Goal: Task Accomplishment & Management: Complete application form

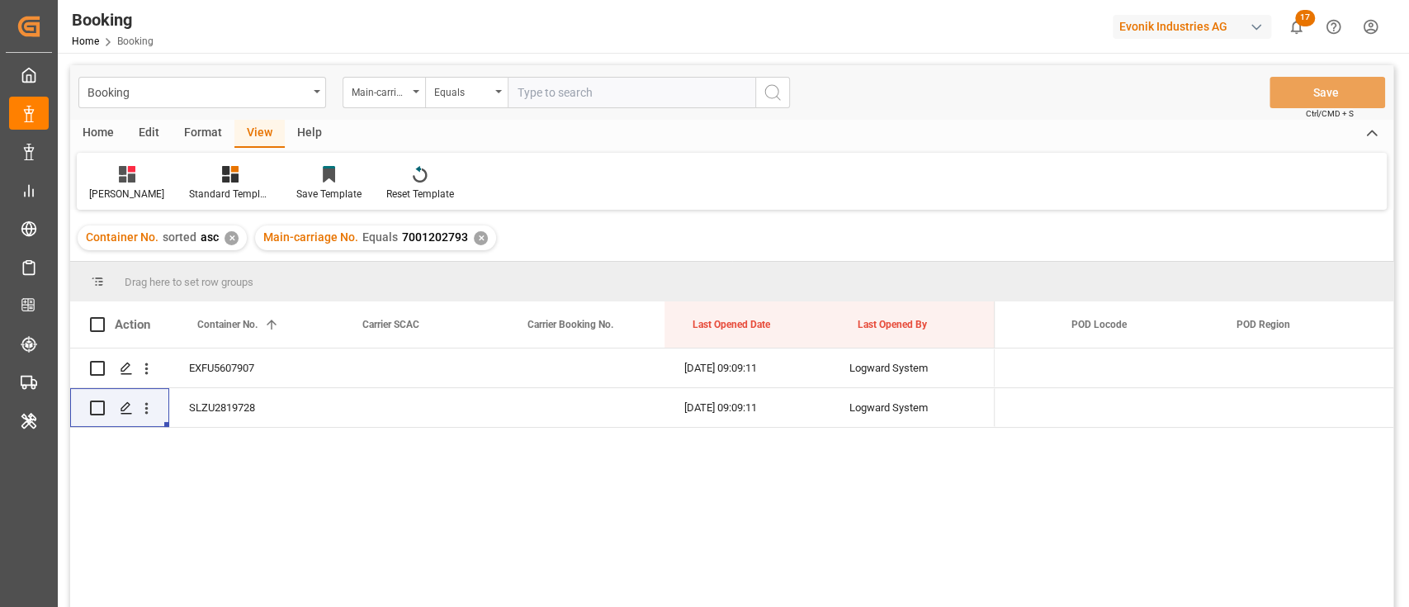
scroll to position [0, 7704]
click at [398, 237] on div "Main-carriage No. Equals 7001202793" at bounding box center [365, 237] width 205 height 17
click at [414, 234] on span "7001202793" at bounding box center [435, 236] width 66 height 13
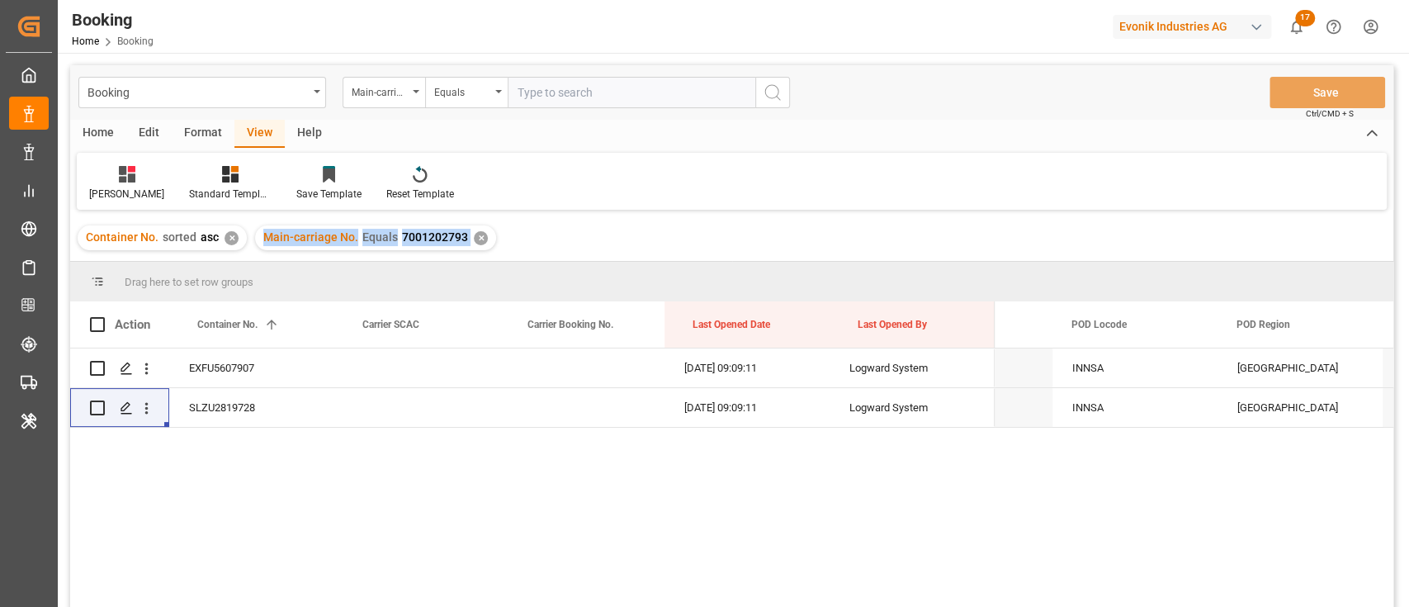
click at [414, 234] on span "7001202793" at bounding box center [435, 236] width 66 height 13
click at [414, 235] on span "7001202793" at bounding box center [435, 236] width 66 height 13
click at [402, 236] on span "7001202793" at bounding box center [435, 236] width 66 height 13
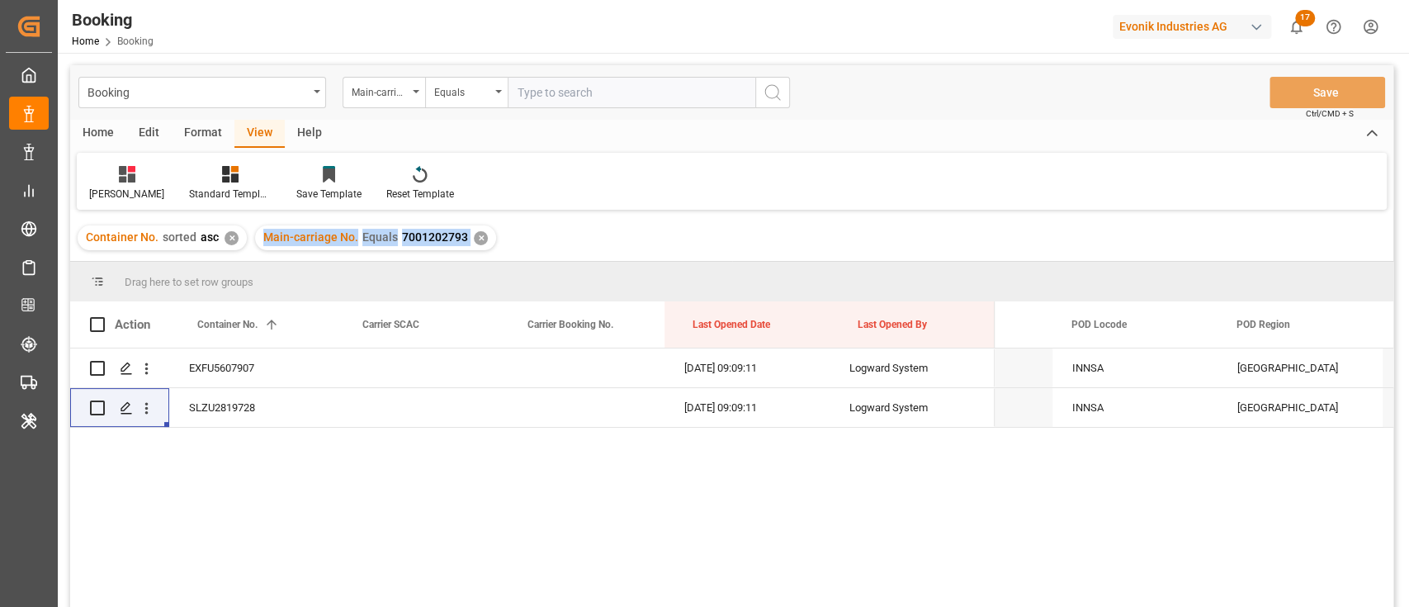
click at [394, 238] on div "Main-carriage No. Equals 7001202793" at bounding box center [365, 237] width 205 height 17
click at [402, 235] on span "7001202793" at bounding box center [435, 236] width 66 height 13
click at [402, 237] on span "7001202793" at bounding box center [435, 236] width 66 height 13
click at [568, 228] on div "Container No. sorted asc ✕ Main-carriage No. Equals 7001202793 ✕" at bounding box center [732, 238] width 1324 height 46
drag, startPoint x: 394, startPoint y: 231, endPoint x: 462, endPoint y: 244, distance: 69.8
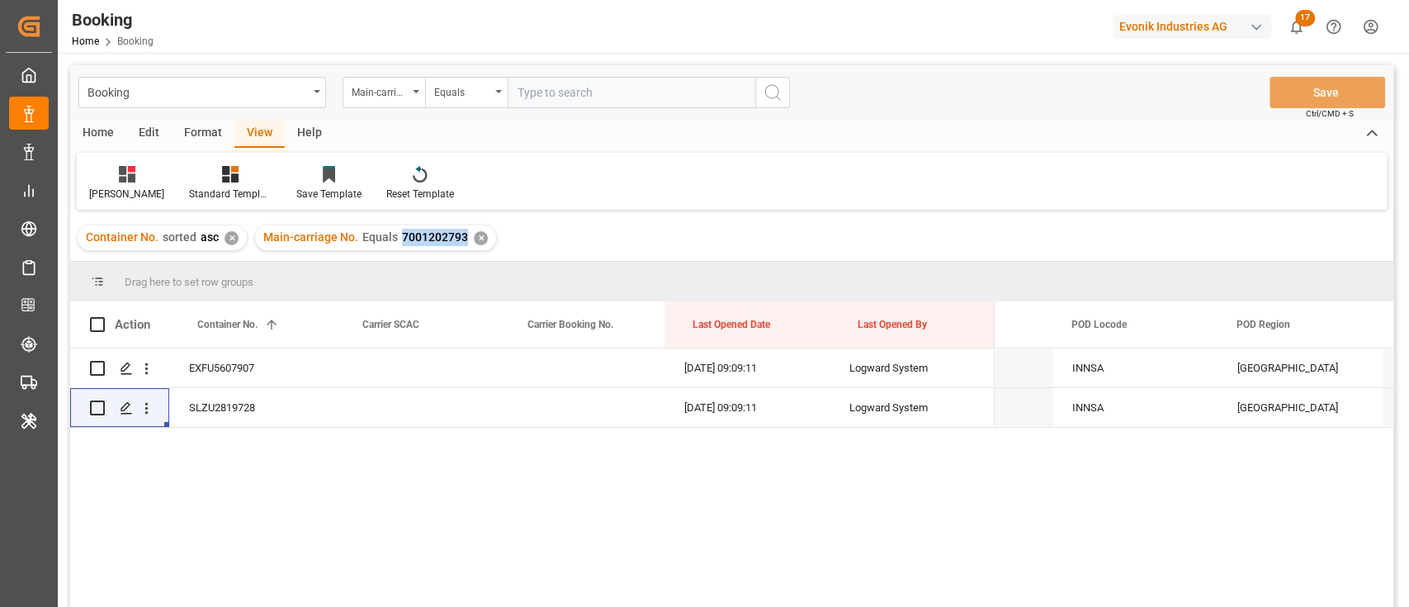
click at [462, 244] on div "Main-carriage No. Equals 7001202793" at bounding box center [365, 237] width 205 height 17
copy span "7001202793"
click at [251, 314] on div "Container No. 1" at bounding box center [248, 324] width 102 height 46
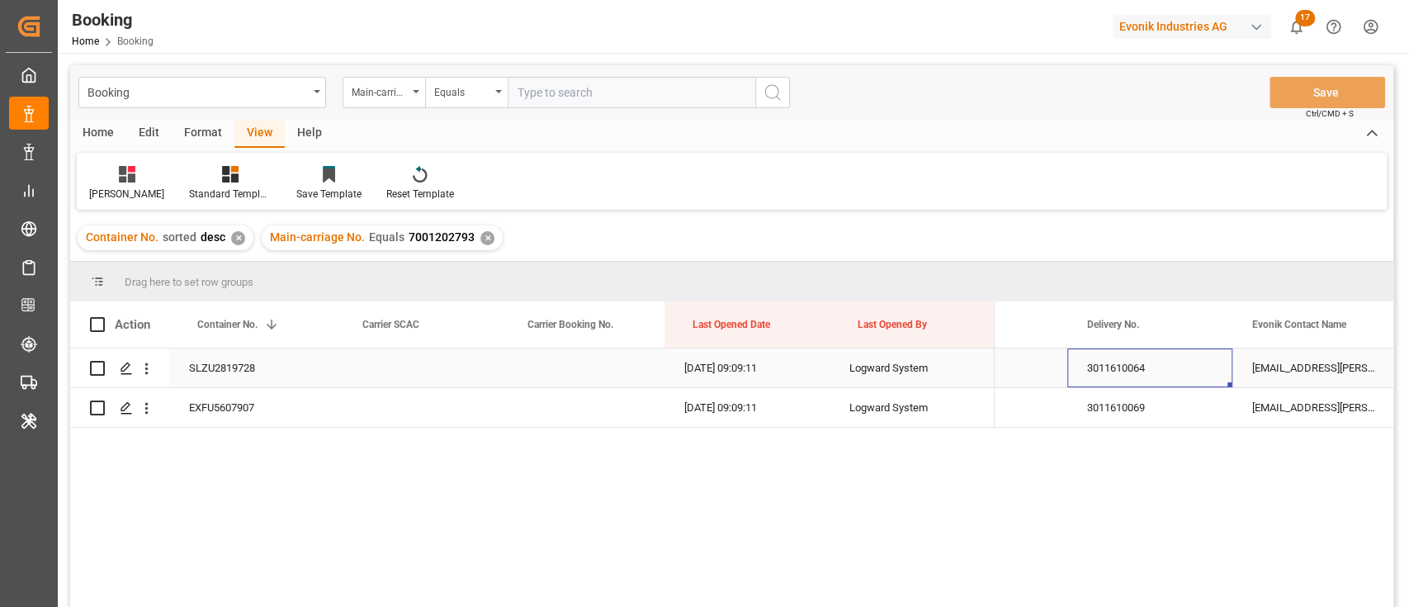
click at [1150, 380] on div "3011610064" at bounding box center [1150, 367] width 165 height 39
click at [1140, 405] on div "3011610069" at bounding box center [1150, 407] width 165 height 39
click at [215, 373] on div "SLZU2819728" at bounding box center [251, 367] width 165 height 39
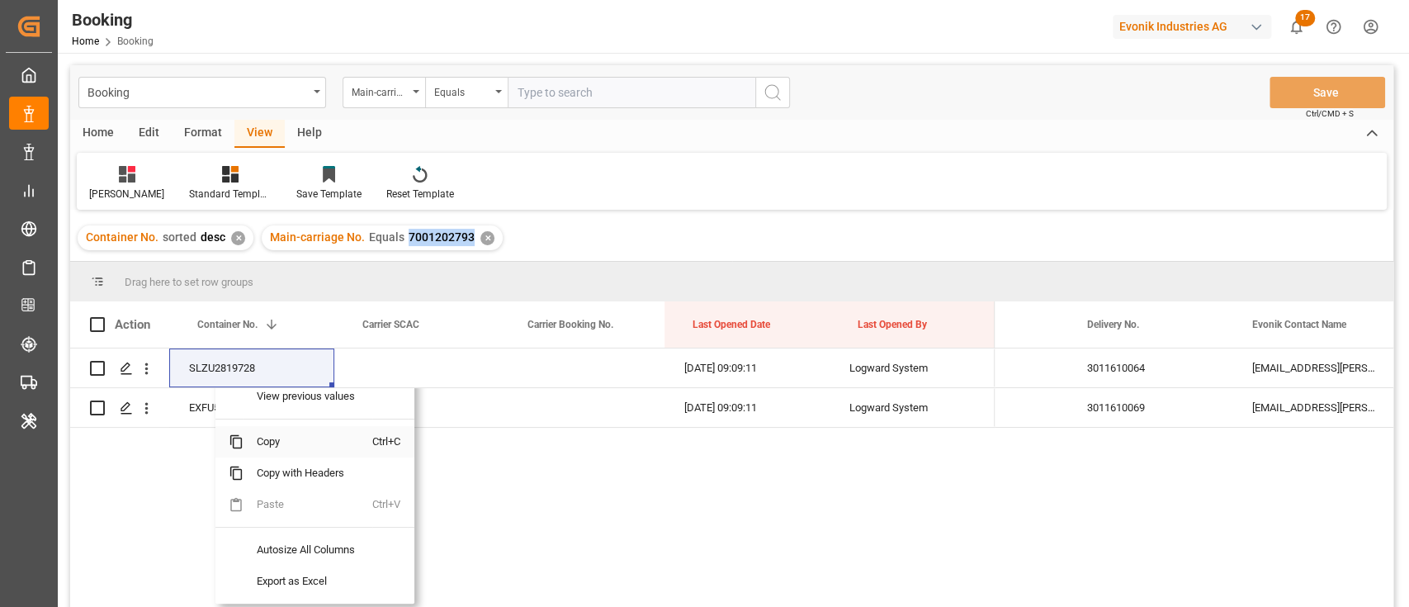
click at [271, 445] on span "Copy" at bounding box center [308, 441] width 129 height 31
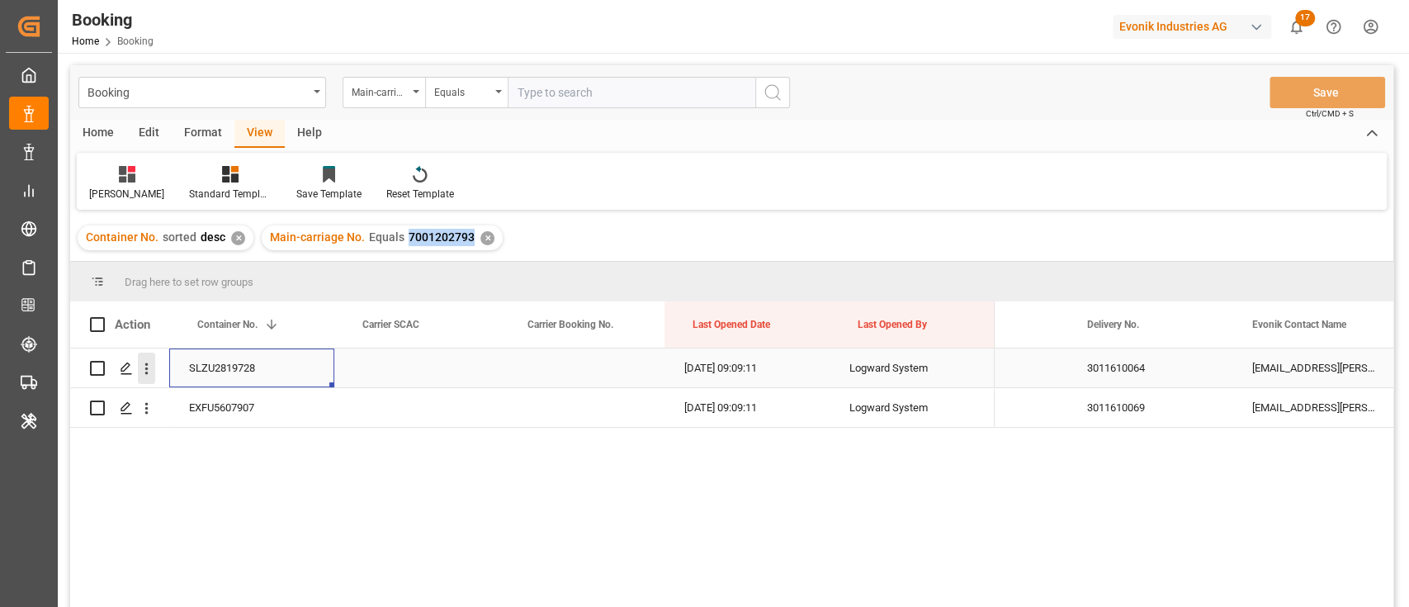
click at [149, 367] on icon "open menu" at bounding box center [146, 368] width 17 height 17
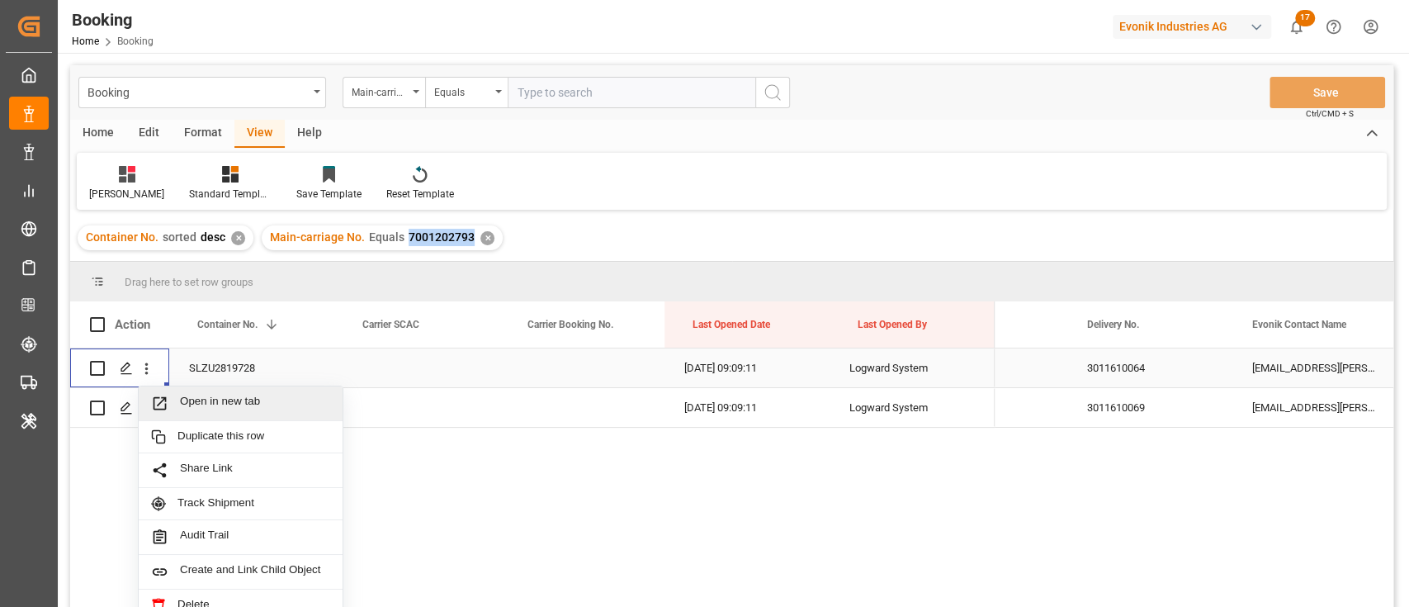
click at [191, 395] on span "Open in new tab" at bounding box center [255, 403] width 150 height 17
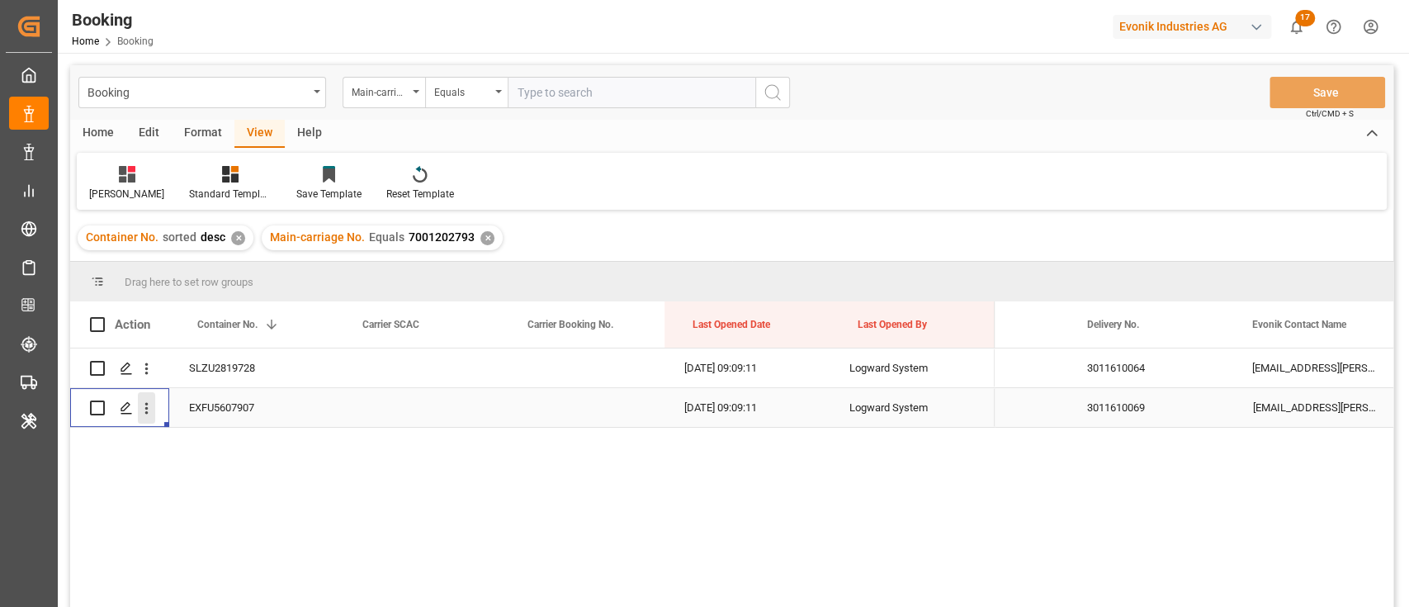
click at [144, 413] on icon "open menu" at bounding box center [146, 408] width 17 height 17
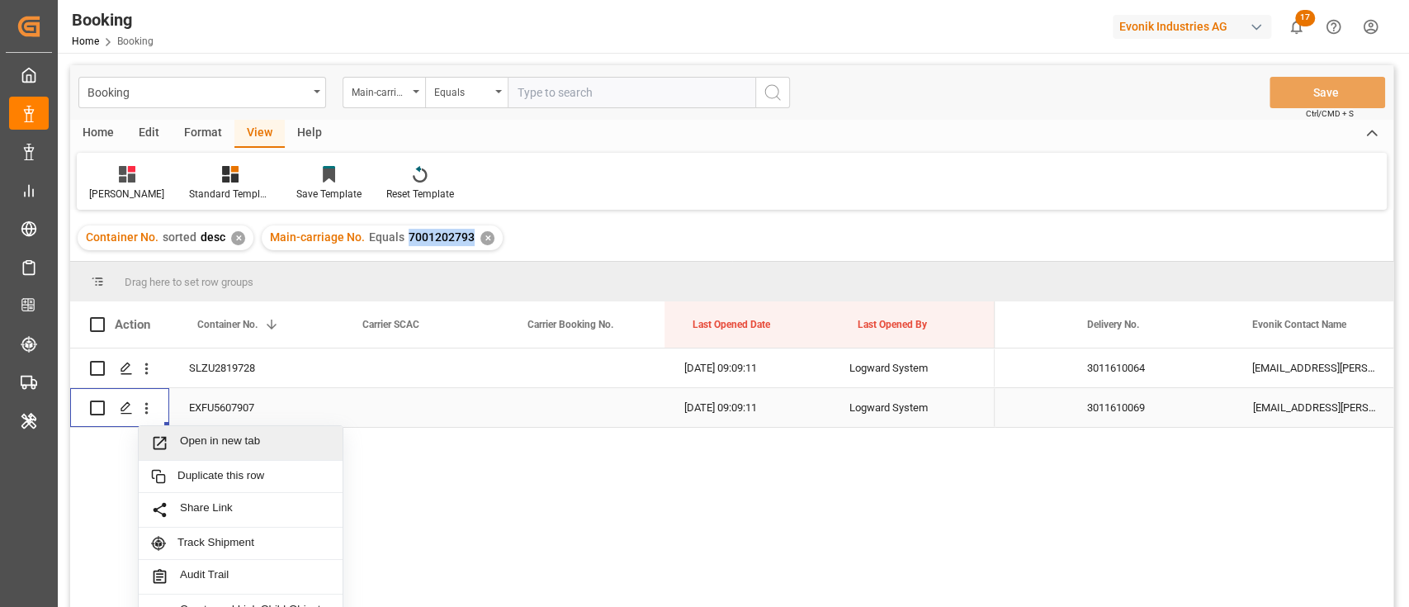
click at [188, 442] on span "Open in new tab" at bounding box center [255, 442] width 150 height 17
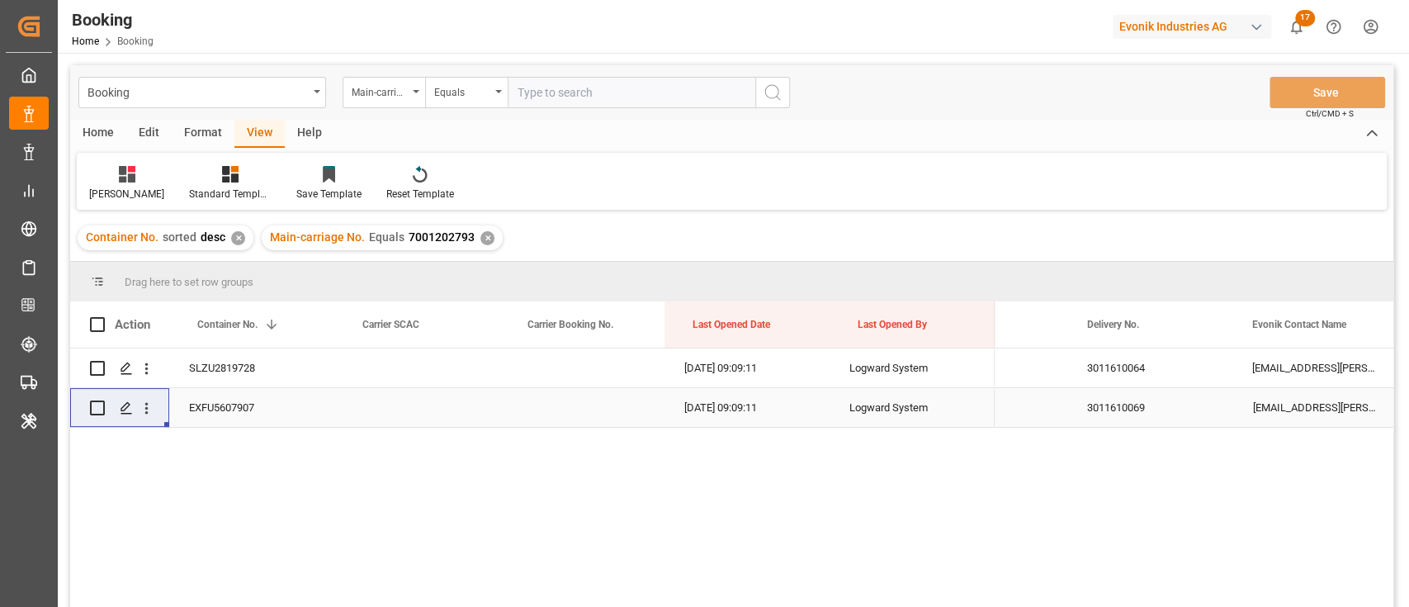
click at [604, 108] on div "Booking Main-carriage No. Equals Save Ctrl/CMD + S" at bounding box center [732, 92] width 1324 height 54
click at [642, 84] on input "text" at bounding box center [632, 92] width 248 height 31
paste input "7001200330"
type input "7001200330"
click at [771, 89] on icon "search button" at bounding box center [773, 93] width 20 height 20
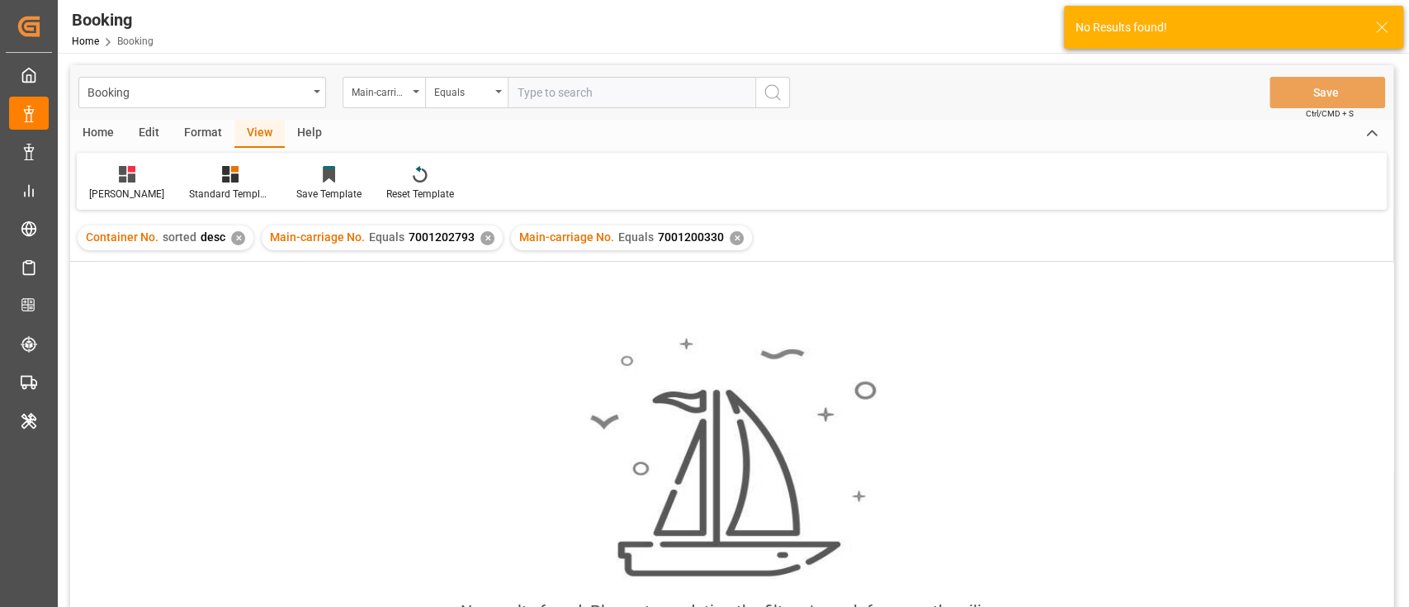
click at [481, 241] on div "✕" at bounding box center [488, 238] width 14 height 14
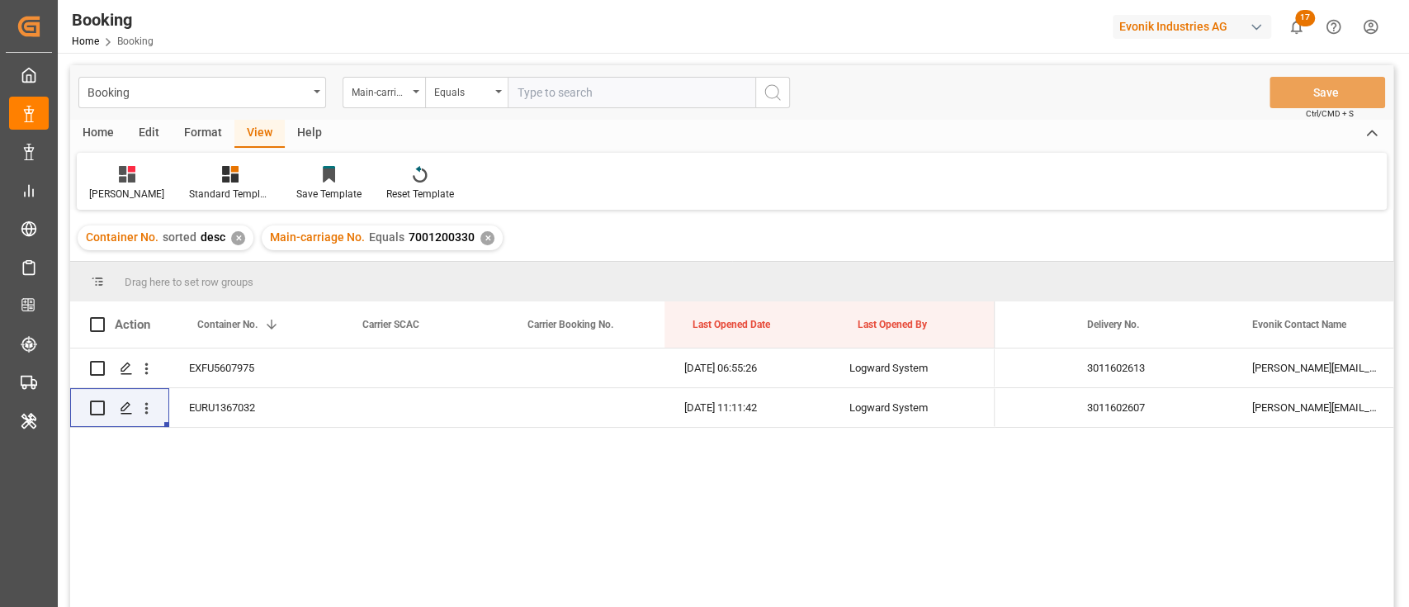
click at [603, 115] on div "Booking Main-carriage No. Equals Save Ctrl/CMD + S" at bounding box center [732, 92] width 1324 height 54
click at [612, 105] on input "text" at bounding box center [632, 92] width 248 height 31
paste input "7001200330"
type input "7001200330"
click at [781, 96] on icon "search button" at bounding box center [773, 93] width 20 height 20
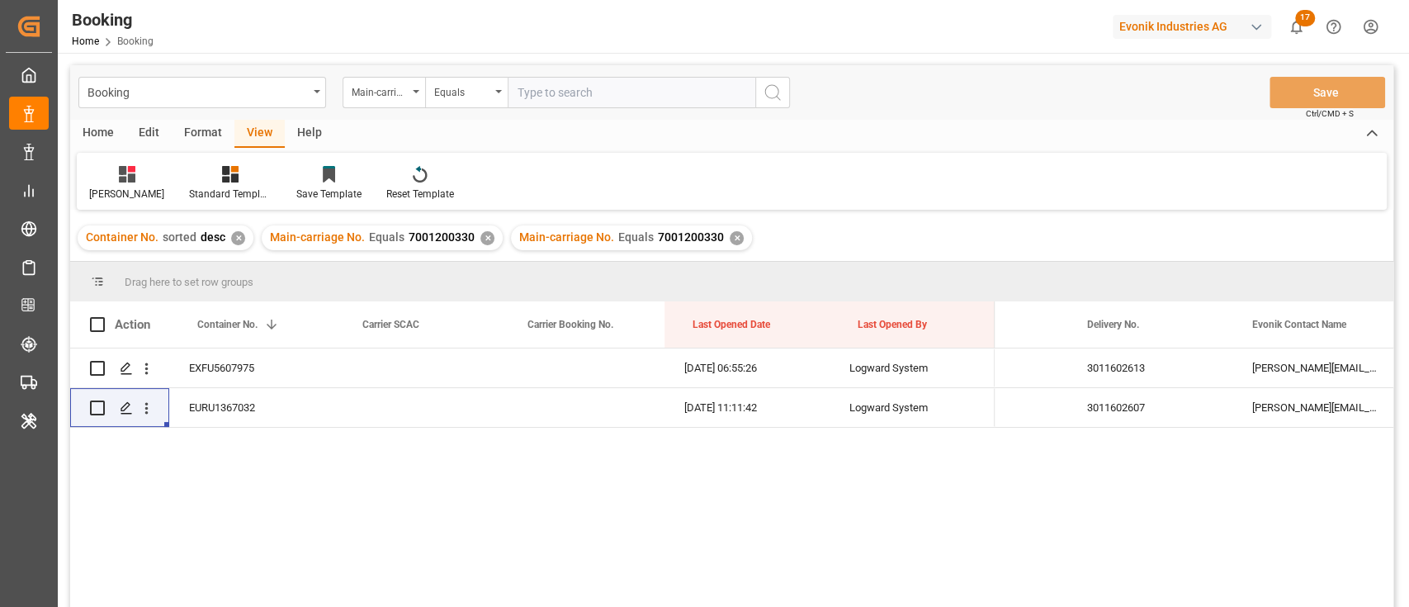
click at [476, 243] on div "Main-carriage No. Equals 7001200330 ✕" at bounding box center [382, 237] width 241 height 25
click at [481, 238] on div "✕" at bounding box center [488, 238] width 14 height 14
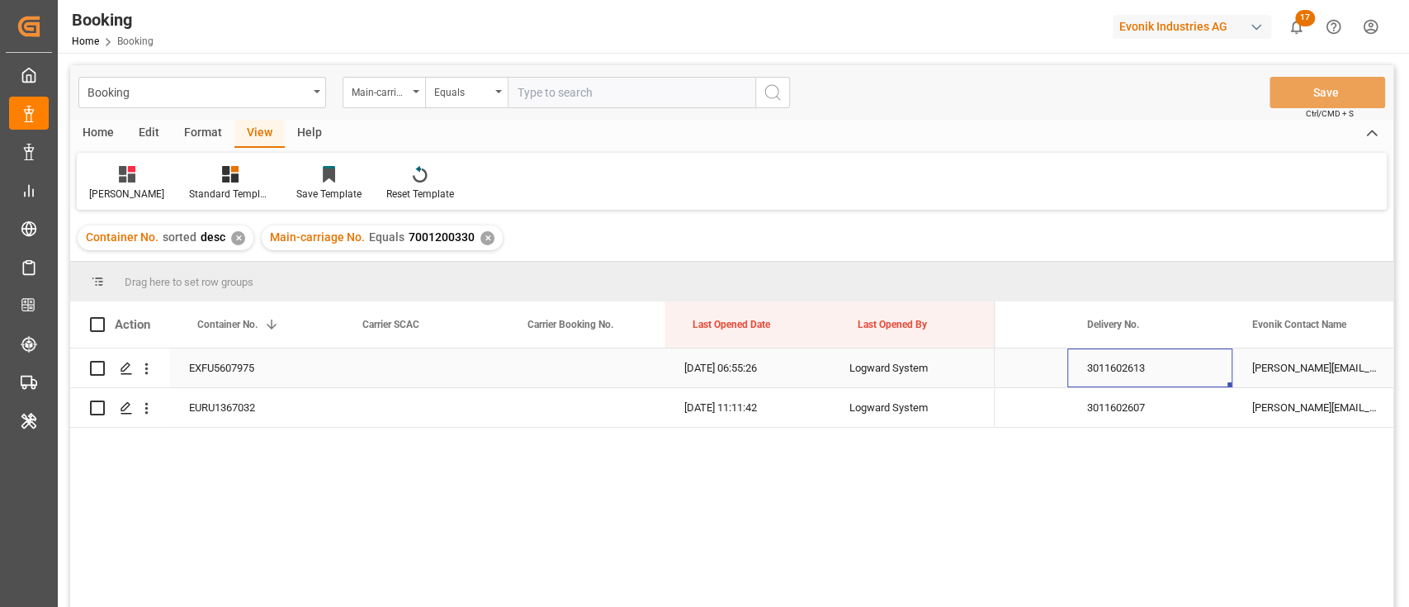
click at [1118, 381] on div "3011602613" at bounding box center [1150, 367] width 165 height 39
click at [1126, 410] on div "3011602607" at bounding box center [1150, 407] width 165 height 39
click at [568, 93] on input "text" at bounding box center [632, 92] width 248 height 31
paste input "7001222916"
type input "7001222916"
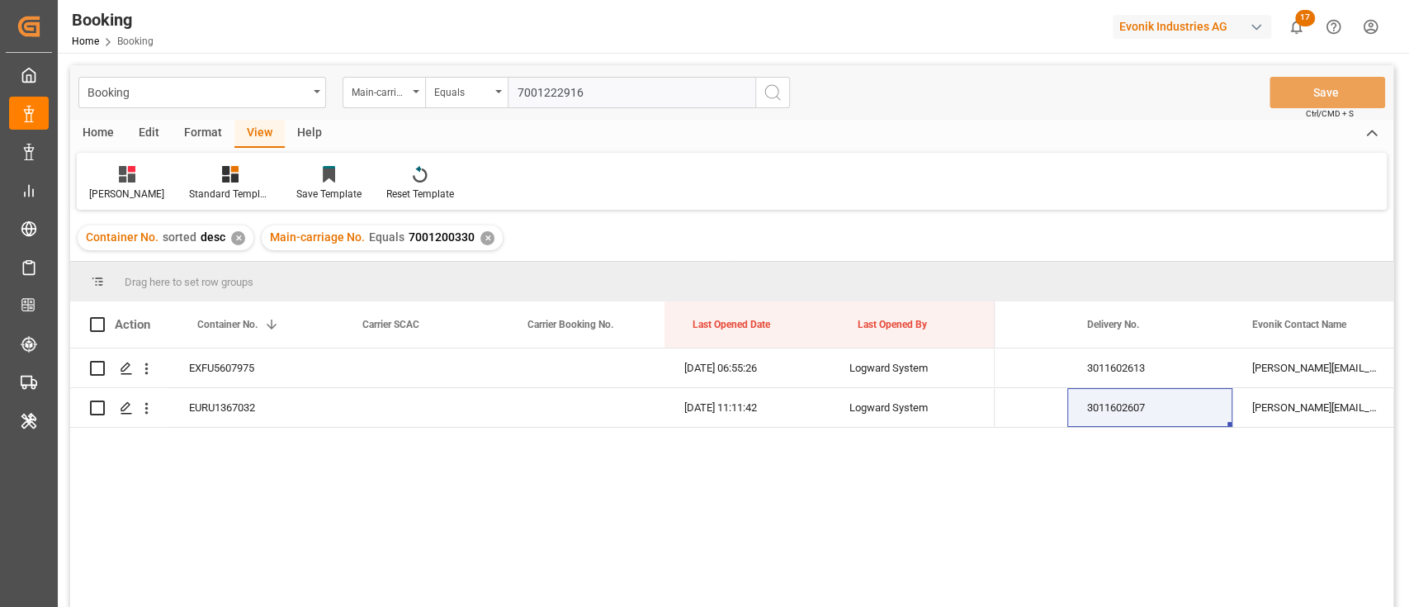
click at [765, 102] on button "search button" at bounding box center [773, 92] width 35 height 31
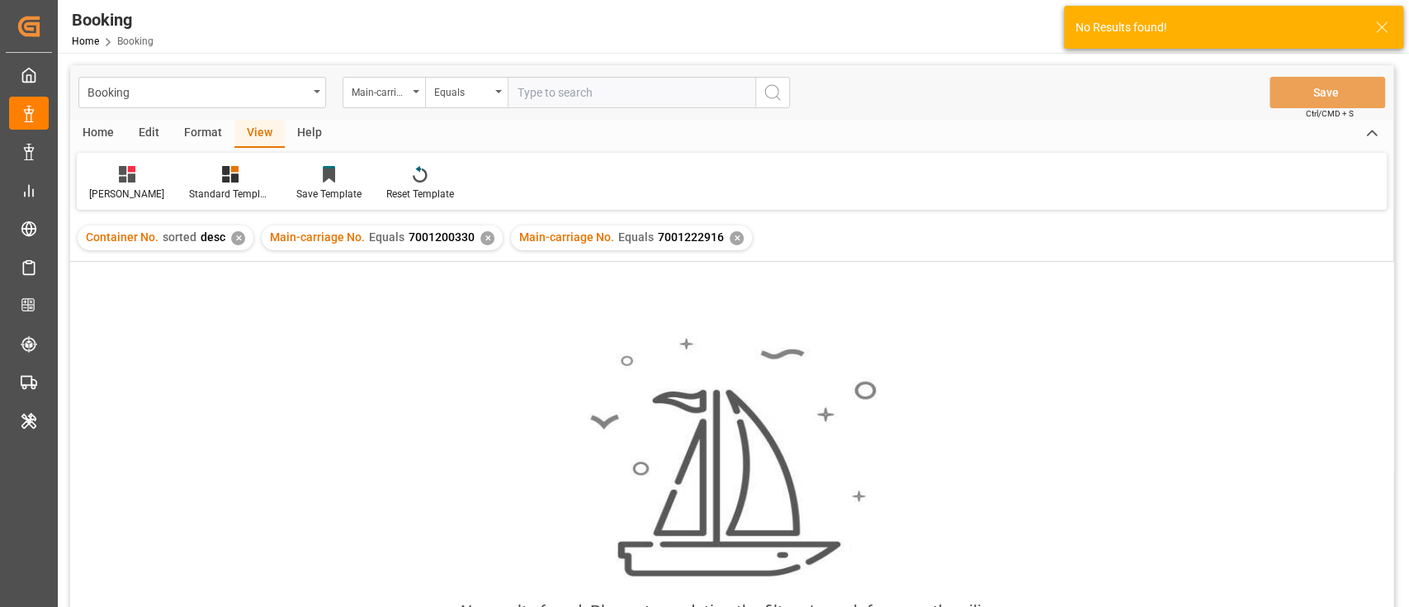
click at [481, 243] on div "✕" at bounding box center [488, 238] width 14 height 14
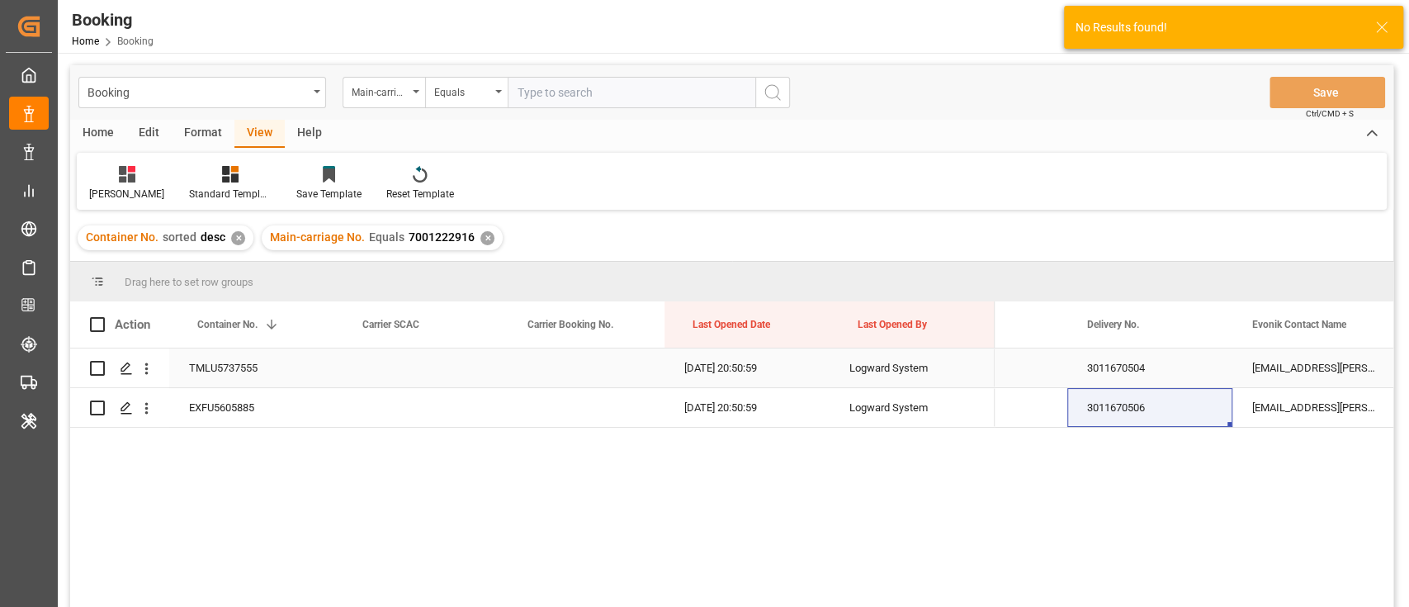
click at [1176, 381] on div "3011670504" at bounding box center [1150, 367] width 165 height 39
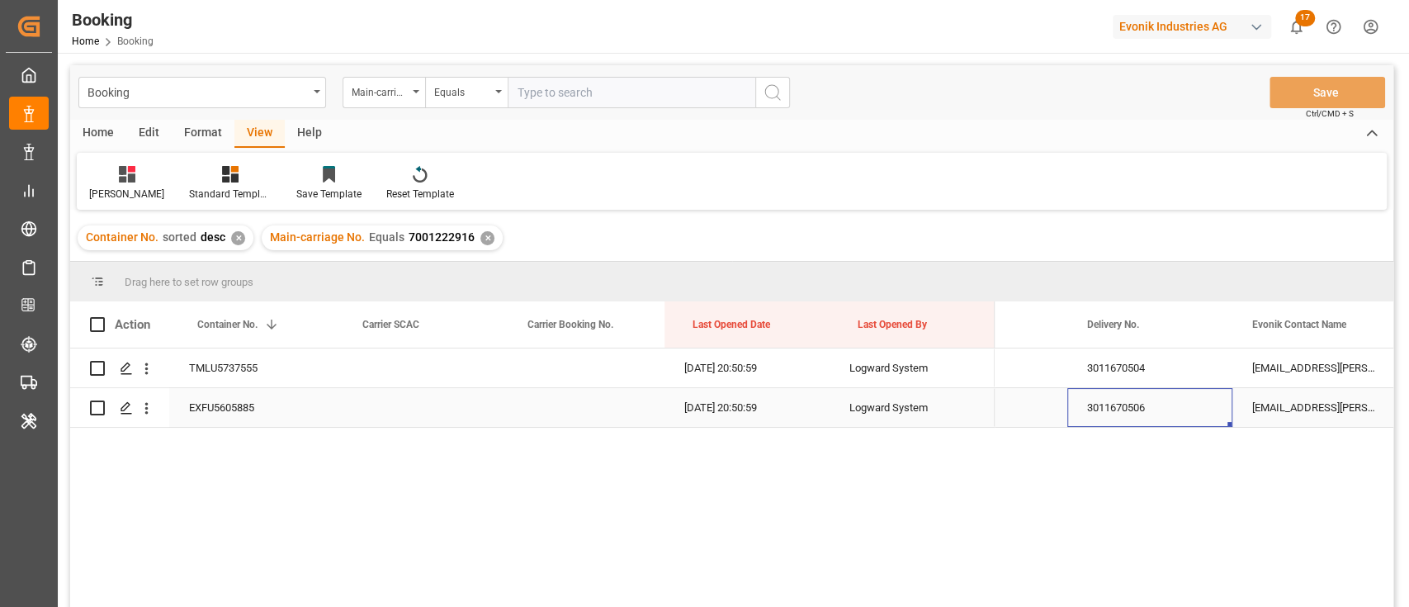
click at [1090, 424] on div "3011670506" at bounding box center [1150, 407] width 165 height 39
click at [263, 372] on div "TMLU5737555" at bounding box center [251, 367] width 165 height 39
click at [148, 368] on icon "open menu" at bounding box center [146, 368] width 17 height 17
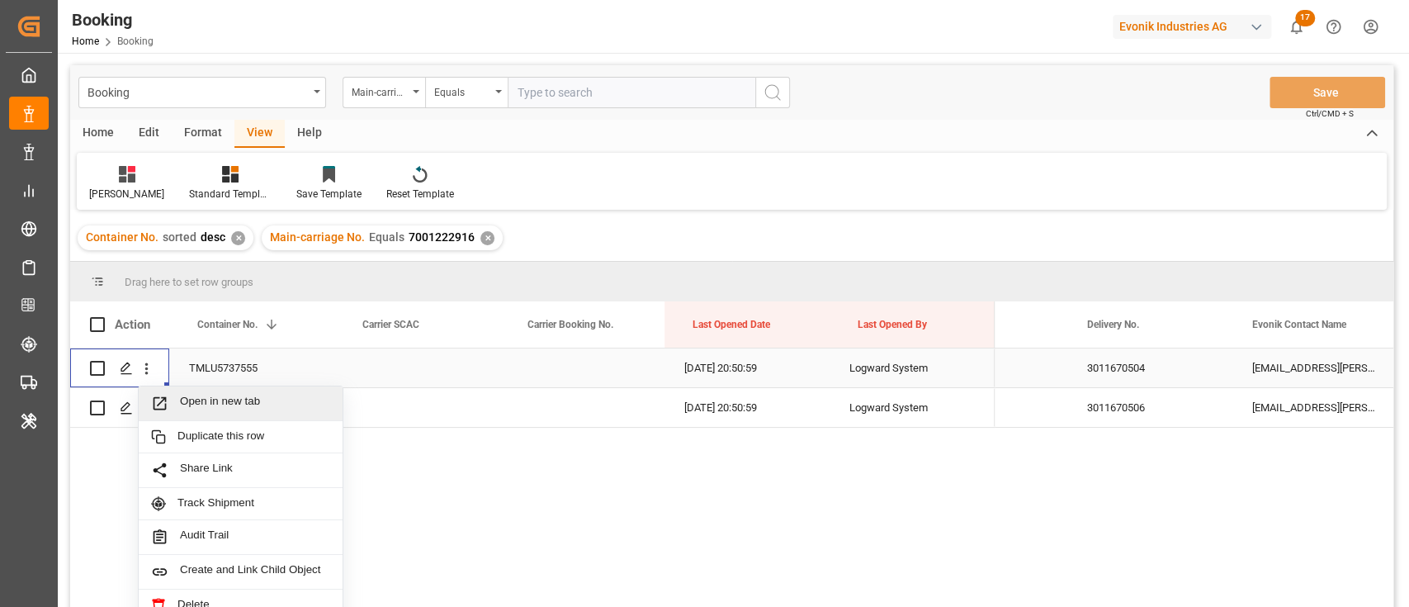
click at [185, 400] on span "Open in new tab" at bounding box center [255, 403] width 150 height 17
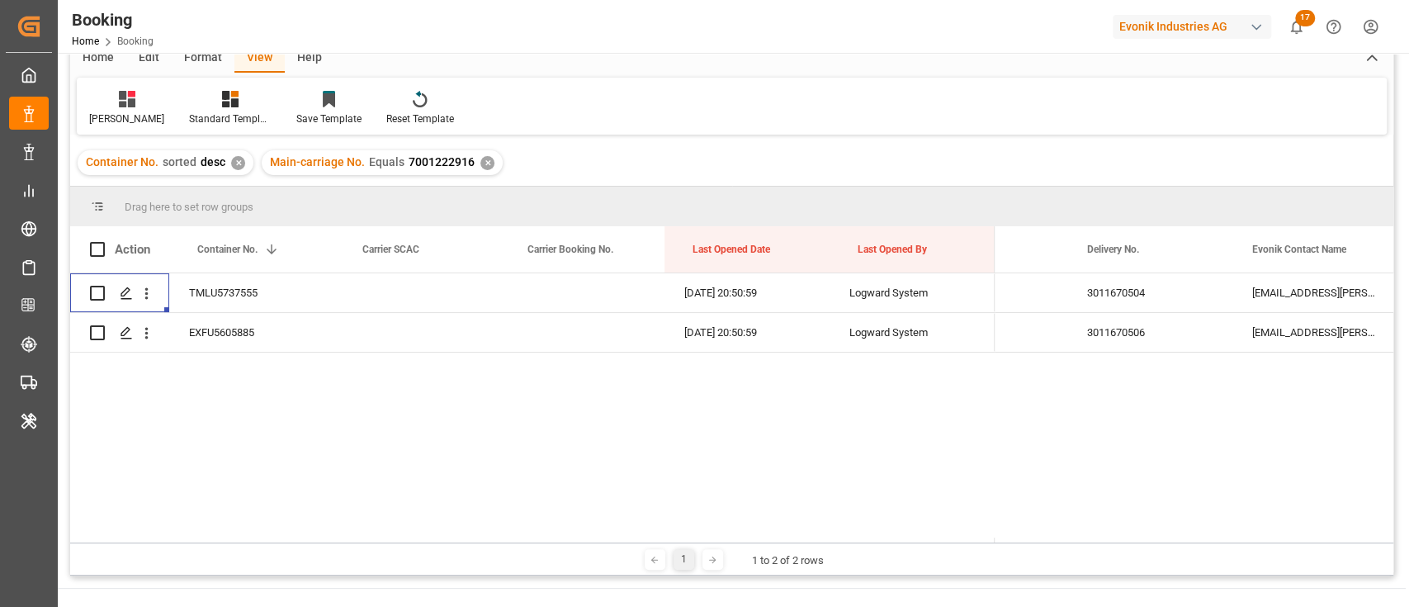
scroll to position [110, 0]
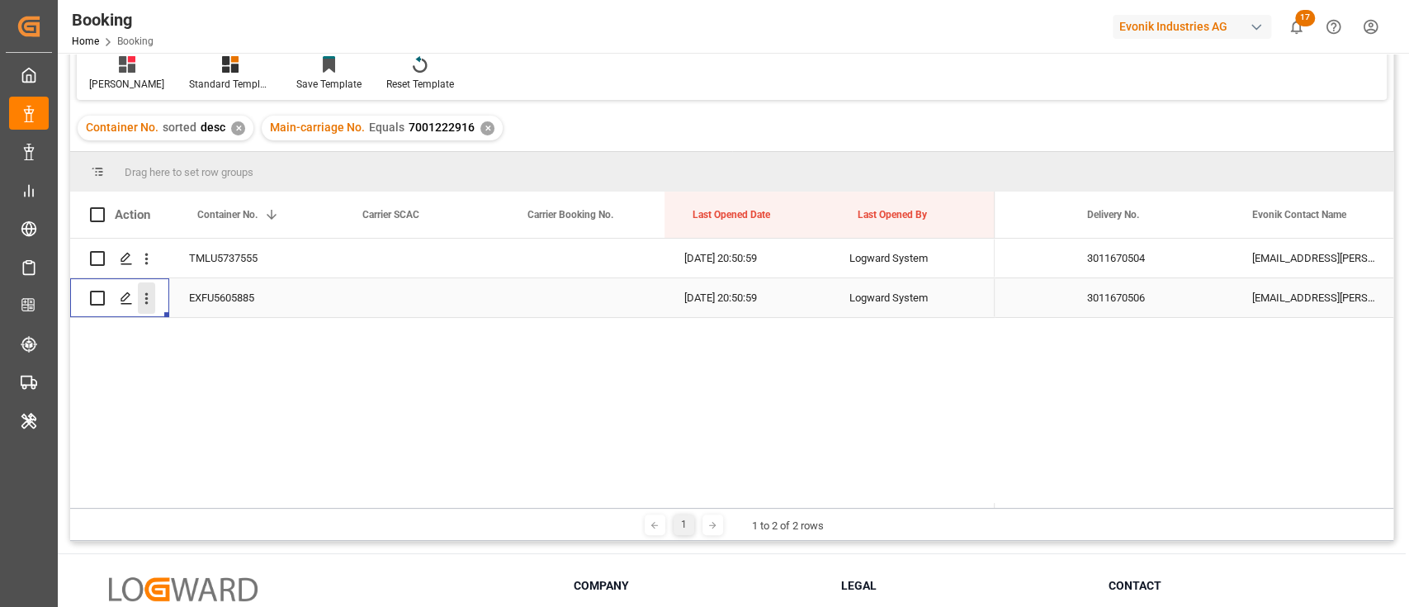
click at [152, 301] on icon "open menu" at bounding box center [146, 298] width 17 height 17
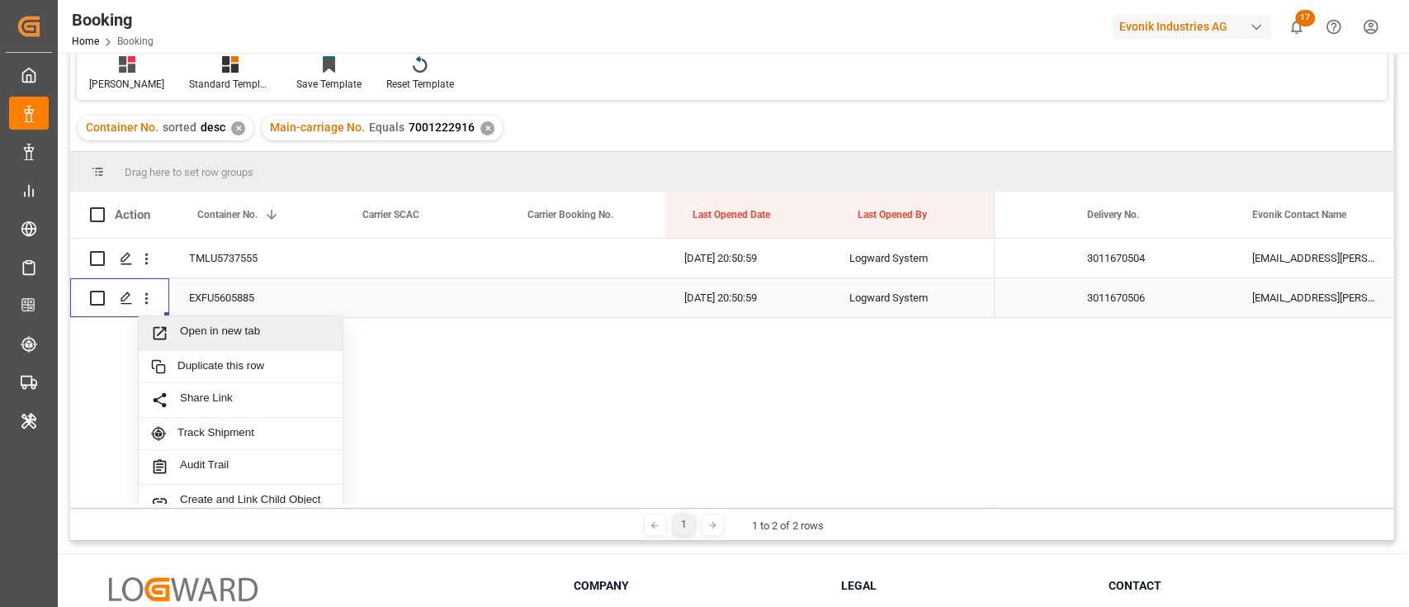
click at [186, 326] on span "Open in new tab" at bounding box center [255, 332] width 150 height 17
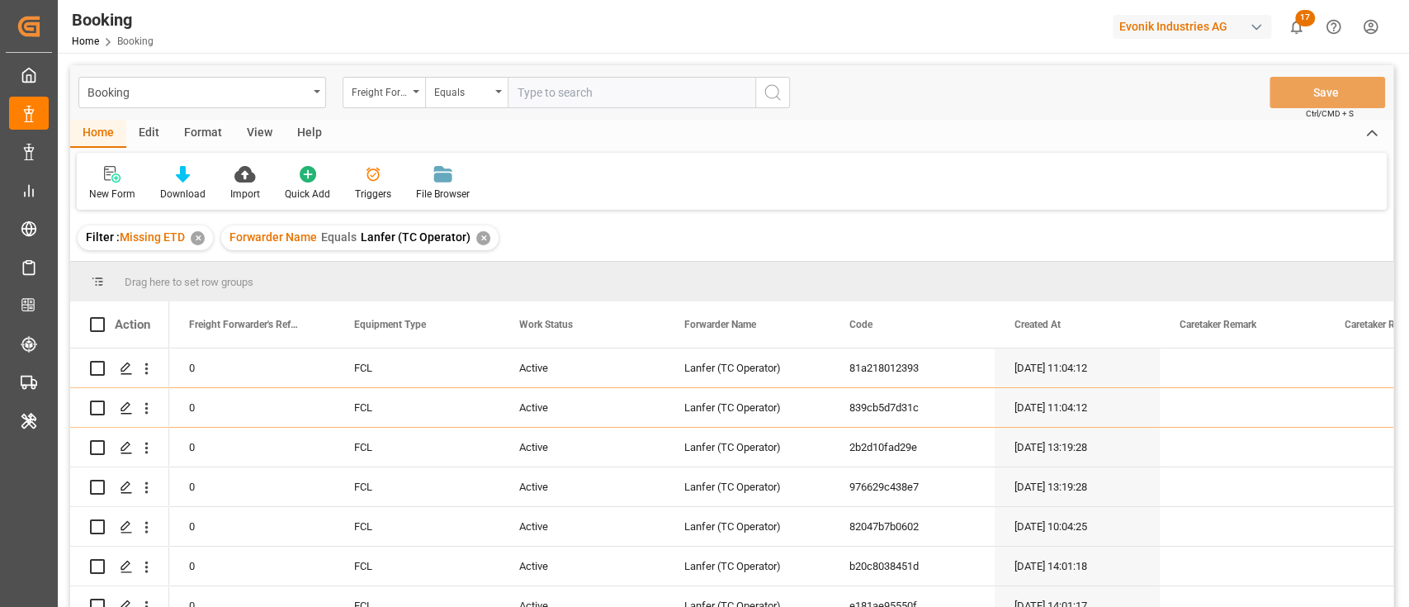
click at [197, 128] on div "Format" at bounding box center [203, 134] width 63 height 28
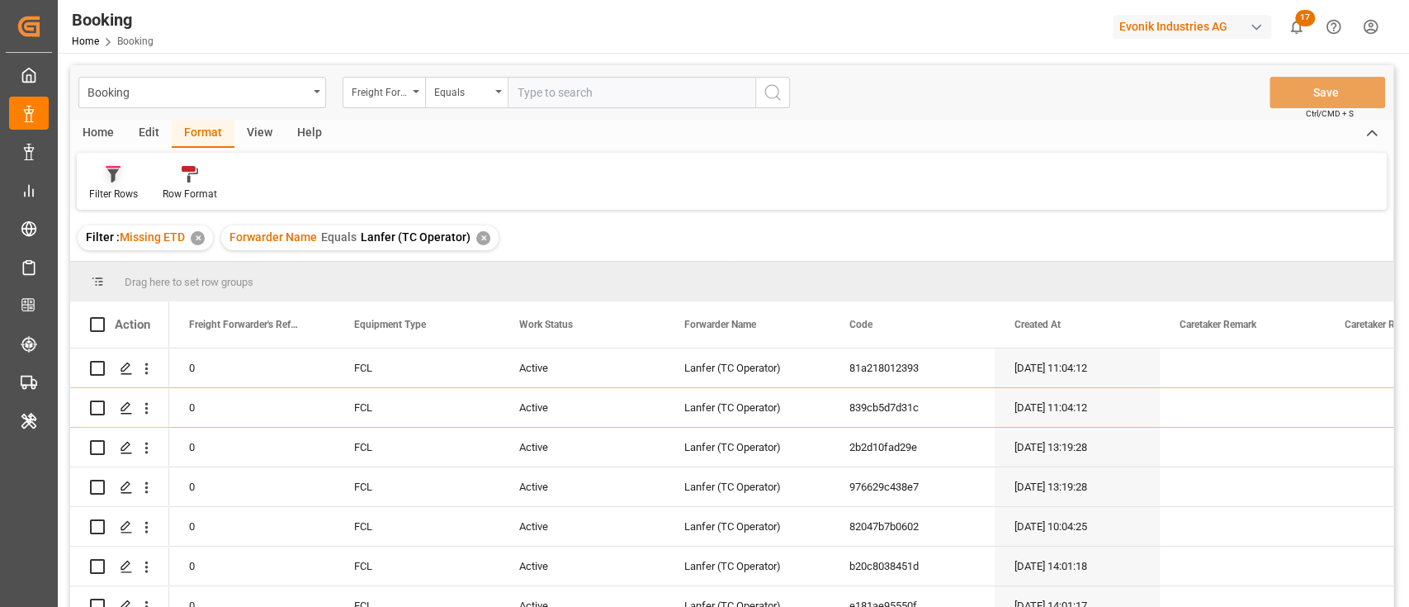
click at [119, 176] on icon at bounding box center [113, 174] width 15 height 17
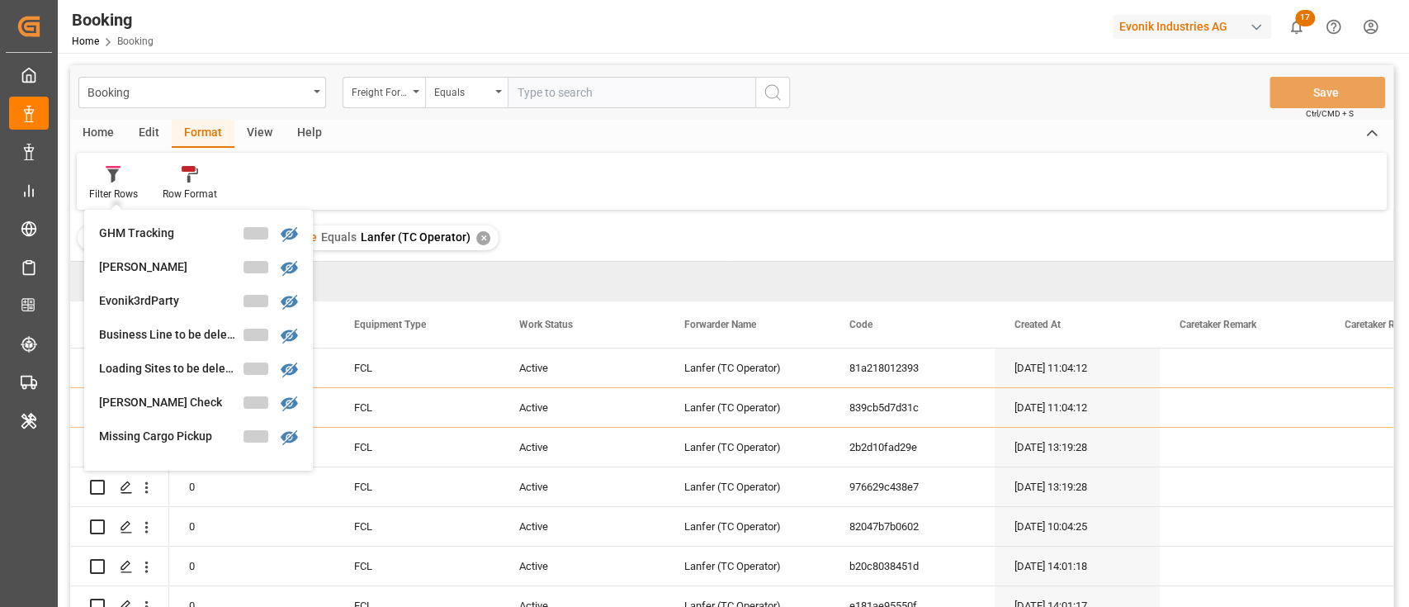
click at [250, 129] on div "View" at bounding box center [259, 134] width 50 height 28
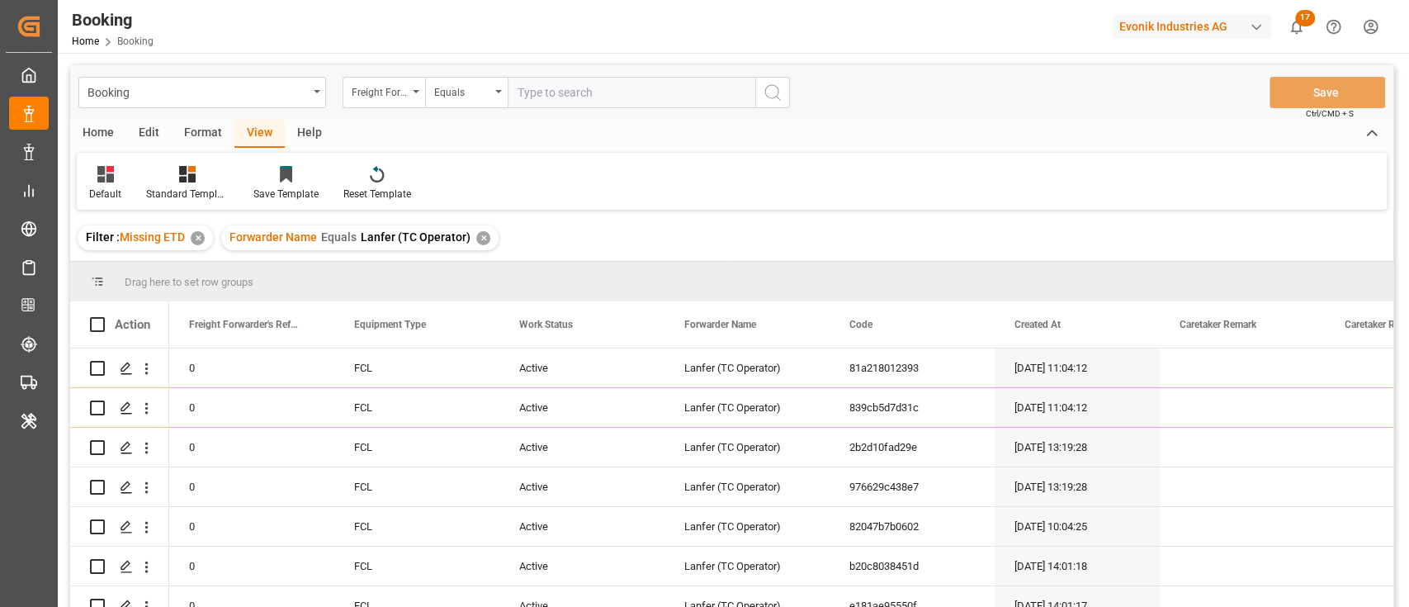
click at [100, 159] on div "Default Standard Templates Save Template Reset Template" at bounding box center [732, 181] width 1310 height 57
click at [111, 181] on icon at bounding box center [105, 174] width 17 height 17
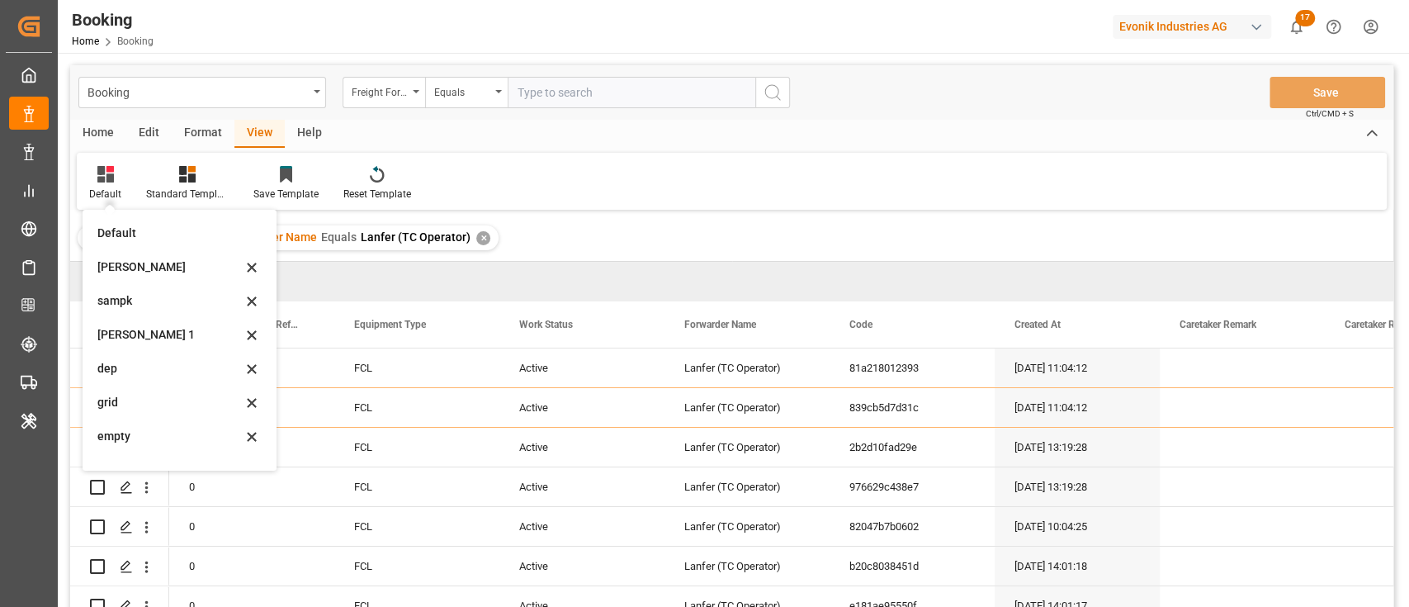
click at [130, 264] on div "sam" at bounding box center [169, 266] width 144 height 17
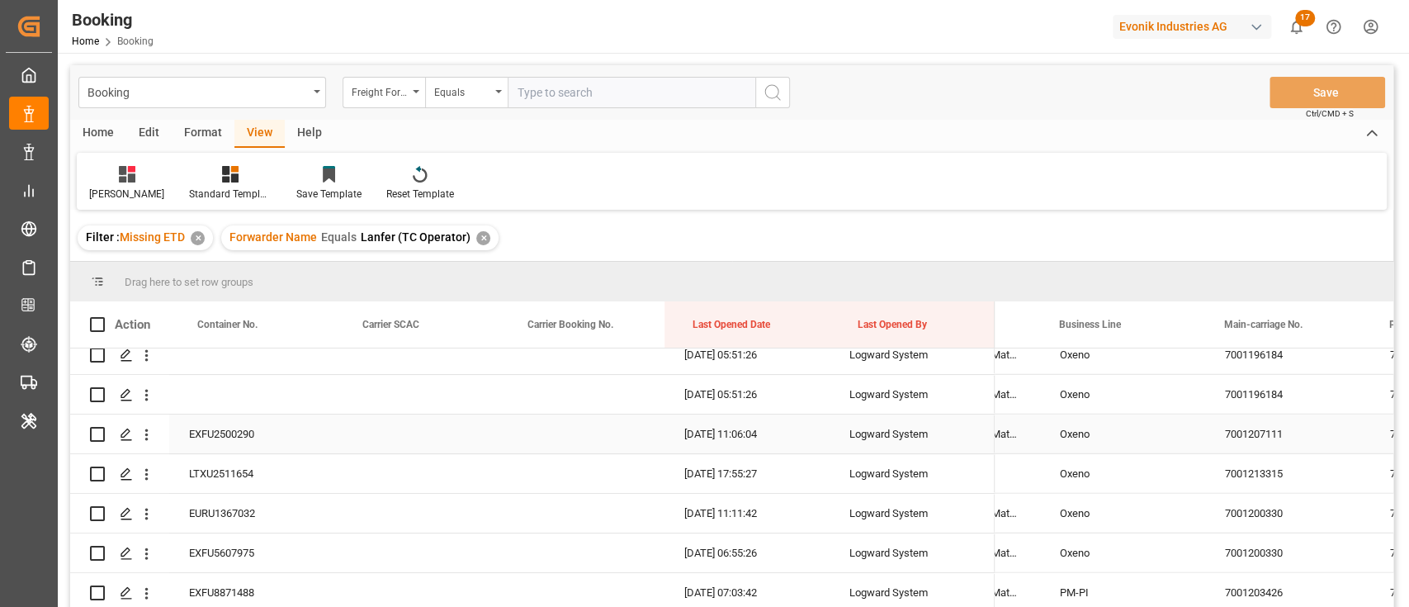
scroll to position [2624, 0]
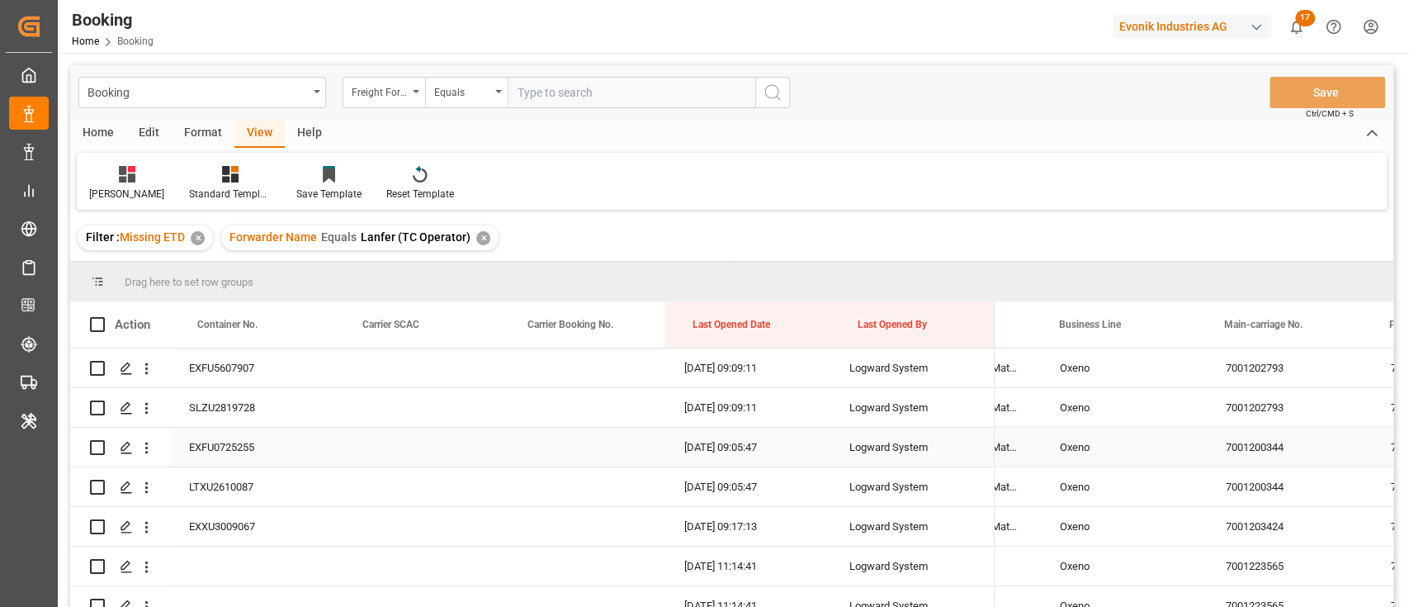
click at [1224, 466] on div "7001200344" at bounding box center [1288, 447] width 165 height 39
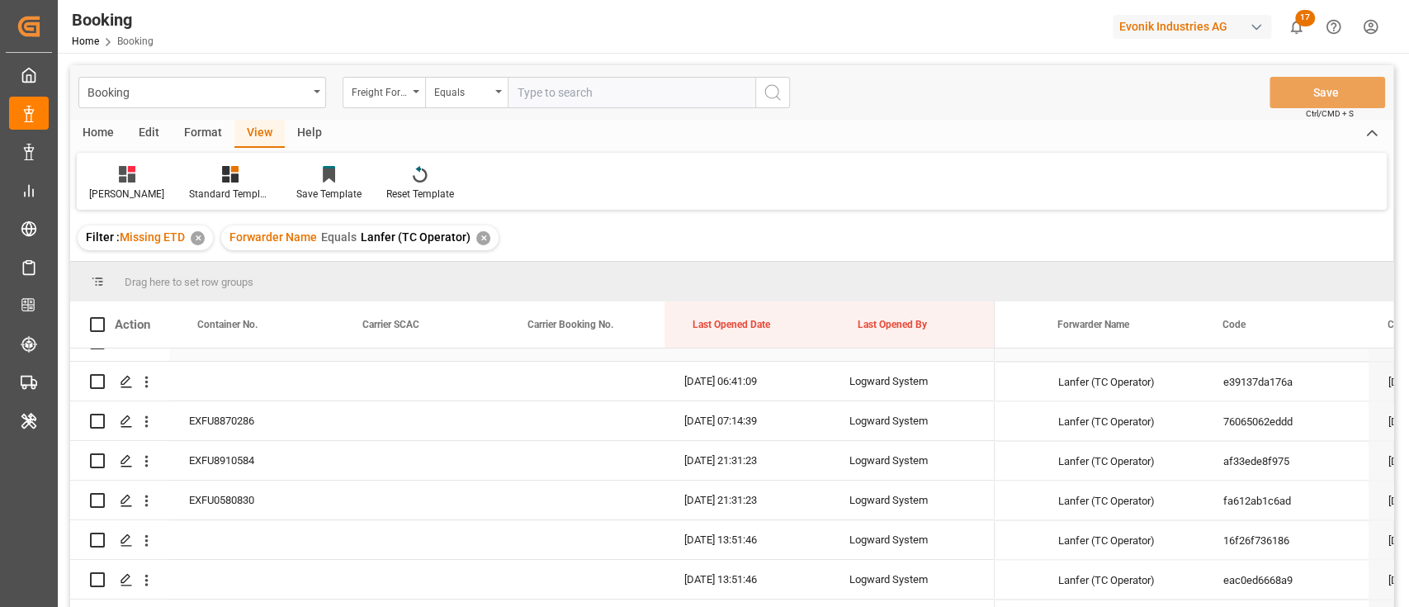
scroll to position [0, 452]
drag, startPoint x: 1120, startPoint y: 299, endPoint x: 1116, endPoint y: 275, distance: 24.3
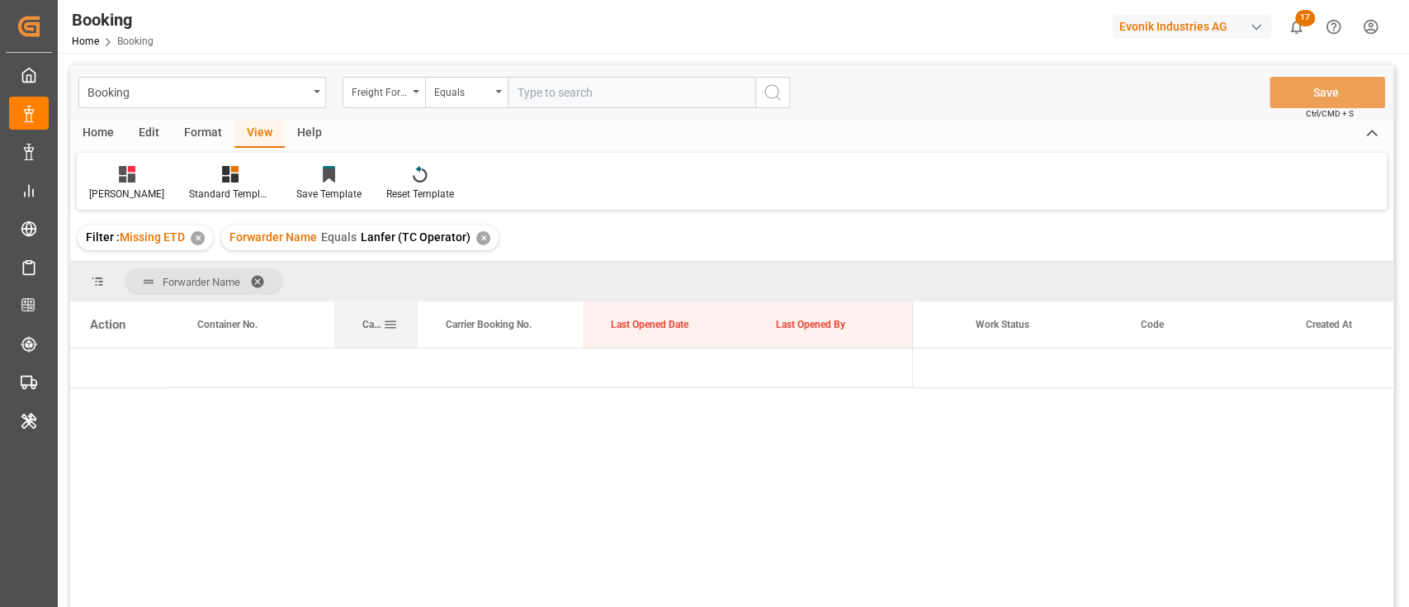
drag, startPoint x: 497, startPoint y: 329, endPoint x: 416, endPoint y: 324, distance: 81.1
click at [416, 324] on div at bounding box center [417, 324] width 7 height 46
click at [585, 323] on div "Last Opened Date" at bounding box center [666, 324] width 165 height 46
drag, startPoint x: 580, startPoint y: 320, endPoint x: 551, endPoint y: 317, distance: 29.1
click at [533, 316] on div "Carrier Booking No." at bounding box center [501, 324] width 165 height 46
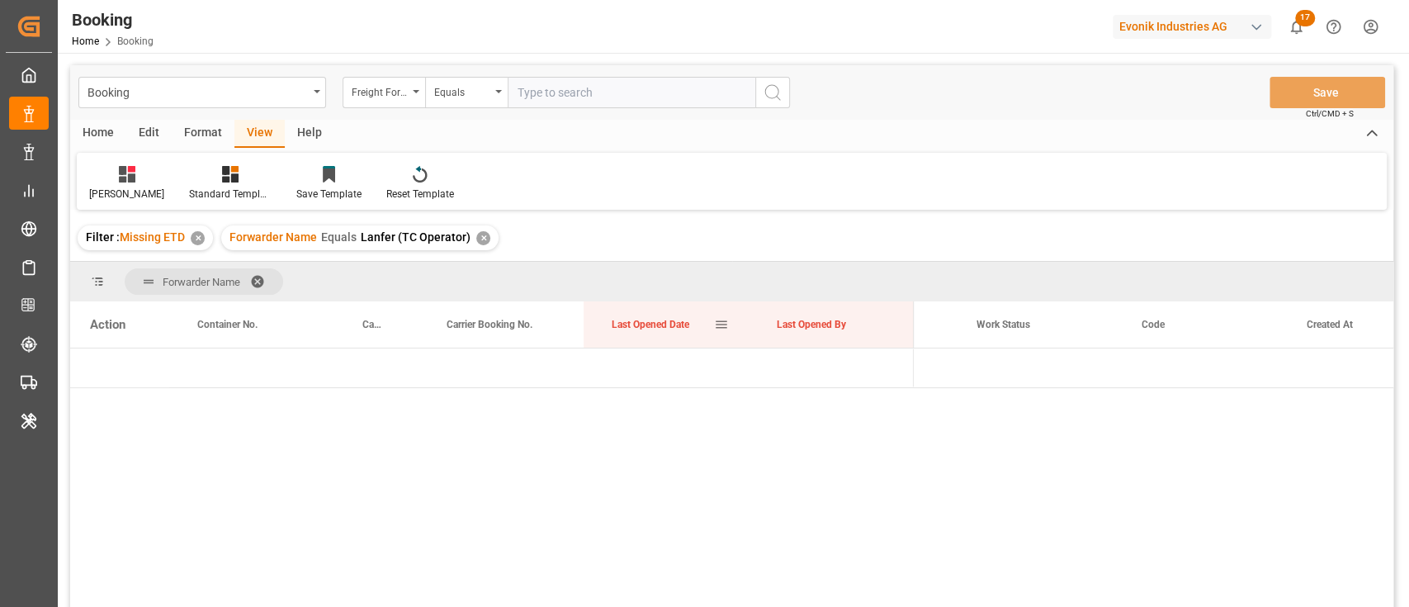
click at [585, 320] on div "Last Opened Date" at bounding box center [666, 324] width 165 height 46
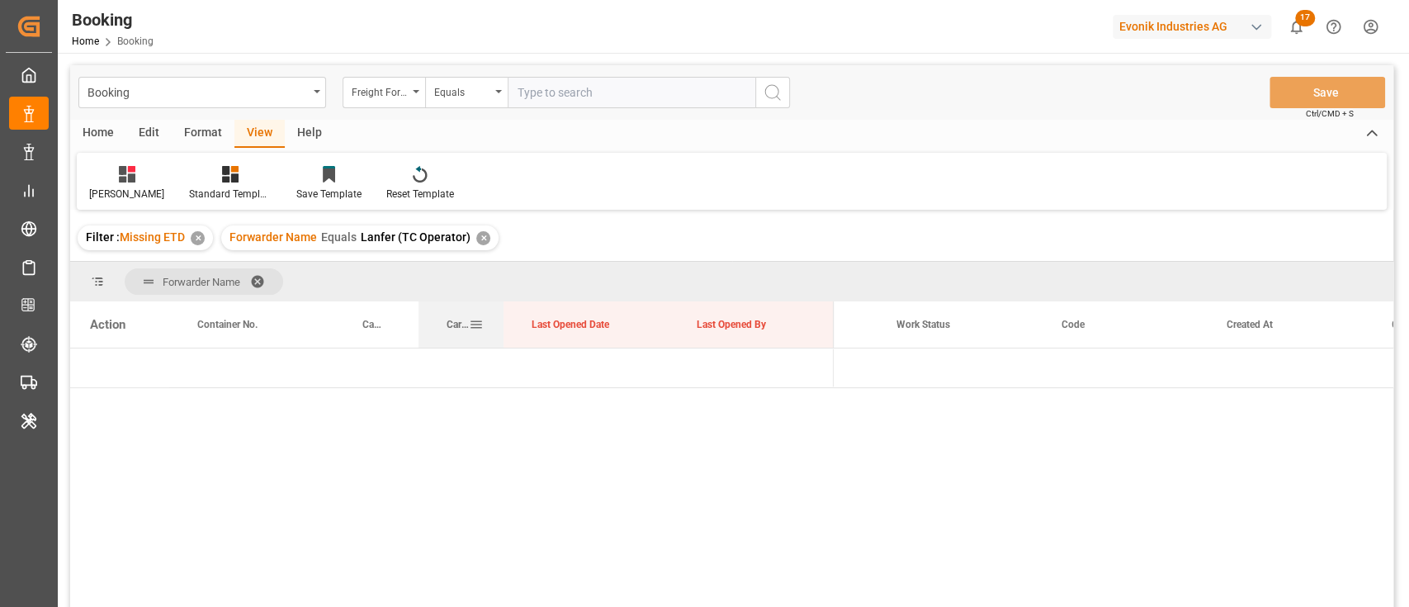
drag, startPoint x: 580, startPoint y: 320, endPoint x: 500, endPoint y: 303, distance: 82.8
click at [500, 303] on div at bounding box center [503, 324] width 7 height 46
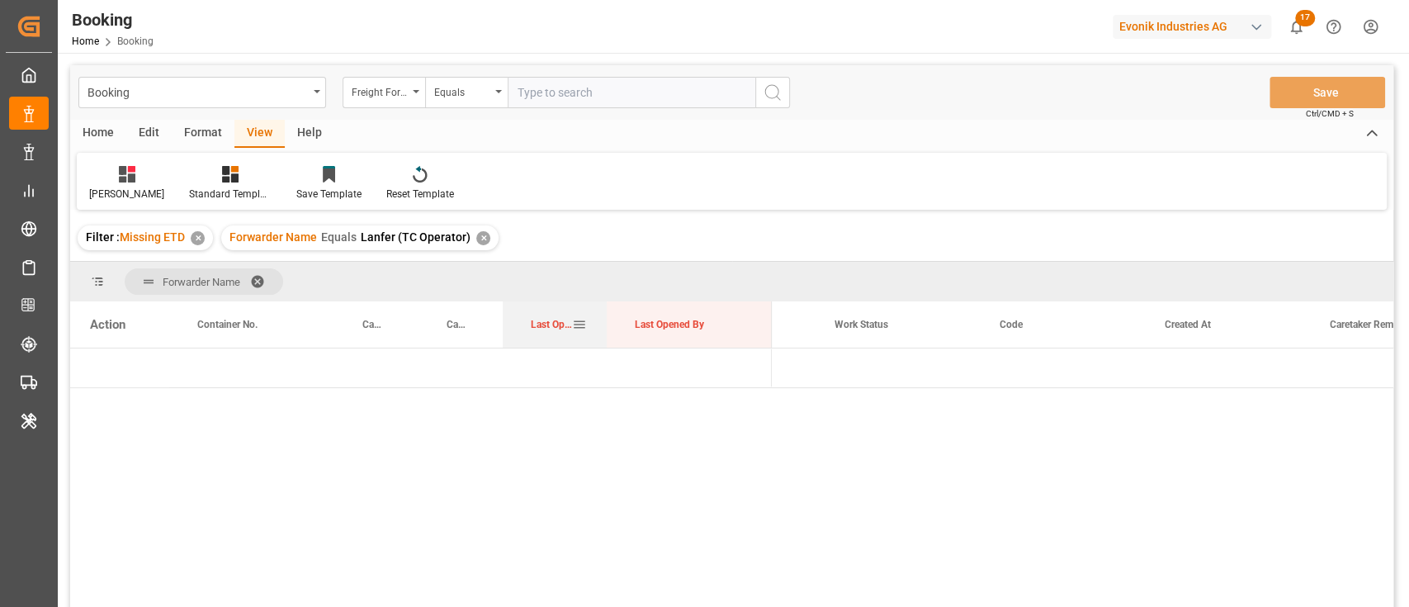
drag, startPoint x: 666, startPoint y: 324, endPoint x: 601, endPoint y: 322, distance: 64.4
click at [604, 322] on div at bounding box center [607, 324] width 7 height 46
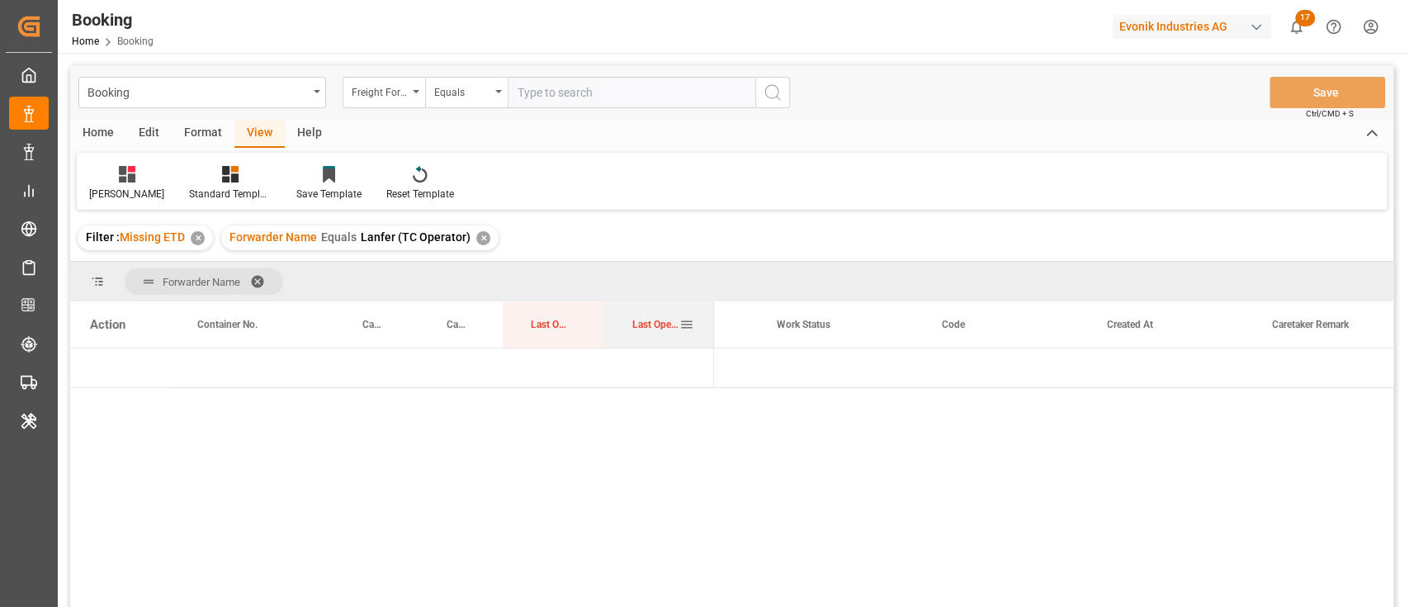
drag, startPoint x: 766, startPoint y: 321, endPoint x: 711, endPoint y: 319, distance: 55.4
click at [711, 319] on div at bounding box center [714, 324] width 7 height 46
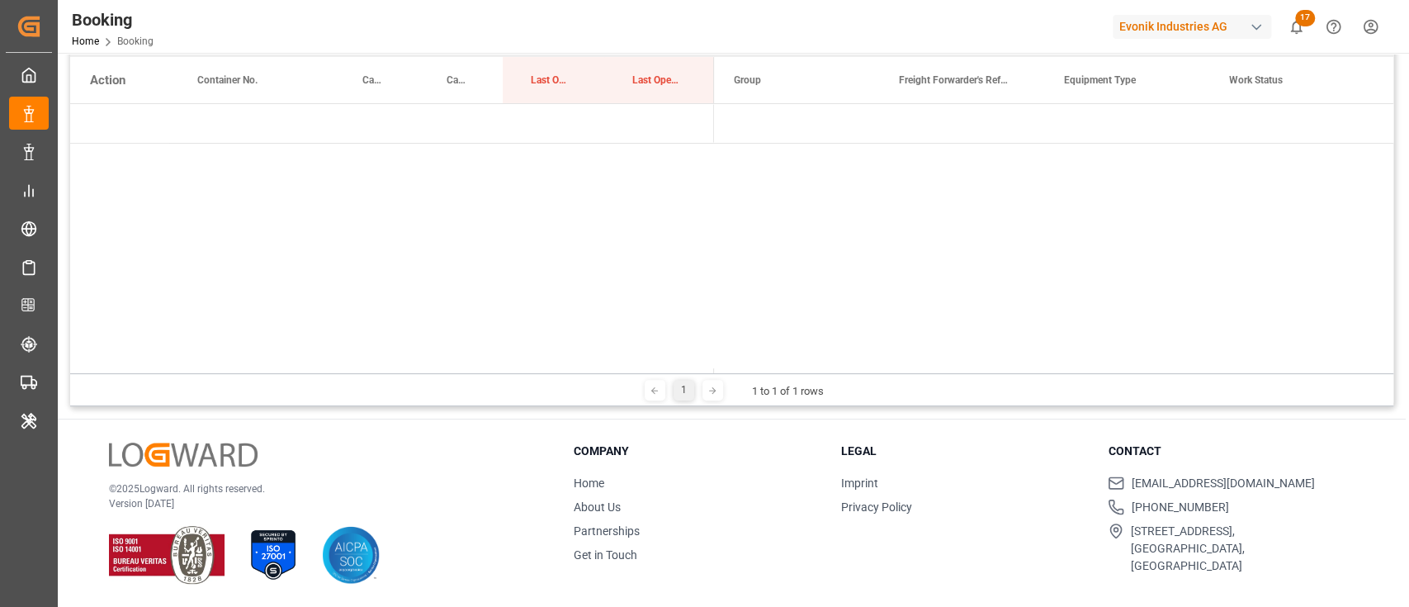
scroll to position [0, 0]
click at [756, 116] on span "Lanfer (TC Operator) (91)" at bounding box center [797, 123] width 126 height 37
click at [740, 126] on span "Press SPACE to select this row." at bounding box center [741, 123] width 15 height 15
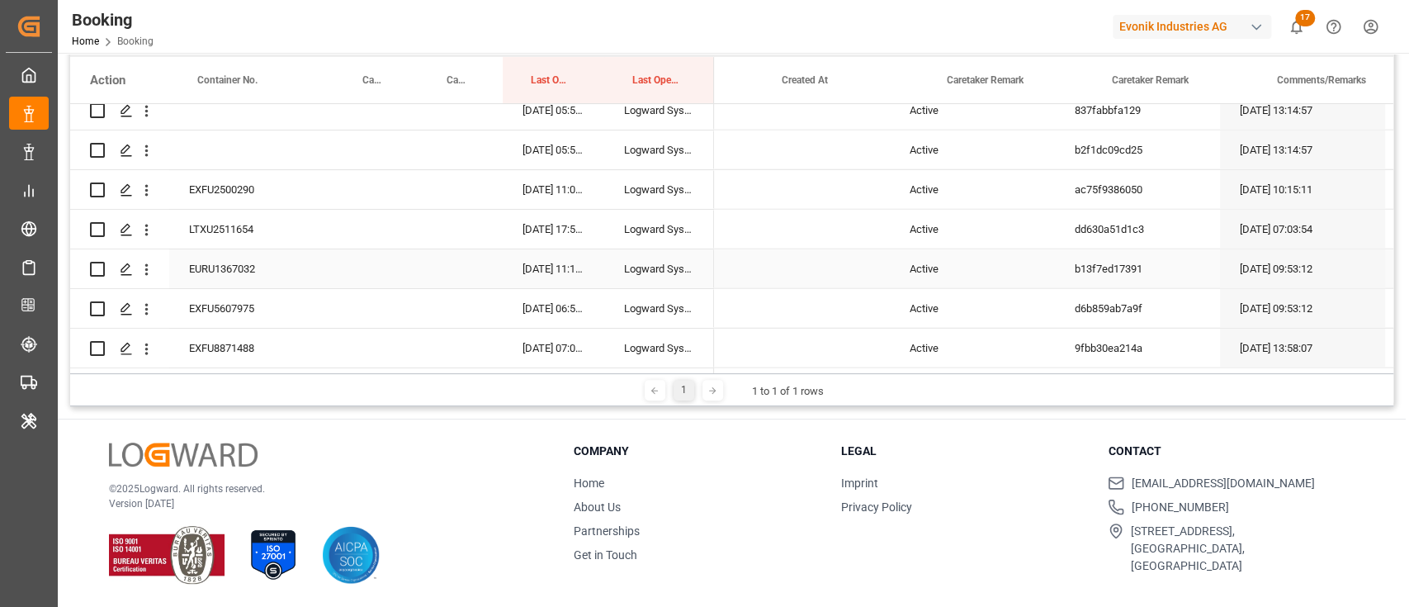
scroll to position [0, 778]
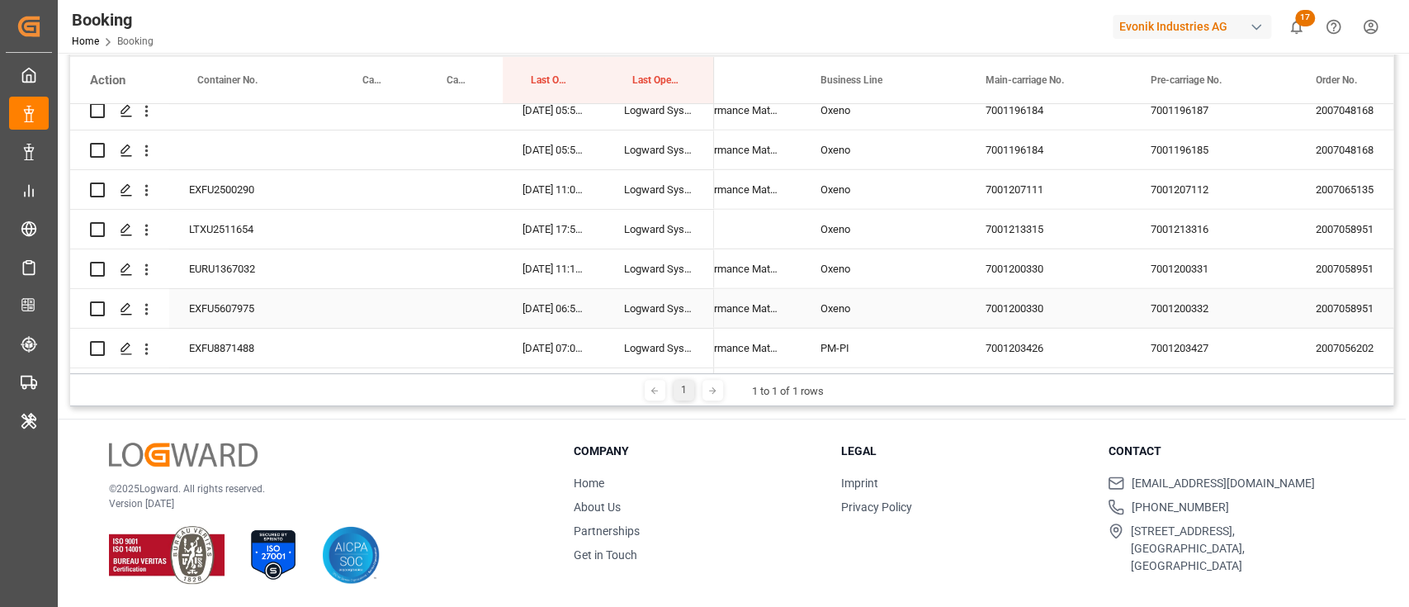
click at [1024, 306] on div "7001200330" at bounding box center [1048, 308] width 165 height 39
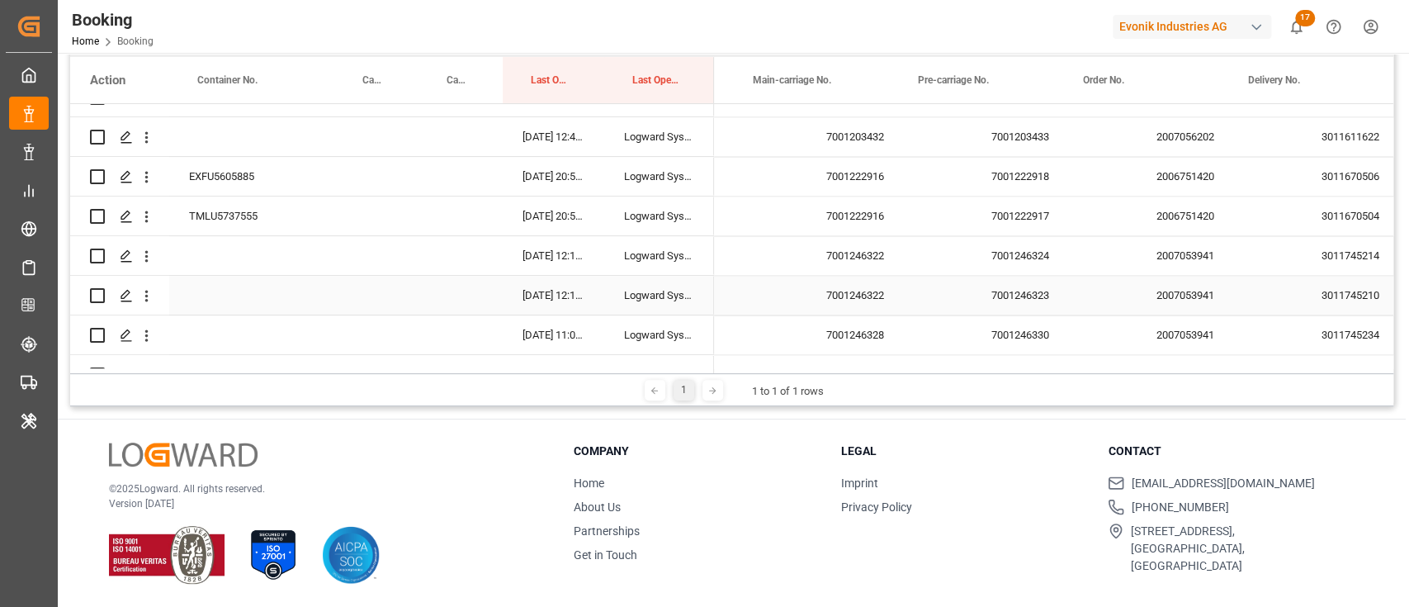
scroll to position [0, 2054]
click at [830, 188] on div "7001222916" at bounding box center [889, 176] width 165 height 39
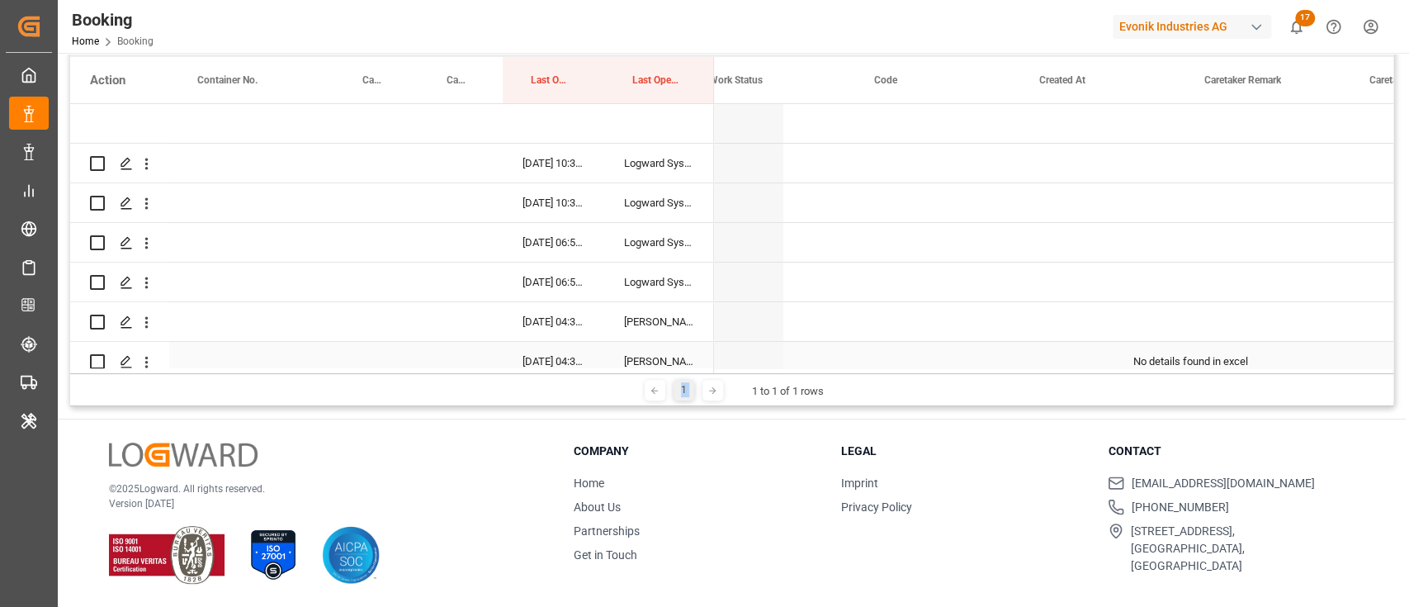
scroll to position [0, 520]
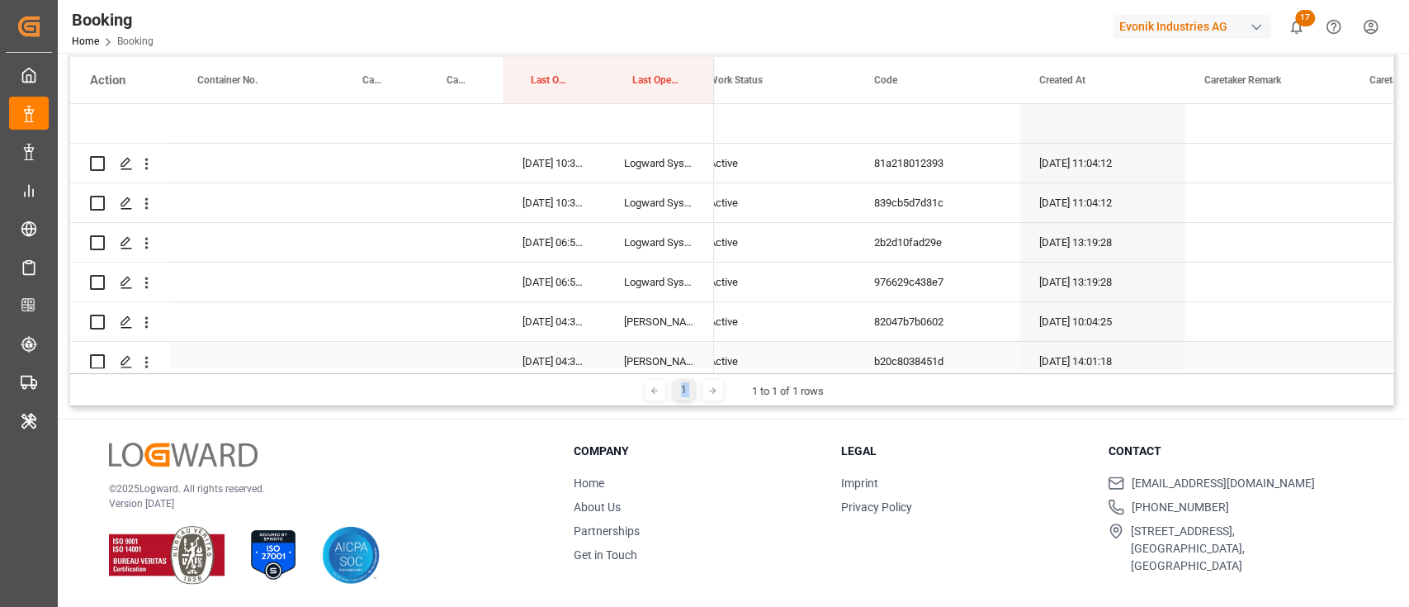
drag, startPoint x: 729, startPoint y: 372, endPoint x: 564, endPoint y: 359, distance: 165.7
click at [564, 359] on div "Forwarder Name Drag here to set column labels Action Container No. Carrier SCAC…" at bounding box center [732, 211] width 1324 height 389
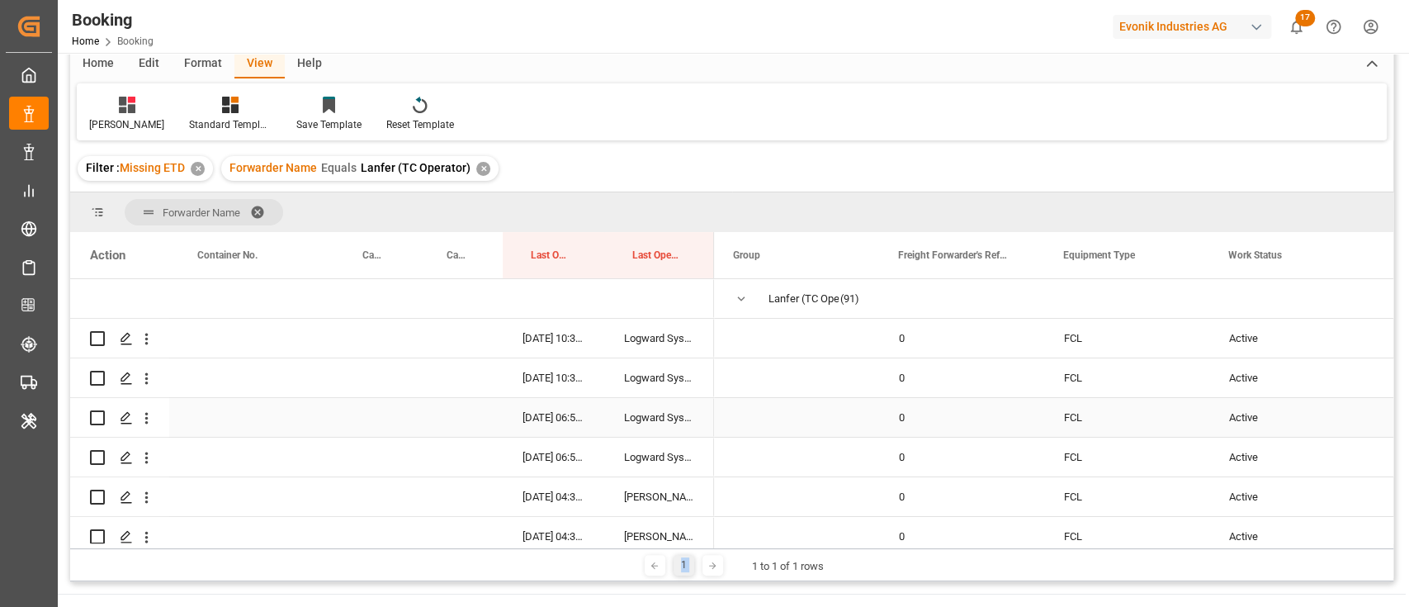
scroll to position [0, 0]
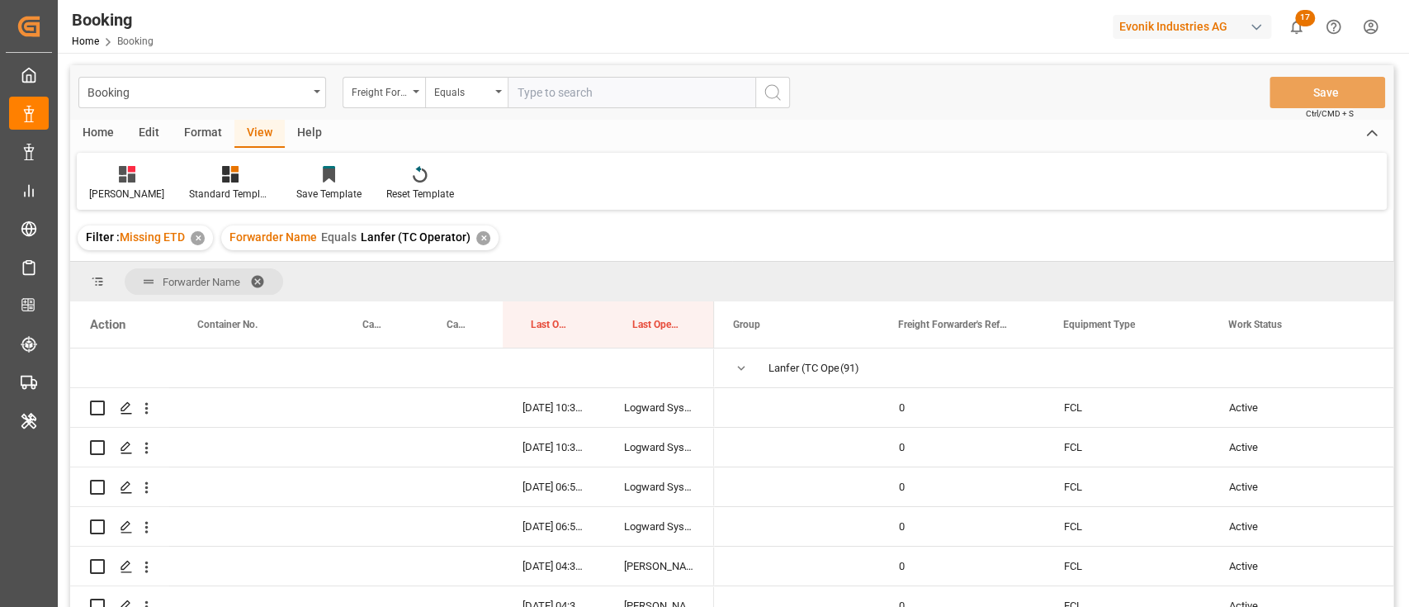
click at [1188, 23] on div "Evonik Industries AG" at bounding box center [1192, 27] width 159 height 24
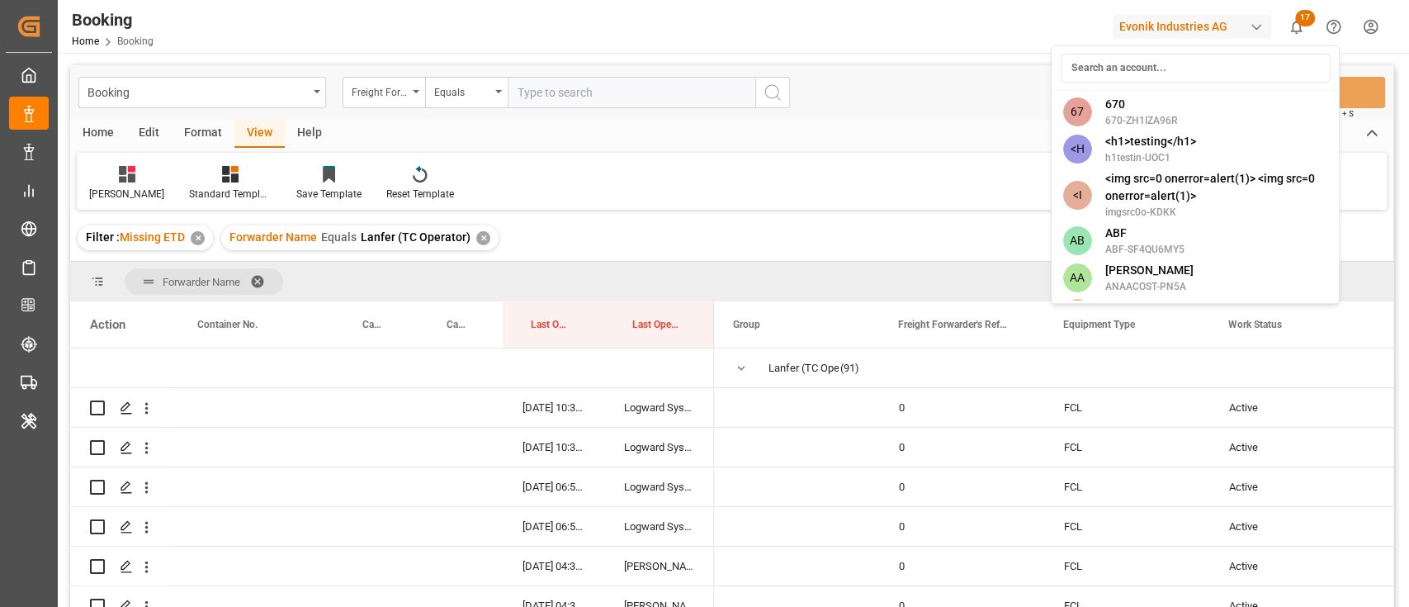
click at [1165, 30] on html "Created by potrace 1.15, written by Peter Selinger 2001-2017 Created by potrace…" at bounding box center [704, 303] width 1409 height 607
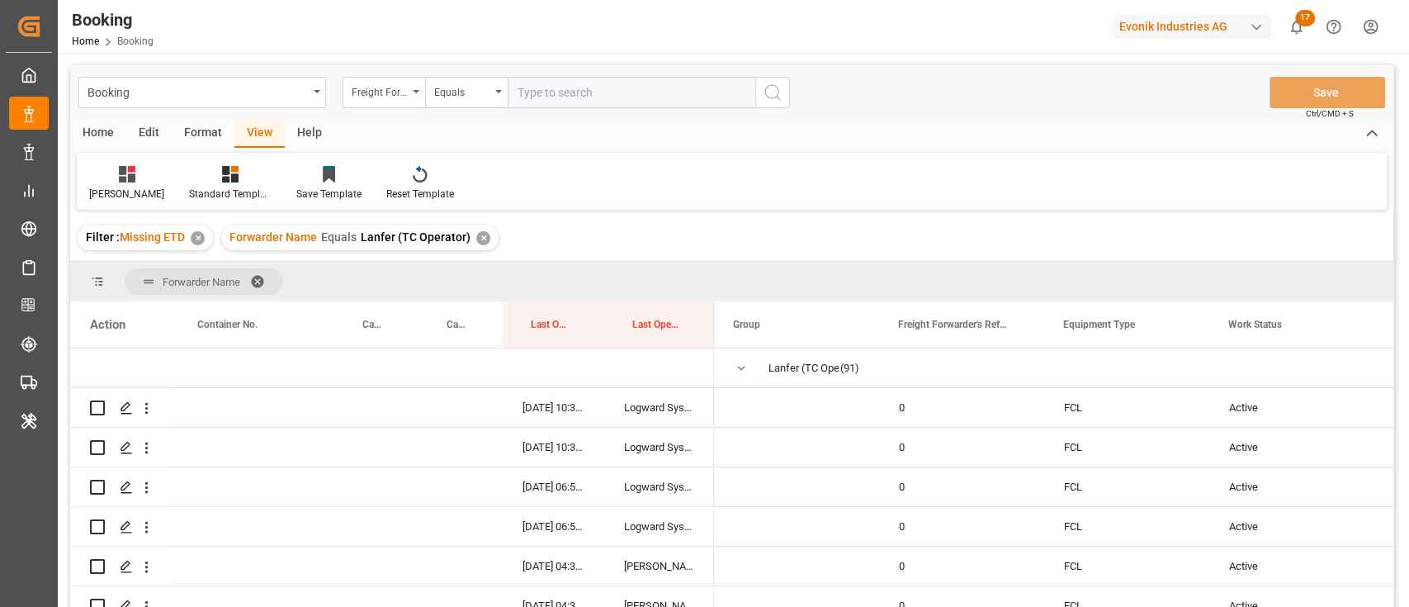
click at [1147, 72] on div "Booking Freight Forwarder's Reference No. Equals Save Ctrl/CMD + S" at bounding box center [732, 92] width 1324 height 54
click at [1156, 40] on div "Evonik Industries AG" at bounding box center [1195, 26] width 165 height 31
click at [1161, 25] on html "Created by potrace 1.15, written by Peter Selinger 2001-2017 Created by potrace…" at bounding box center [704, 303] width 1409 height 607
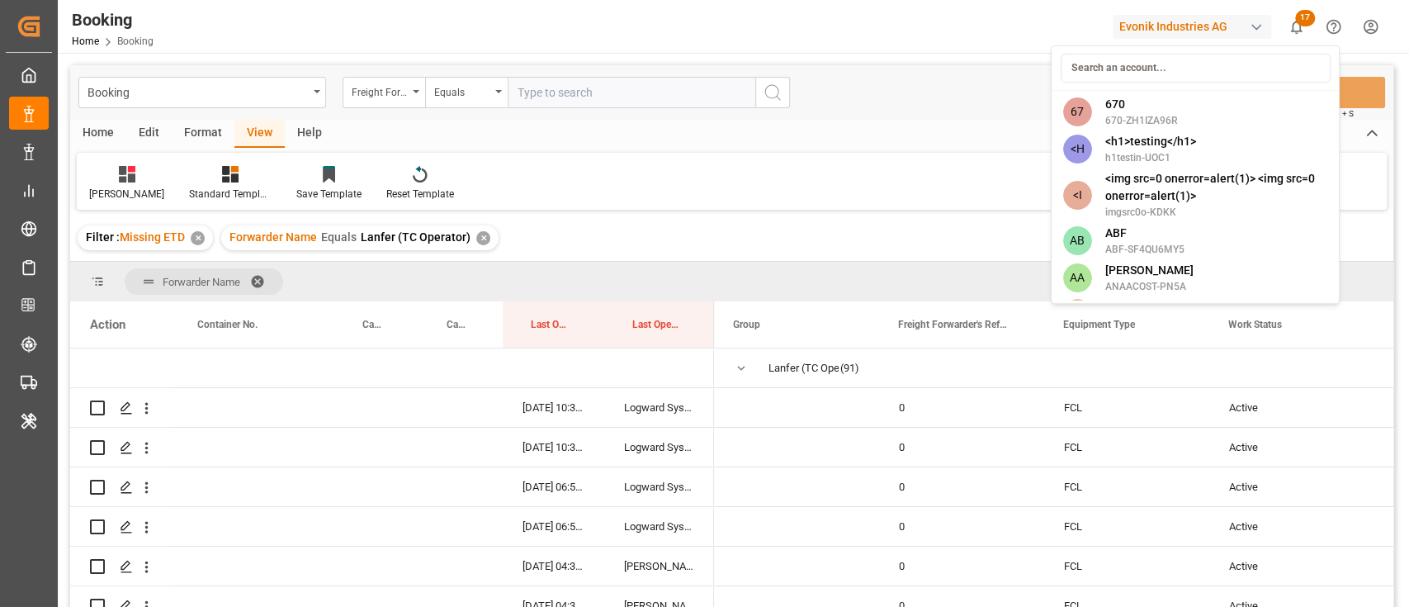
click at [1158, 26] on div "Evonik Industries AG" at bounding box center [1192, 27] width 159 height 24
click at [1139, 64] on input at bounding box center [1195, 68] width 270 height 29
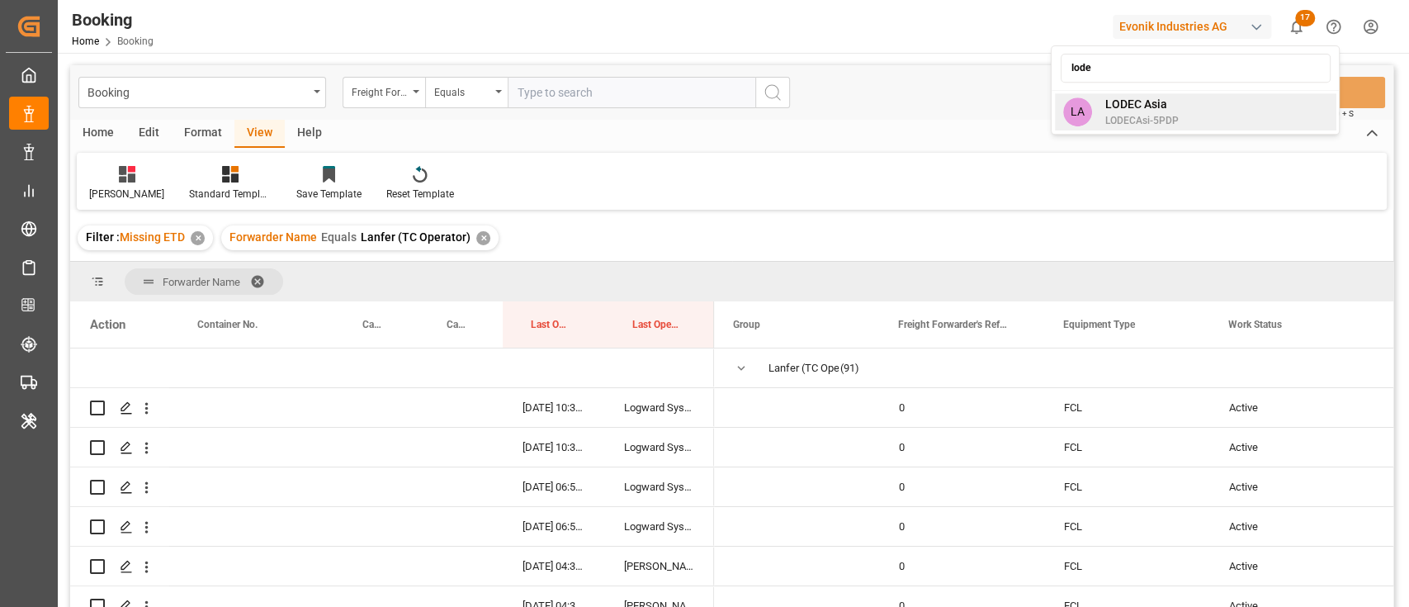
type input "lode"
click at [1142, 102] on span "LODEC Asia" at bounding box center [1141, 104] width 73 height 17
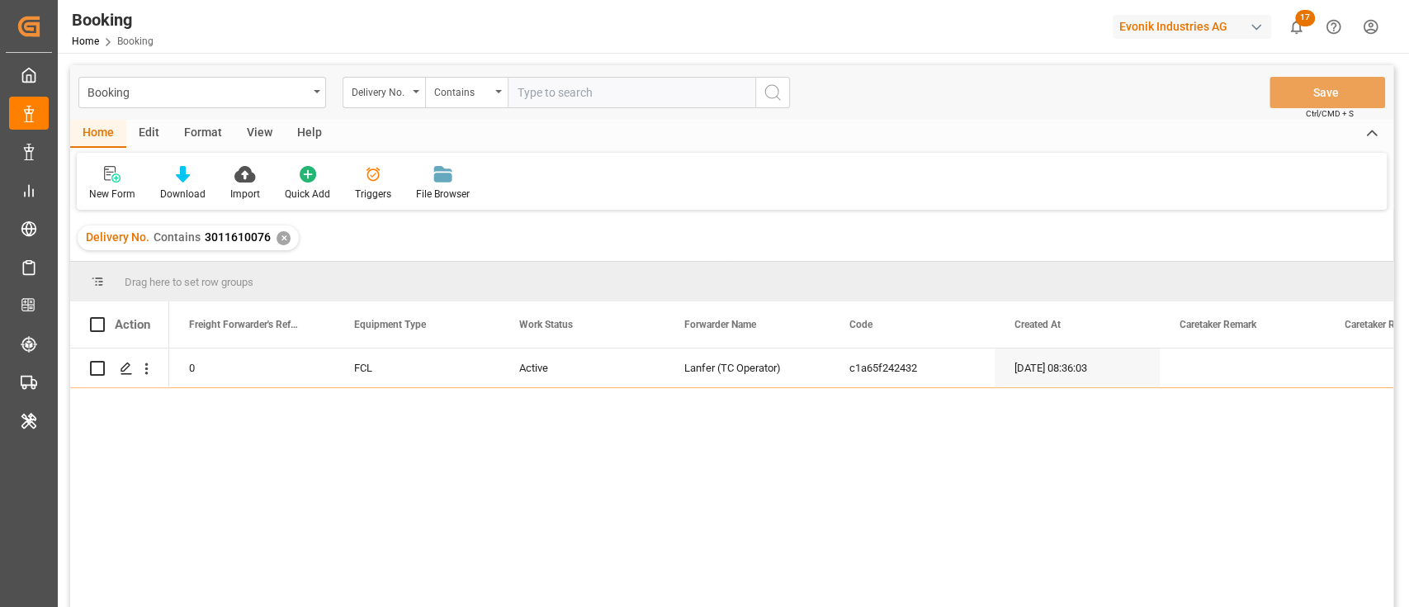
click at [556, 89] on input "text" at bounding box center [632, 92] width 248 height 31
type input "3011610064"
click at [771, 102] on button "search button" at bounding box center [773, 92] width 35 height 31
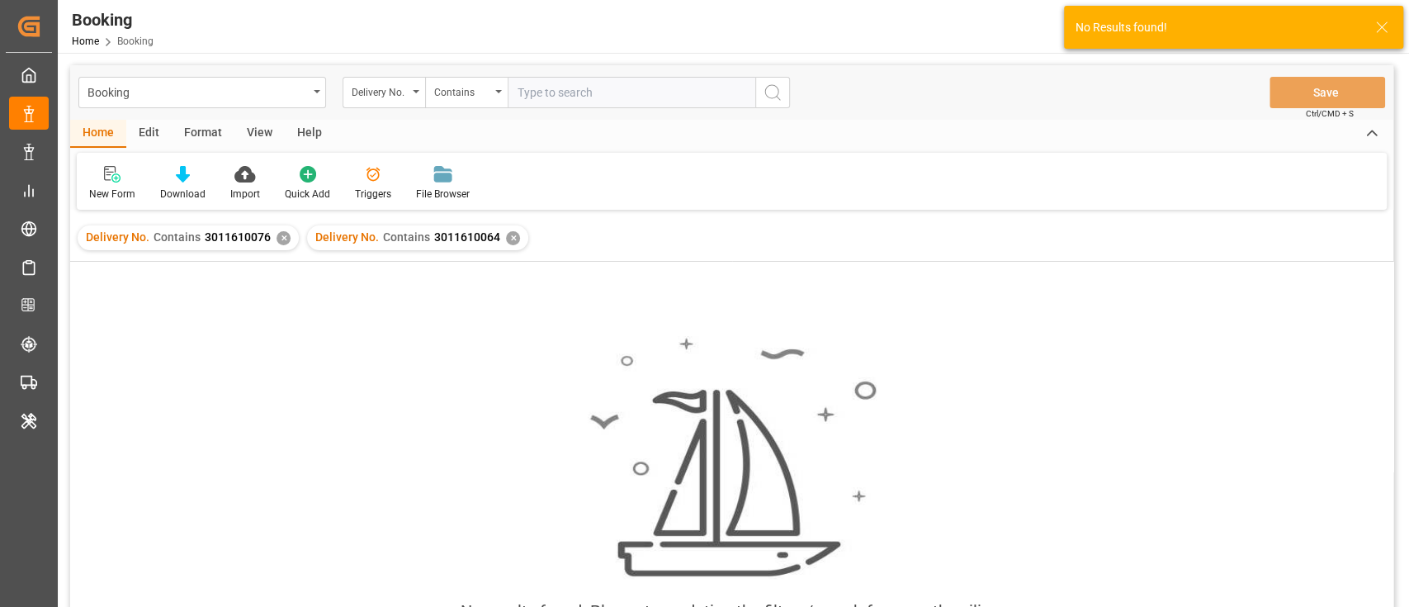
click at [277, 236] on div "✕" at bounding box center [284, 238] width 14 height 14
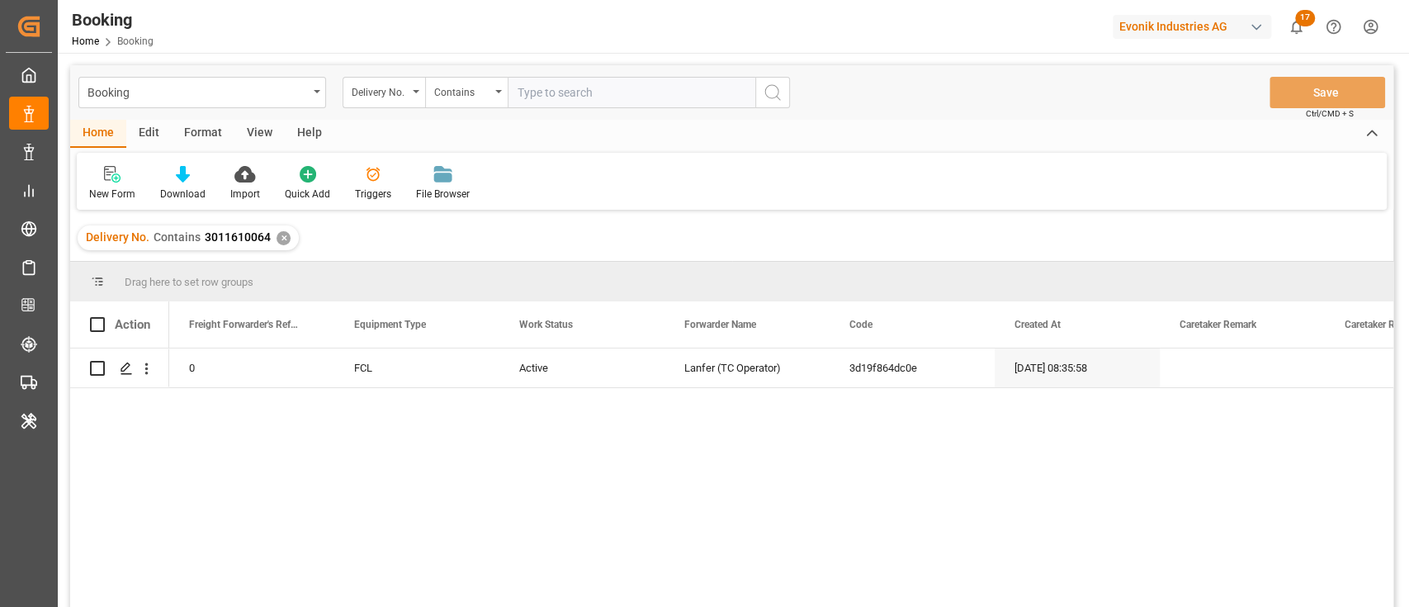
click at [560, 90] on input "text" at bounding box center [632, 92] width 248 height 31
paste input "3011610069"
drag, startPoint x: 753, startPoint y: 102, endPoint x: 763, endPoint y: 102, distance: 9.9
click at [754, 102] on input "3011610069" at bounding box center [632, 92] width 248 height 31
type input "3011610069"
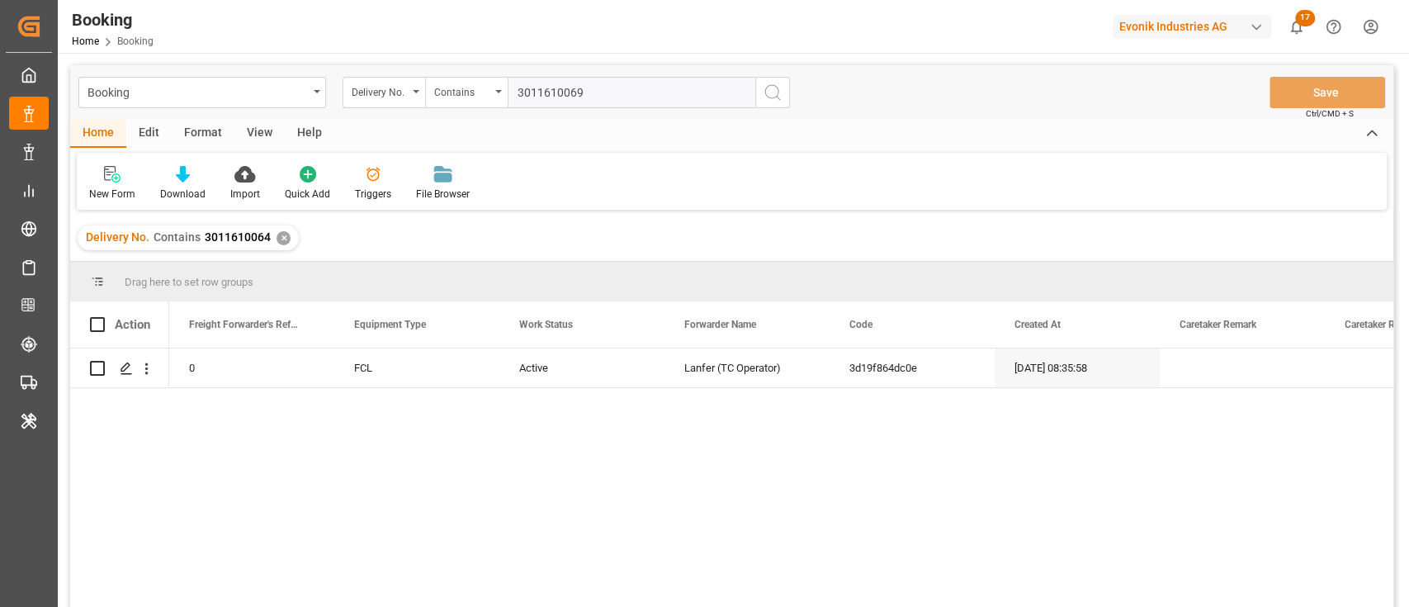
click at [763, 100] on icon "search button" at bounding box center [773, 93] width 20 height 20
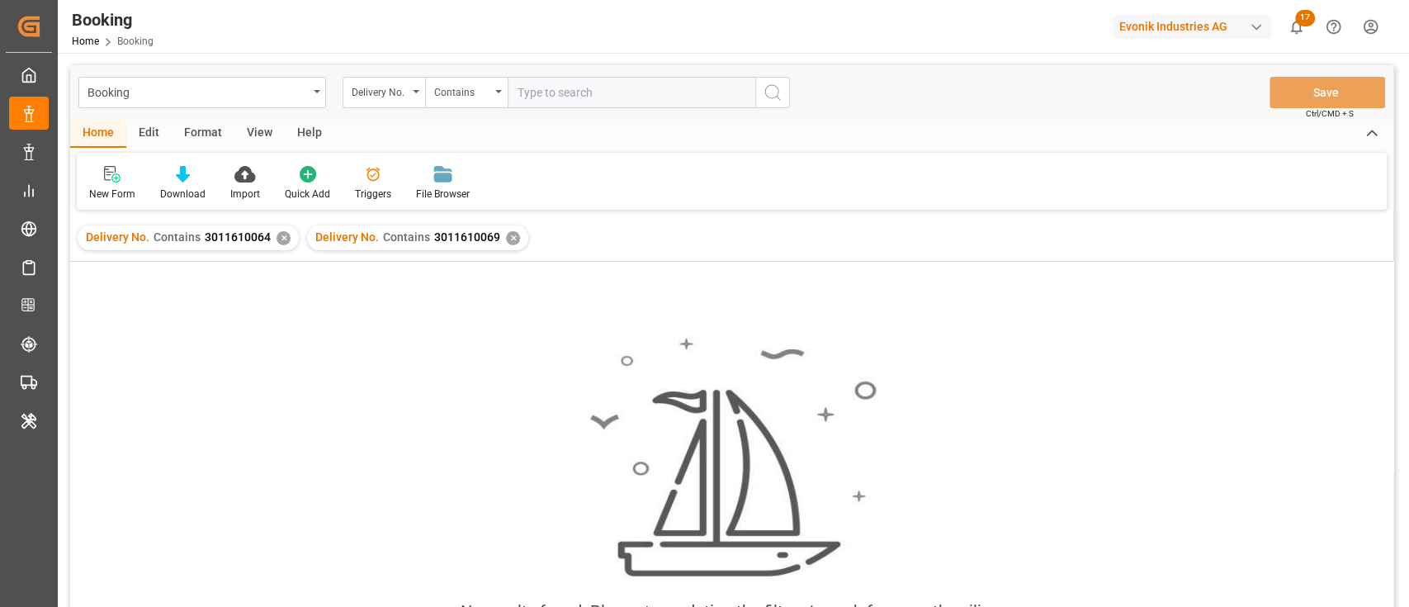
click at [278, 248] on div "Delivery No. Contains 3011610064 ✕" at bounding box center [188, 237] width 221 height 25
click at [280, 234] on div "✕" at bounding box center [284, 238] width 14 height 14
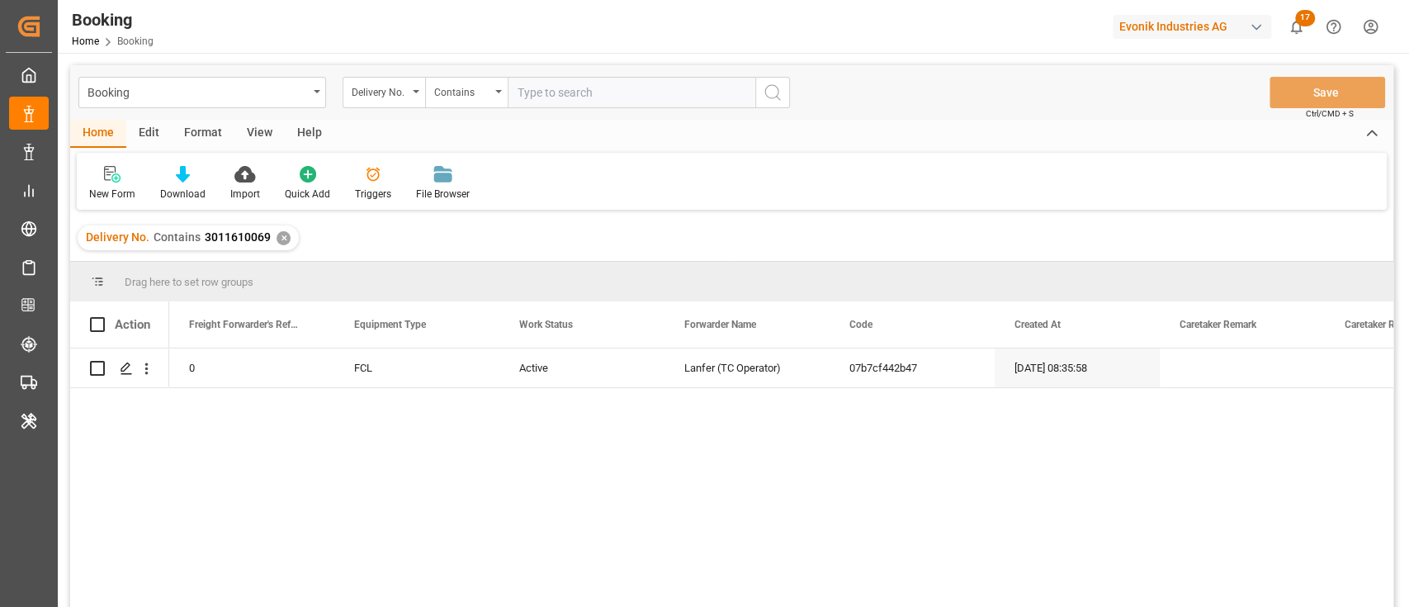
click at [598, 108] on div "Booking Delivery No. Contains Save Ctrl/CMD + S" at bounding box center [732, 92] width 1324 height 54
click at [608, 96] on input "text" at bounding box center [632, 92] width 248 height 31
paste input "3011602613"
type input "3011602613"
click at [777, 96] on icon "search button" at bounding box center [773, 93] width 20 height 20
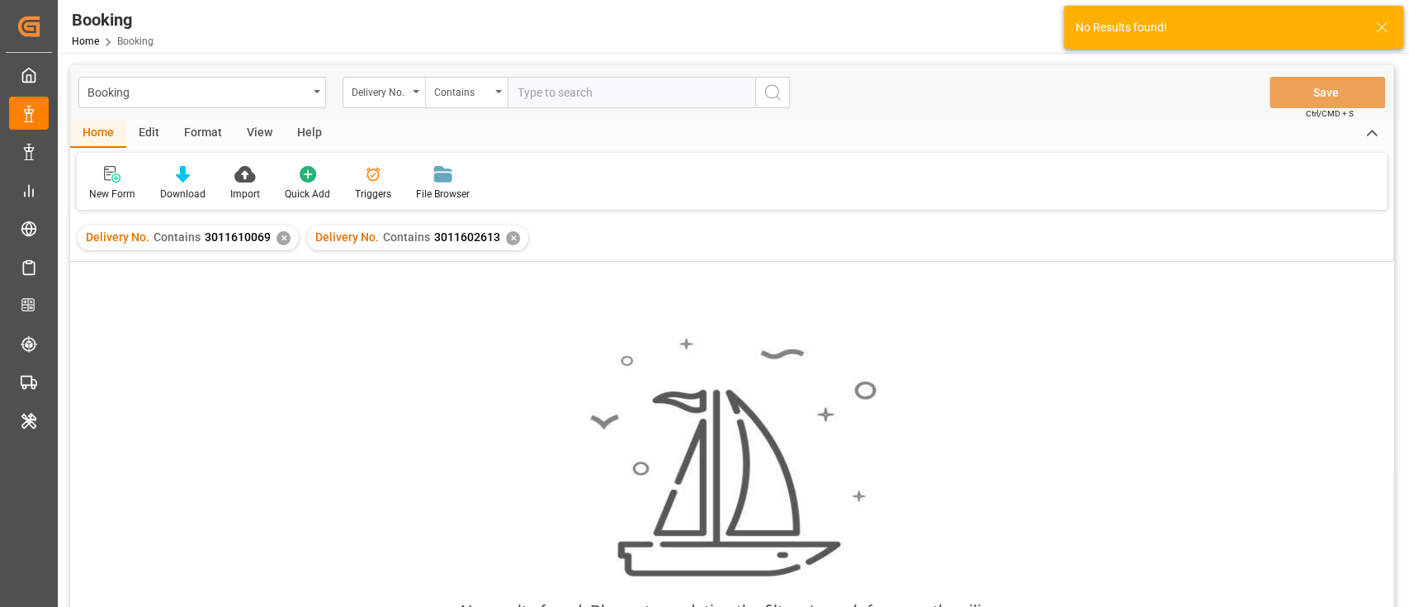
click at [277, 242] on div "✕" at bounding box center [284, 238] width 14 height 14
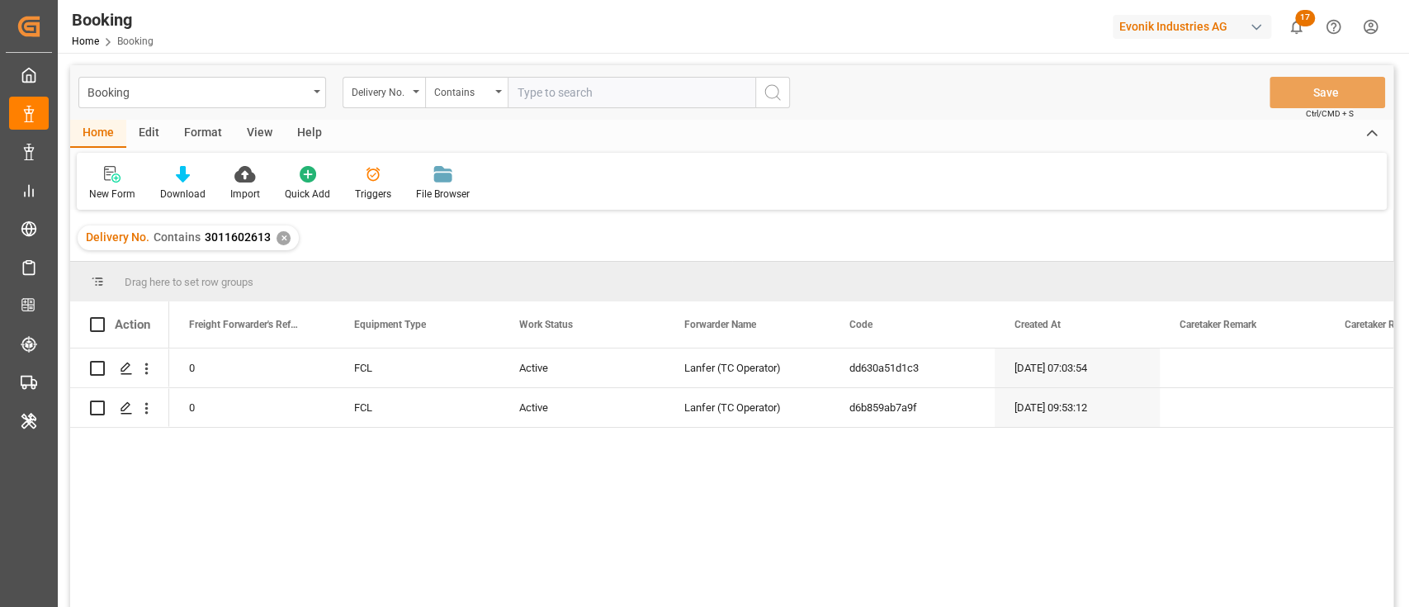
click at [564, 92] on input "text" at bounding box center [632, 92] width 248 height 31
click at [250, 134] on div "View" at bounding box center [259, 134] width 50 height 28
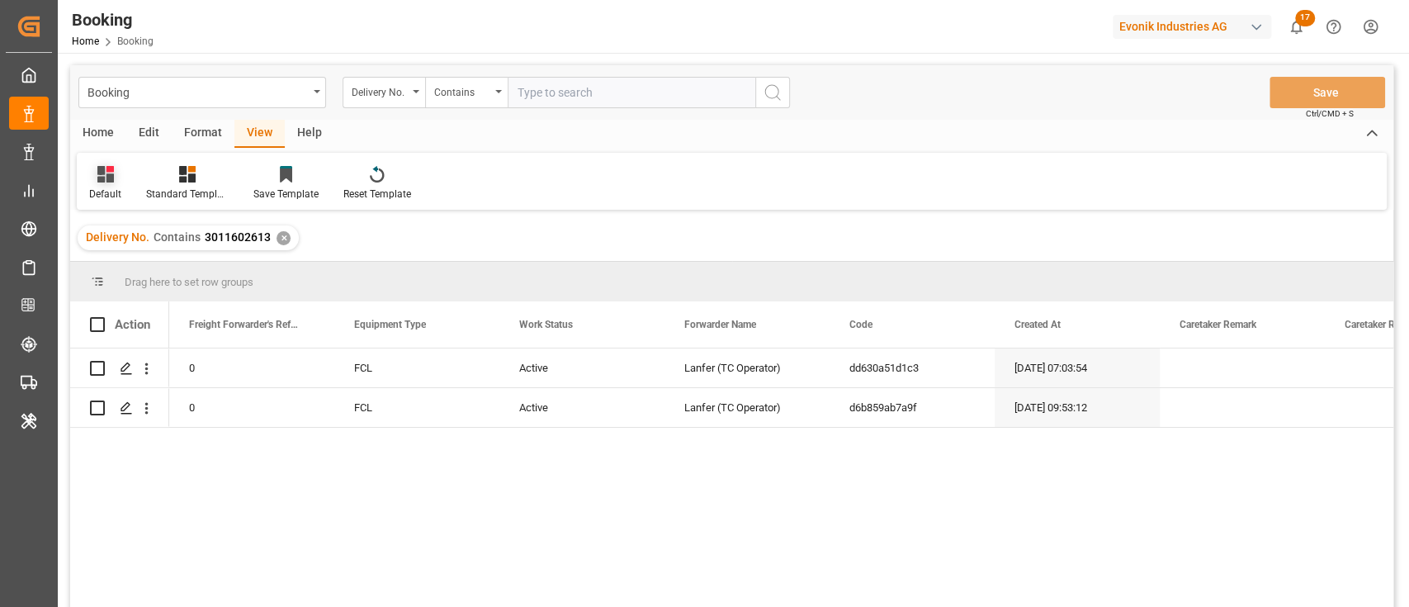
click at [102, 174] on icon at bounding box center [105, 174] width 17 height 17
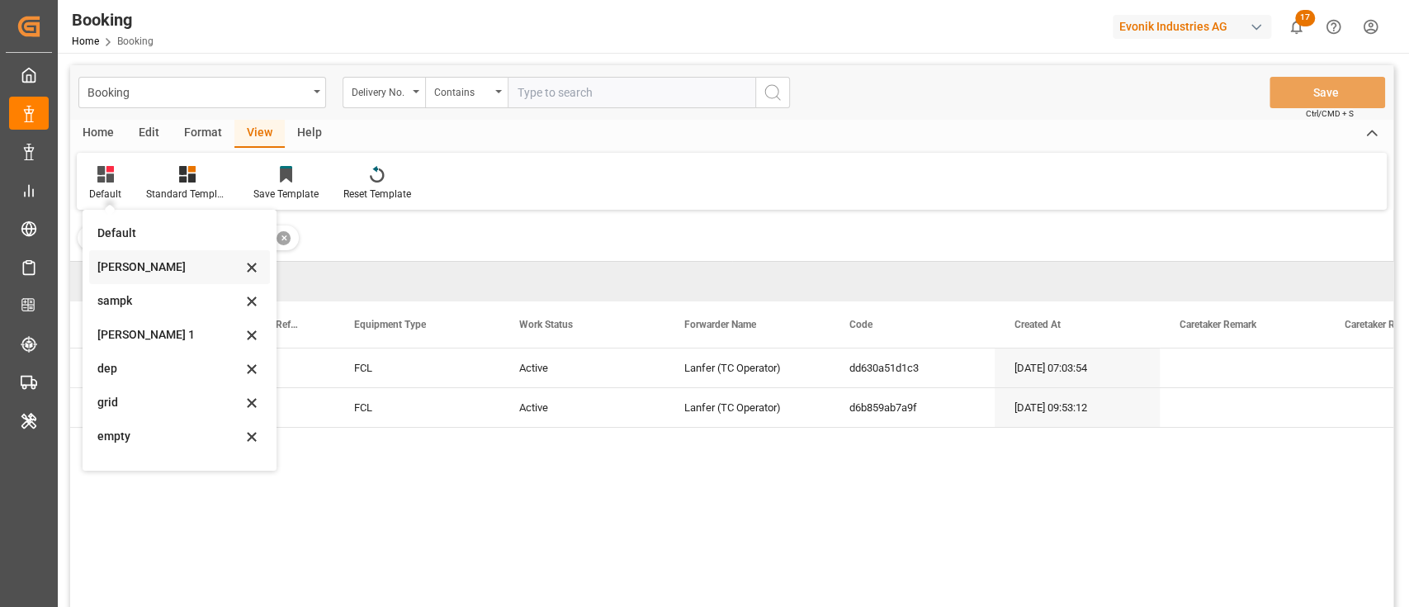
click at [145, 268] on div "[PERSON_NAME]" at bounding box center [169, 266] width 144 height 17
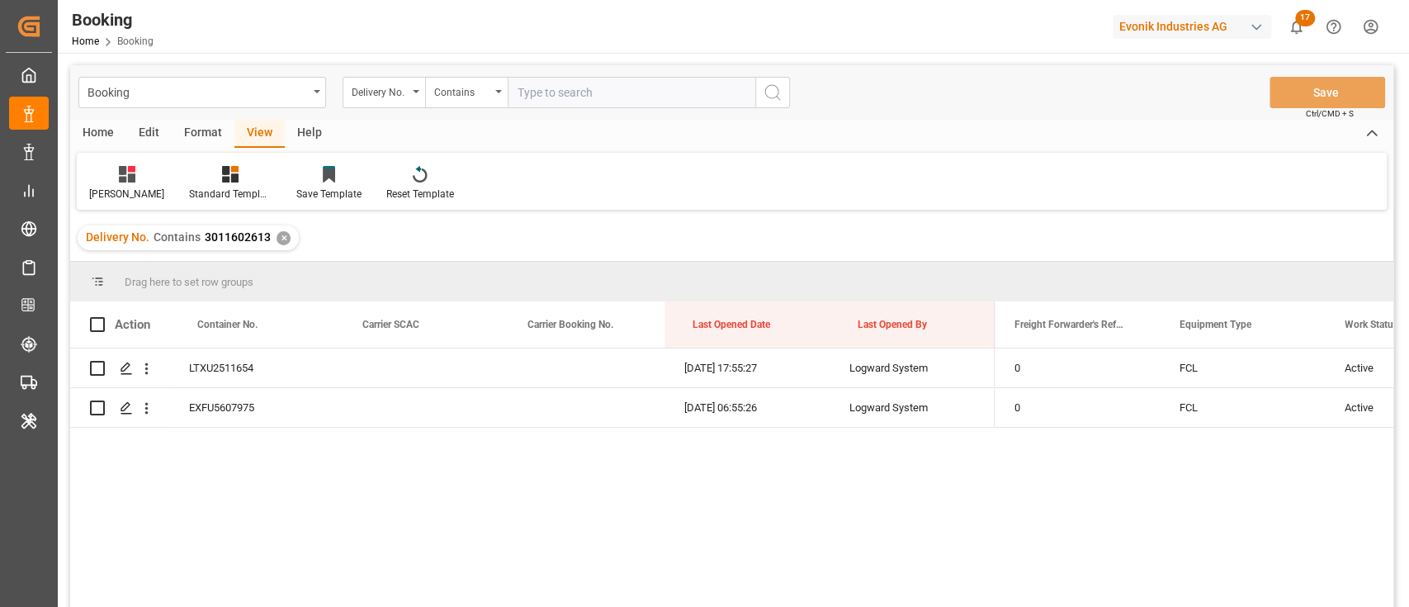
click at [606, 107] on input "text" at bounding box center [632, 92] width 248 height 31
paste input "3011602607"
type input "3011602607"
click at [794, 96] on div "Booking Delivery No. Contains 3011602607 Save Ctrl/CMD + S" at bounding box center [732, 92] width 1324 height 54
click at [648, 85] on input "3011602607" at bounding box center [632, 92] width 248 height 31
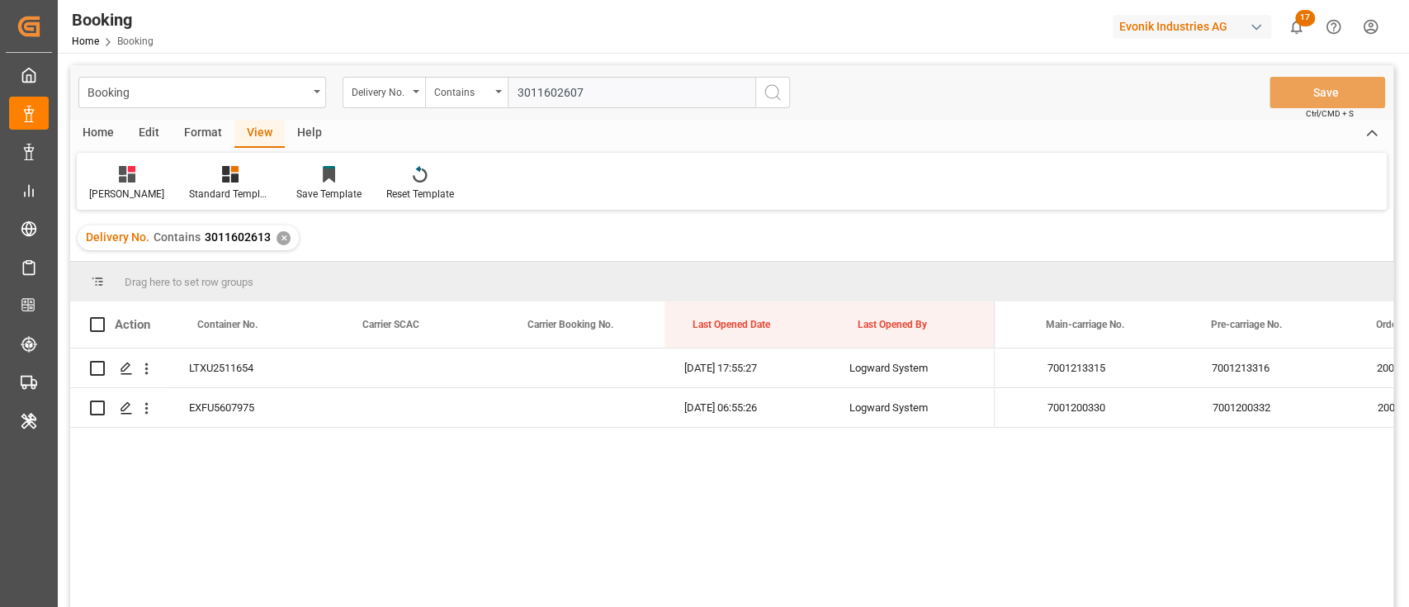
click at [648, 85] on input "3011602607" at bounding box center [632, 92] width 248 height 31
click at [773, 102] on button "search button" at bounding box center [773, 92] width 35 height 31
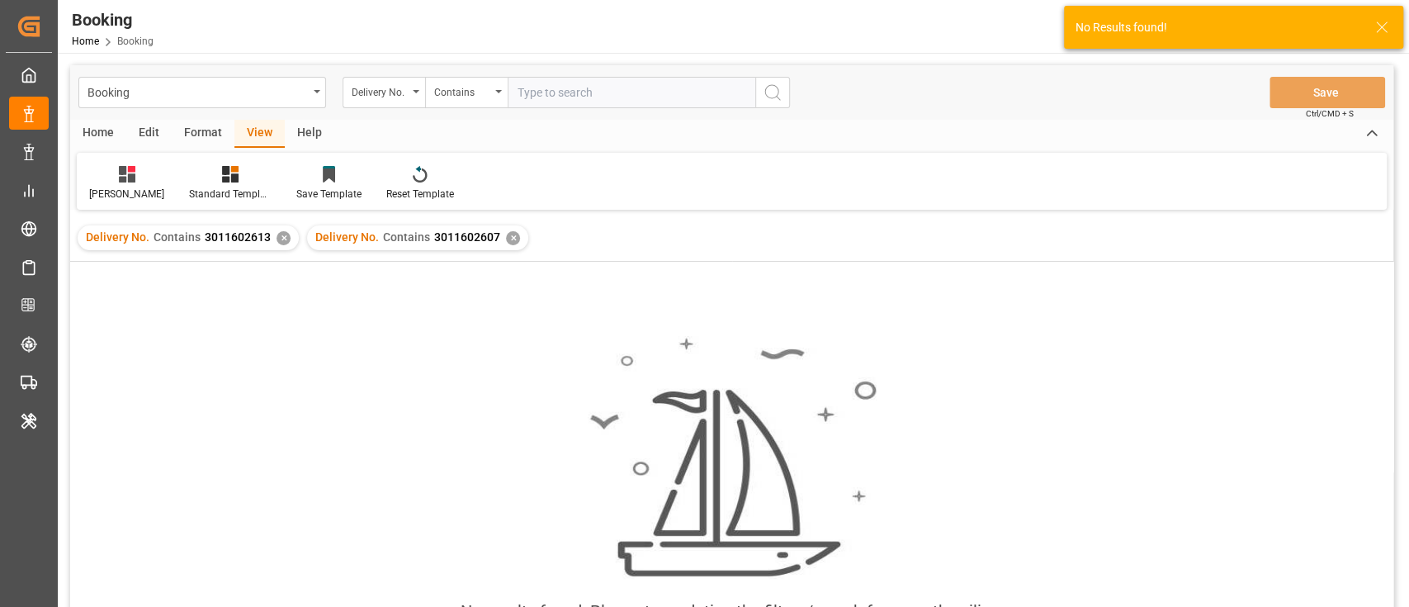
click at [273, 241] on div "Delivery No. Contains 3011602613 ✕" at bounding box center [188, 237] width 221 height 25
click at [277, 240] on div "✕" at bounding box center [284, 238] width 14 height 14
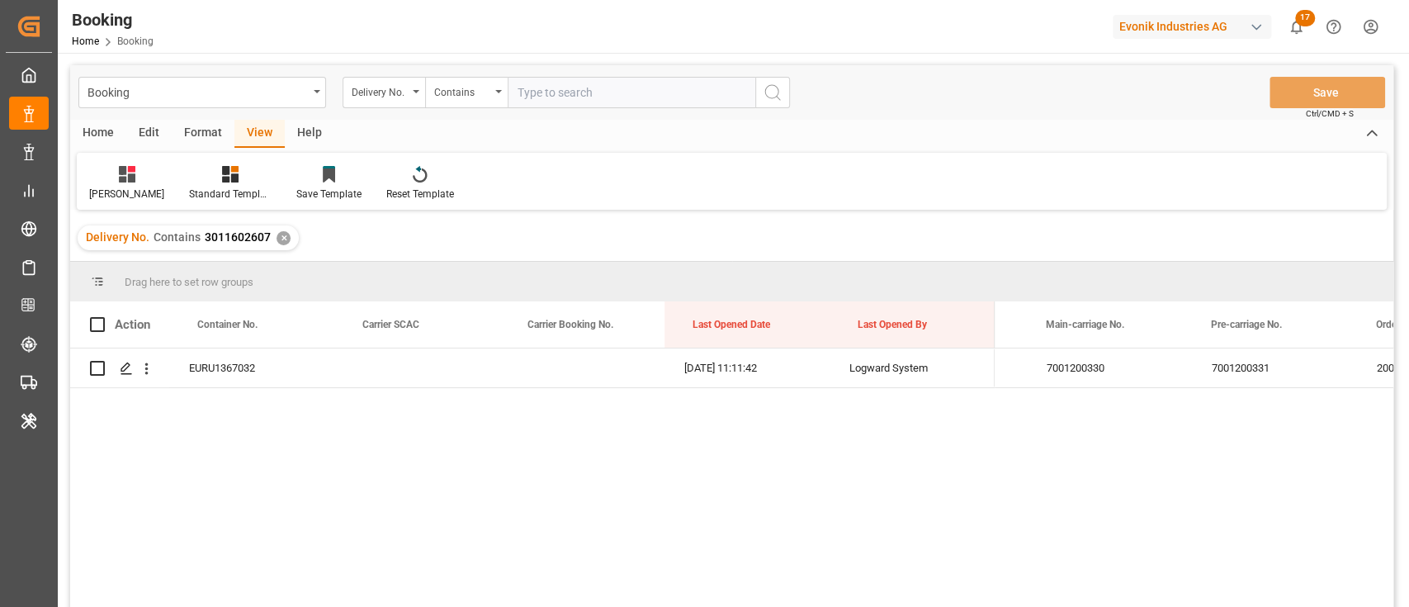
click at [628, 96] on input "text" at bounding box center [632, 92] width 248 height 31
paste input "3011670504"
type input "3011670504"
click at [761, 96] on button "search button" at bounding box center [773, 92] width 35 height 31
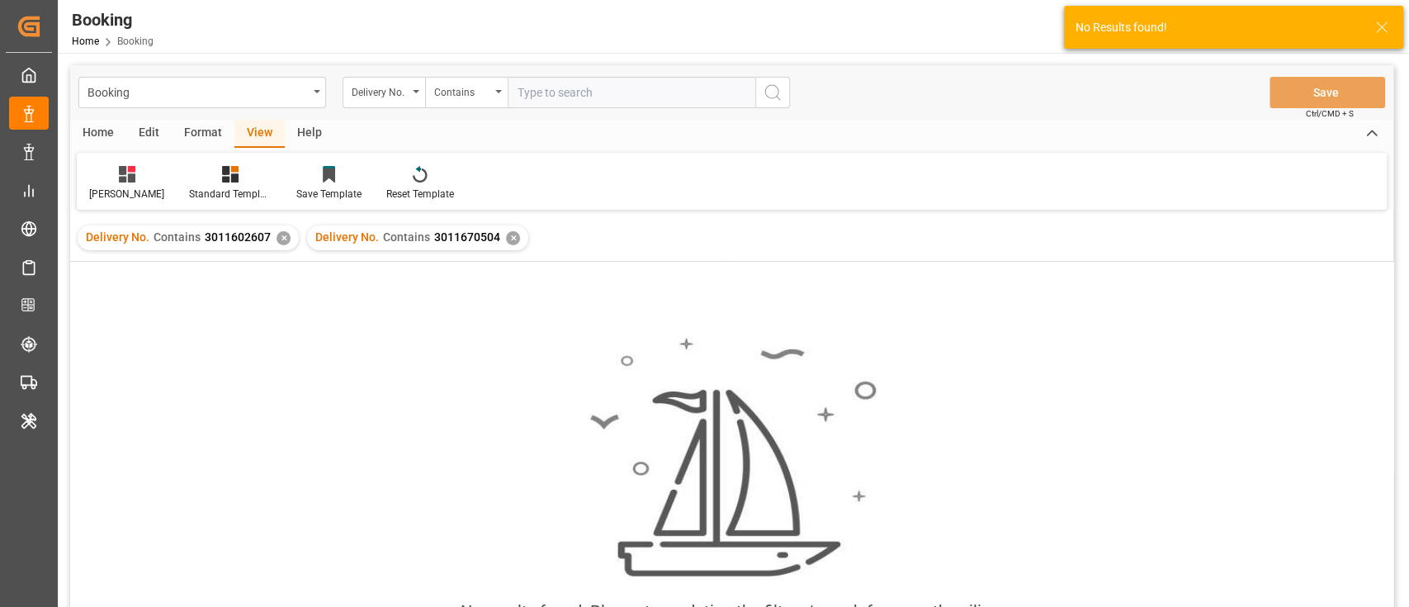
click at [283, 245] on div "Delivery No. Contains 3011602607 ✕" at bounding box center [188, 237] width 221 height 25
click at [279, 237] on div "✕" at bounding box center [284, 238] width 14 height 14
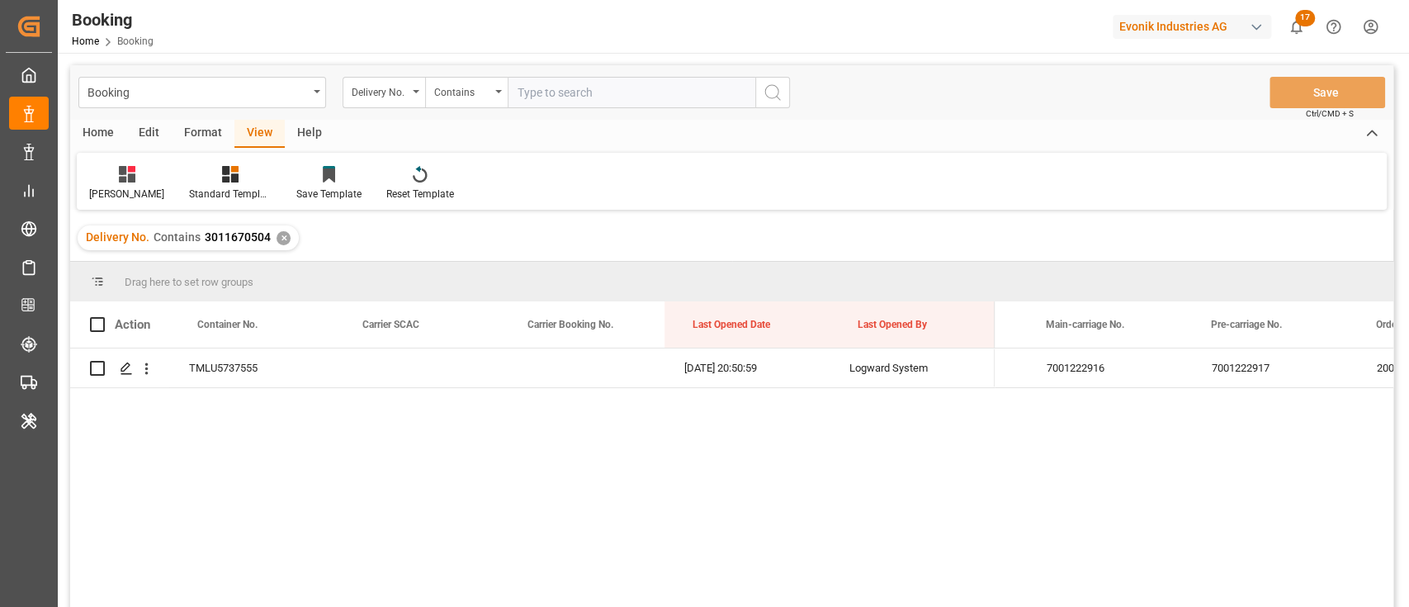
click at [616, 92] on input "text" at bounding box center [632, 92] width 248 height 31
paste input "3011670506"
type input "3011670506"
click at [777, 92] on icon "search button" at bounding box center [773, 93] width 20 height 20
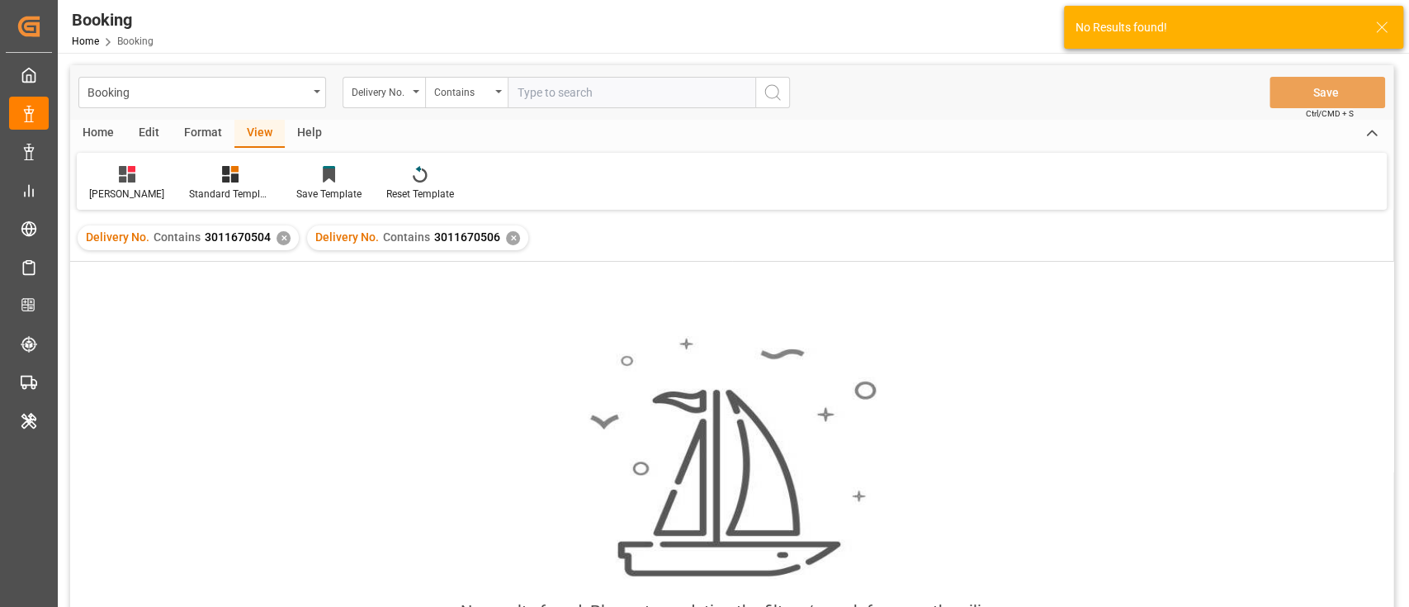
click at [276, 245] on div "Delivery No. Contains 3011670504 ✕" at bounding box center [188, 237] width 221 height 25
click at [279, 240] on div "✕" at bounding box center [284, 238] width 14 height 14
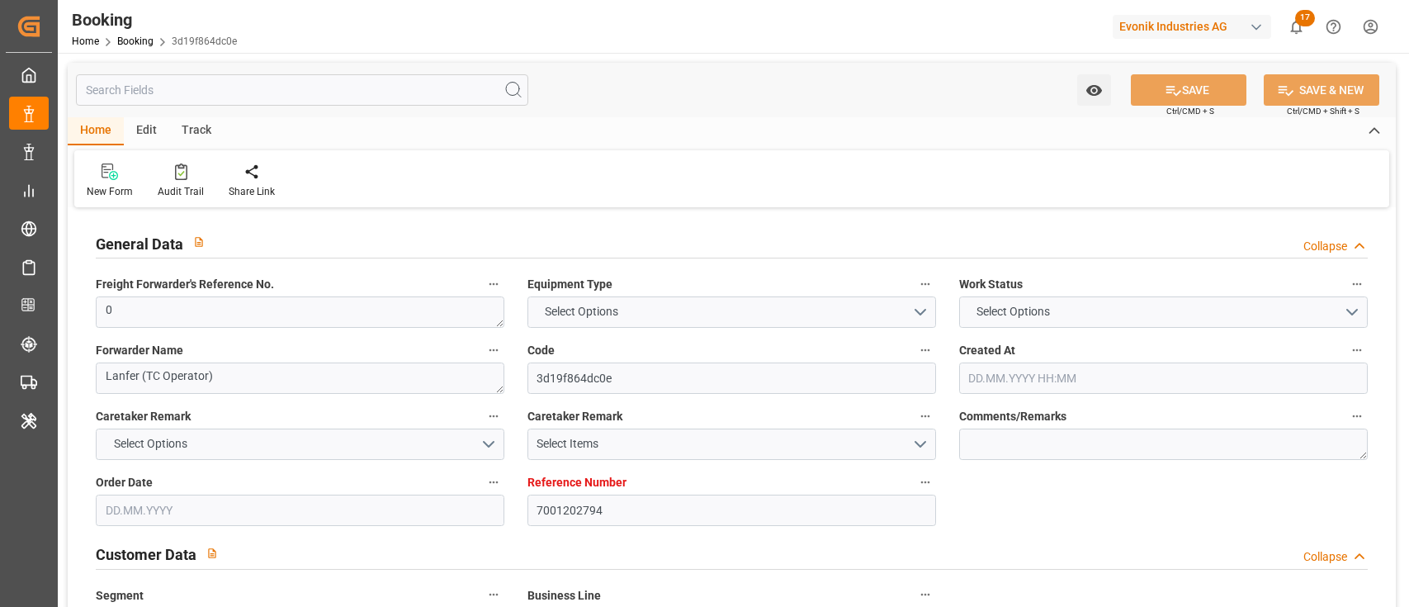
type input "7001202794"
type input "EUNWC"
type input "INNSA"
type input "24.06.2025 08:35"
type input "[DATE]"
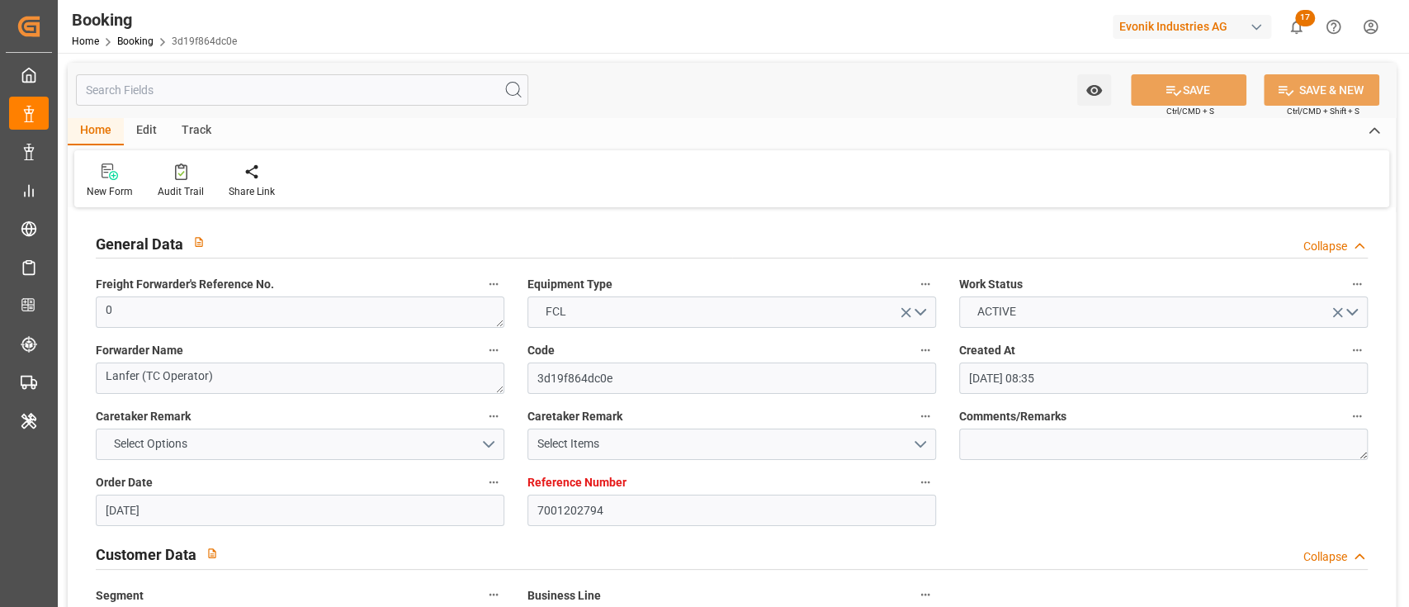
type input "20.09.2025"
type input "[DATE]"
type input "[DATE] 09:09"
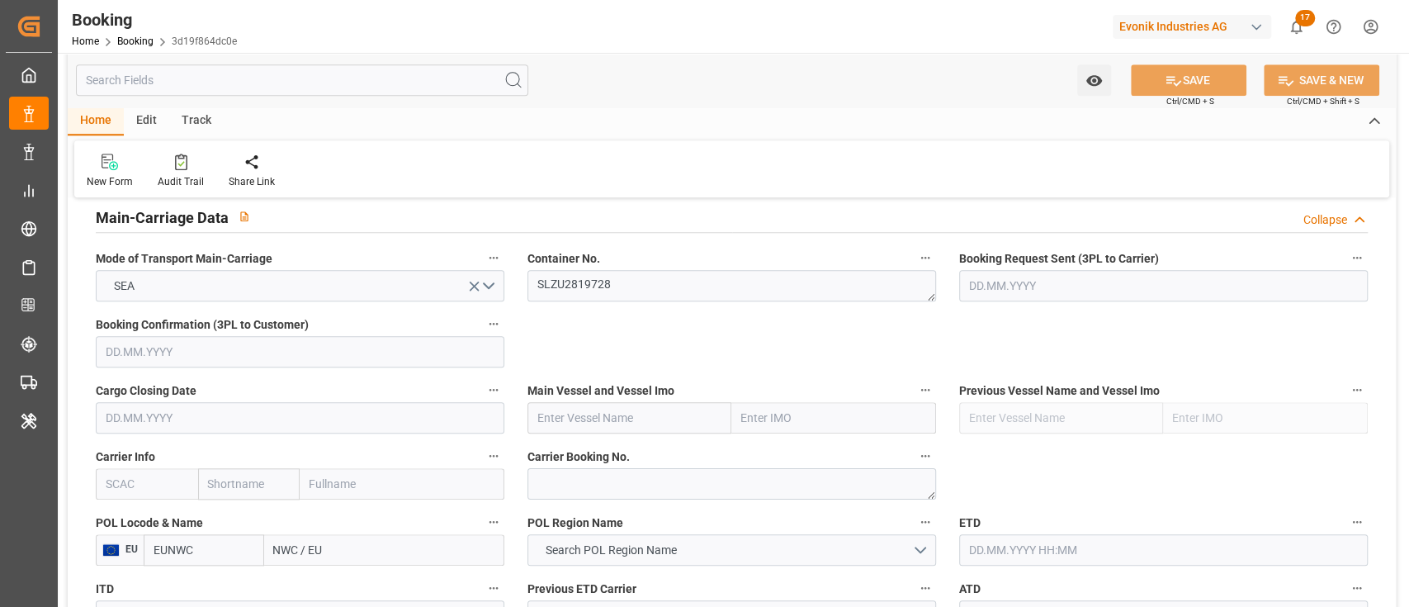
scroll to position [991, 0]
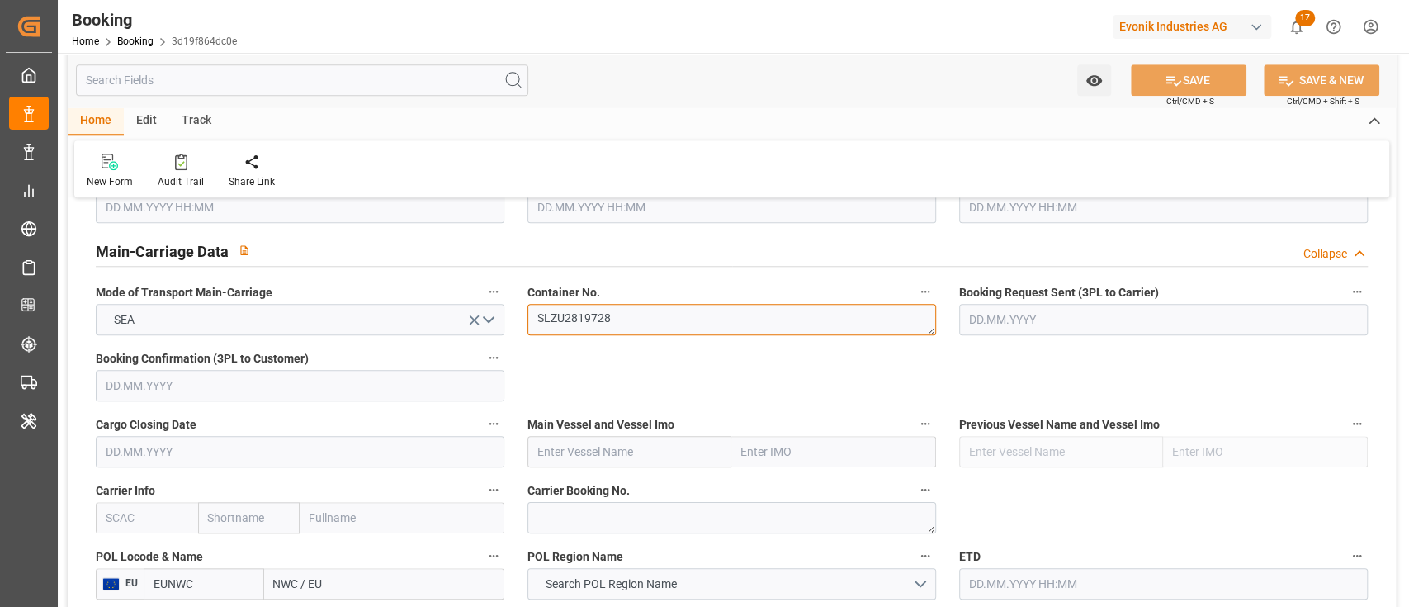
click at [609, 314] on textarea "SLZU2819728" at bounding box center [732, 319] width 409 height 31
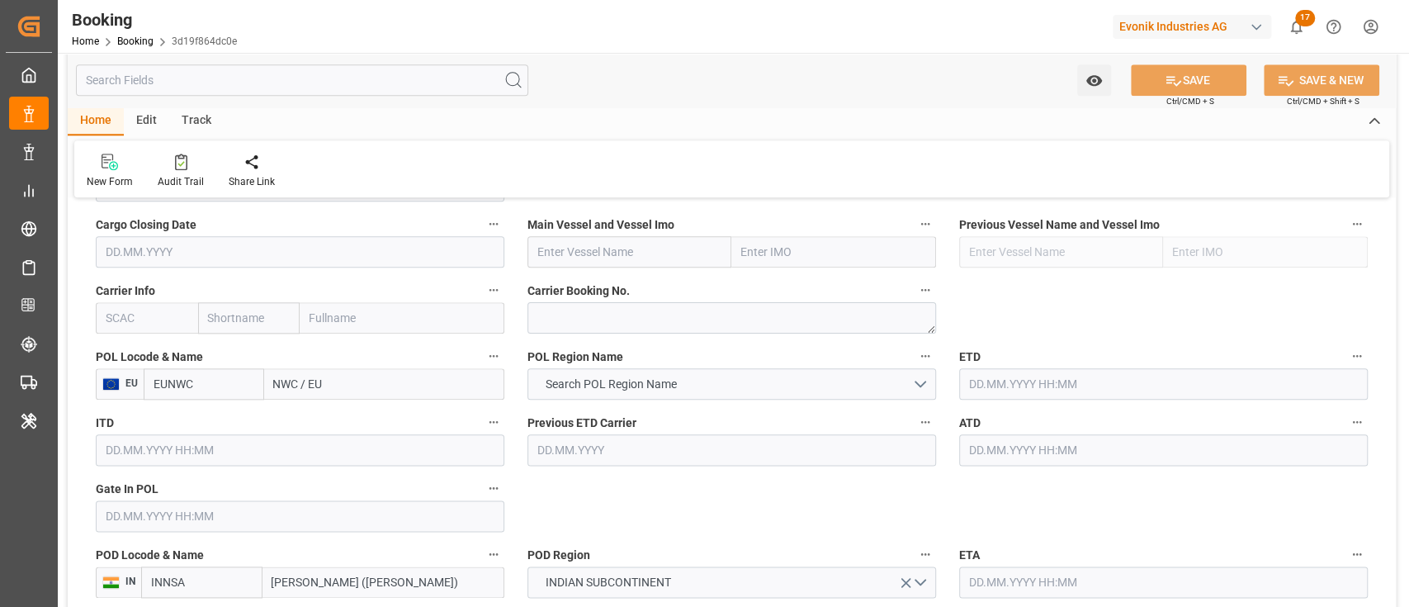
scroll to position [1210, 0]
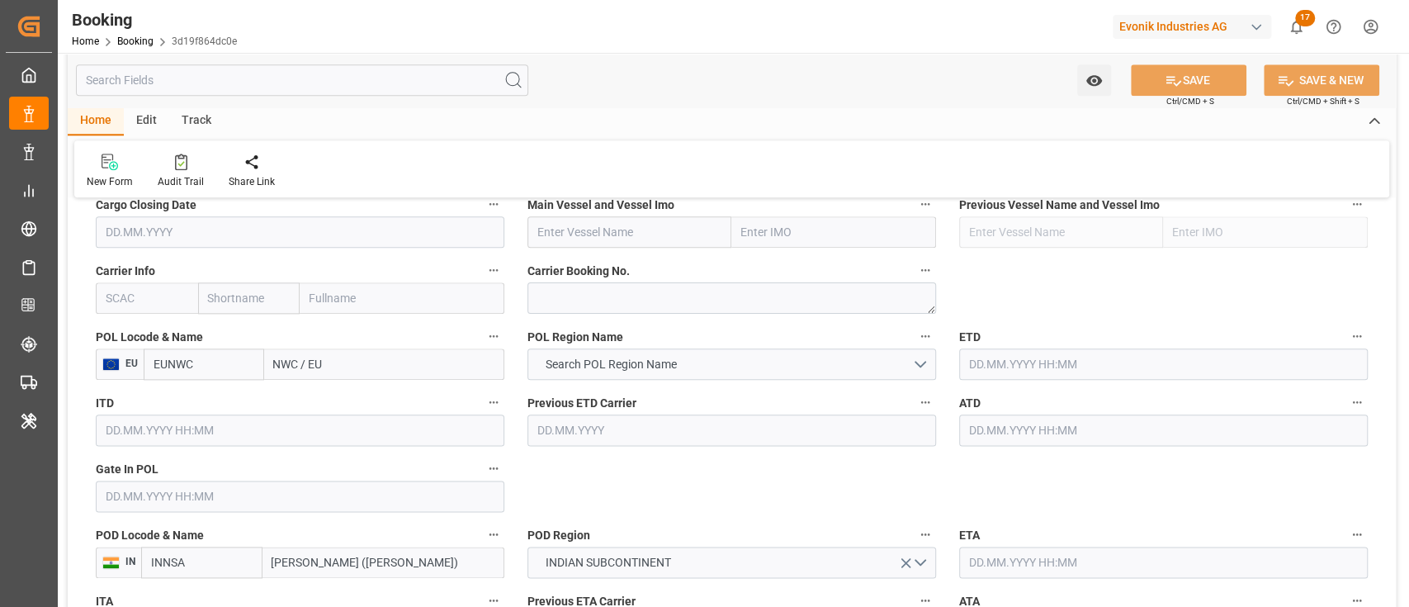
click at [173, 296] on input "text" at bounding box center [147, 297] width 102 height 31
click at [123, 334] on b "HLCU" at bounding box center [122, 334] width 30 height 13
type input "HLCU"
type input "Hapag [PERSON_NAME]"
type input "Hapag [PERSON_NAME] Aktiengesellschaft"
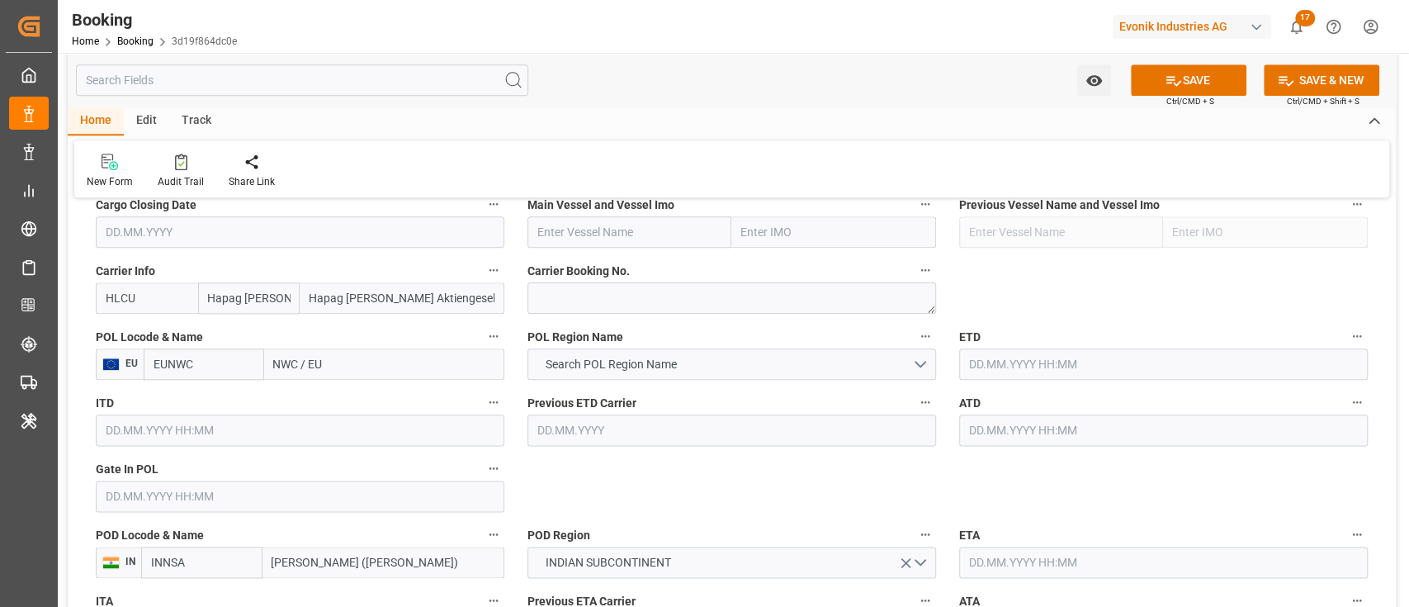
type input "HLCU"
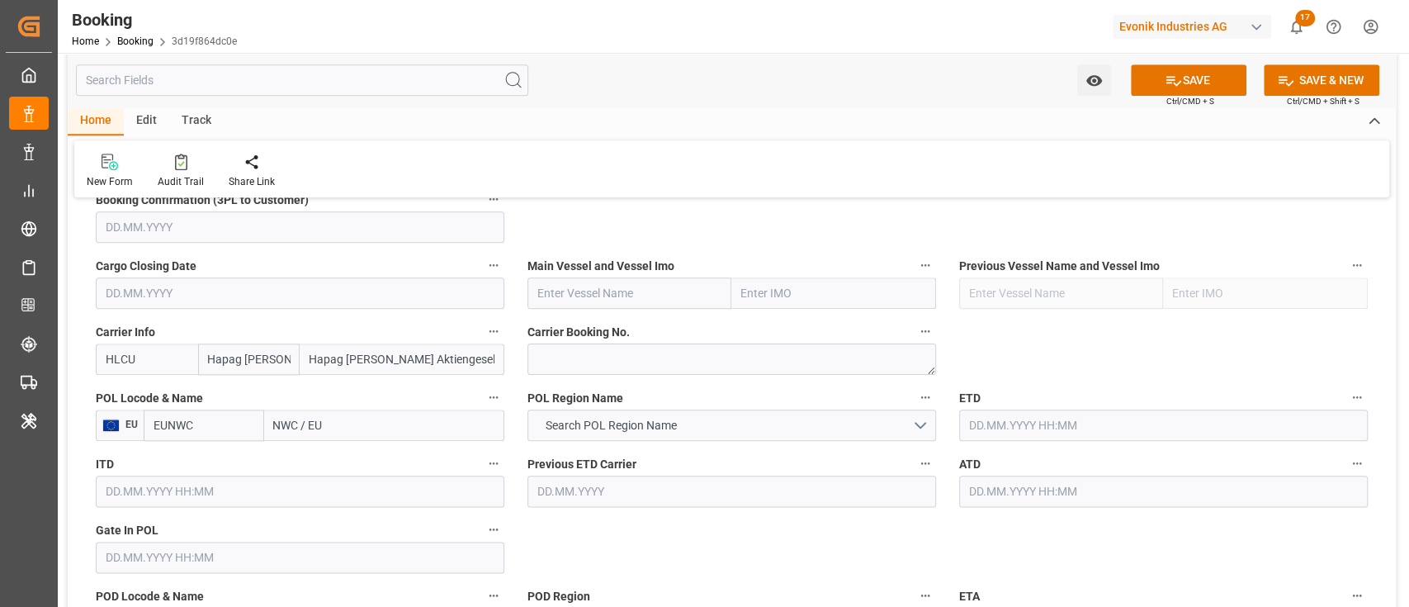
scroll to position [1101, 0]
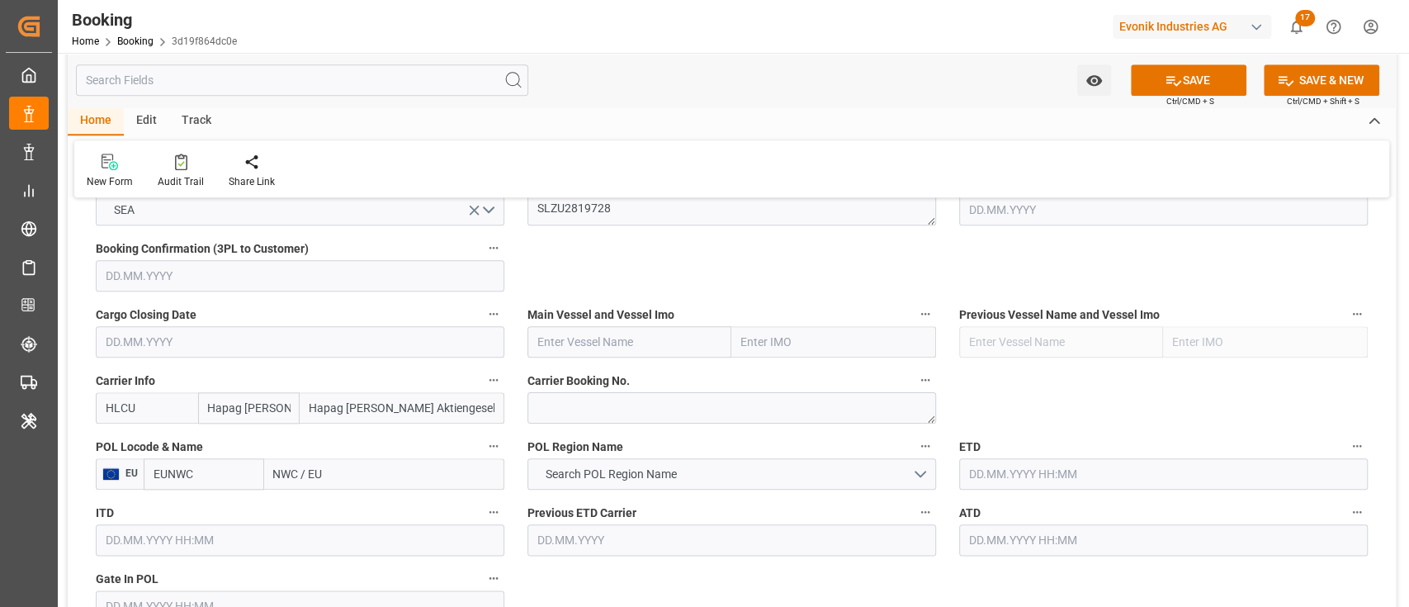
click at [603, 343] on input "text" at bounding box center [630, 341] width 205 height 31
click at [602, 345] on input "text" at bounding box center [630, 341] width 205 height 31
paste input "TAYMA EXPRESS"
click at [607, 367] on div "TAYMA EXPRESS - 9525895" at bounding box center [608, 378] width 160 height 37
type input "TAYMA EXPRESS"
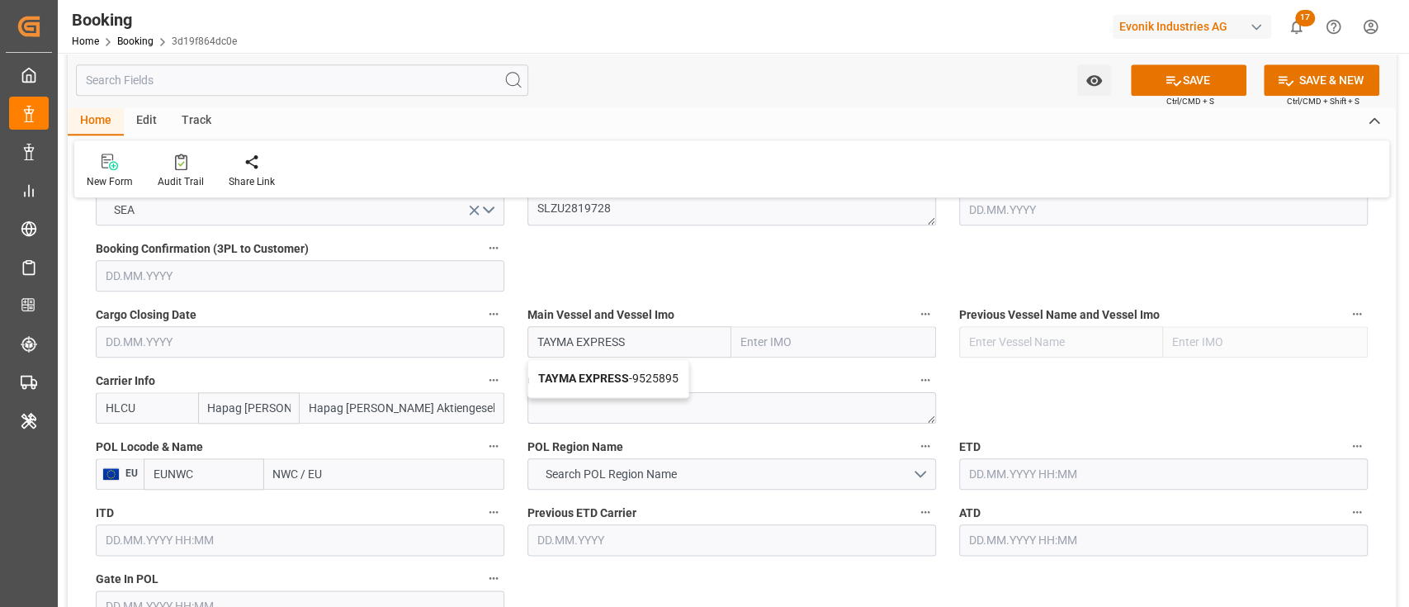
type input "9525895"
type input "TAYMA EXPRESS"
click at [349, 461] on input "NWC / EU" at bounding box center [384, 473] width 240 height 31
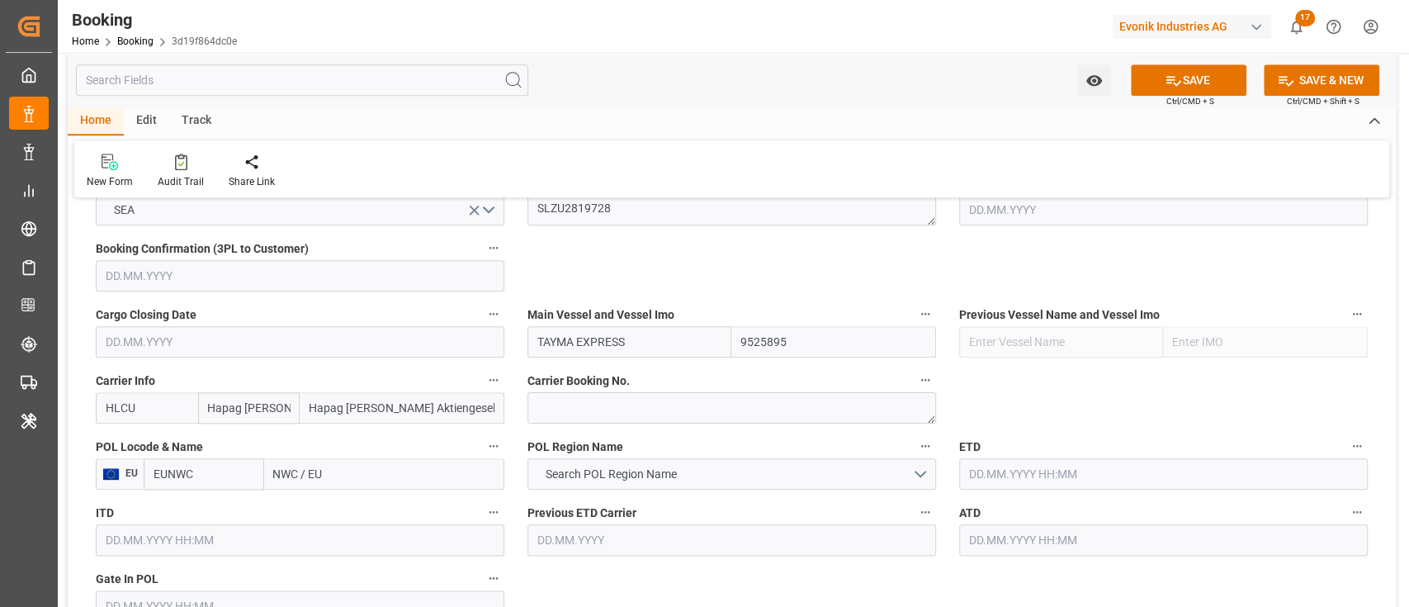
paste input "[GEOGRAPHIC_DATA]"
type input "[GEOGRAPHIC_DATA]"
click at [357, 500] on div "Rotterdam - NLRTM" at bounding box center [351, 510] width 173 height 37
type input "NLRTM"
type input "[GEOGRAPHIC_DATA]"
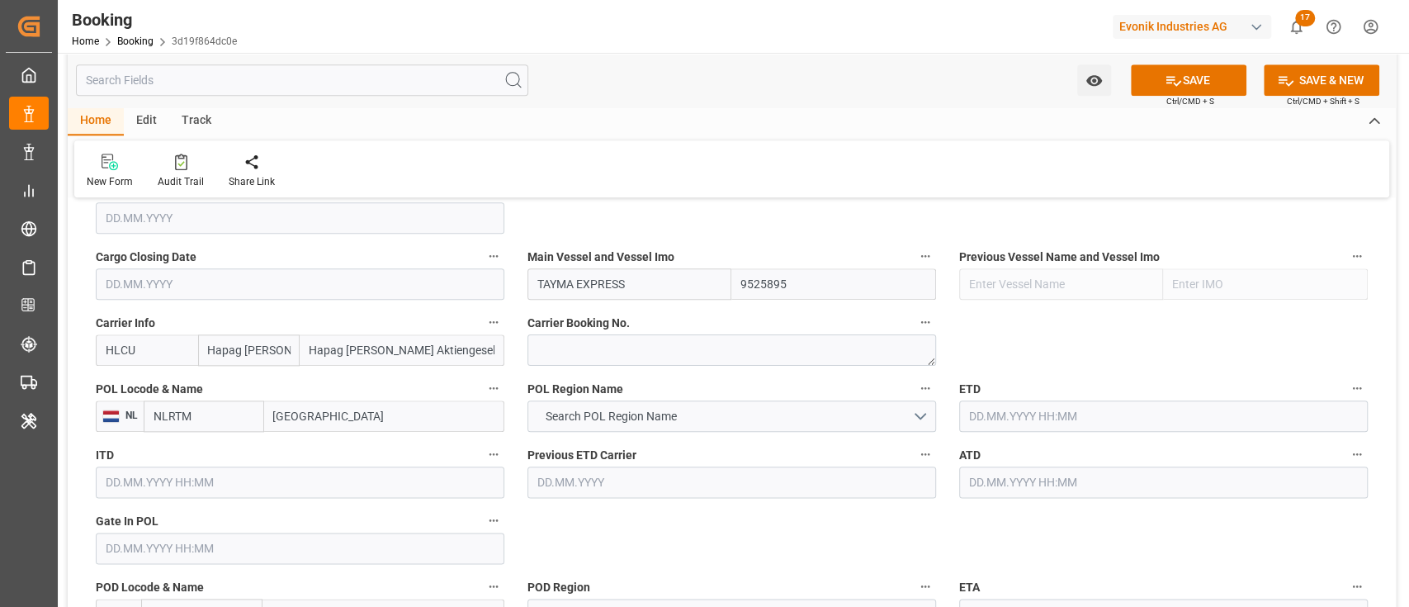
scroll to position [1321, 0]
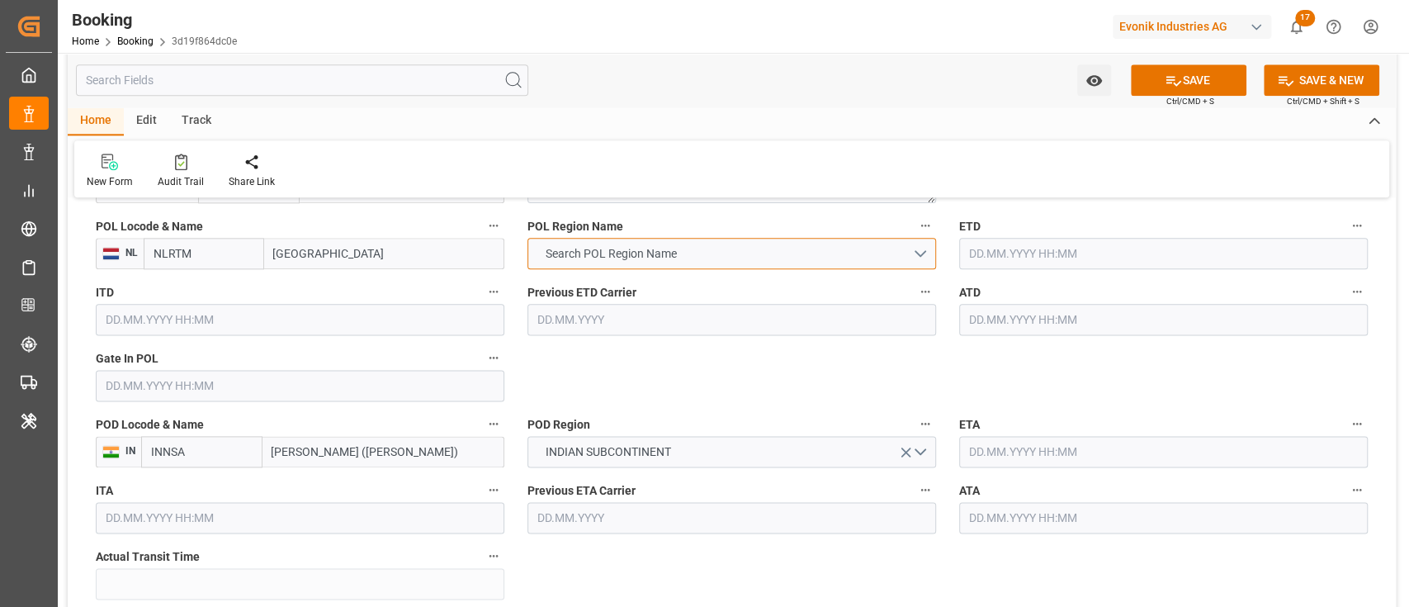
click at [594, 256] on span "Search POL Region Name" at bounding box center [611, 253] width 148 height 17
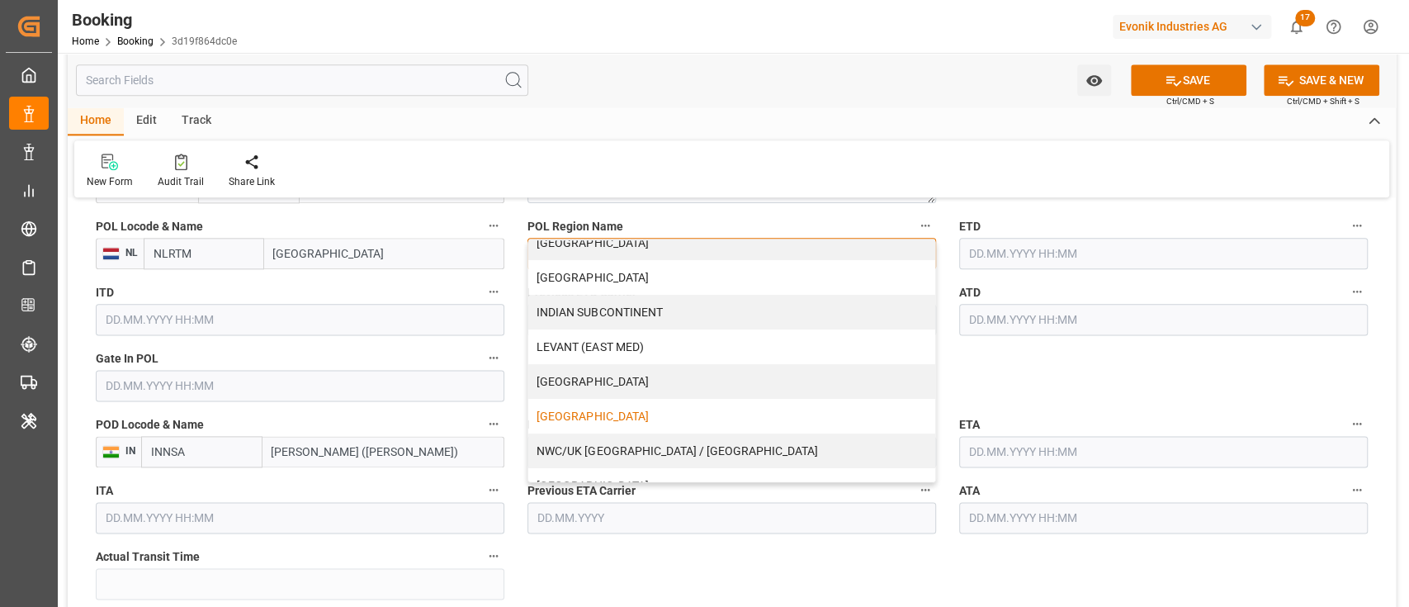
scroll to position [330, 0]
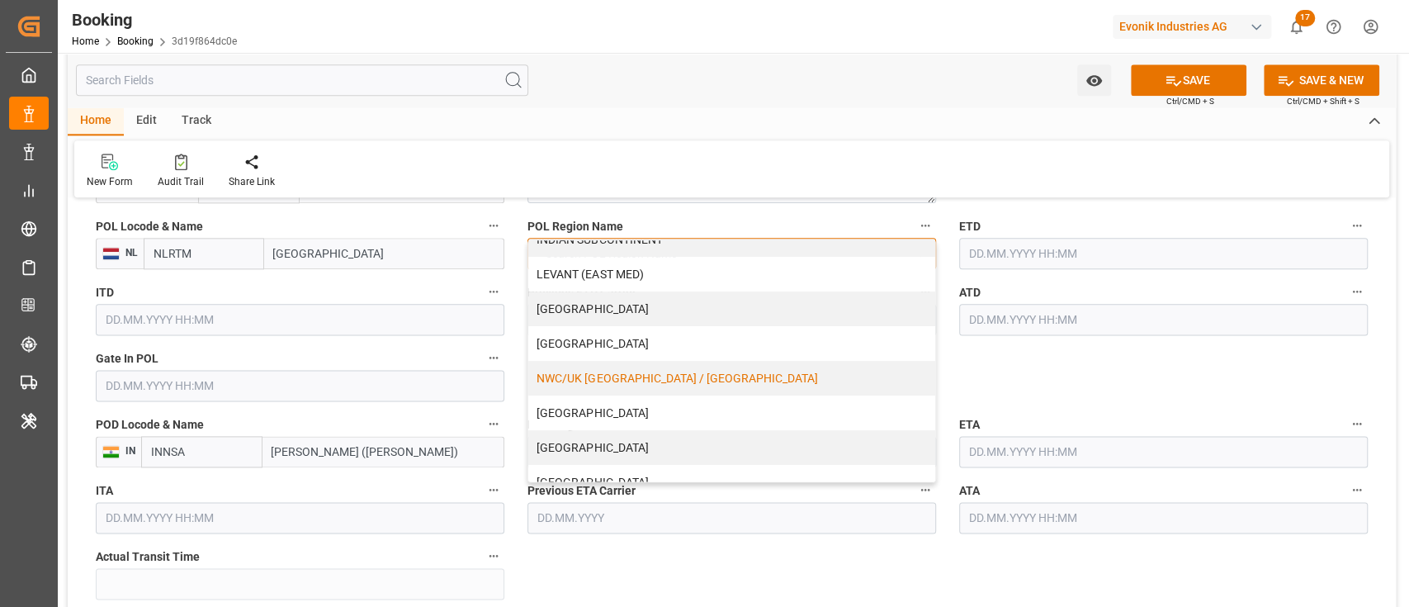
click at [597, 368] on div "NWC/UK [GEOGRAPHIC_DATA] / [GEOGRAPHIC_DATA]" at bounding box center [731, 378] width 407 height 35
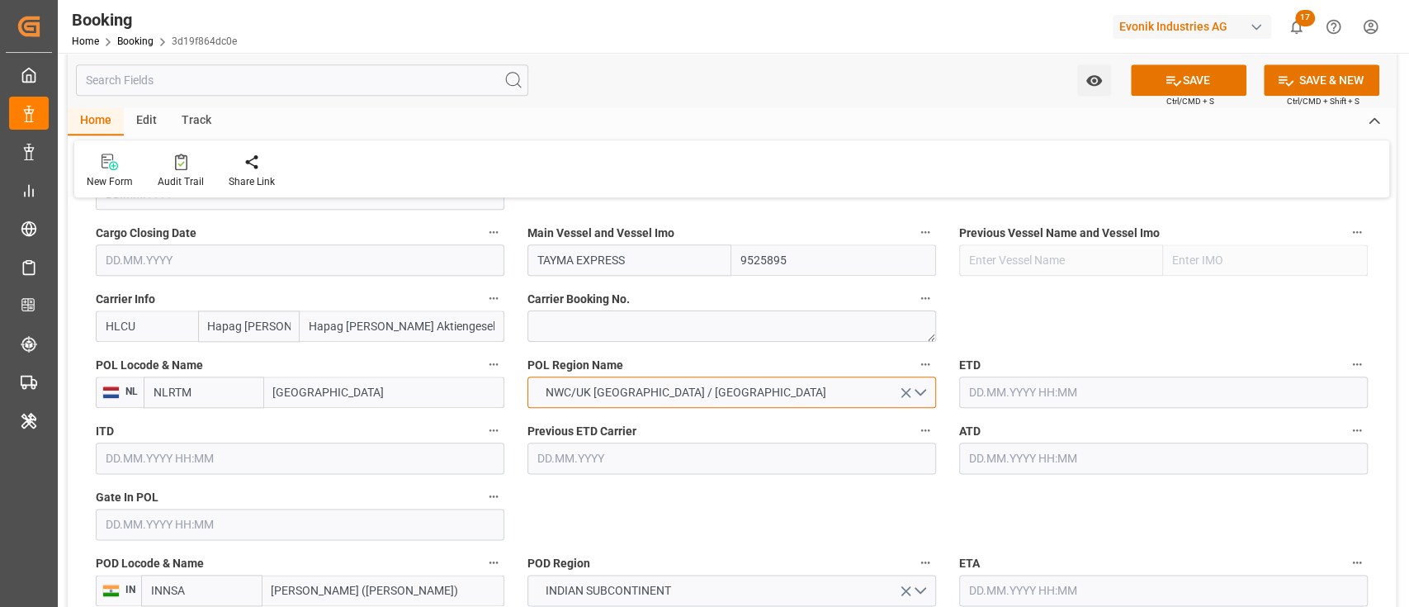
scroll to position [1210, 0]
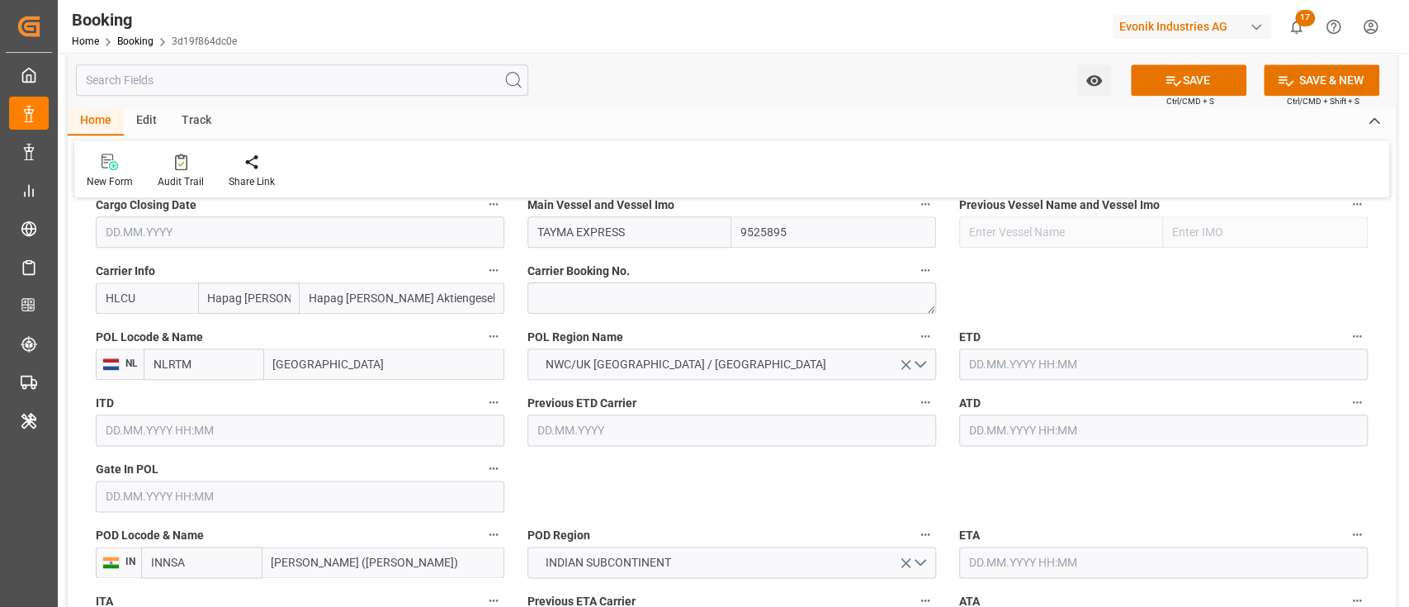
click at [178, 459] on label "Gate In POL" at bounding box center [300, 468] width 409 height 23
click at [483, 459] on button "Gate In POL" at bounding box center [493, 467] width 21 height 21
click at [179, 476] on div at bounding box center [704, 303] width 1409 height 607
click at [179, 476] on body "Created by potrace 1.15, written by Peter Selinger 2001-2017 Created by potrace…" at bounding box center [704, 303] width 1409 height 607
click at [179, 481] on input "text" at bounding box center [300, 496] width 409 height 31
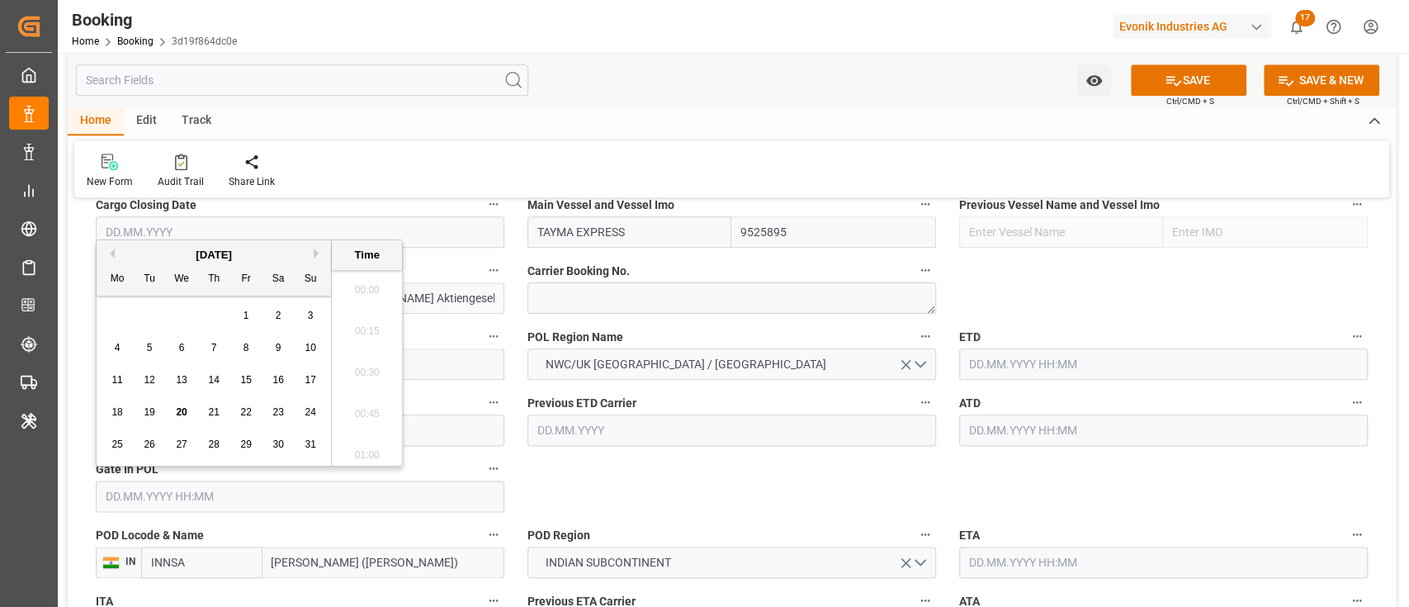
scroll to position [2688, 0]
click at [111, 249] on button "Previous Month" at bounding box center [110, 254] width 10 height 10
click at [112, 439] on span "28" at bounding box center [116, 444] width 11 height 12
type input "28.07.2025 00:00"
click at [1023, 399] on label "ATD" at bounding box center [1163, 402] width 409 height 23
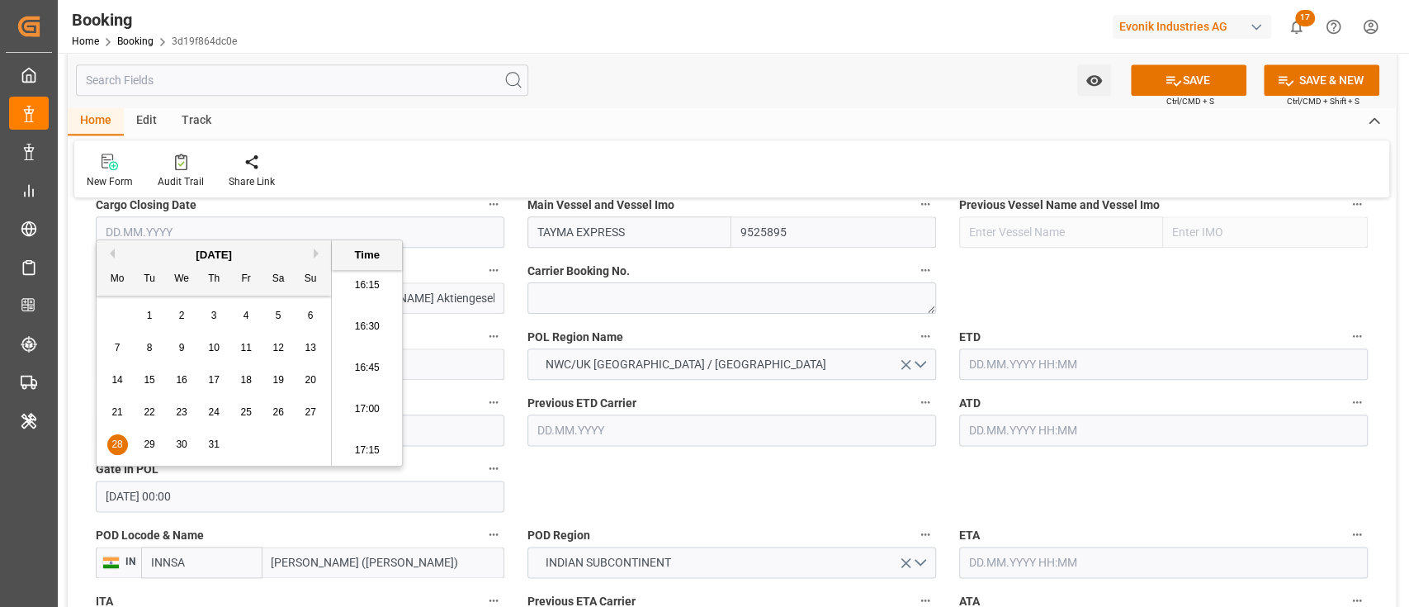
click at [1347, 399] on button "ATD" at bounding box center [1357, 401] width 21 height 21
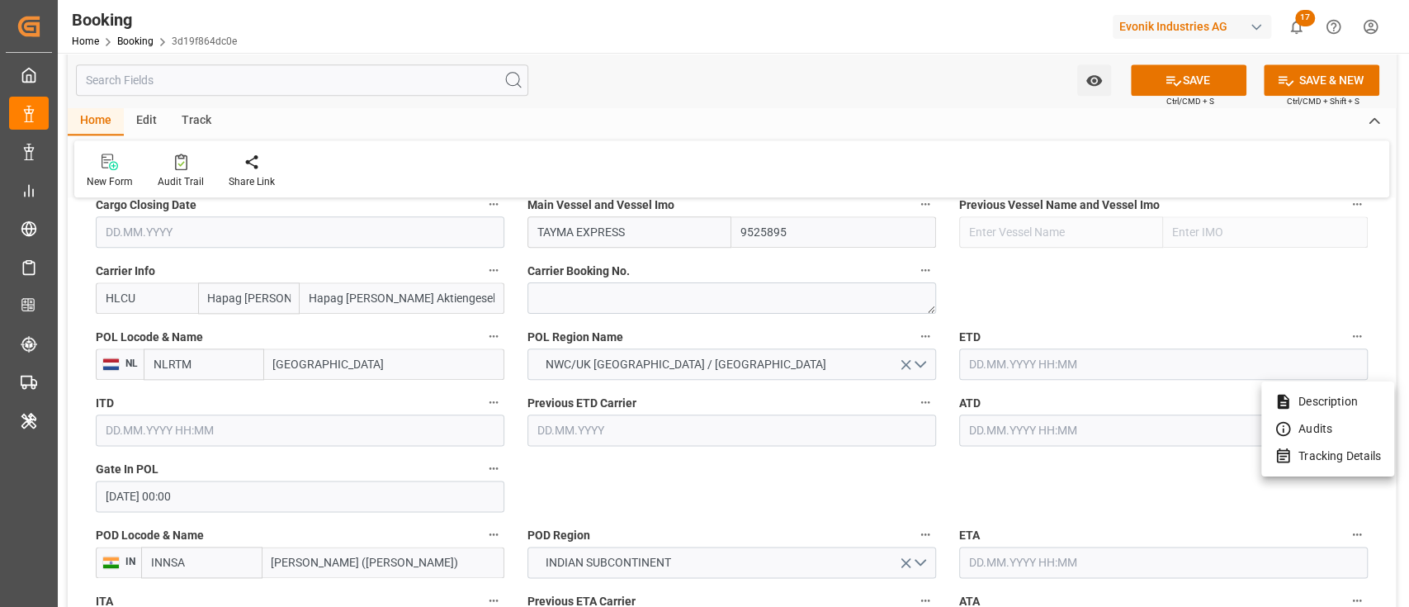
click at [1050, 372] on div at bounding box center [704, 303] width 1409 height 607
click at [1064, 361] on body "Created by potrace 1.15, written by Peter Selinger 2001-2017 Created by potrace…" at bounding box center [704, 303] width 1409 height 607
click at [1064, 361] on input "text" at bounding box center [1163, 363] width 409 height 31
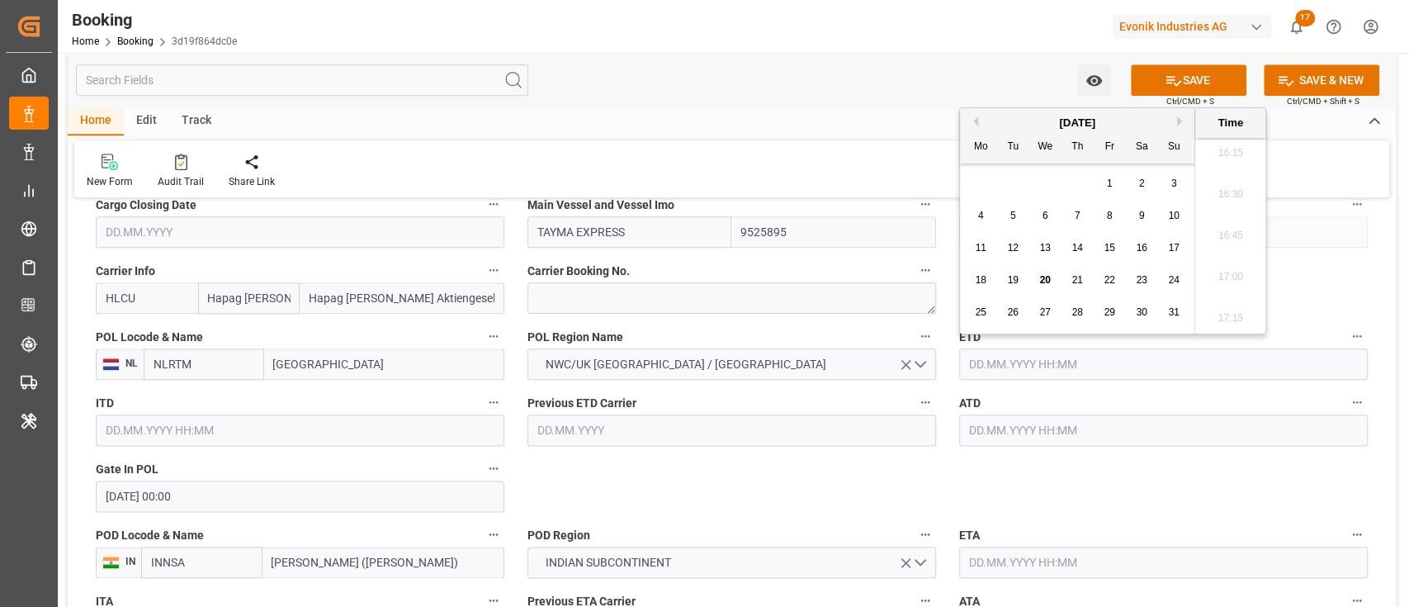
click at [1118, 182] on div "1" at bounding box center [1110, 184] width 21 height 20
type input "01.08.2025 00:00"
click at [1065, 428] on input "text" at bounding box center [1163, 429] width 409 height 31
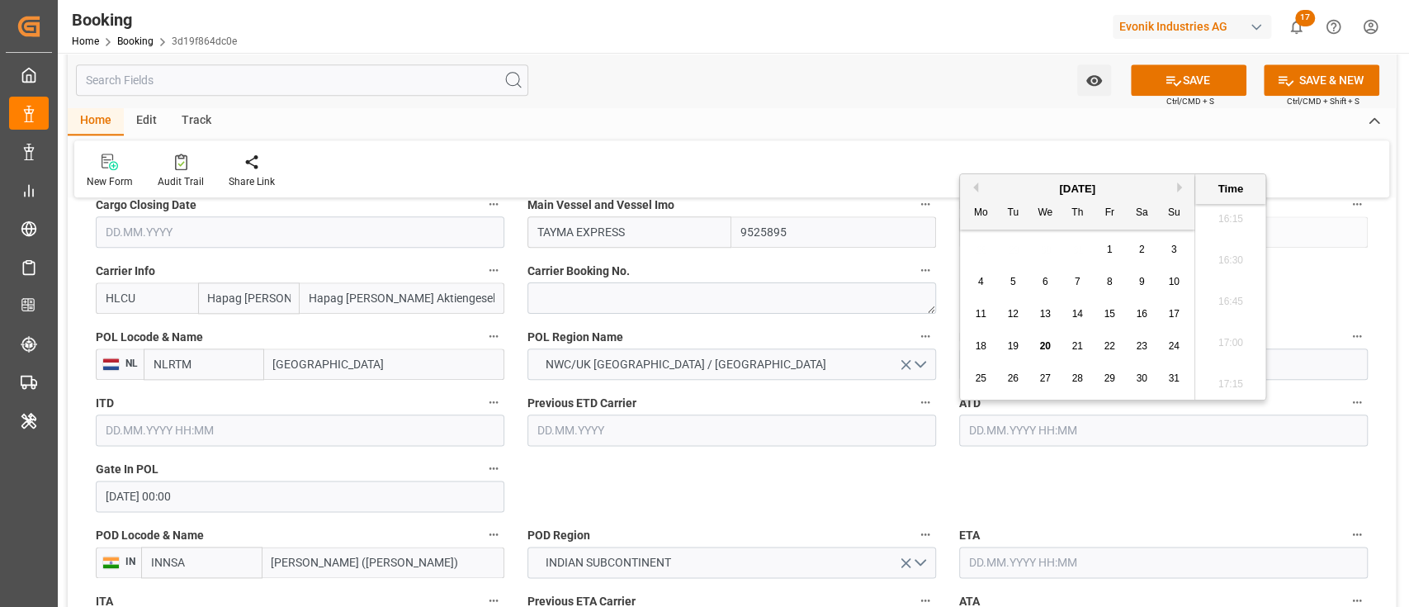
click at [1107, 245] on span "1" at bounding box center [1110, 250] width 6 height 12
type input "01.08.2025 00:00"
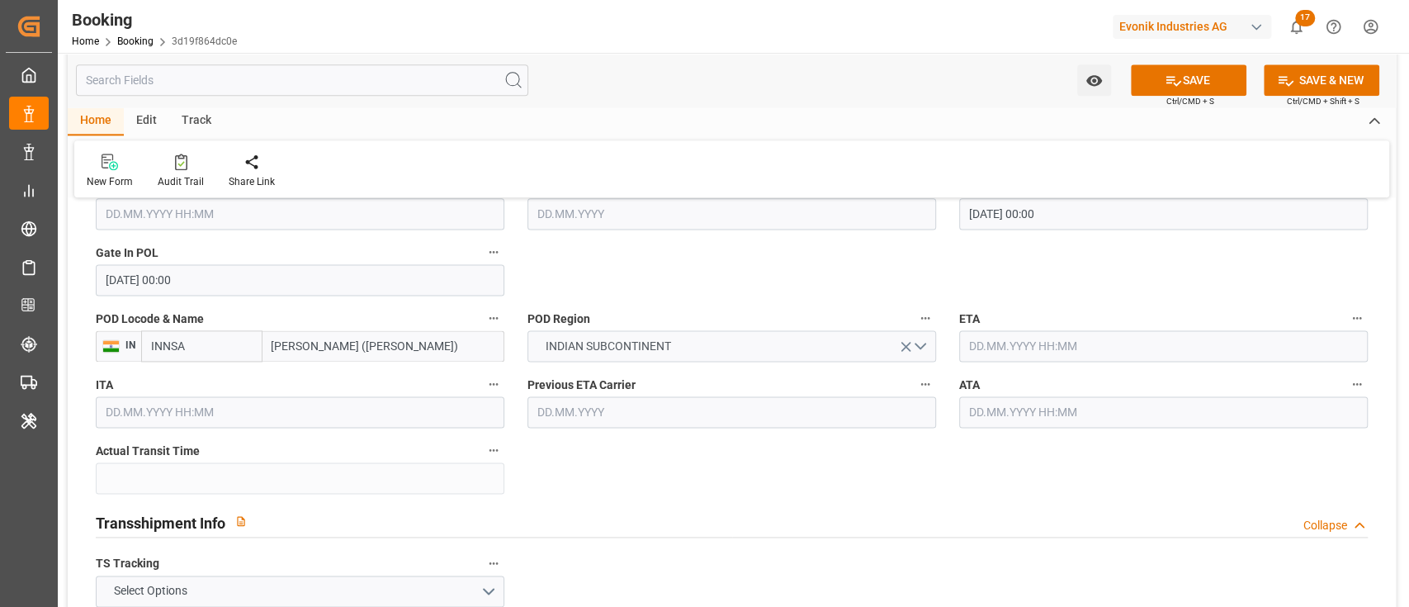
scroll to position [1431, 0]
click at [1065, 352] on input "text" at bounding box center [1163, 341] width 409 height 31
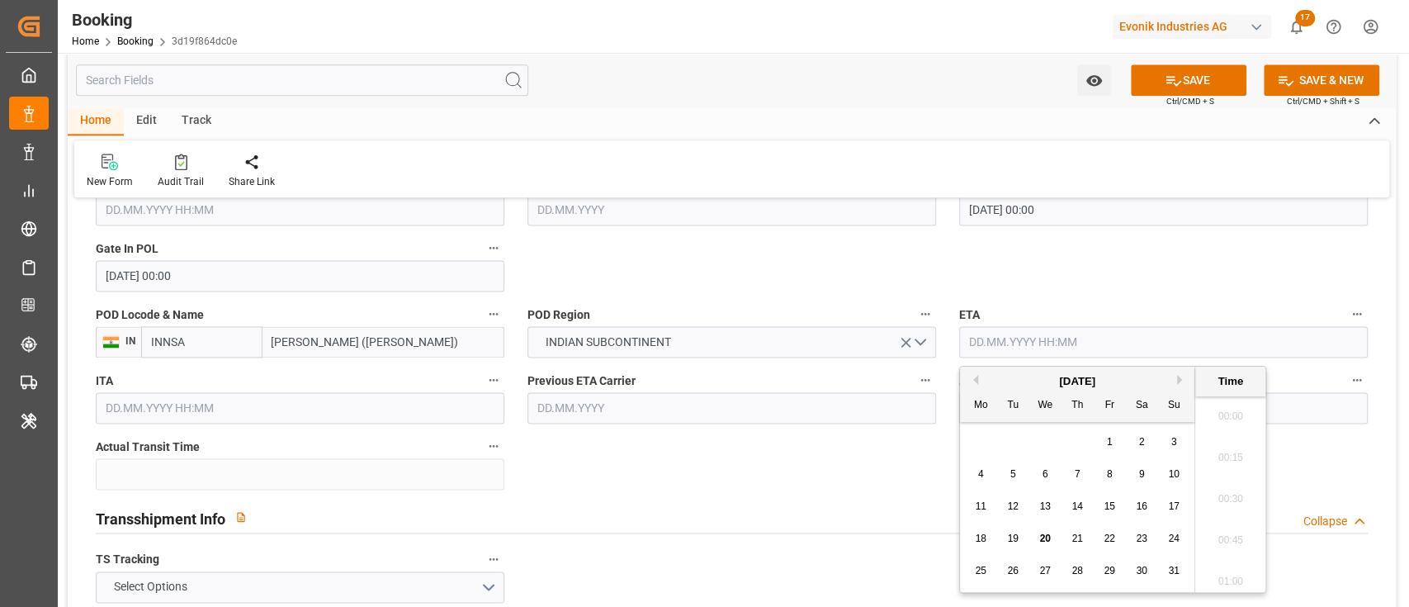
scroll to position [2688, 0]
click at [1177, 380] on button "Next Month" at bounding box center [1182, 380] width 10 height 10
click at [1044, 500] on span "17" at bounding box center [1045, 506] width 11 height 12
type input "17.09.2025 00:00"
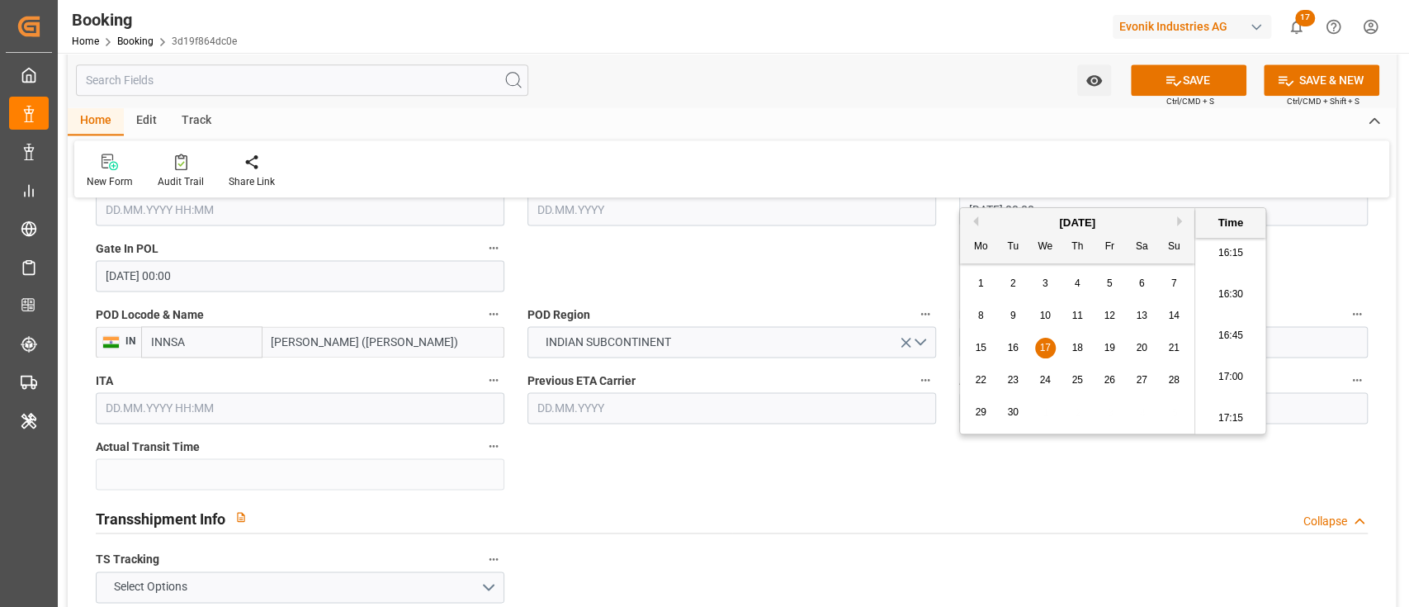
scroll to position [1651, 0]
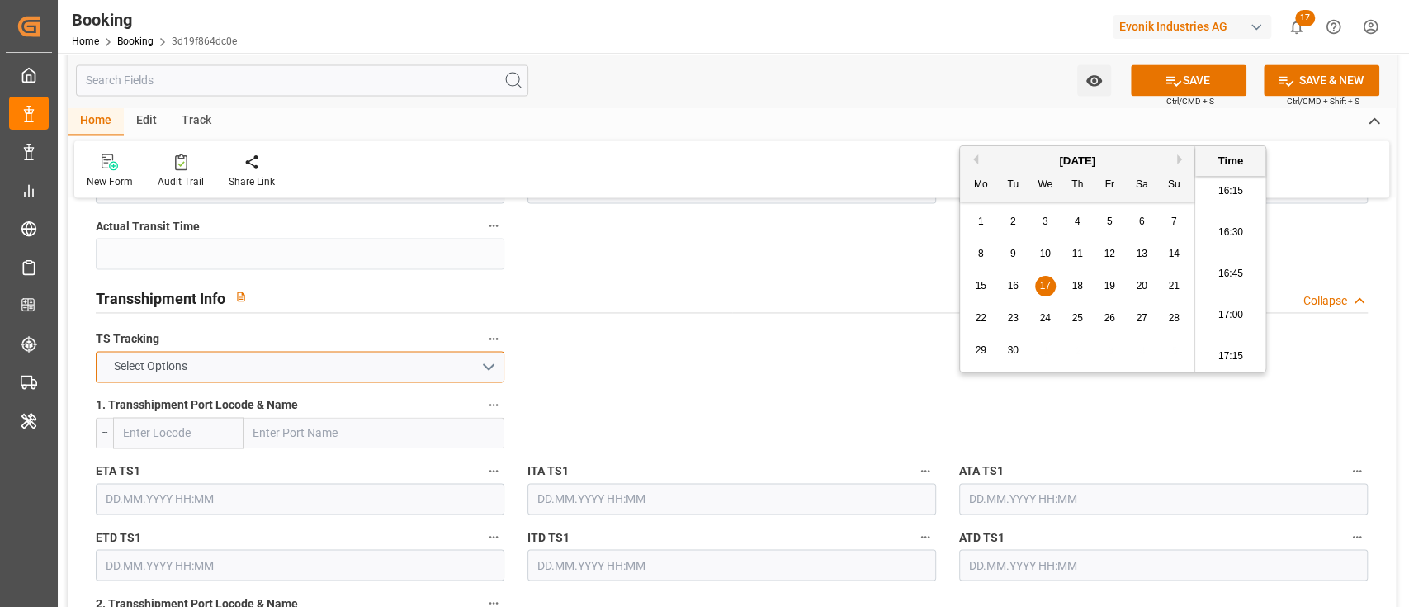
click at [449, 375] on button "Select Options" at bounding box center [300, 366] width 409 height 31
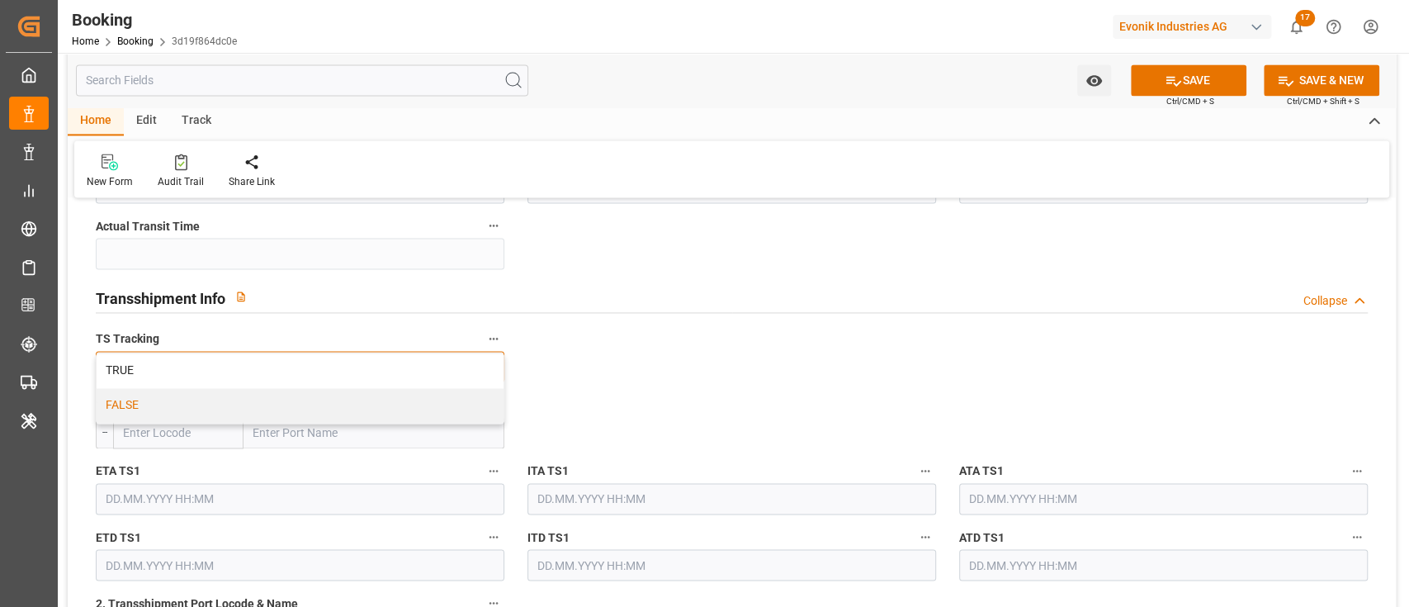
click at [440, 406] on div "FALSE" at bounding box center [300, 405] width 407 height 35
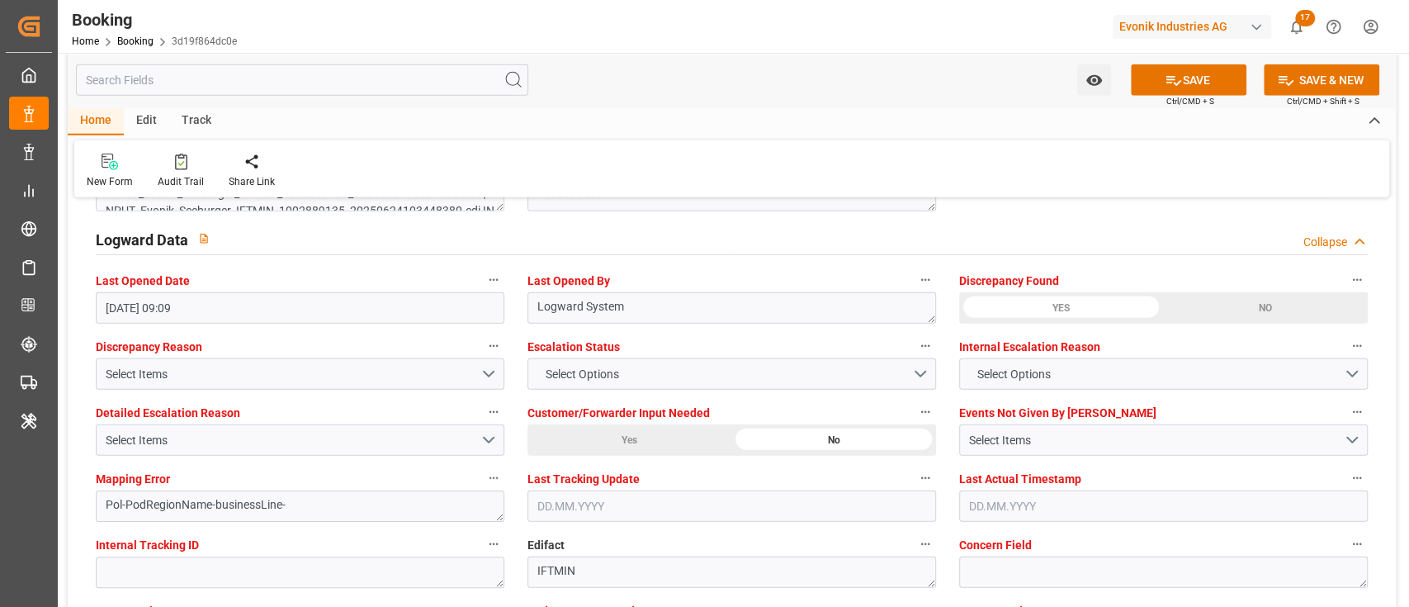
scroll to position [3192, 0]
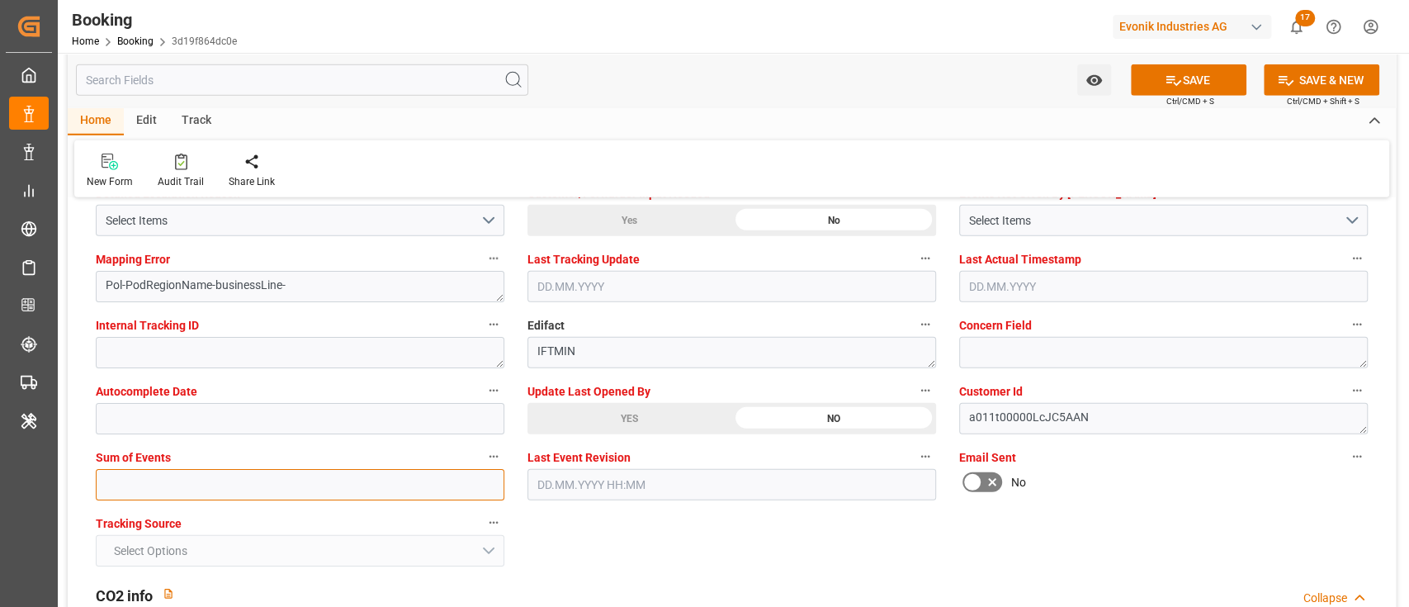
click at [286, 473] on input "text" at bounding box center [300, 484] width 409 height 31
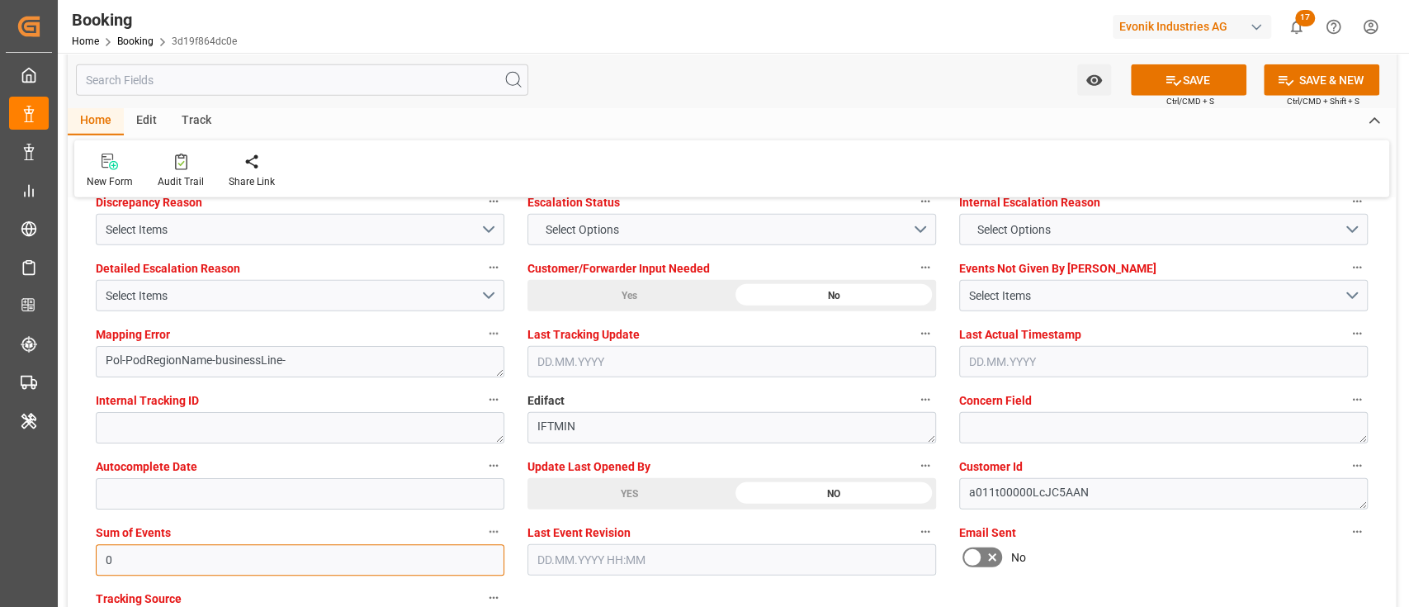
scroll to position [3082, 0]
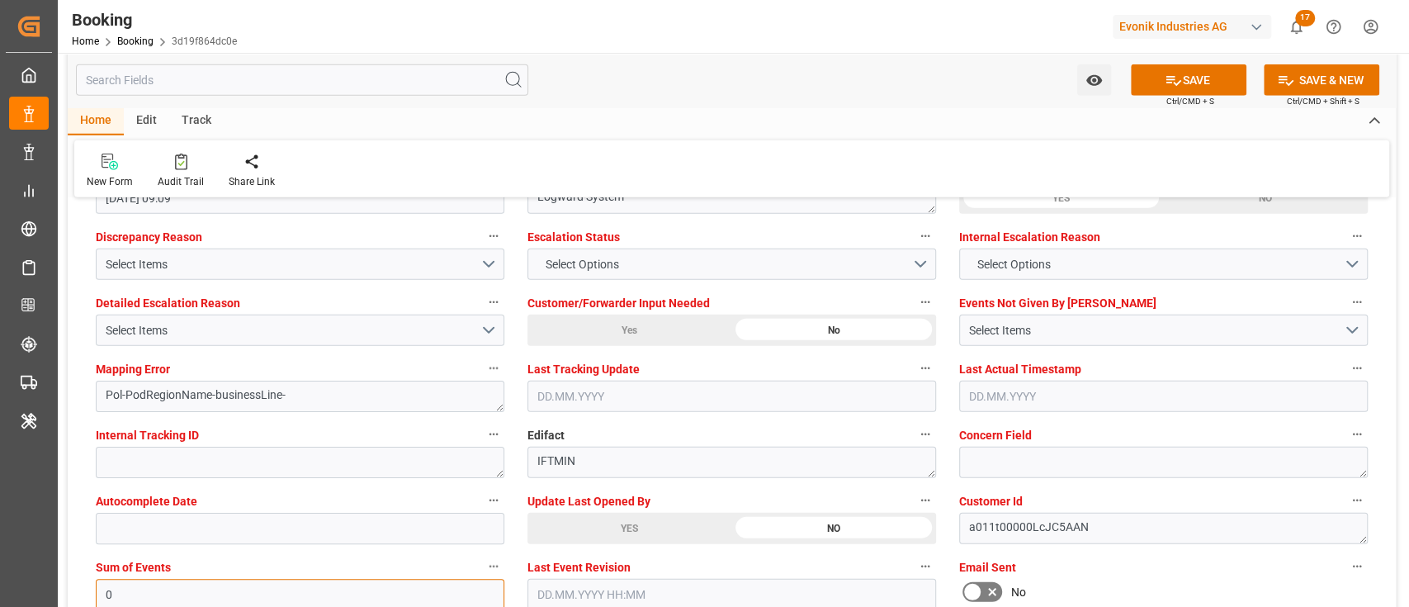
type input "0"
click at [247, 343] on button "Select Items" at bounding box center [300, 330] width 409 height 31
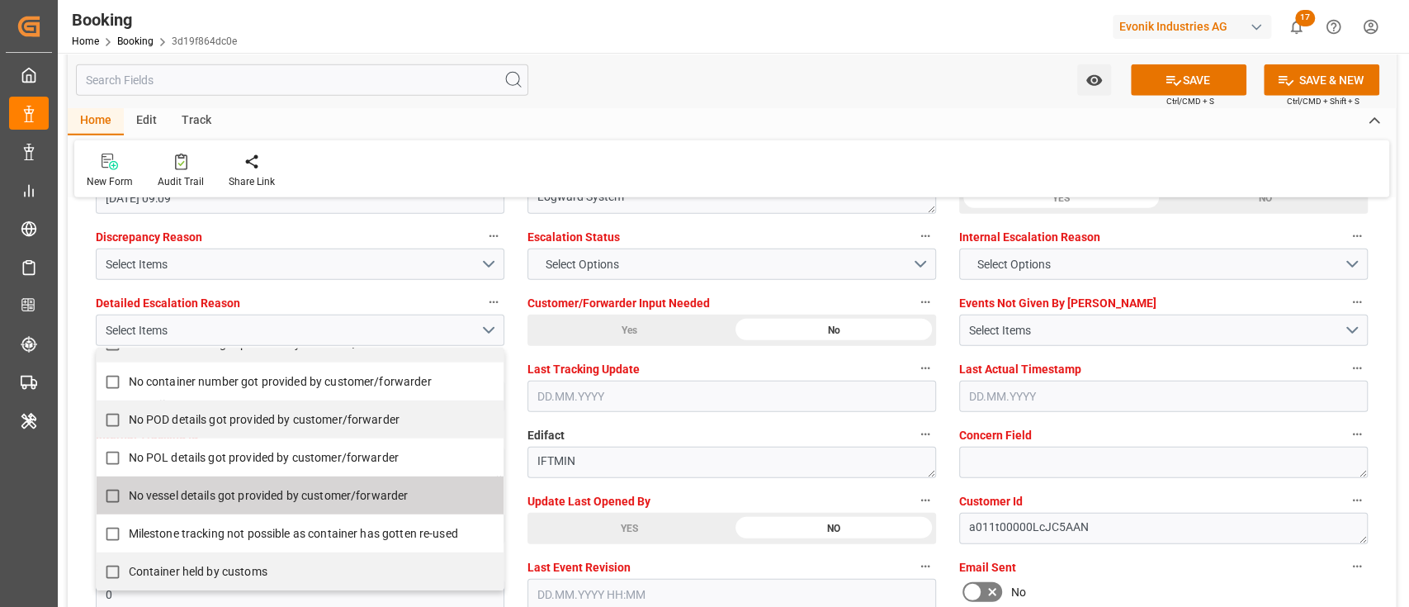
scroll to position [337, 0]
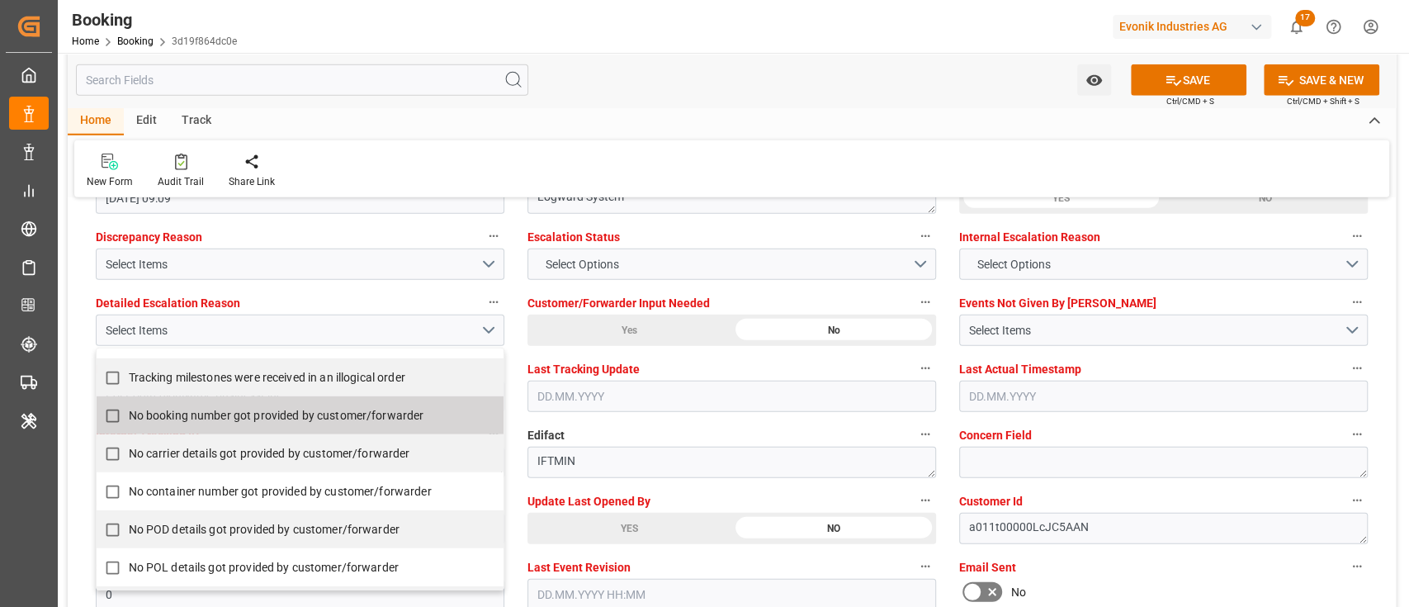
click at [201, 417] on span "No booking number got provided by customer/forwarder" at bounding box center [277, 415] width 296 height 13
checkbox input "true"
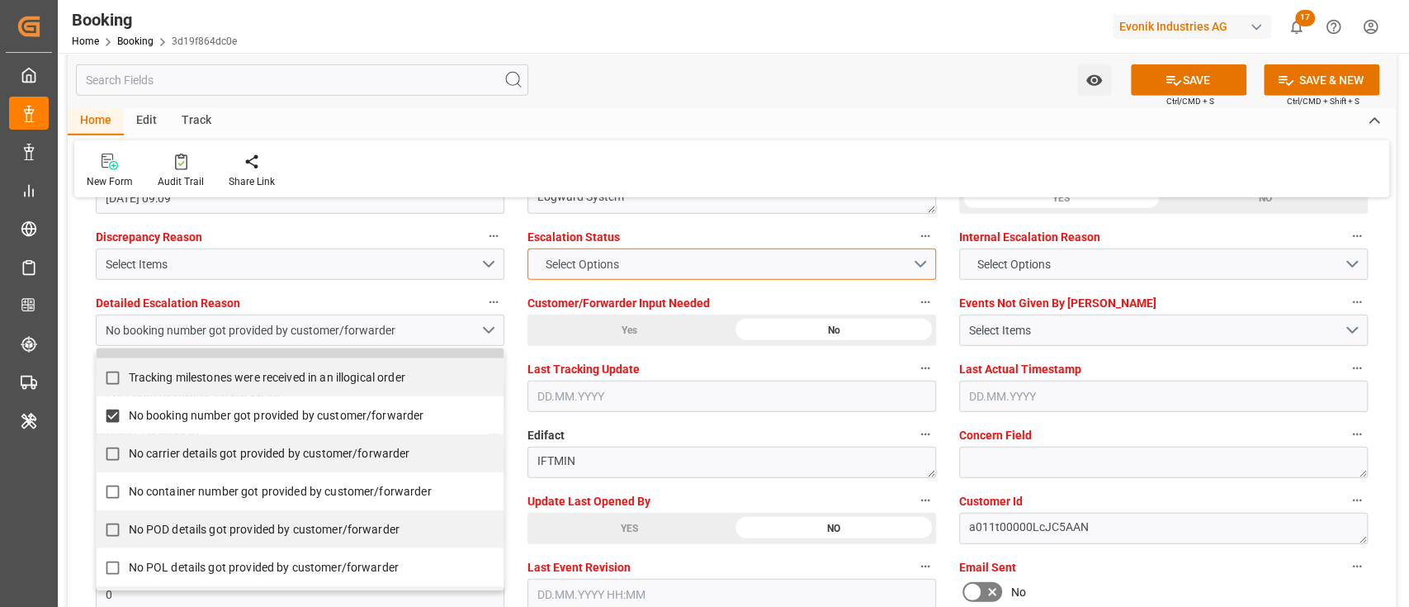
click at [582, 277] on button "Select Options" at bounding box center [732, 264] width 409 height 31
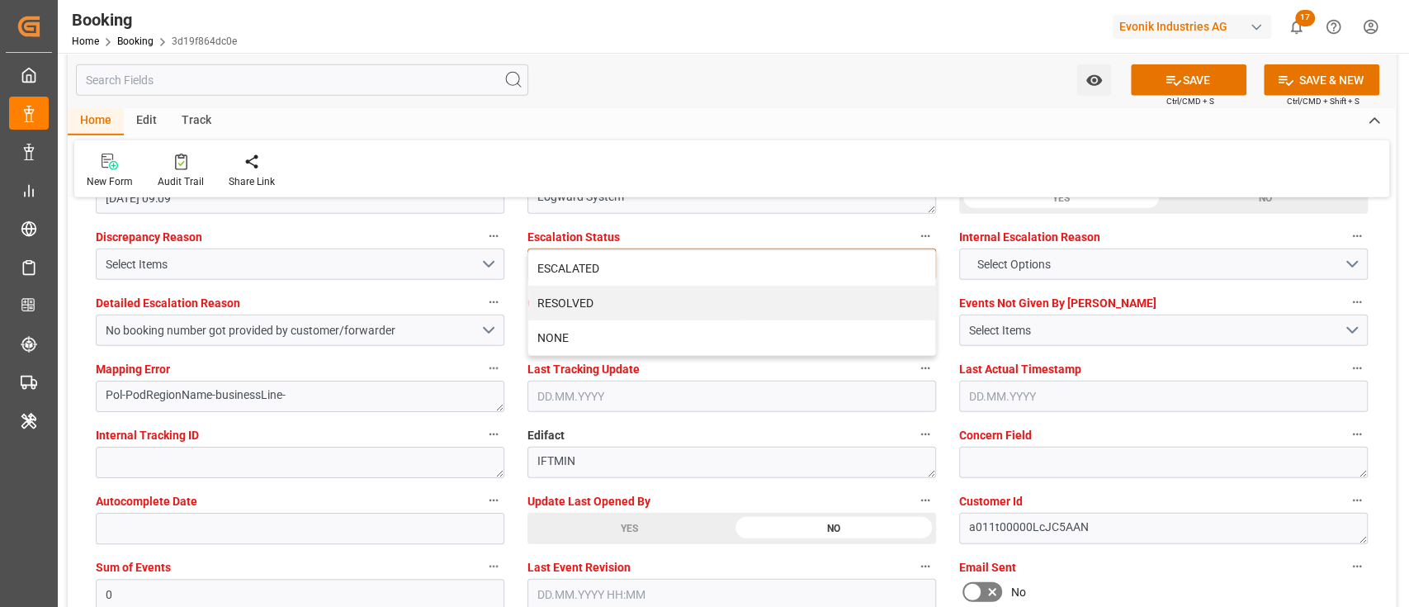
click at [582, 277] on div "ESCALATED" at bounding box center [731, 268] width 407 height 35
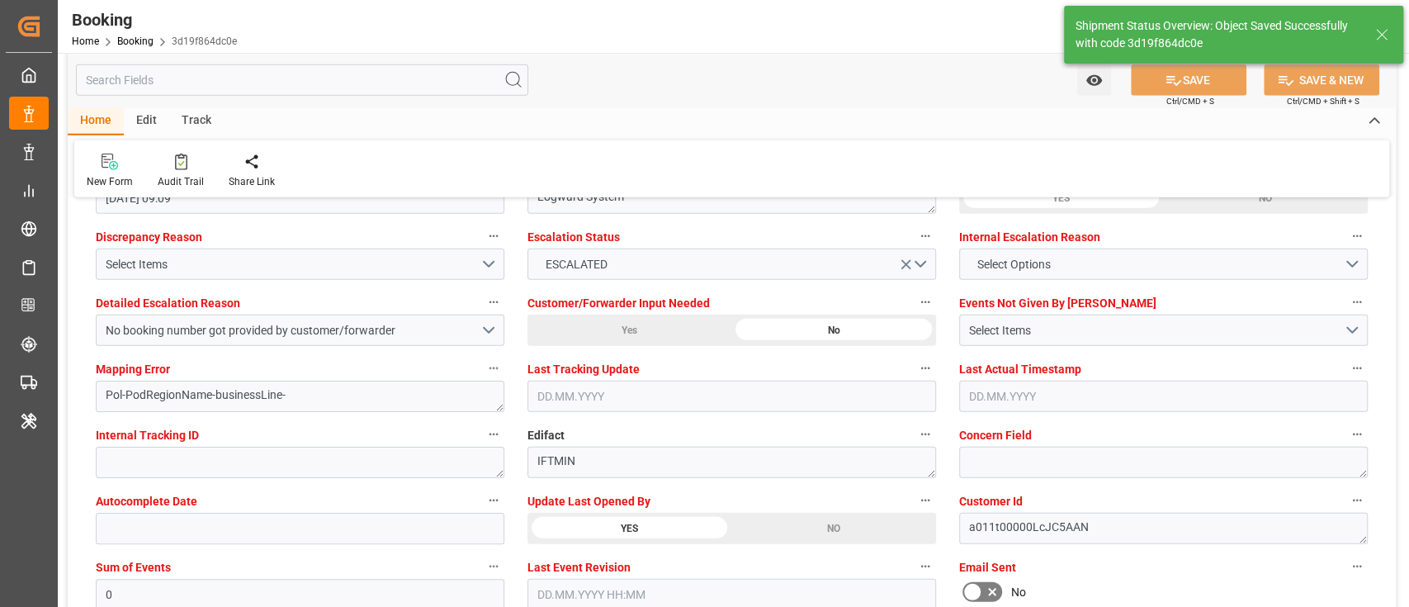
type textarea "NWC/UK North West Continent / UK_INNSA_HLCU_Oxeno"
type textarea "[PERSON_NAME]"
type textarea "businessLine-"
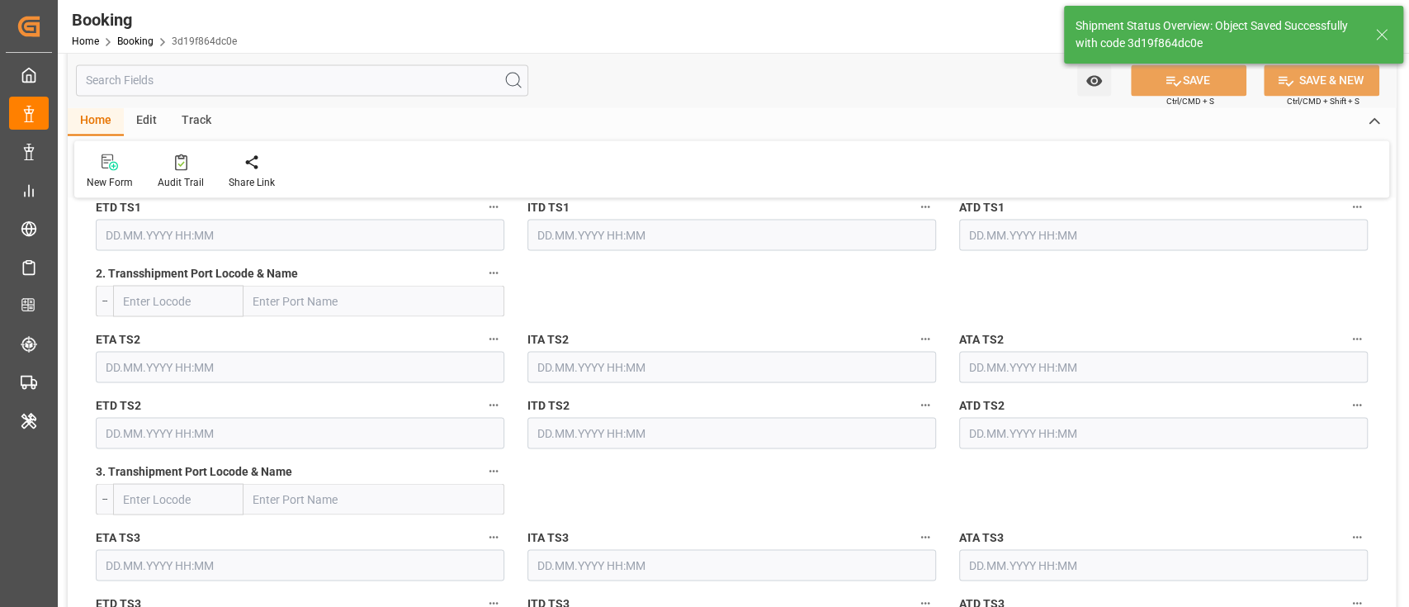
type input "01.08.2025 00:00"
type input "17.09.2025 00:00"
type input "20.08.2025 11:17"
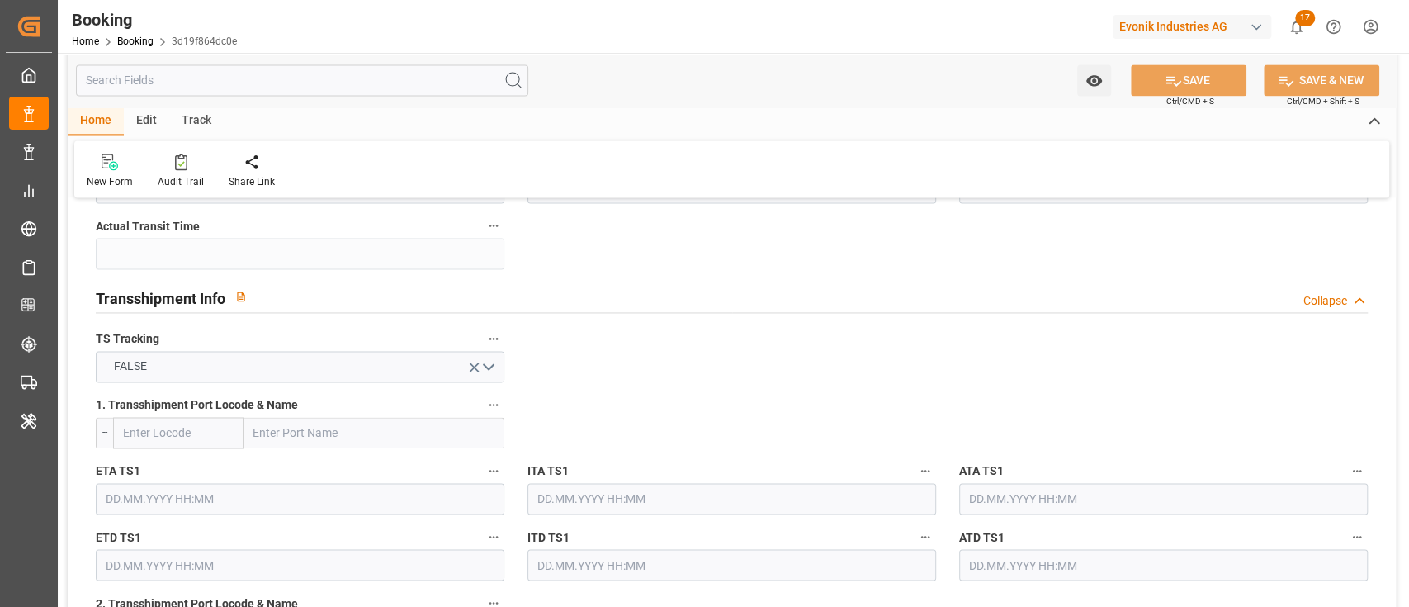
scroll to position [2091, 0]
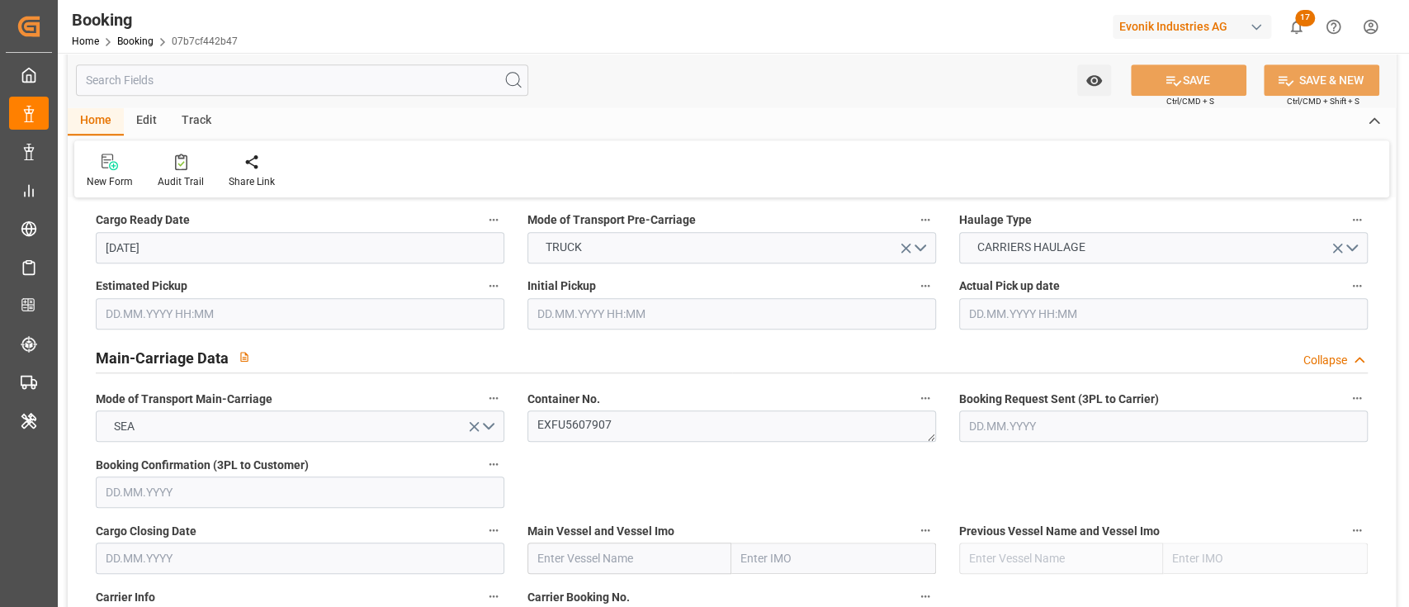
scroll to position [1101, 0]
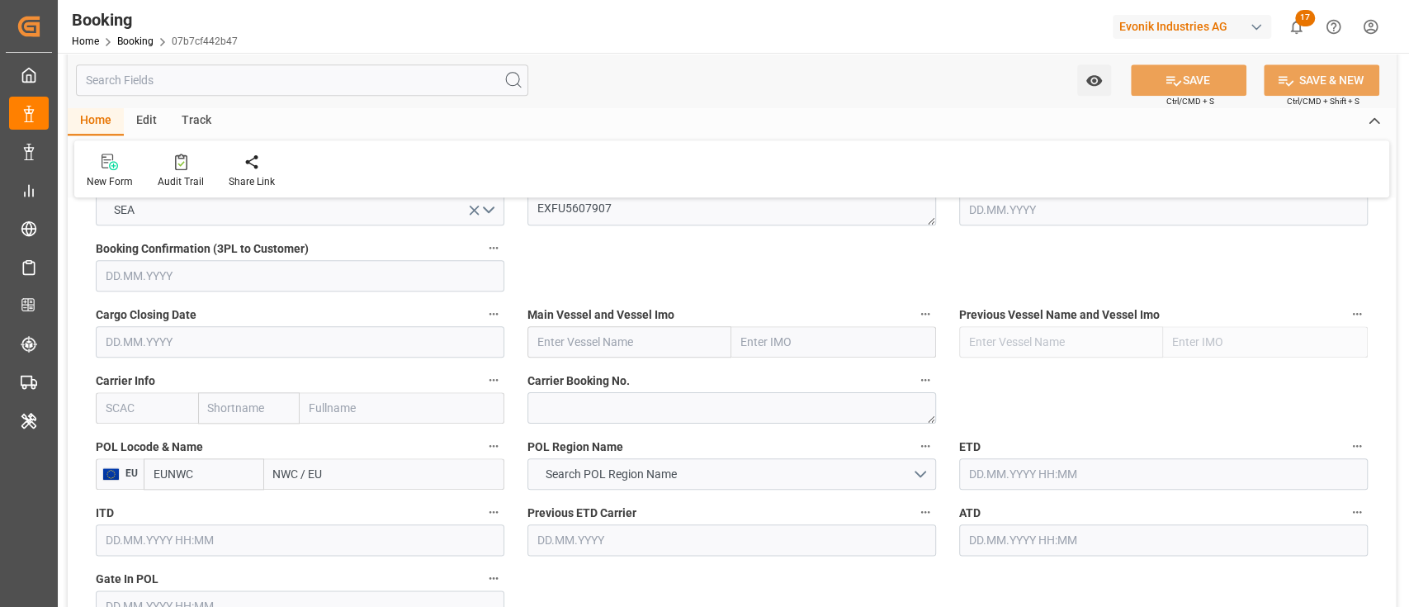
click at [567, 347] on input "text" at bounding box center [630, 341] width 205 height 31
paste input "TAYMA EXPRESS"
click at [567, 347] on input "TAYMA EXPRESS" at bounding box center [630, 341] width 205 height 31
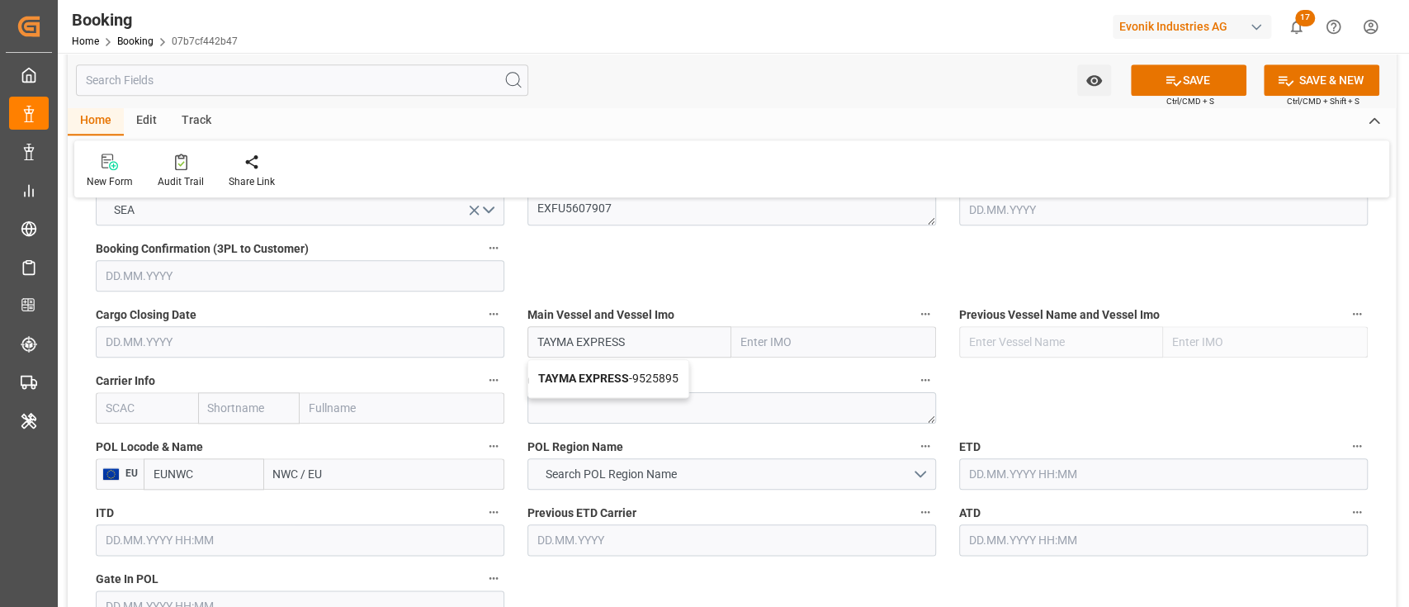
click at [576, 372] on b "TAYMA EXPRESS" at bounding box center [583, 378] width 91 height 13
type input "TAYMA EXPRESS"
type input "9525895"
type input "TAYMA EXPRESS"
click at [127, 397] on input "text" at bounding box center [147, 407] width 102 height 31
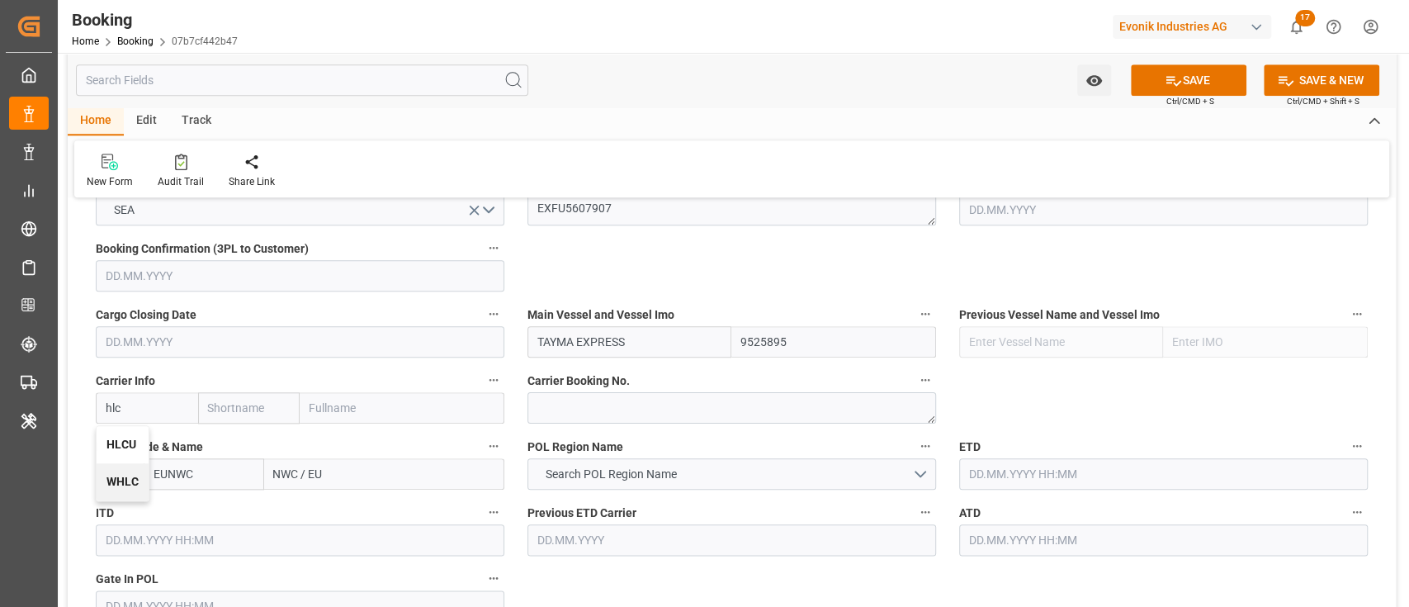
click at [132, 434] on div "HLCU" at bounding box center [123, 444] width 52 height 37
type input "HLCU"
type input "Hapag [PERSON_NAME]"
type input "Hapag [PERSON_NAME] Aktiengesellschaft"
type input "HLCU"
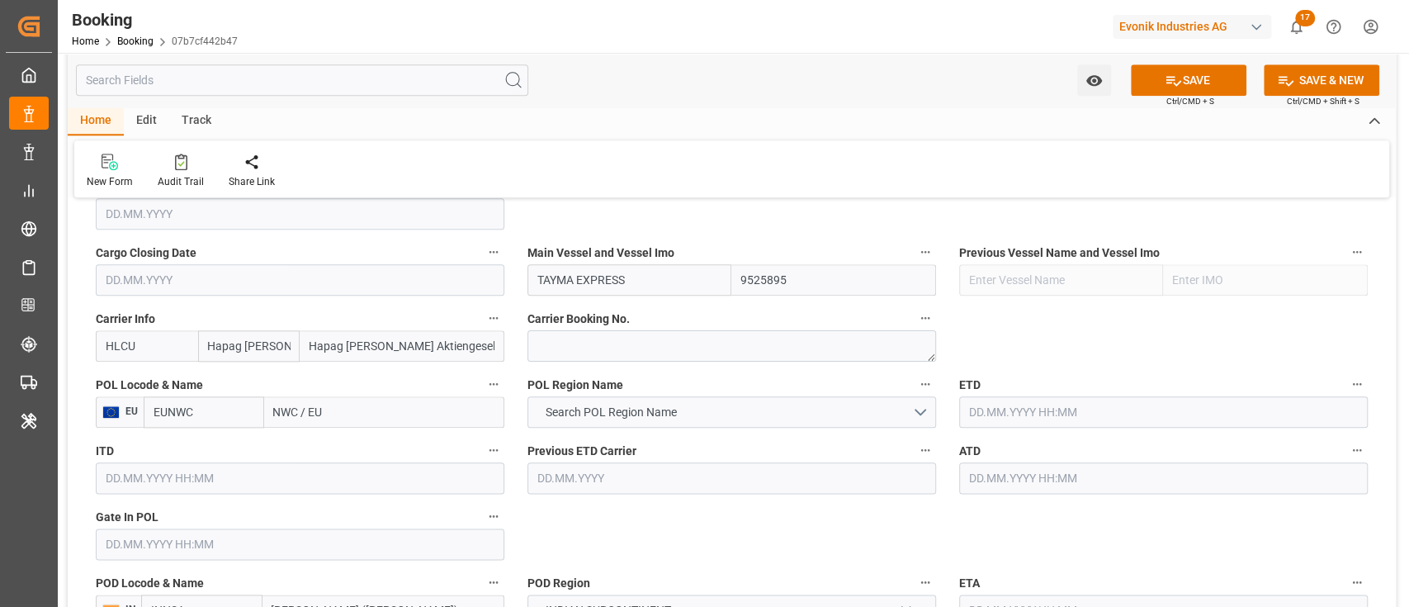
scroll to position [1210, 0]
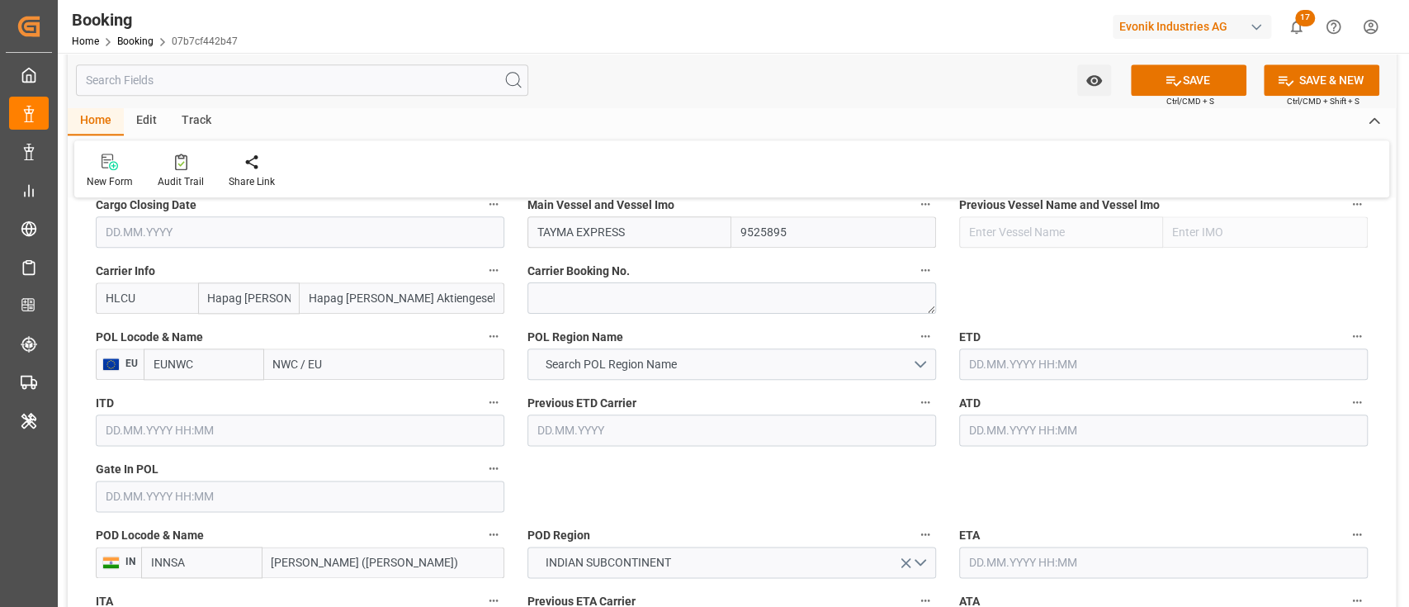
click at [293, 364] on input "NWC / EU" at bounding box center [384, 363] width 240 height 31
paste input "[GEOGRAPHIC_DATA]"
type input "[GEOGRAPHIC_DATA]"
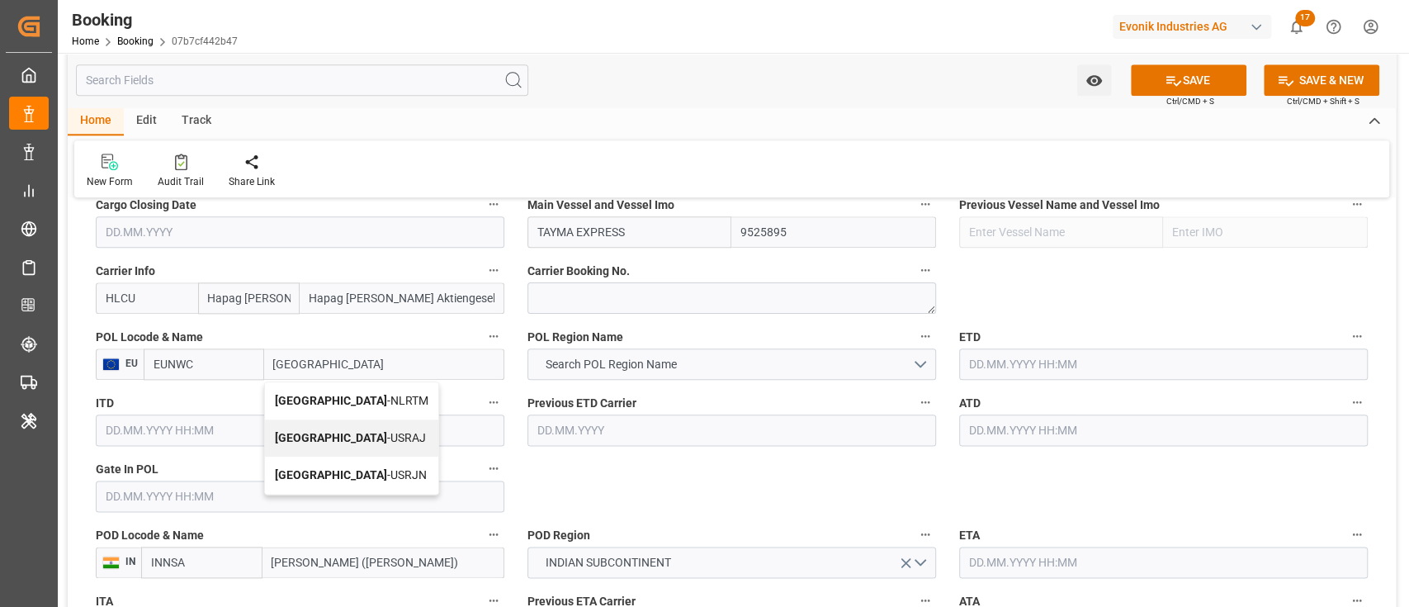
click at [368, 396] on span "[GEOGRAPHIC_DATA] - NLRTM" at bounding box center [352, 400] width 154 height 13
type input "NLRTM"
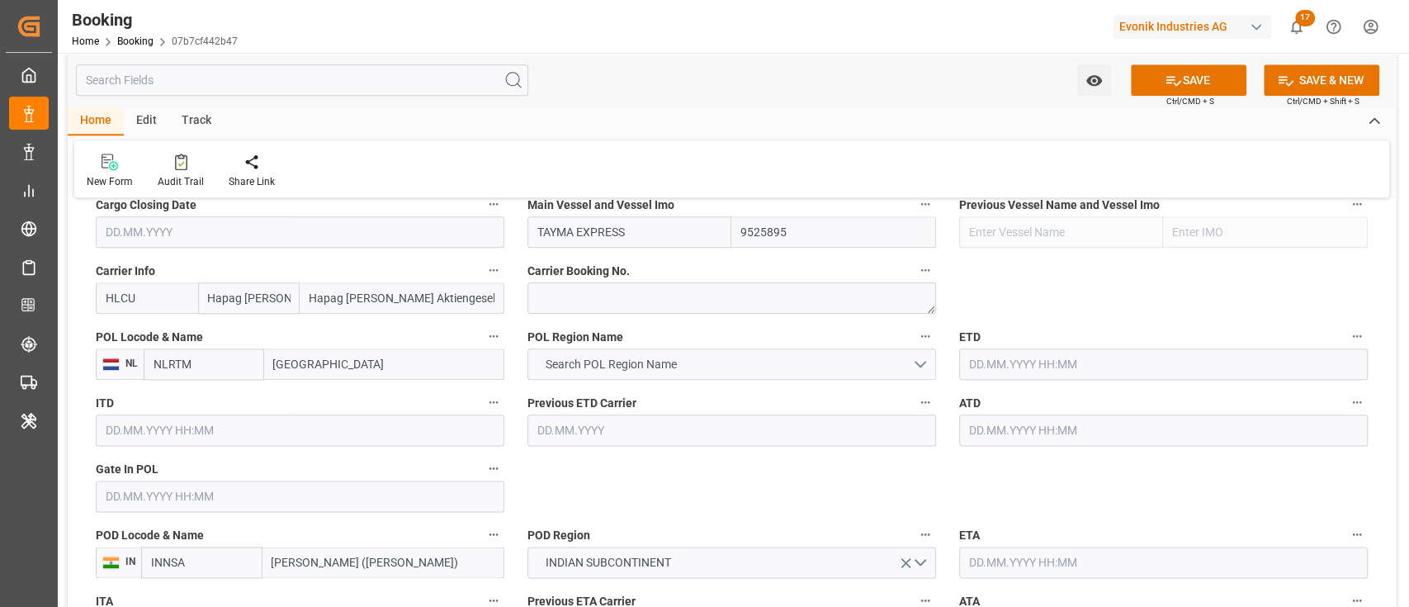
type input "[GEOGRAPHIC_DATA]"
click at [530, 367] on button "Search POL Region Name" at bounding box center [732, 363] width 409 height 31
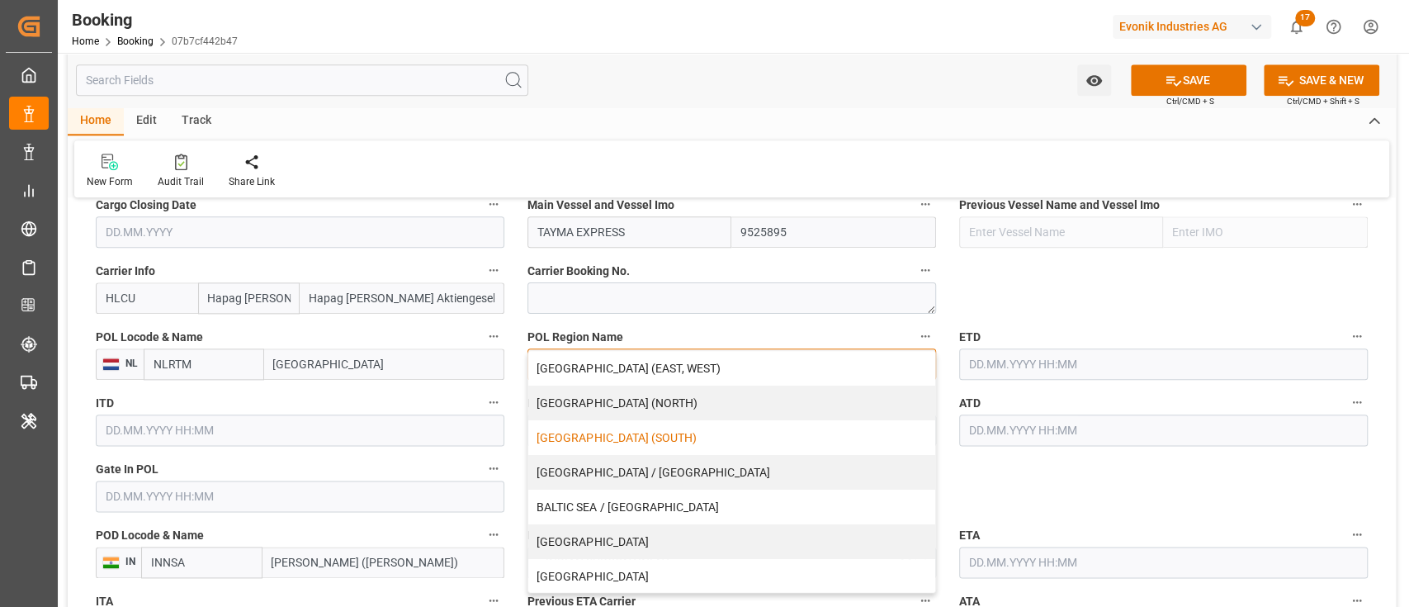
scroll to position [383, 0]
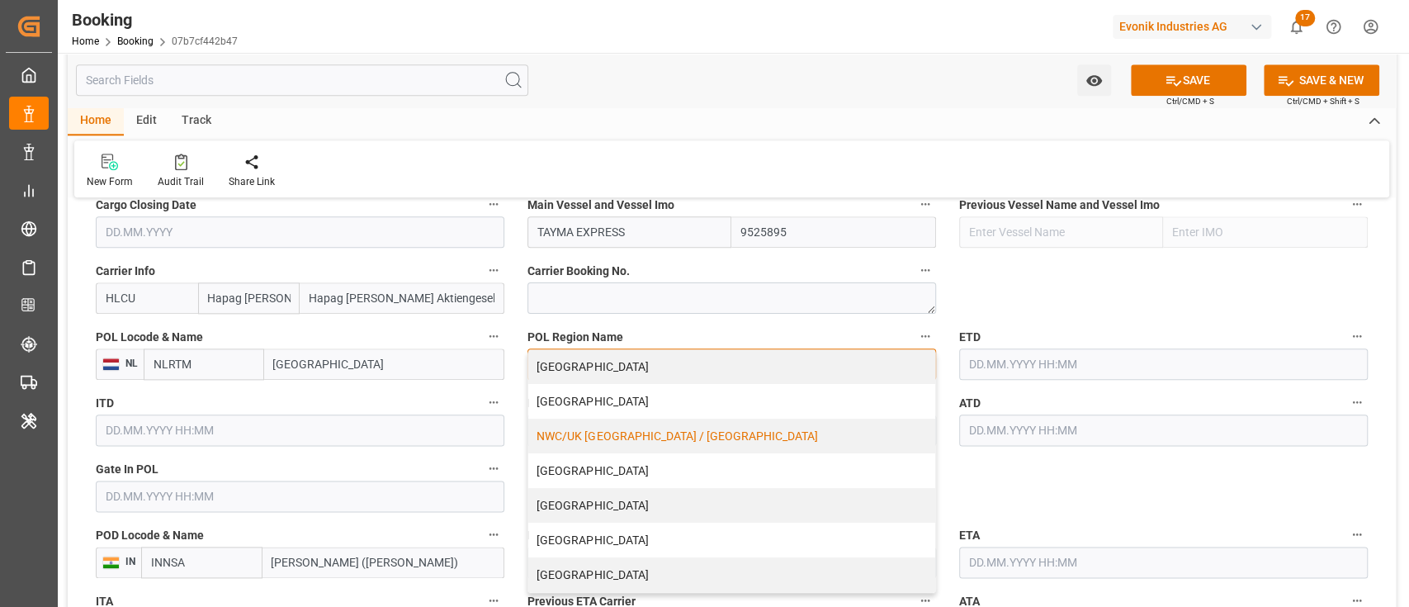
click at [558, 419] on div "NWC/UK [GEOGRAPHIC_DATA] / [GEOGRAPHIC_DATA]" at bounding box center [731, 436] width 407 height 35
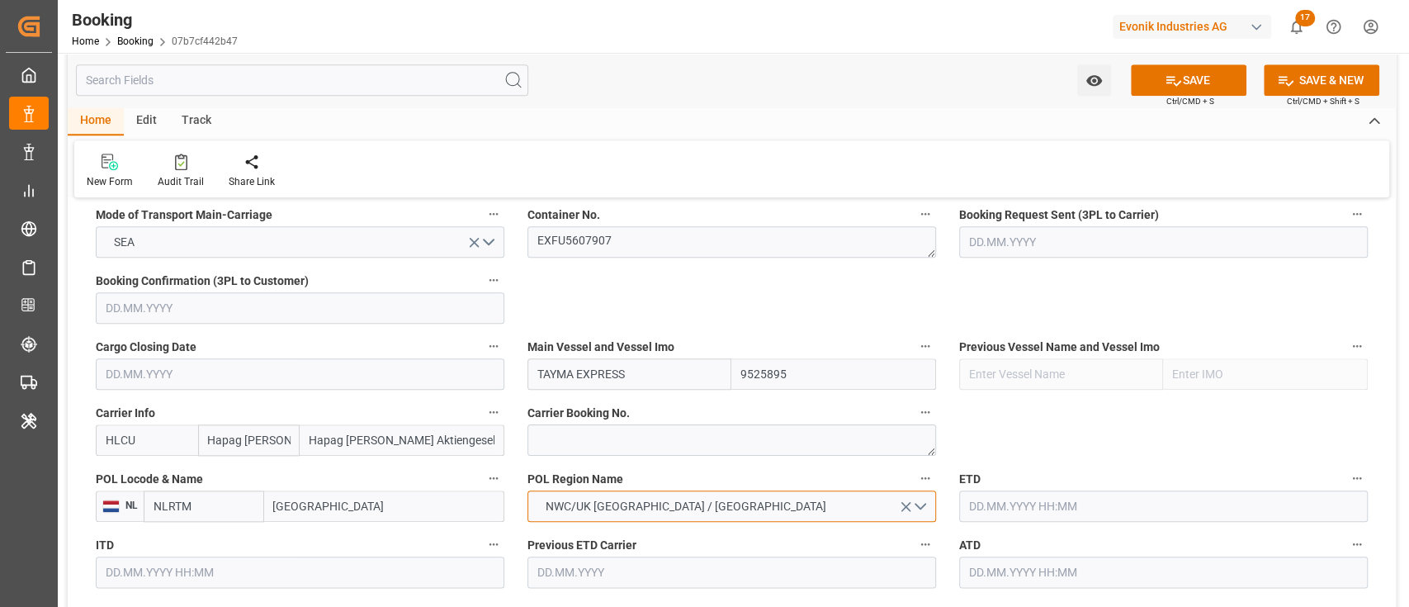
scroll to position [991, 0]
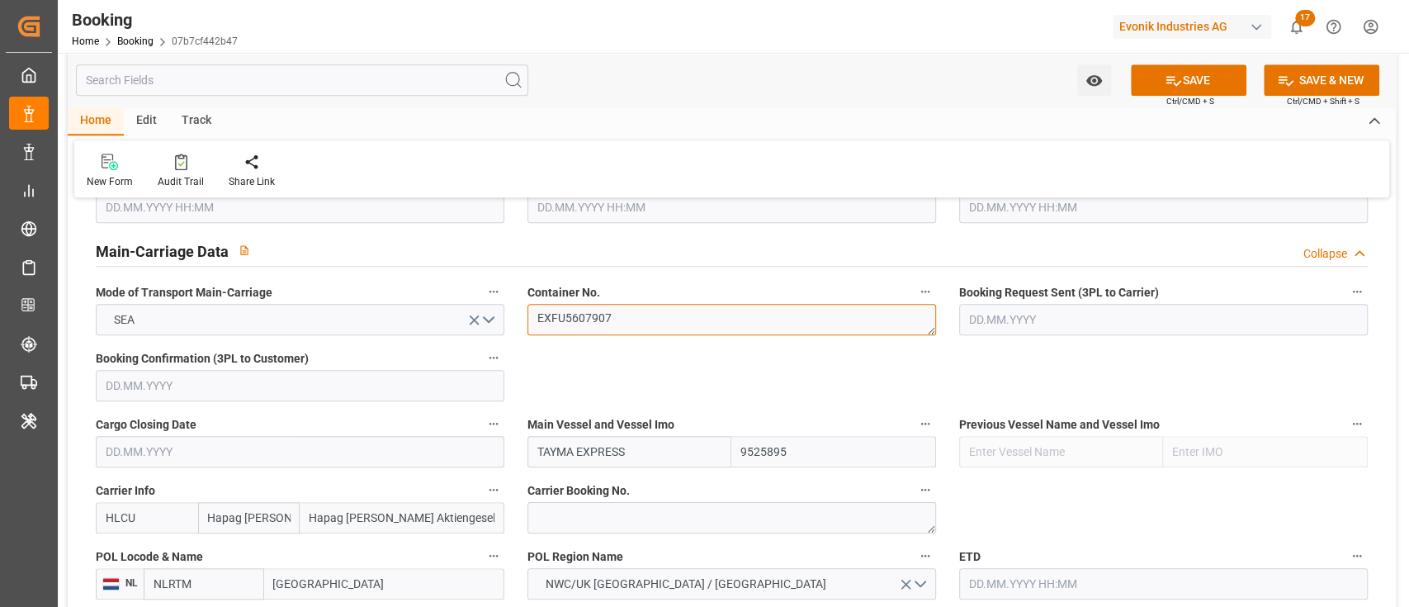
click at [647, 326] on textarea "EXFU5607907" at bounding box center [732, 319] width 409 height 31
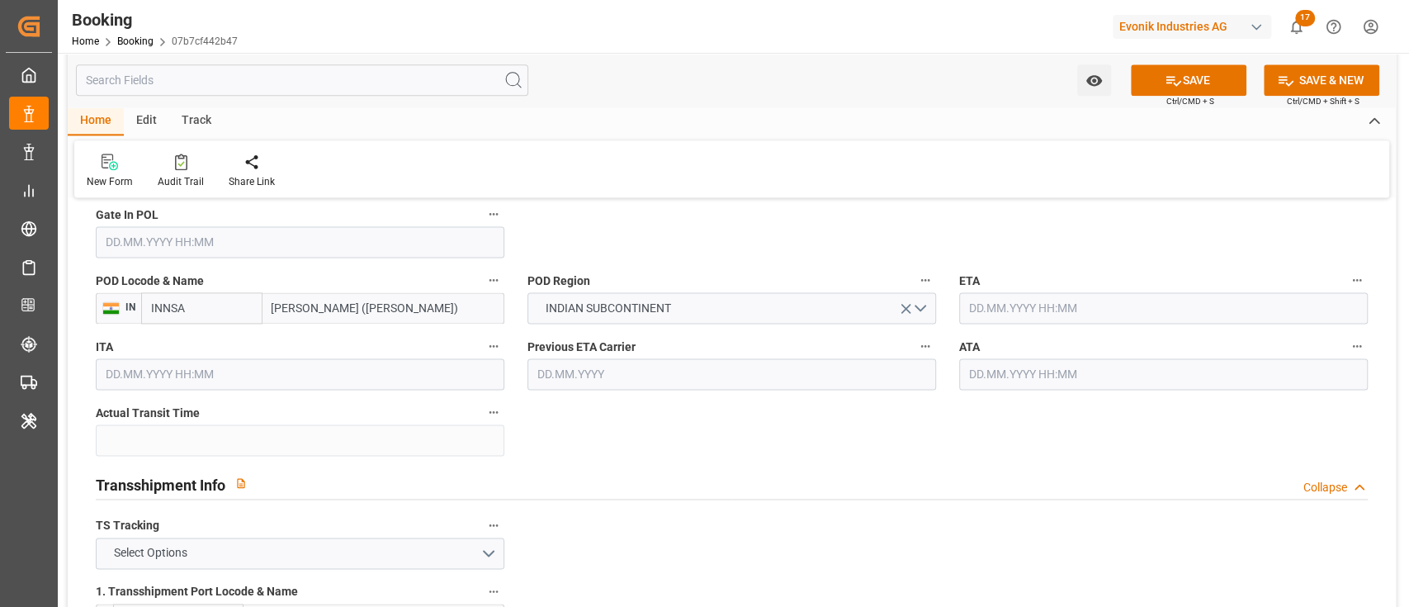
scroll to position [1431, 0]
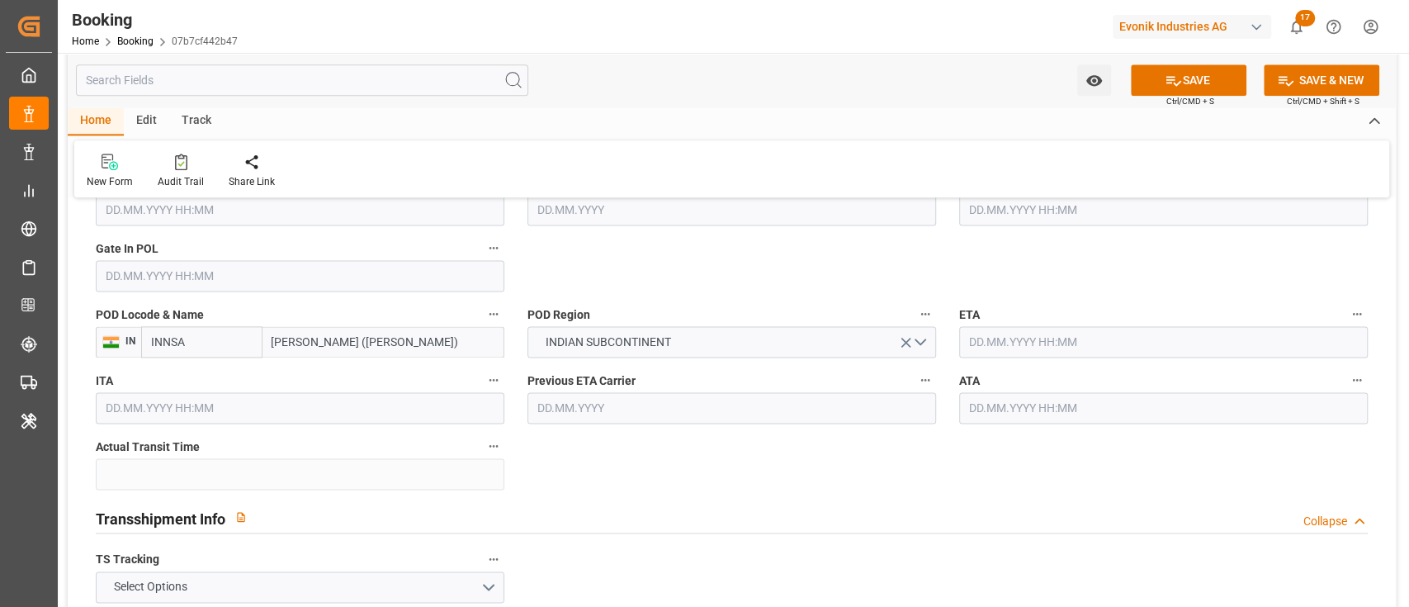
click at [220, 276] on input "text" at bounding box center [300, 275] width 409 height 31
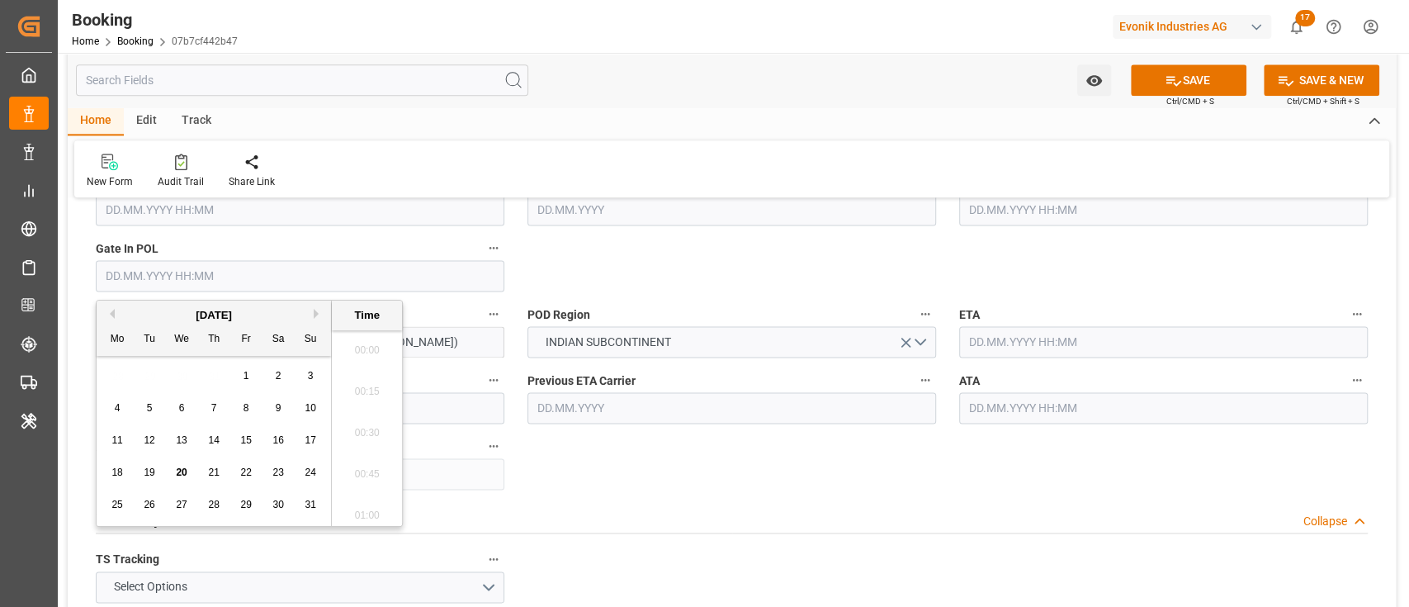
scroll to position [2688, 0]
click at [116, 313] on div "[DATE]" at bounding box center [214, 315] width 234 height 17
click at [114, 313] on button "Previous Month" at bounding box center [110, 314] width 10 height 10
drag, startPoint x: 110, startPoint y: 501, endPoint x: 126, endPoint y: 500, distance: 16.6
click at [112, 454] on div "28" at bounding box center [117, 505] width 21 height 20
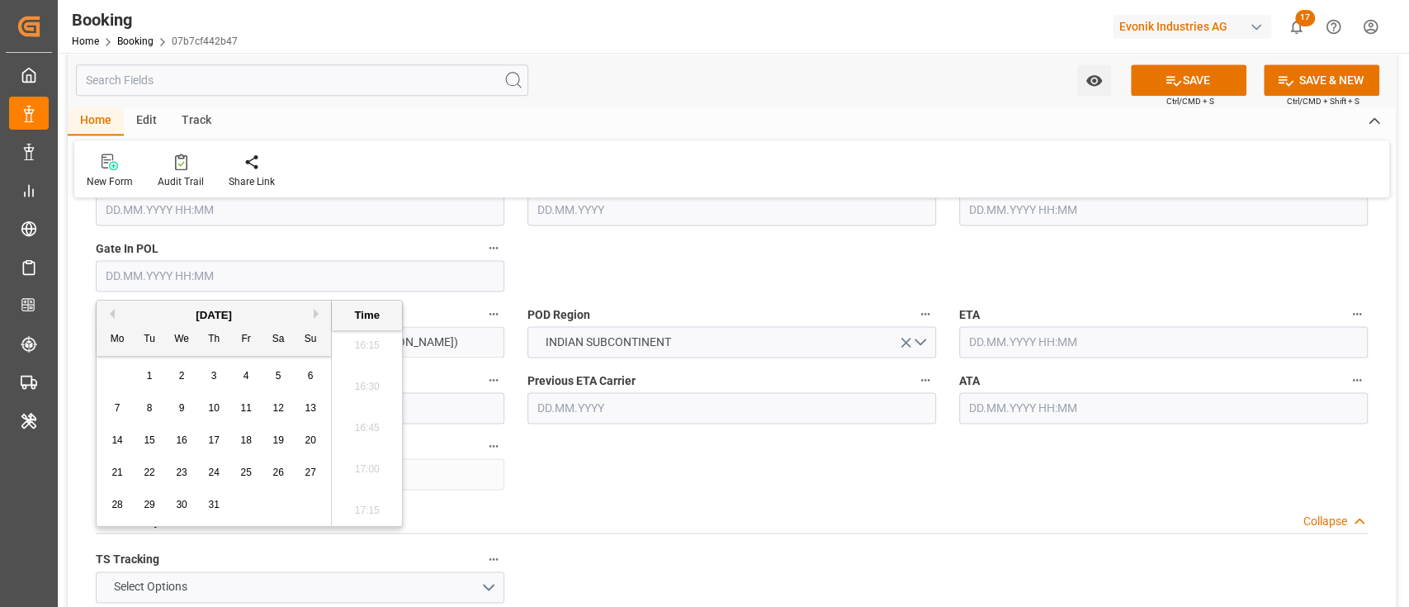
type input "[DATE] 00:00"
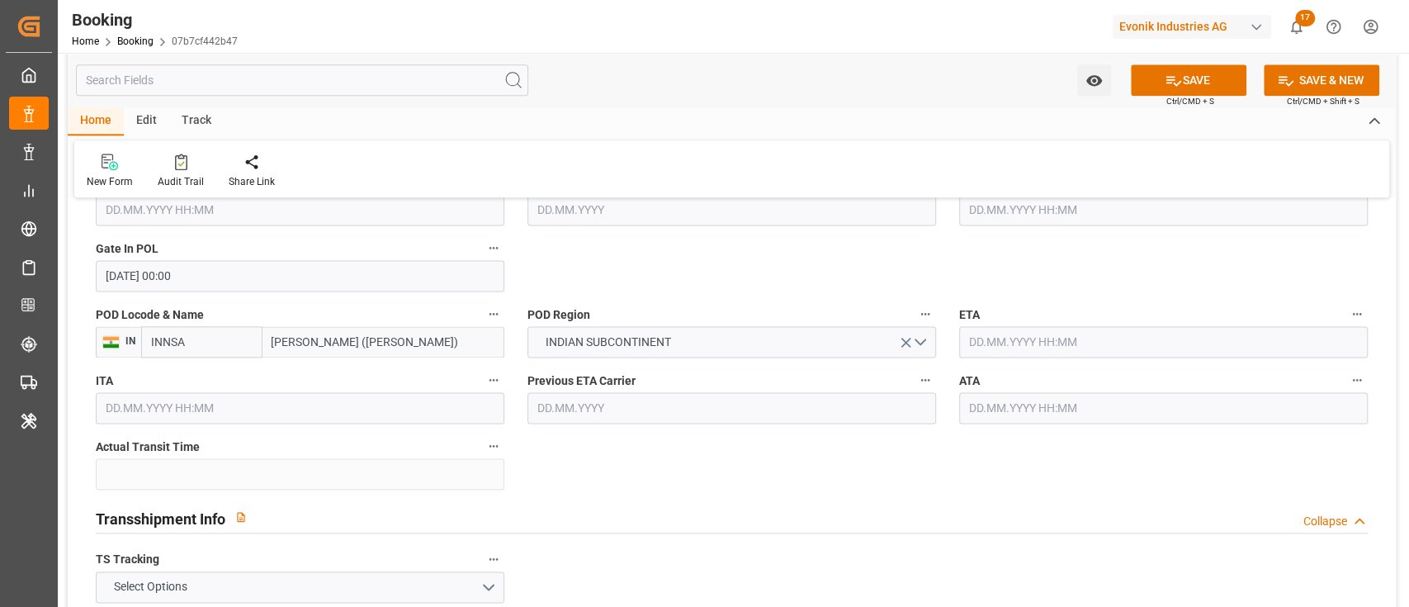
scroll to position [1210, 0]
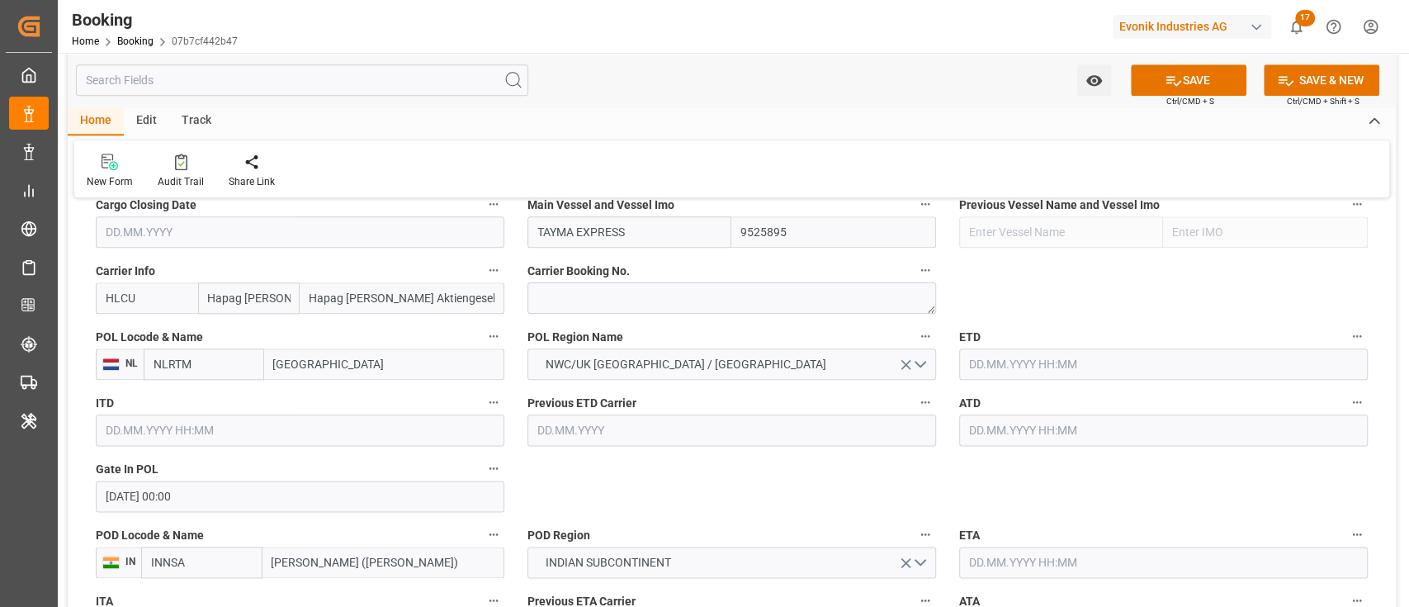
click at [1039, 378] on input "text" at bounding box center [1163, 363] width 409 height 31
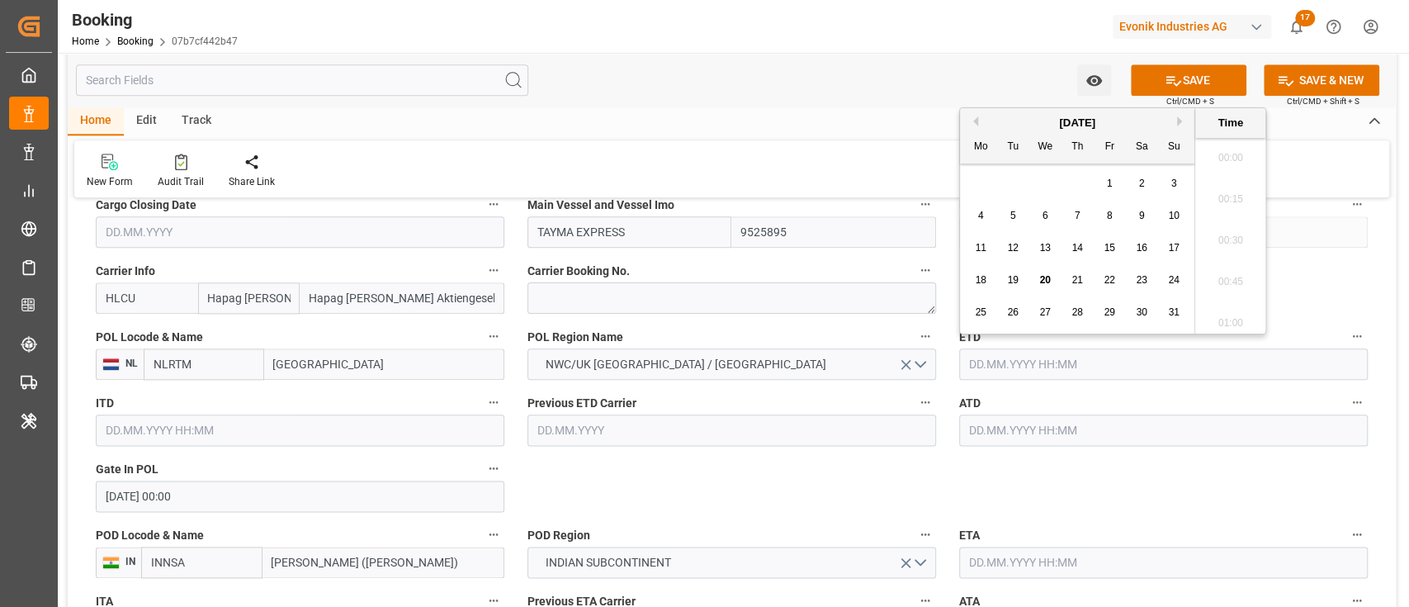
scroll to position [2688, 0]
click at [1056, 188] on div "1" at bounding box center [1110, 184] width 21 height 20
type input "[DATE] 00:00"
click at [1011, 414] on input "text" at bounding box center [1163, 429] width 409 height 31
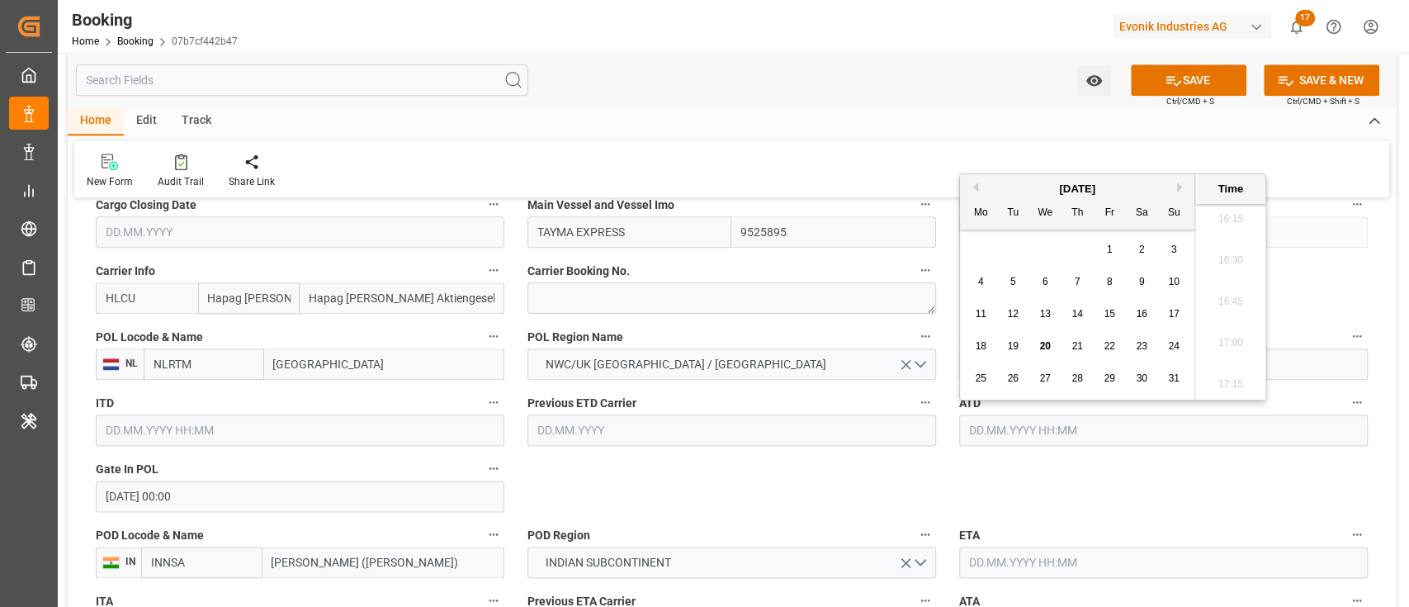
click at [1056, 243] on div "1" at bounding box center [1110, 250] width 21 height 20
type input "[DATE] 00:00"
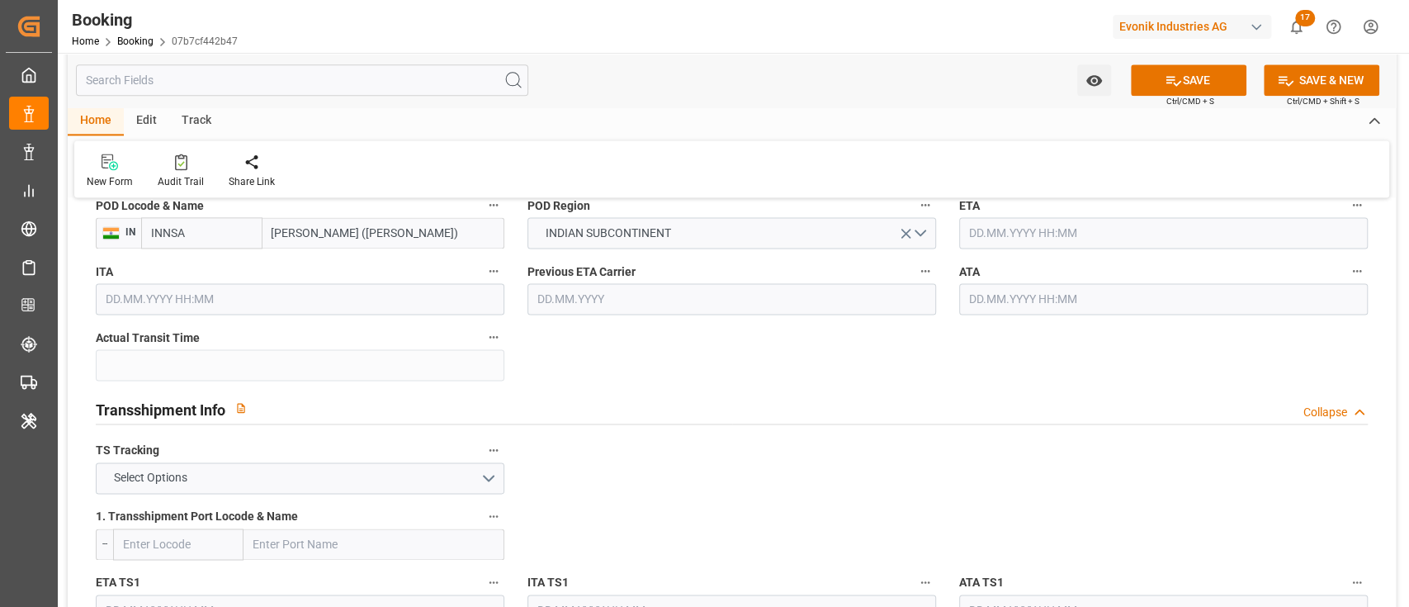
scroll to position [1541, 0]
click at [1017, 226] on input "text" at bounding box center [1163, 231] width 409 height 31
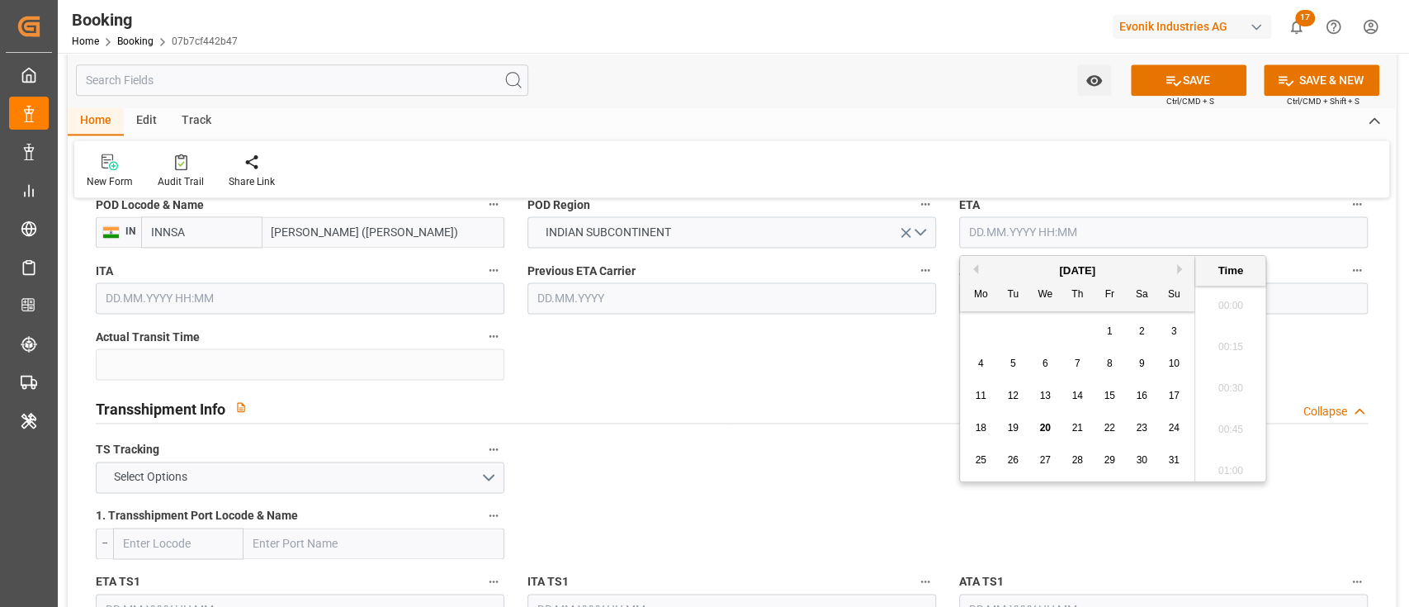
scroll to position [2688, 0]
click at [1056, 276] on div "[DATE]" at bounding box center [1077, 271] width 234 height 17
click at [1056, 272] on button "Next Month" at bounding box center [1182, 269] width 10 height 10
click at [1035, 405] on div "17" at bounding box center [1045, 396] width 21 height 20
type input "[DATE] 00:00"
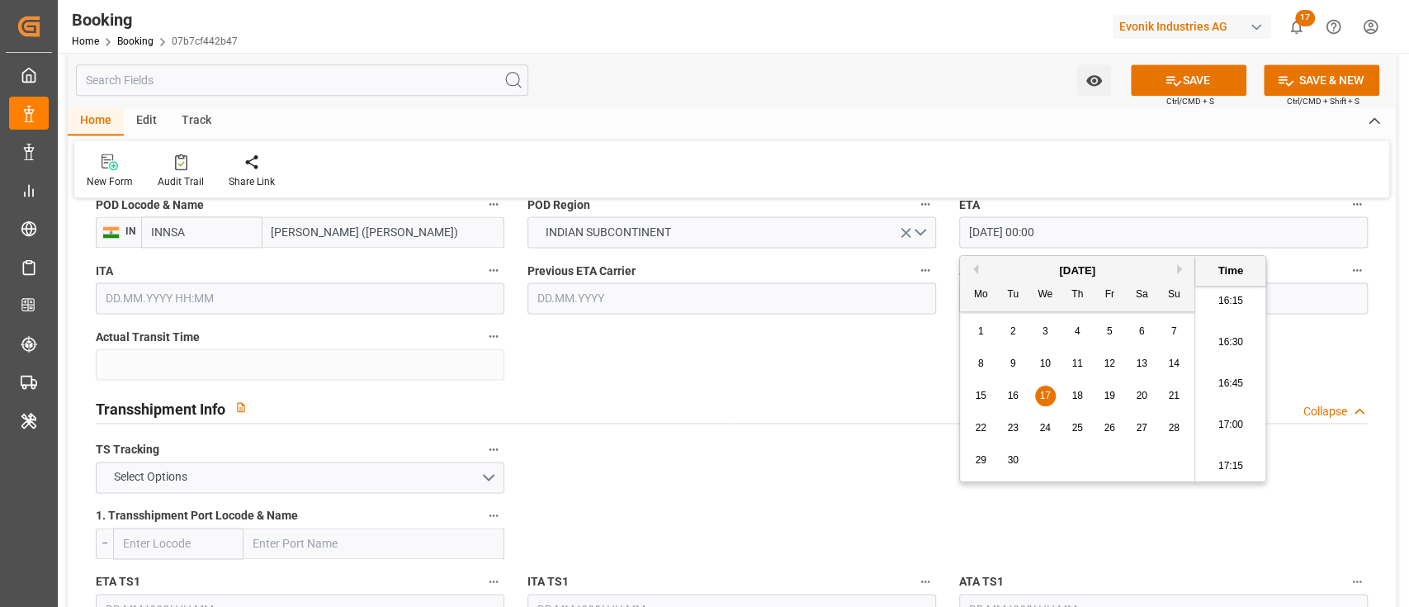
click at [1047, 390] on span "17" at bounding box center [1045, 396] width 11 height 12
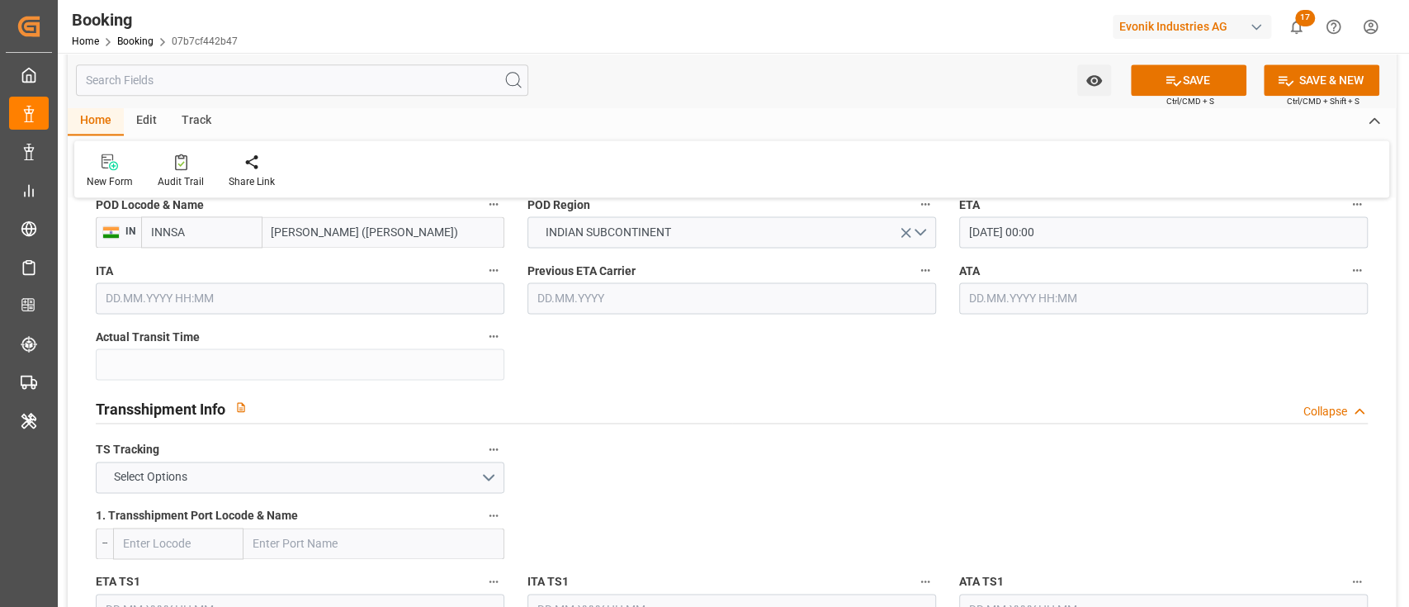
click at [566, 280] on label "Previous ETA Carrier" at bounding box center [732, 270] width 409 height 23
click at [915, 280] on button "Previous ETA Carrier" at bounding box center [925, 269] width 21 height 21
click at [670, 373] on div at bounding box center [704, 303] width 1409 height 607
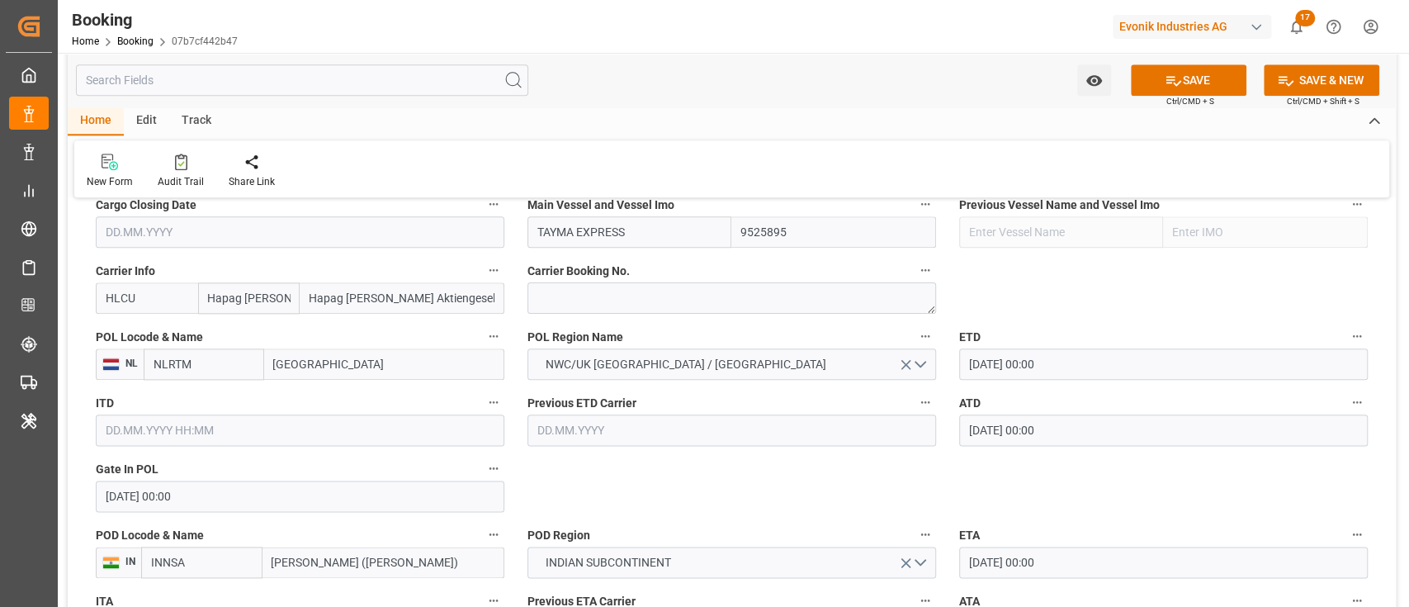
scroll to position [1541, 0]
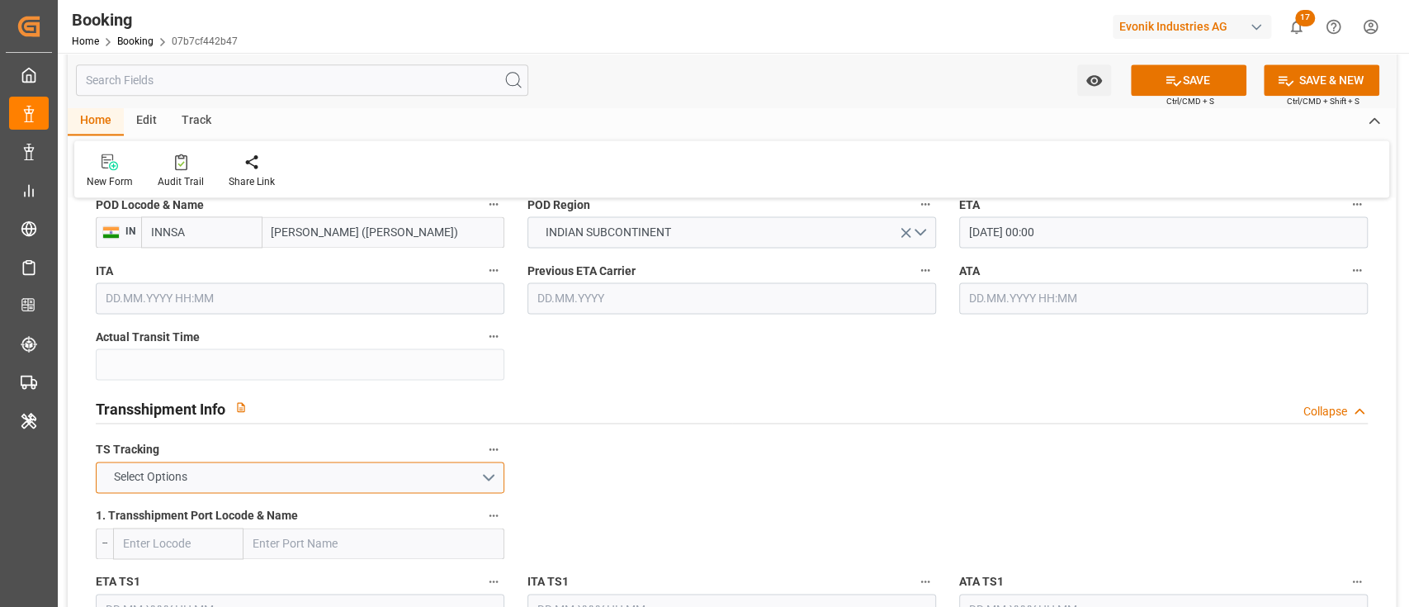
click at [283, 454] on button "Select Options" at bounding box center [300, 477] width 409 height 31
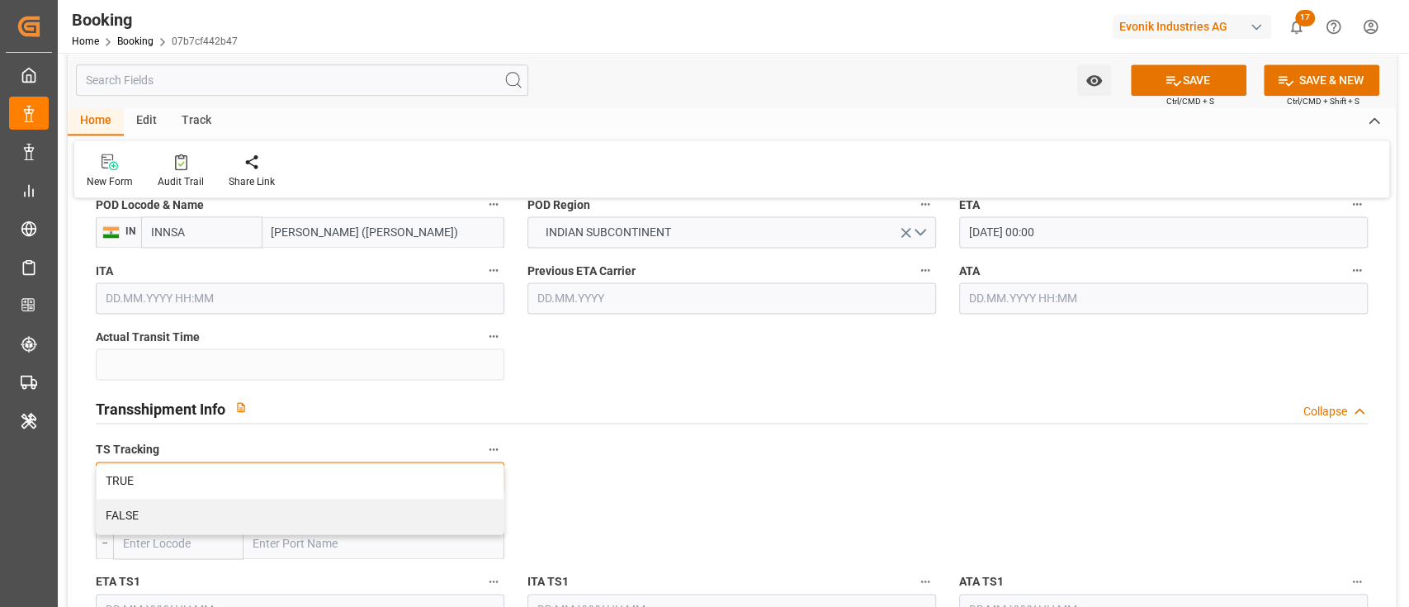
click at [294, 454] on div "FALSE" at bounding box center [300, 516] width 407 height 35
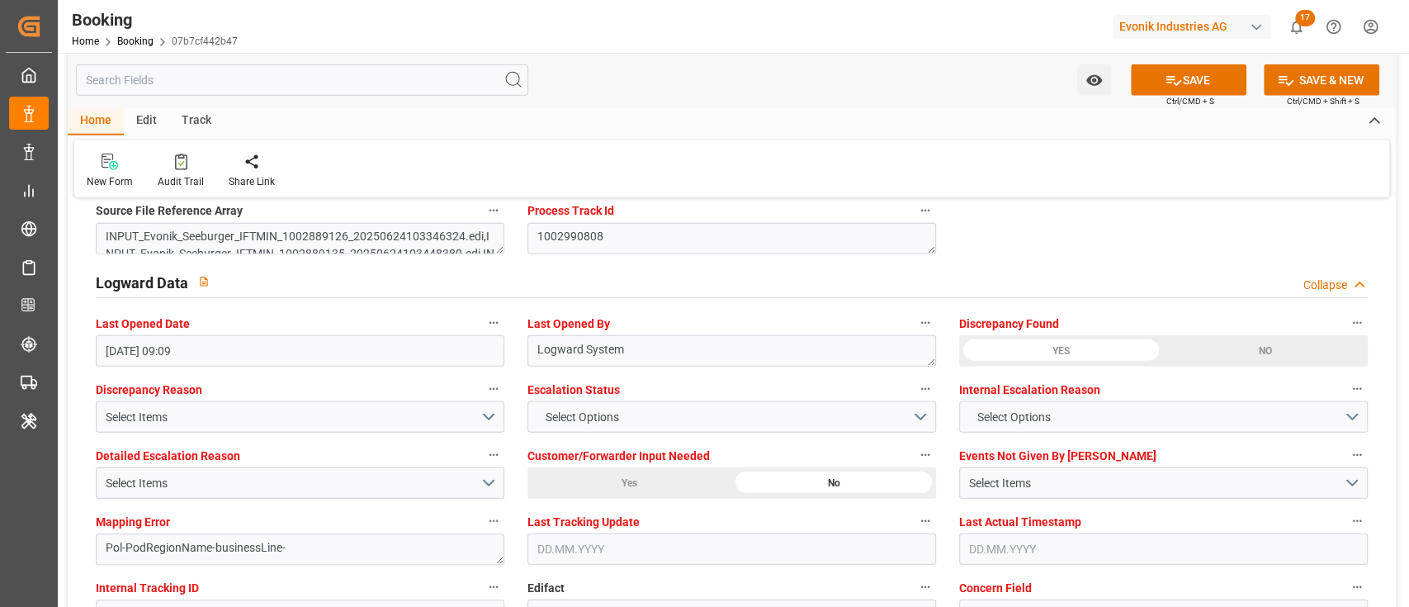
scroll to position [3082, 0]
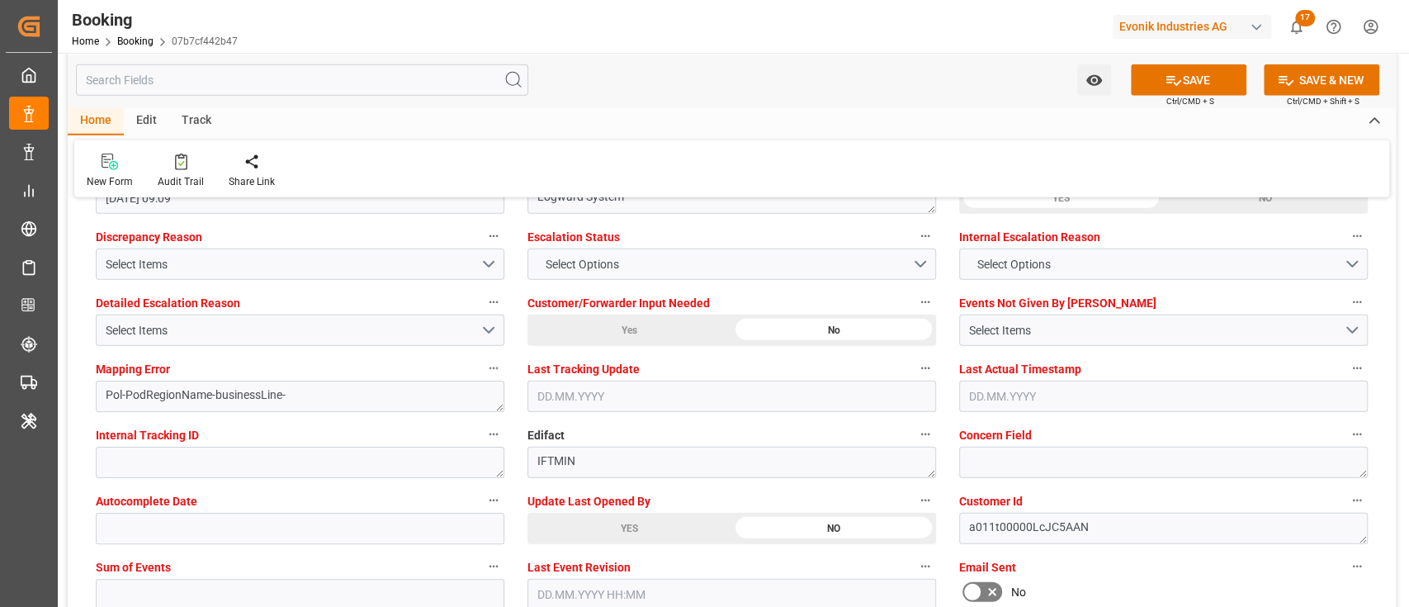
click at [225, 352] on div "Mapping Error Pol-PodRegionName-businessLine-" at bounding box center [300, 385] width 432 height 66
click at [231, 340] on button "Select Items" at bounding box center [300, 330] width 409 height 31
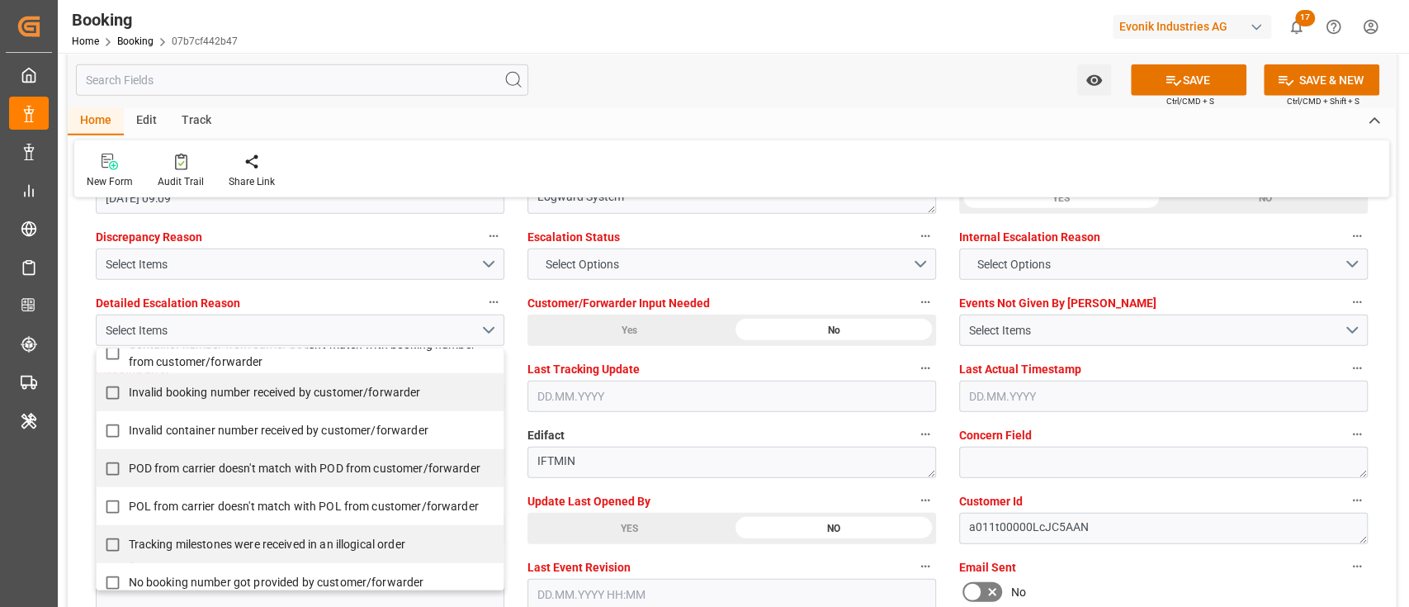
scroll to position [220, 0]
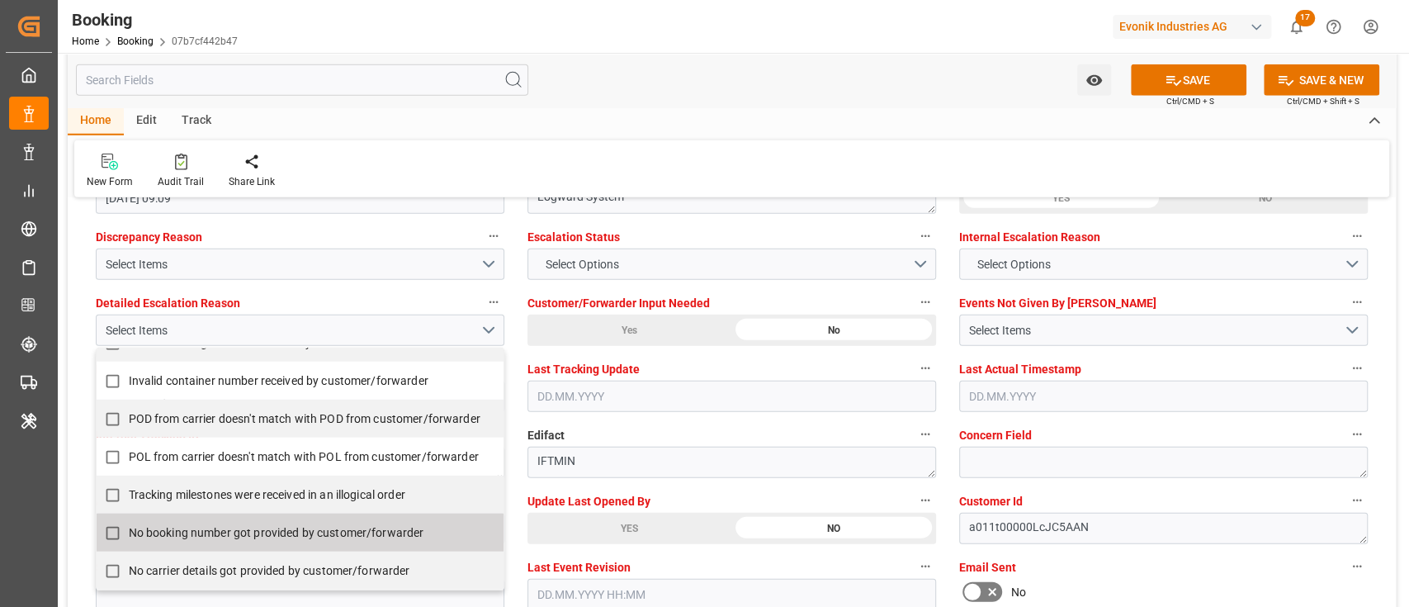
click at [234, 454] on span "No booking number got provided by customer/forwarder" at bounding box center [277, 532] width 296 height 13
checkbox input "true"
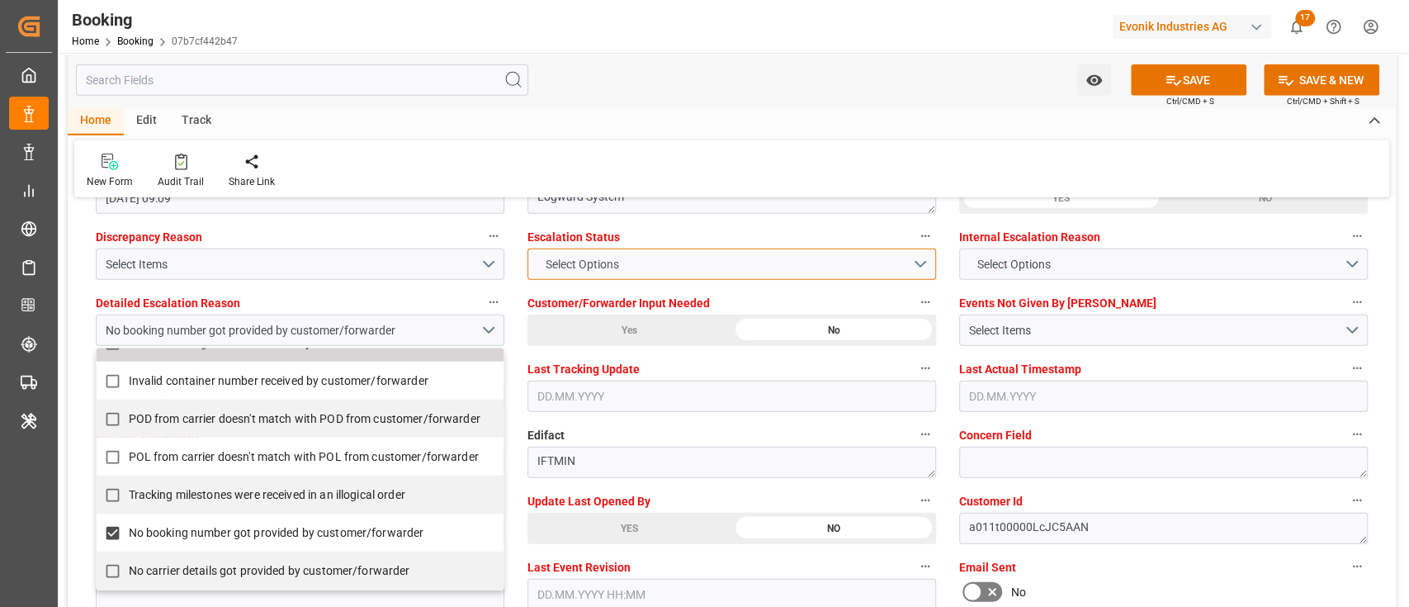
click at [703, 269] on button "Select Options" at bounding box center [732, 264] width 409 height 31
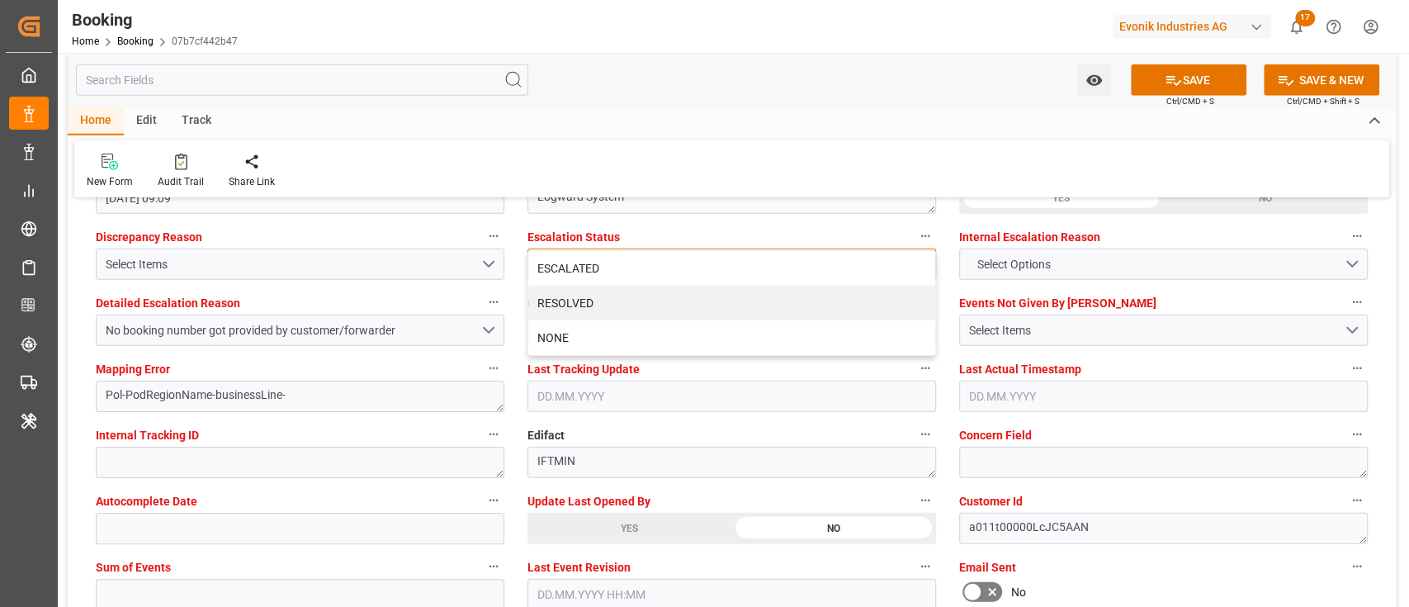
click at [703, 269] on div "ESCALATED" at bounding box center [731, 268] width 407 height 35
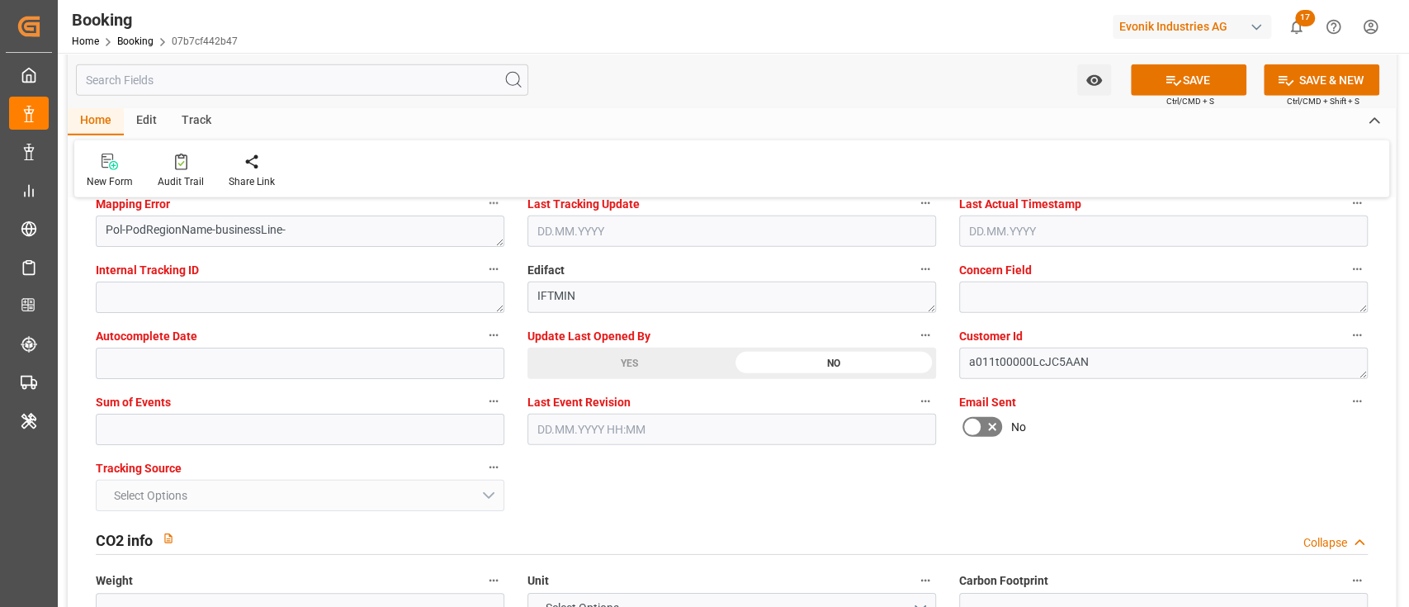
scroll to position [3303, 0]
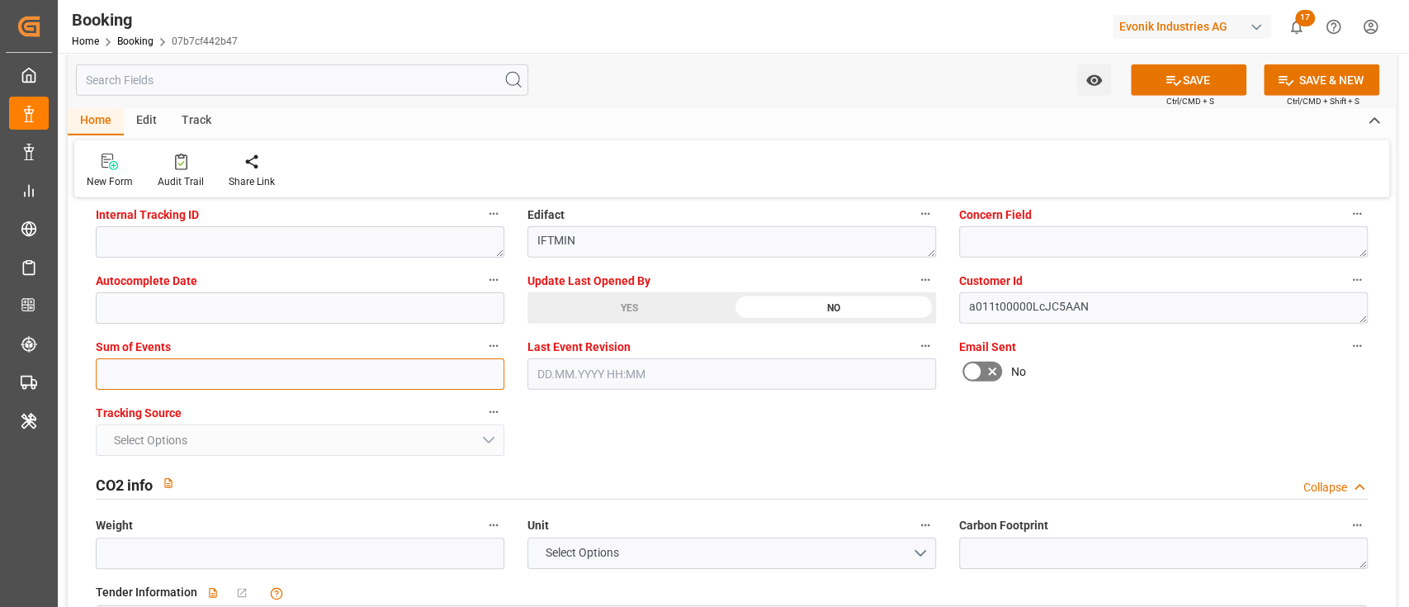
click at [162, 385] on input "text" at bounding box center [300, 373] width 409 height 31
type input "0"
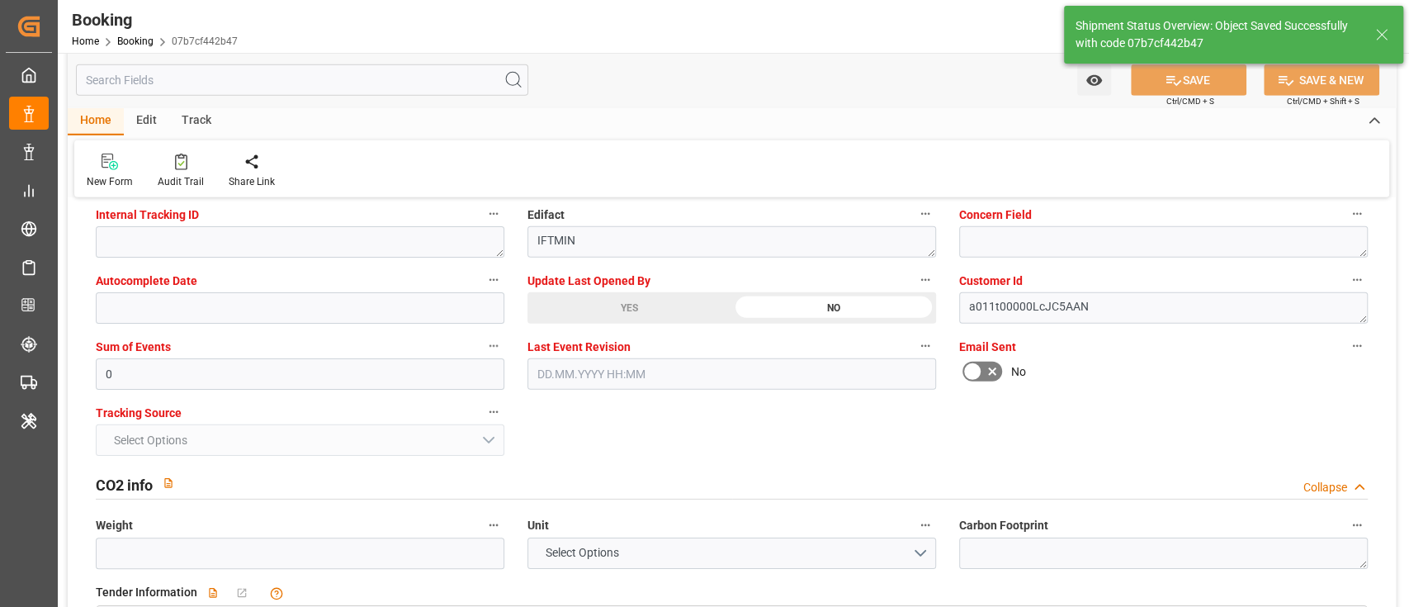
type input "[DATE] 00:00"
type input "[DATE] 11:18"
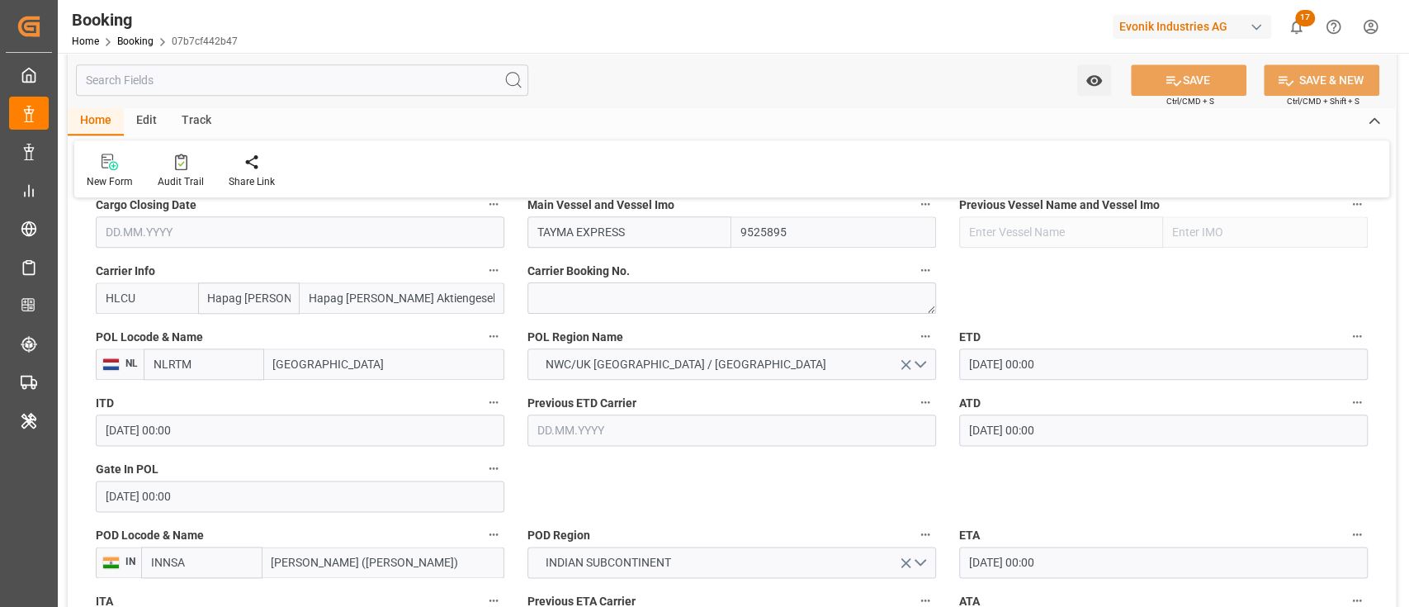
scroll to position [991, 0]
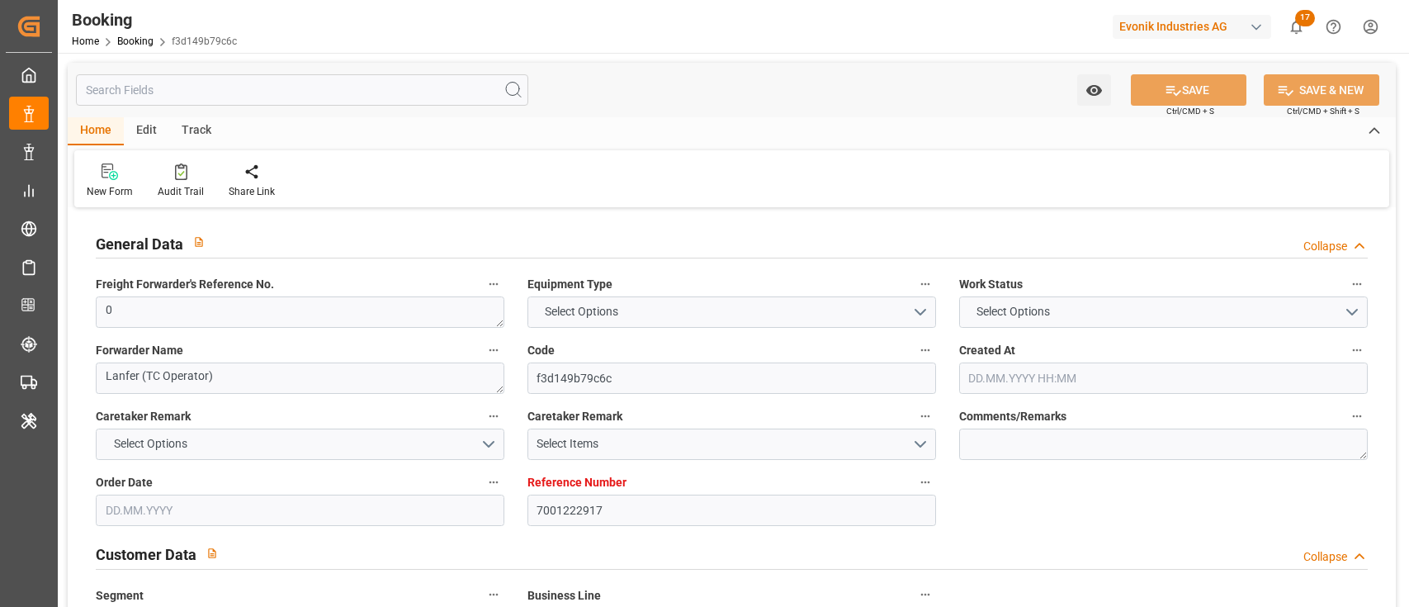
type input "7001222917"
type input "EUNWC"
type input "INNSA"
type input "[DATE] 11:54"
type input "[DATE]"
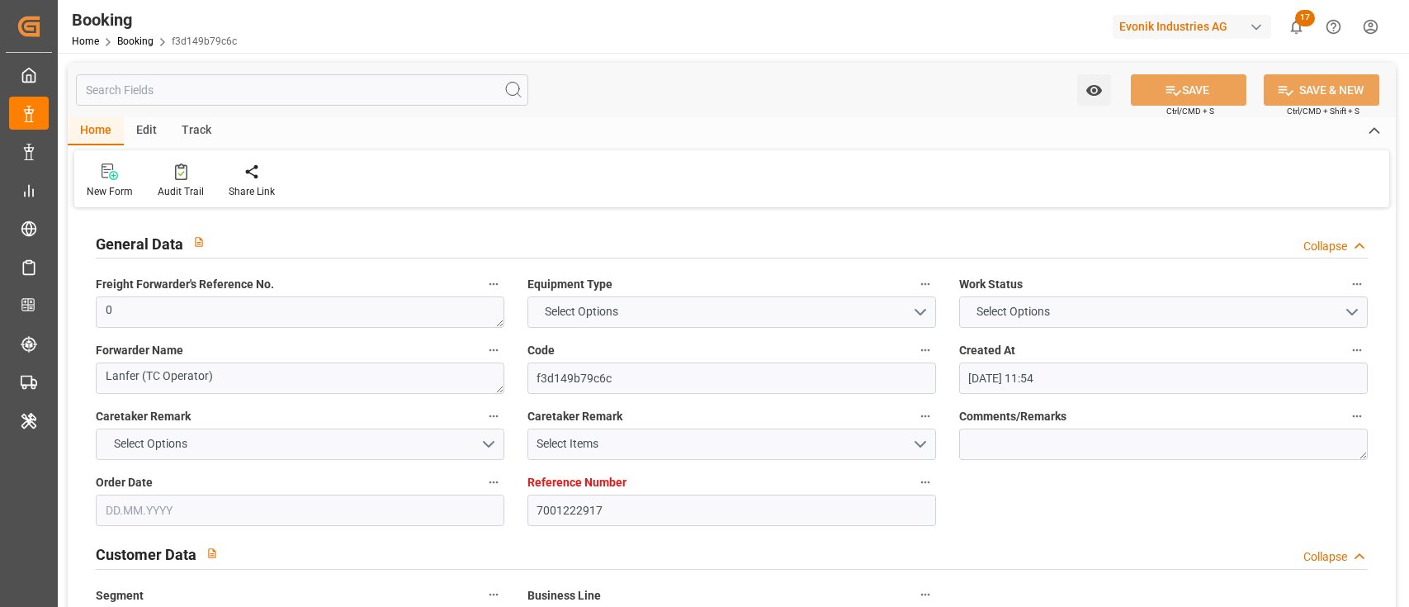
type input "[DATE]"
type input "[DATE] 20:50"
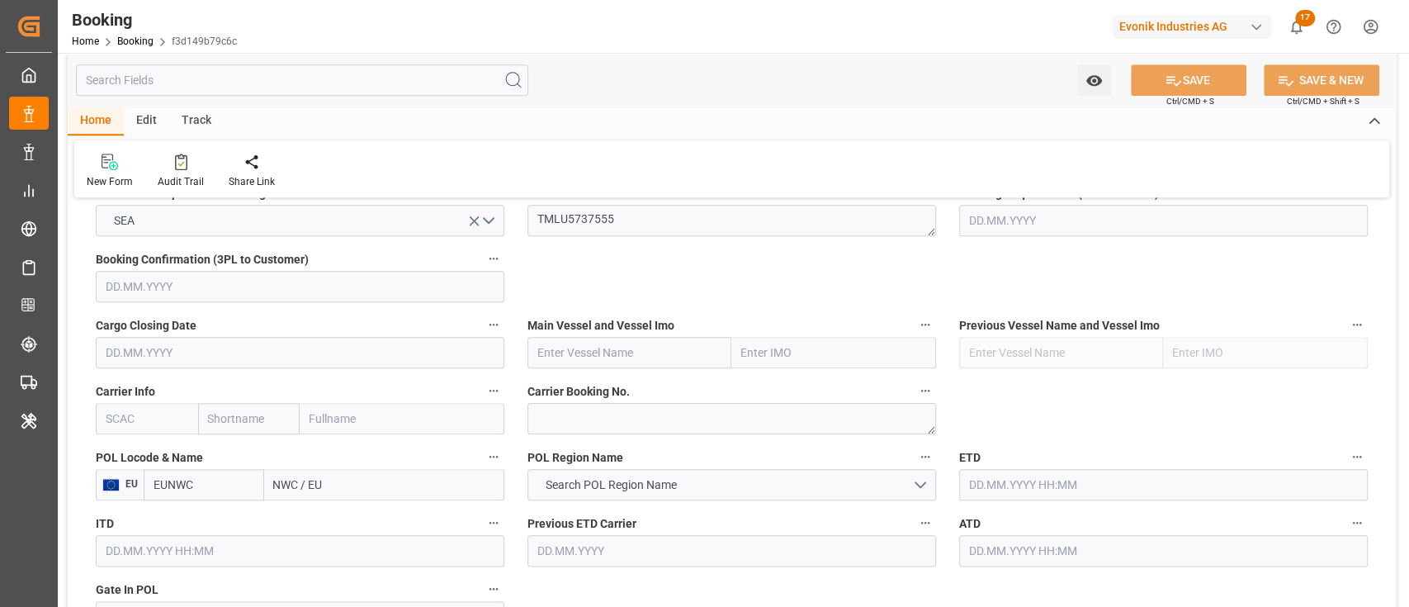
scroll to position [1210, 0]
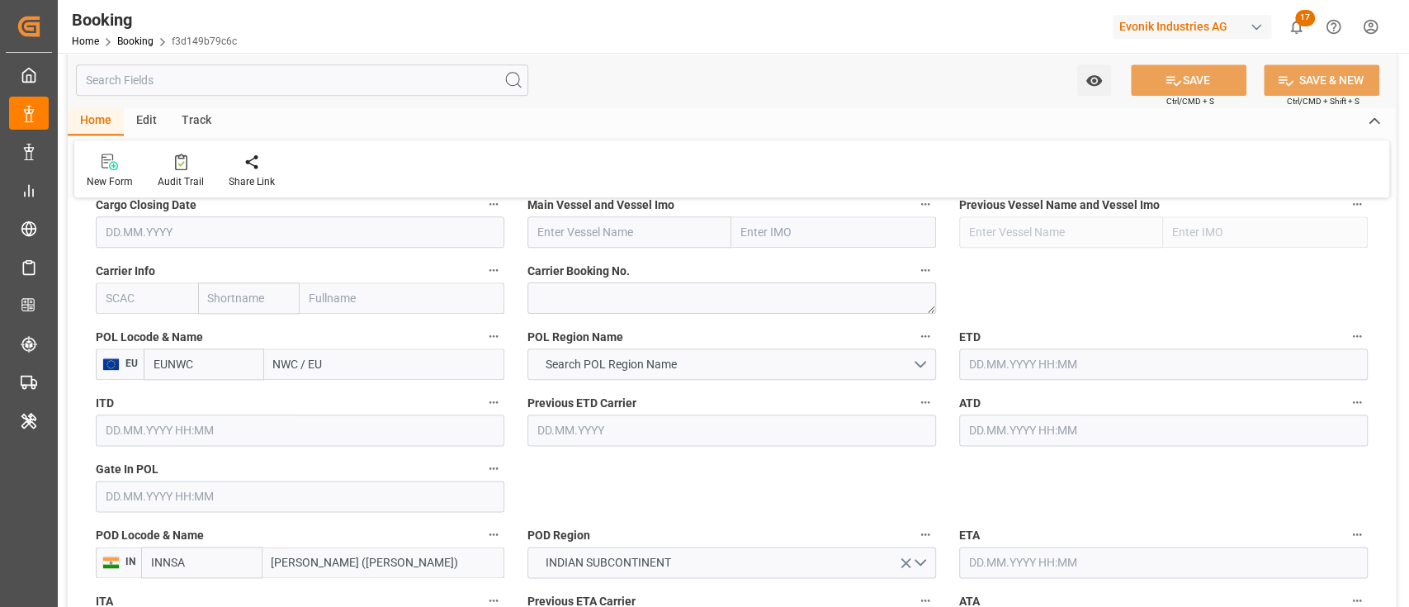
click at [127, 306] on input "text" at bounding box center [147, 297] width 102 height 31
click at [129, 334] on b "HLCU" at bounding box center [122, 334] width 30 height 13
type input "HLCU"
type input "Hapag [PERSON_NAME]"
type input "Hapag [PERSON_NAME] Aktiengesellschaft"
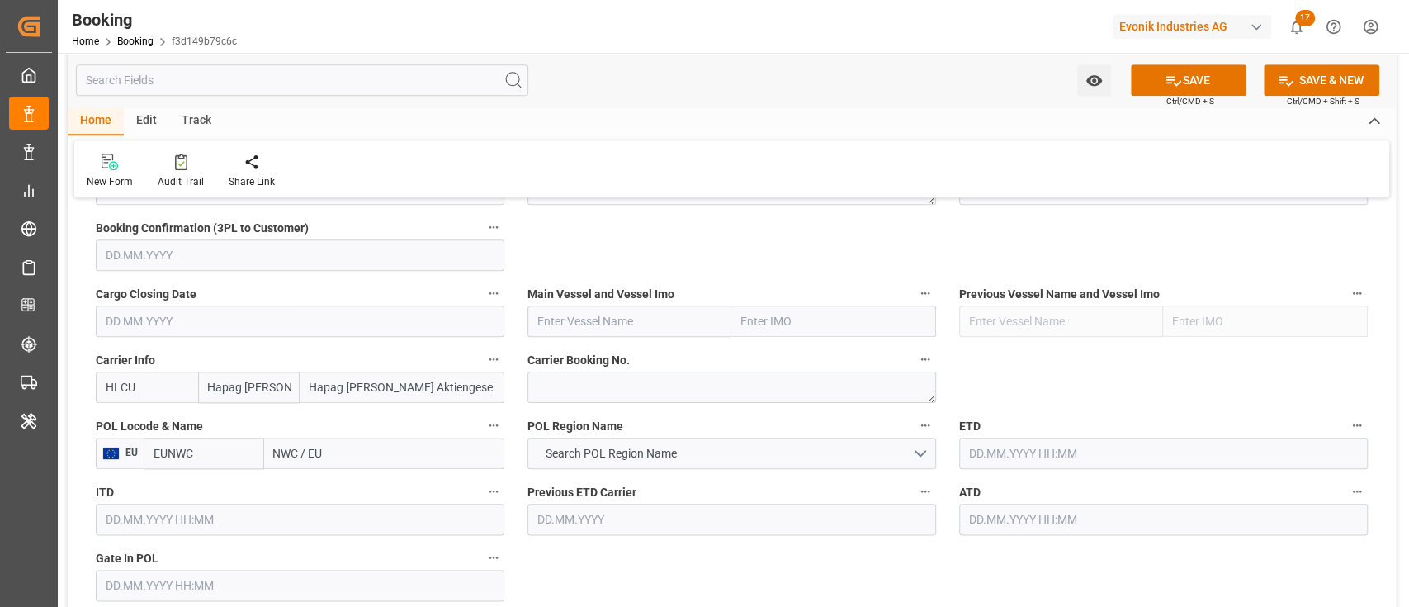
scroll to position [1101, 0]
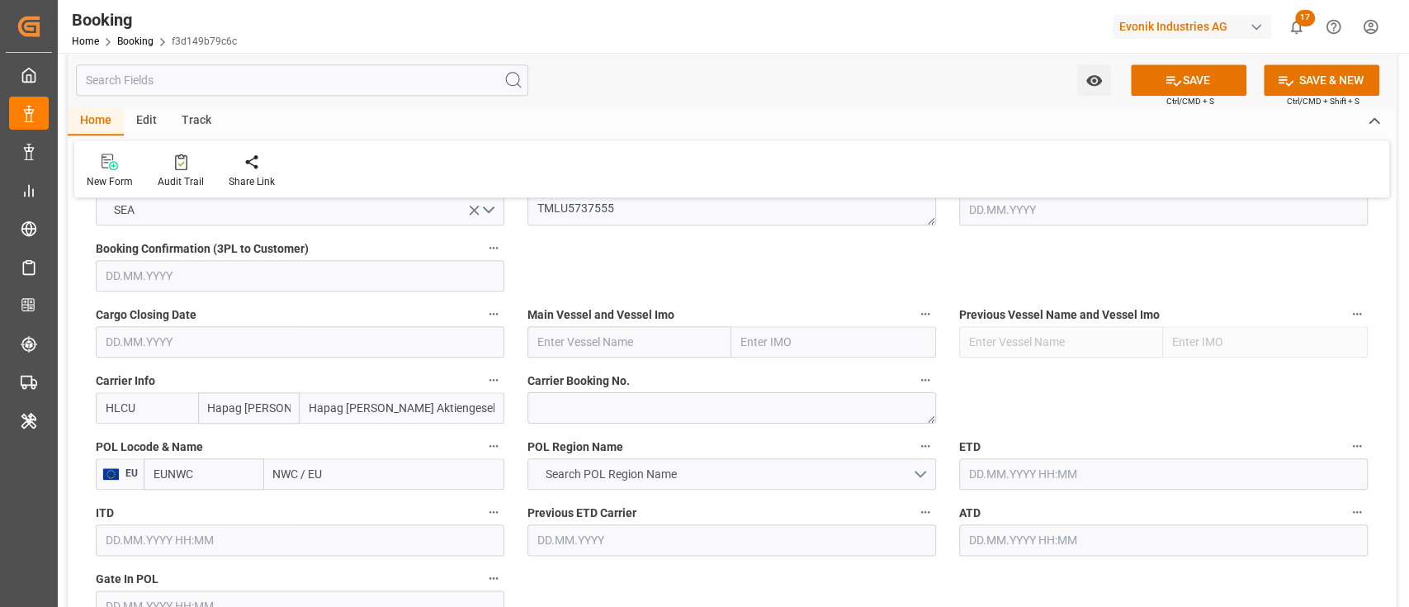
type input "HLCU"
click at [662, 484] on button "Search POL Region Name" at bounding box center [732, 473] width 409 height 31
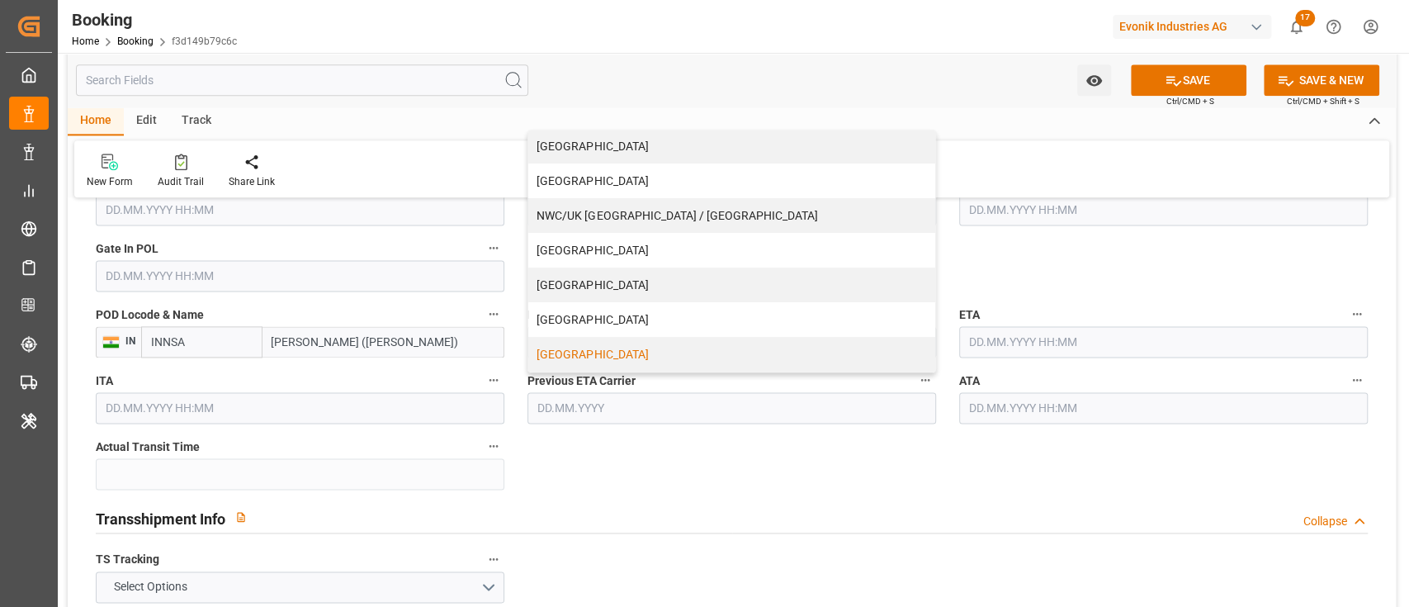
scroll to position [272, 0]
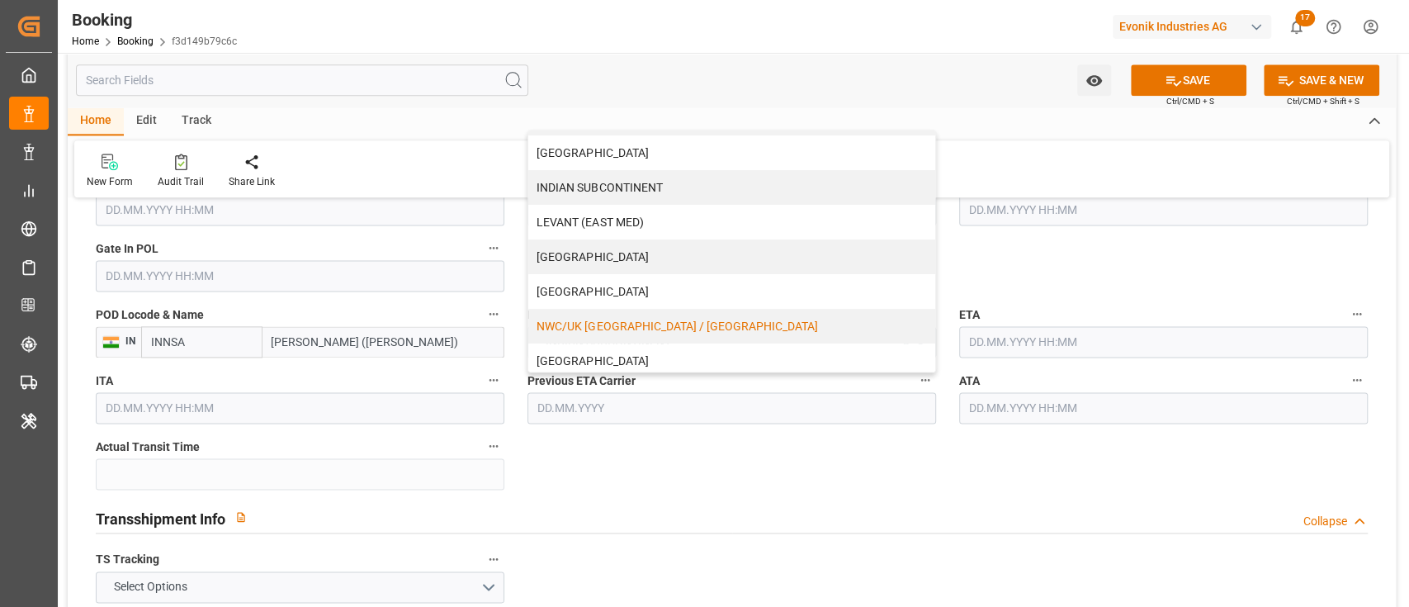
click at [637, 329] on div "NWC/UK [GEOGRAPHIC_DATA] / [GEOGRAPHIC_DATA]" at bounding box center [731, 326] width 407 height 35
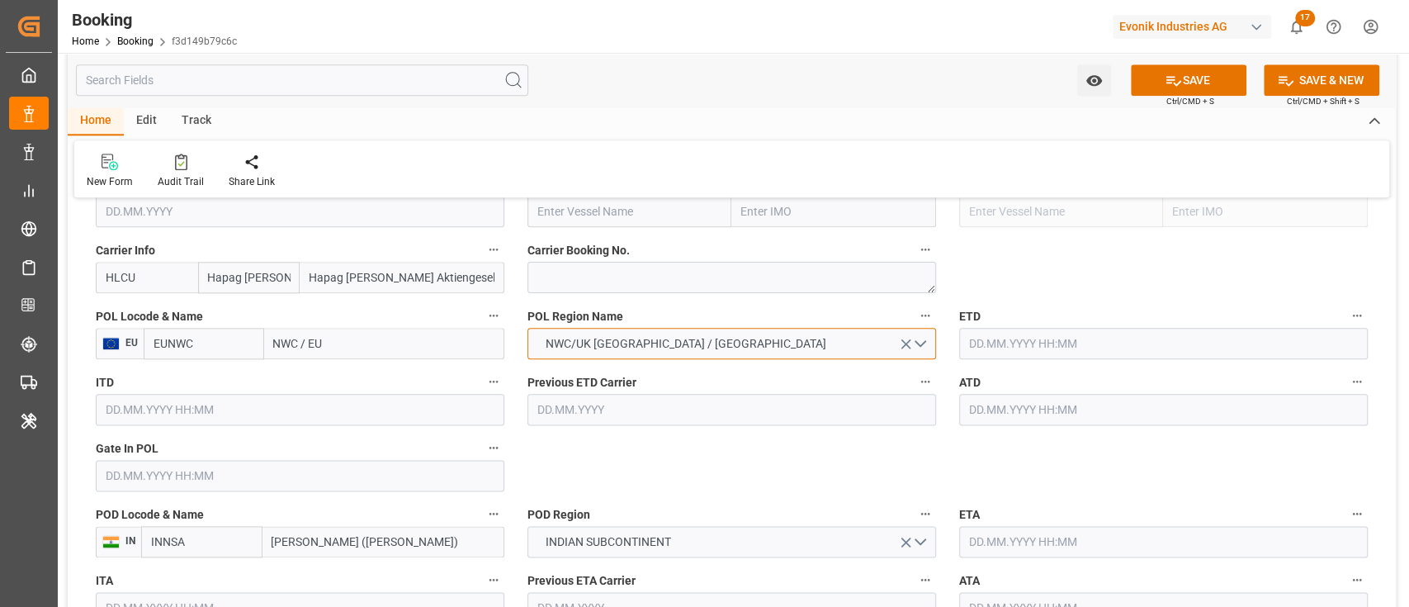
scroll to position [1210, 0]
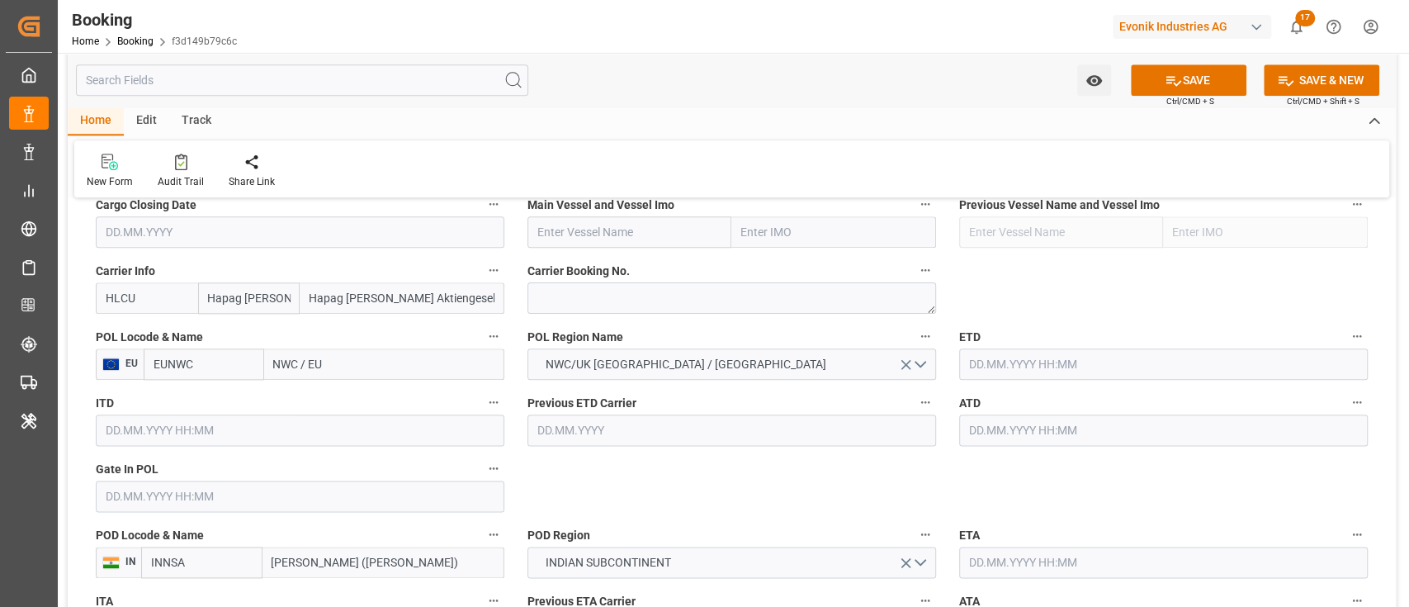
click at [665, 225] on input "text" at bounding box center [630, 231] width 205 height 31
paste input "CHARLESTON EXPRESS"
click at [651, 268] on b "CHARLESTON EXPRESS" at bounding box center [602, 268] width 128 height 13
type input "CHARLESTON EXPRESS"
type input "9665645"
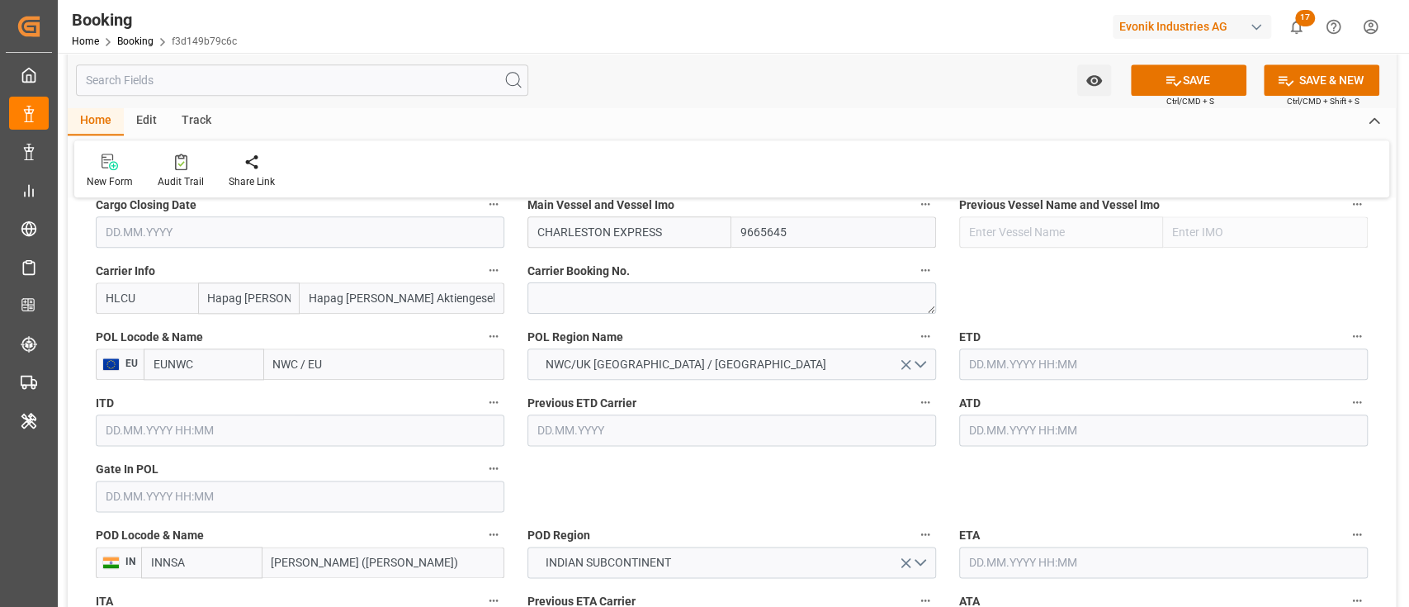
scroll to position [1101, 0]
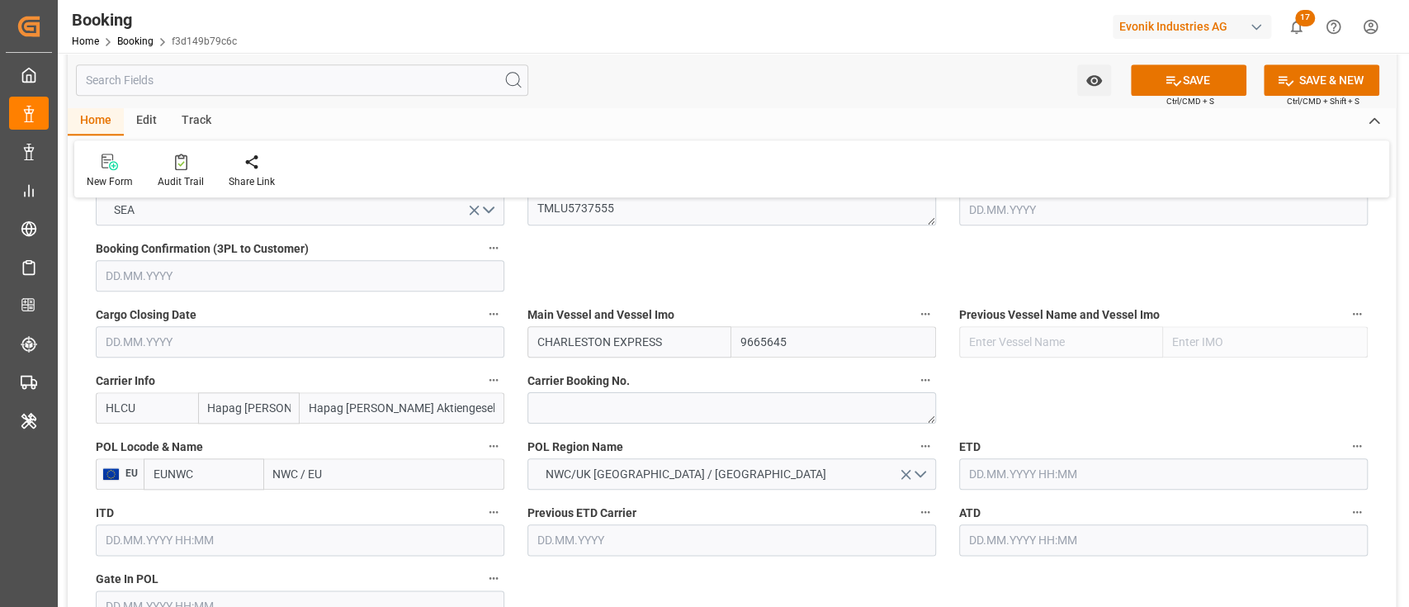
type input "CHARLESTON EXPRESS"
click at [310, 478] on input "NWC / EU" at bounding box center [384, 473] width 240 height 31
paste input "[GEOGRAPHIC_DATA]"
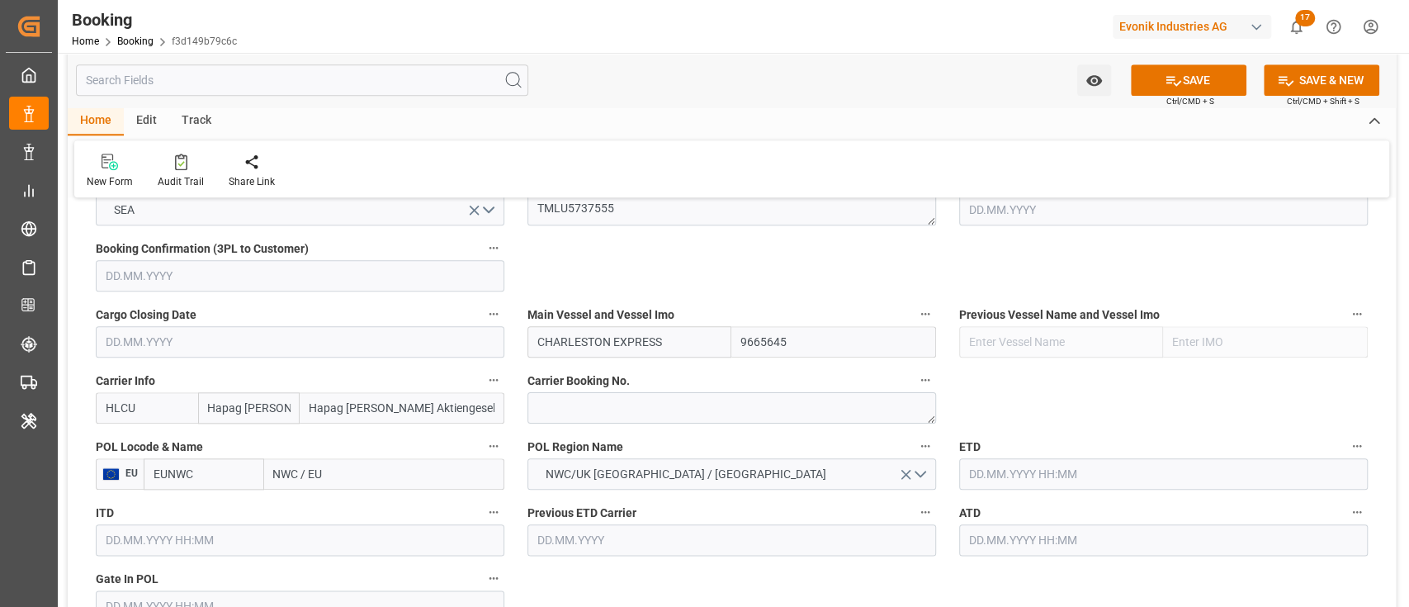
type input "[GEOGRAPHIC_DATA]"
click at [326, 514] on b "[GEOGRAPHIC_DATA]" at bounding box center [331, 510] width 112 height 13
type input "NLRTM"
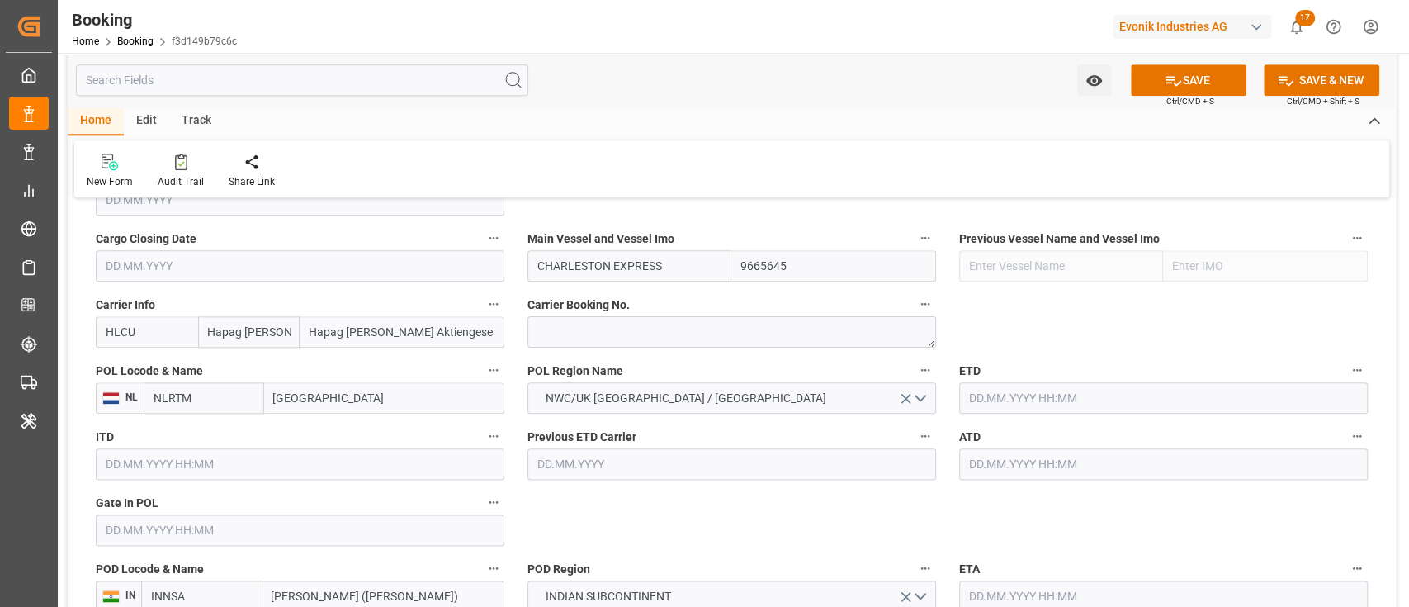
scroll to position [1210, 0]
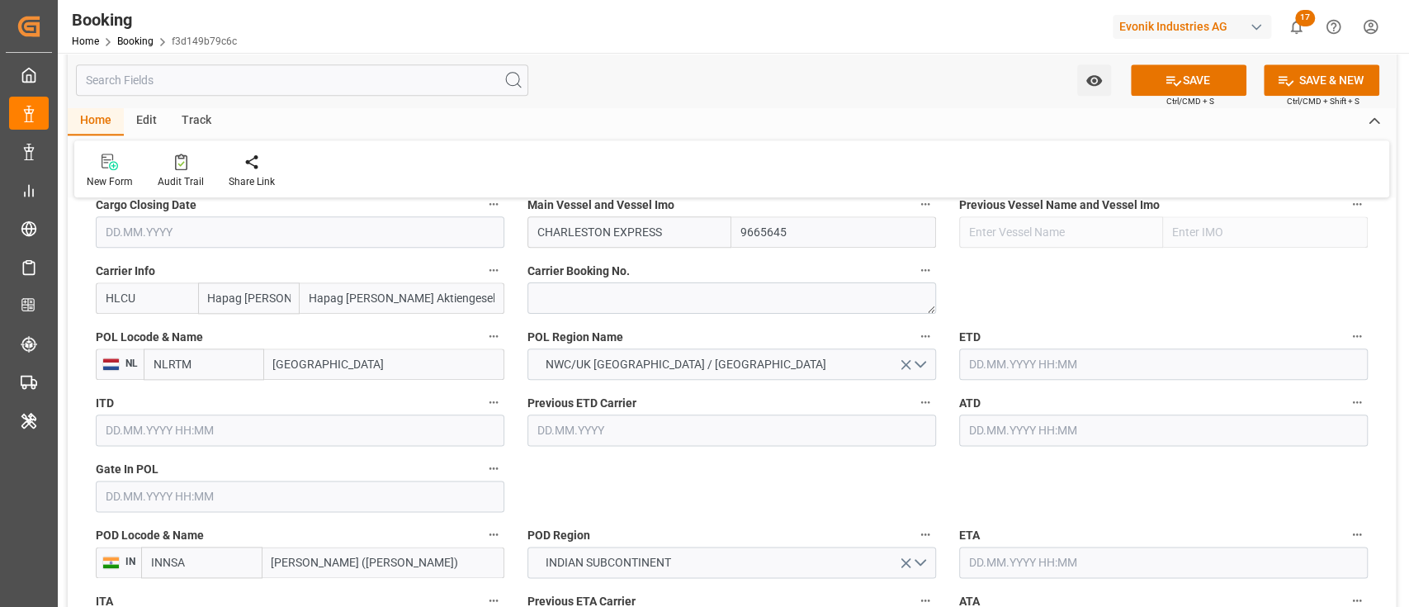
type input "[GEOGRAPHIC_DATA]"
click at [309, 493] on input "text" at bounding box center [300, 496] width 409 height 31
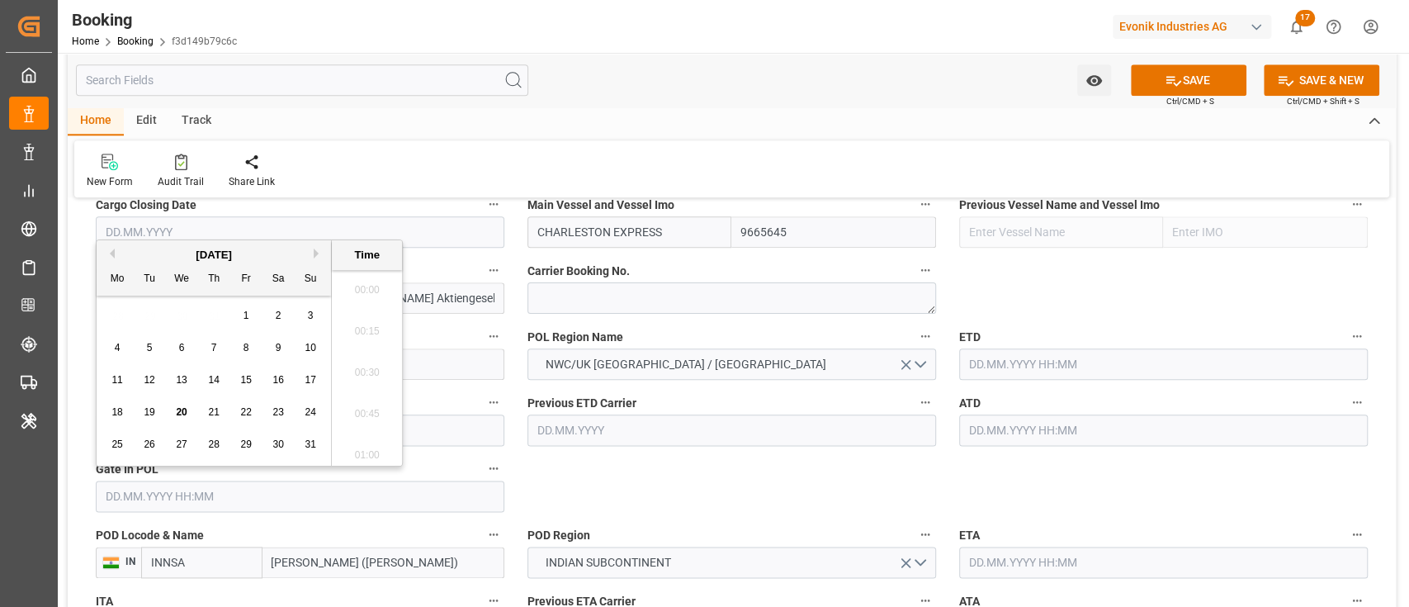
scroll to position [2688, 0]
click at [245, 386] on div "15" at bounding box center [246, 381] width 21 height 20
type input "[DATE] 00:00"
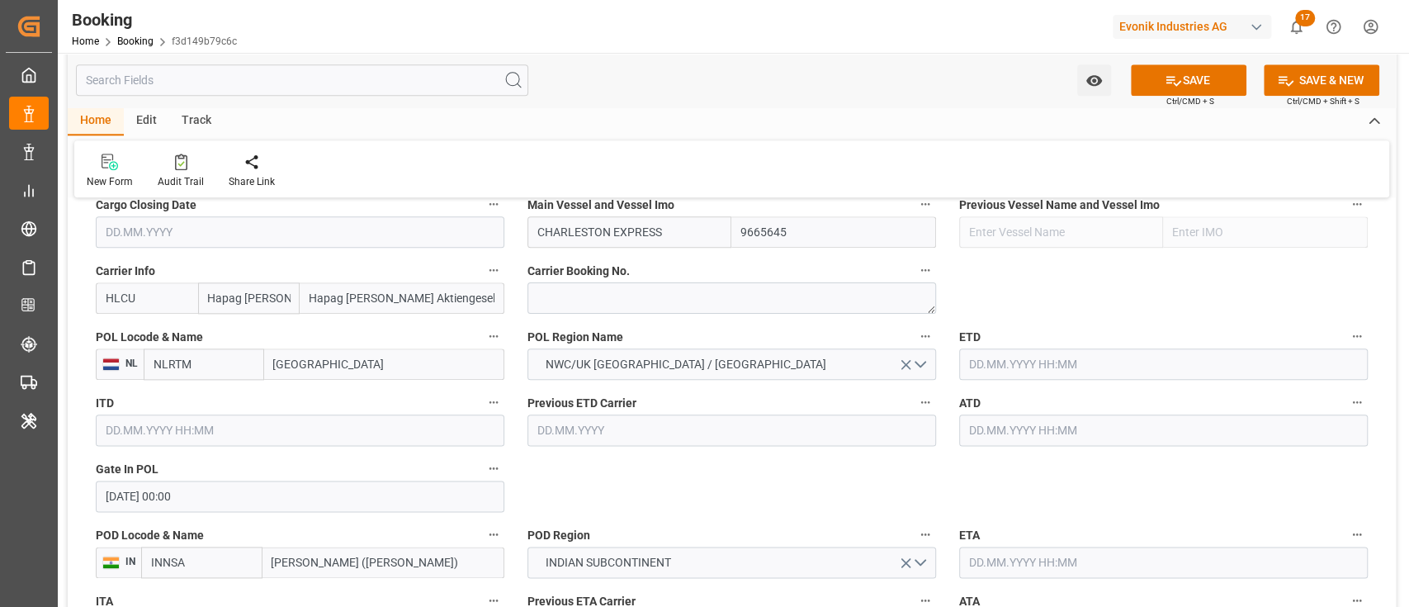
click at [1007, 372] on input "text" at bounding box center [1163, 363] width 409 height 31
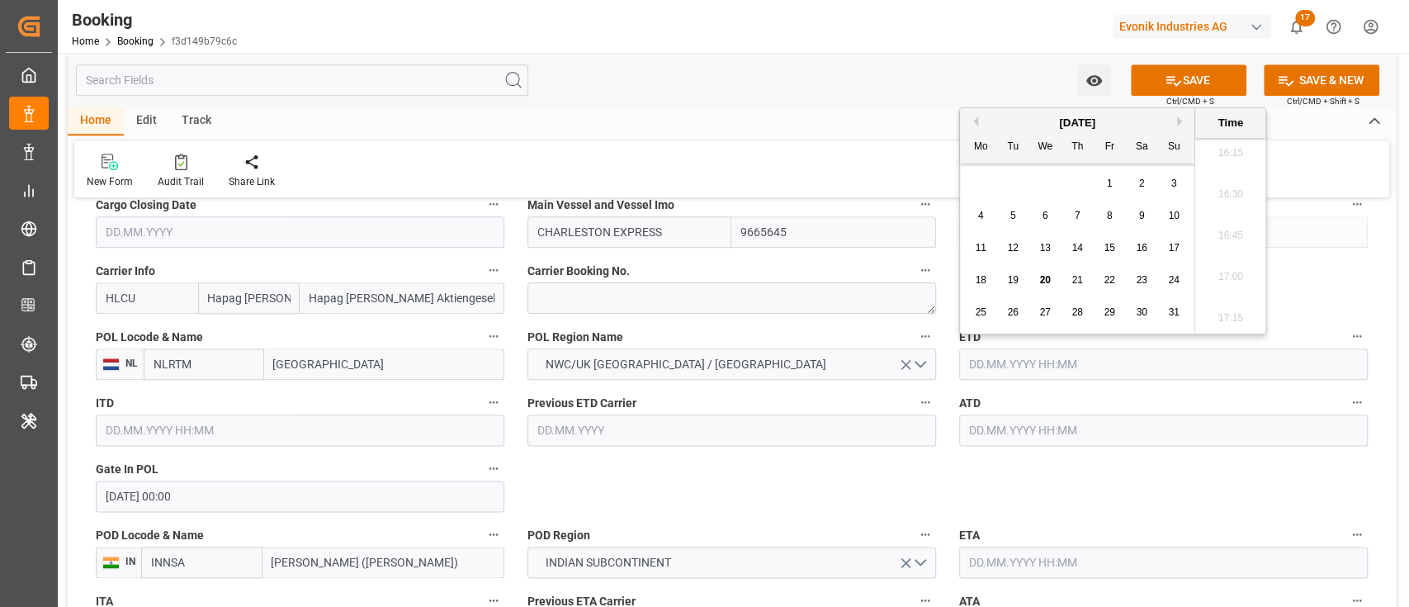
click at [1141, 279] on span "23" at bounding box center [1141, 280] width 11 height 12
type input "[DATE] 00:00"
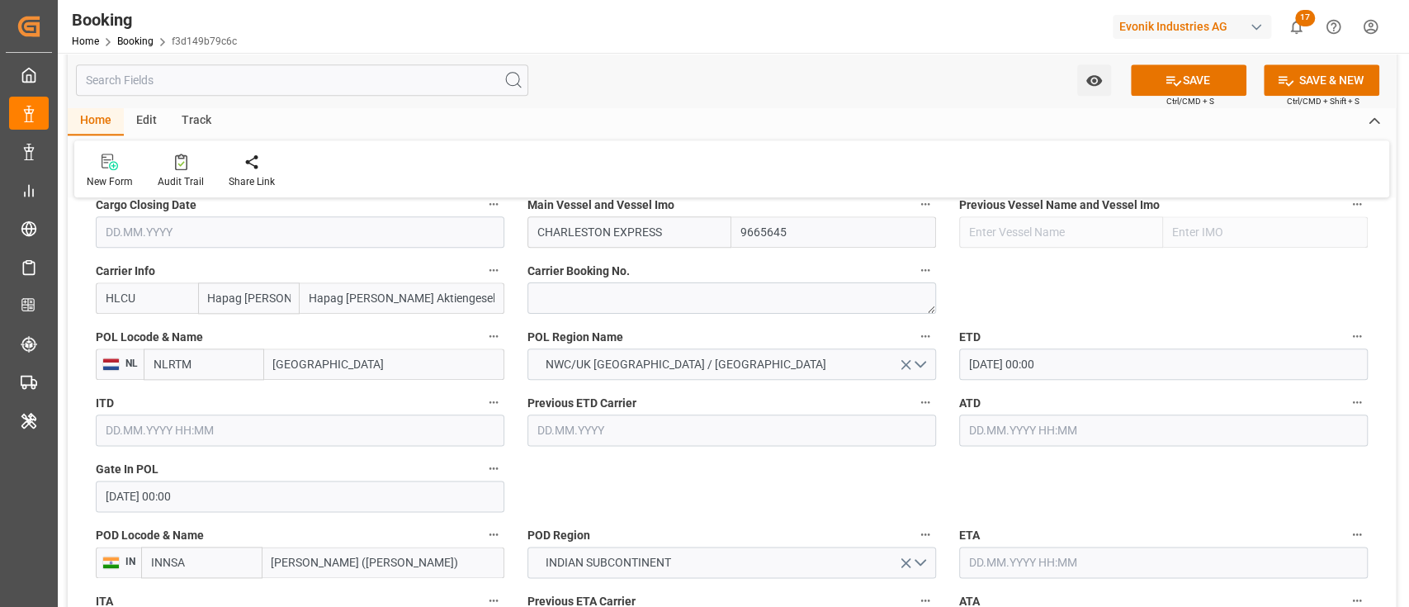
click at [628, 248] on div "Main Vessel and Vessel Imo CHARLESTON EXPRESS 9665645" at bounding box center [732, 220] width 432 height 66
click at [660, 211] on span "Main Vessel and Vessel Imo" at bounding box center [601, 205] width 147 height 17
click at [915, 211] on button "Main Vessel and Vessel Imo" at bounding box center [925, 203] width 21 height 21
click at [658, 226] on div at bounding box center [704, 303] width 1409 height 607
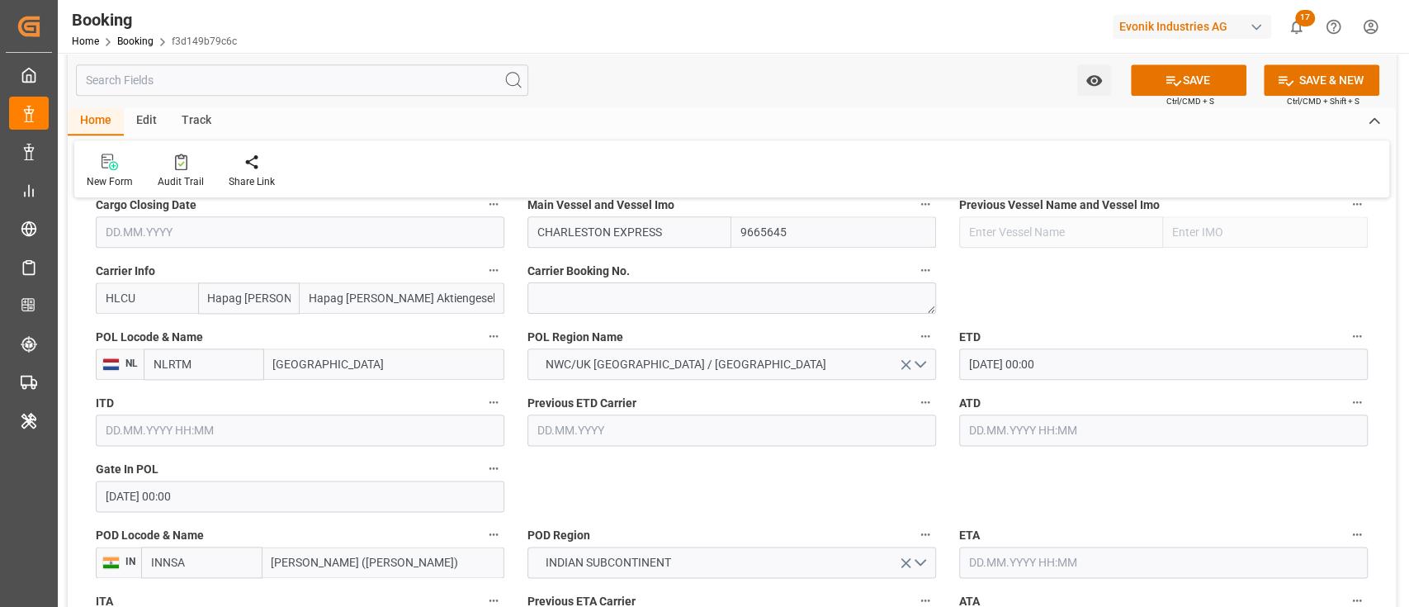
click at [658, 226] on body "Created by potrace 1.15, written by [PERSON_NAME] [DATE]-[DATE] Created by potr…" at bounding box center [704, 303] width 1409 height 607
click at [658, 226] on input "CHARLESTON EXPRESS" at bounding box center [630, 231] width 205 height 31
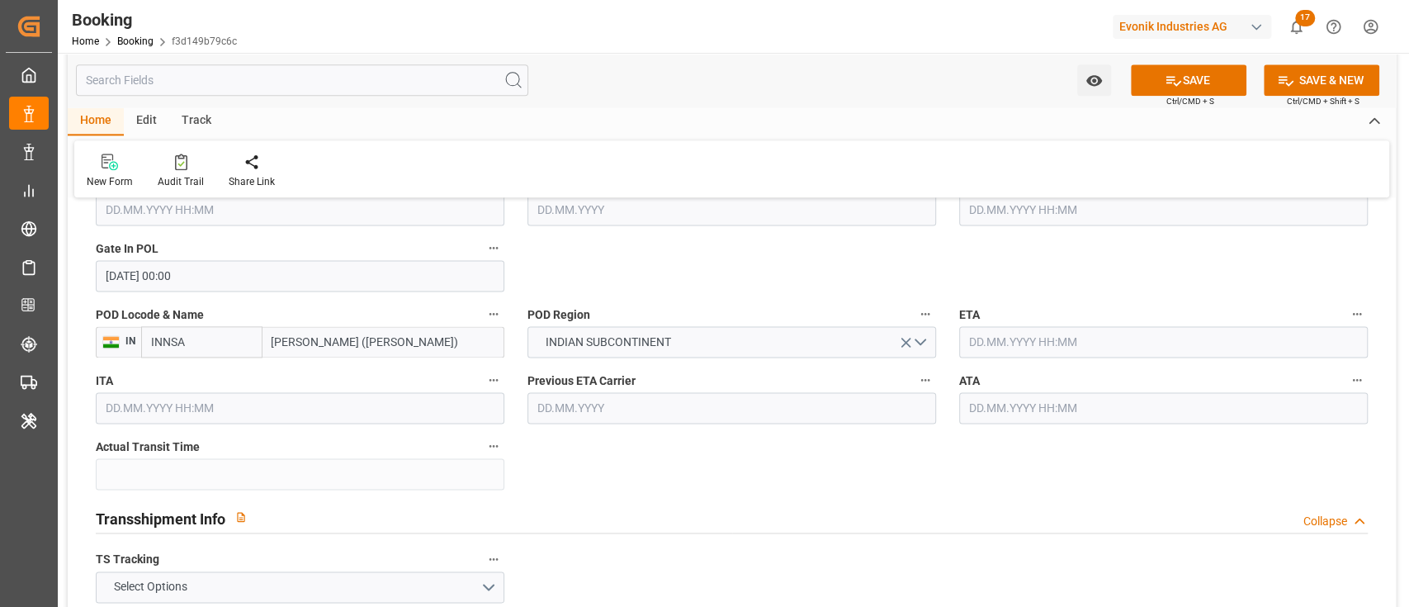
click at [983, 339] on input "text" at bounding box center [1163, 341] width 409 height 31
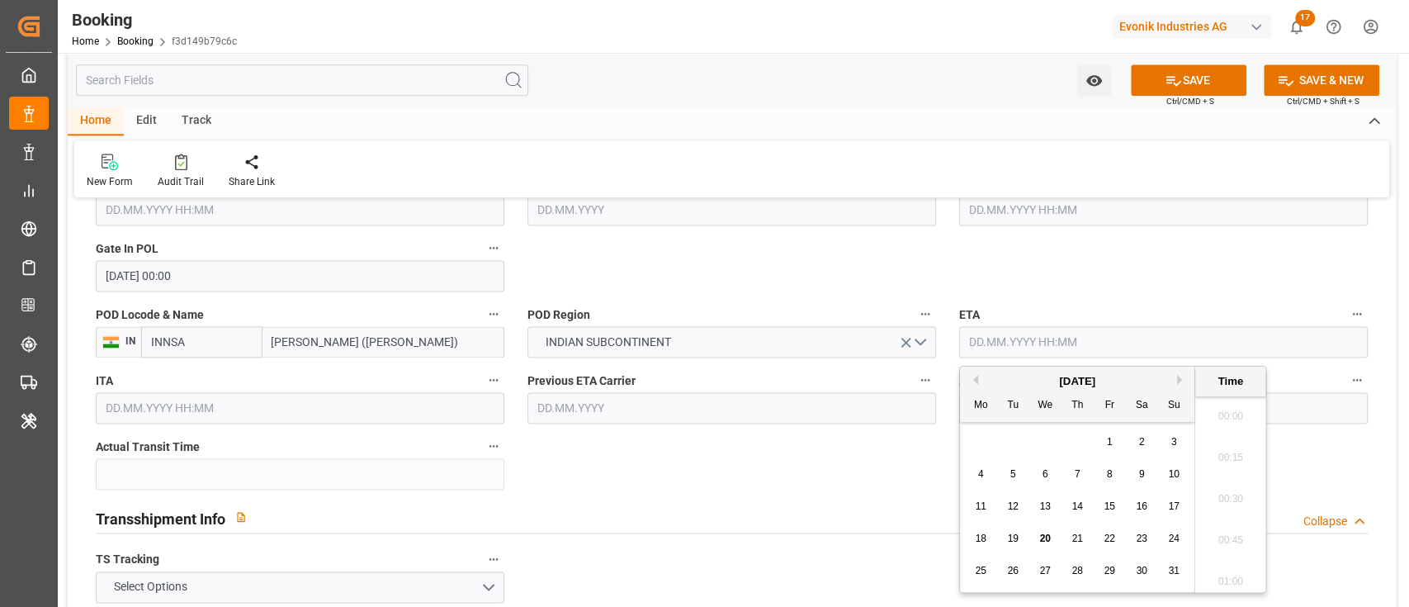
scroll to position [2688, 0]
click at [1182, 381] on button "Next Month" at bounding box center [1182, 380] width 10 height 10
click at [1180, 377] on button "Next Month" at bounding box center [1182, 380] width 10 height 10
click at [1043, 478] on span "8" at bounding box center [1046, 474] width 6 height 12
type input "[DATE] 00:00"
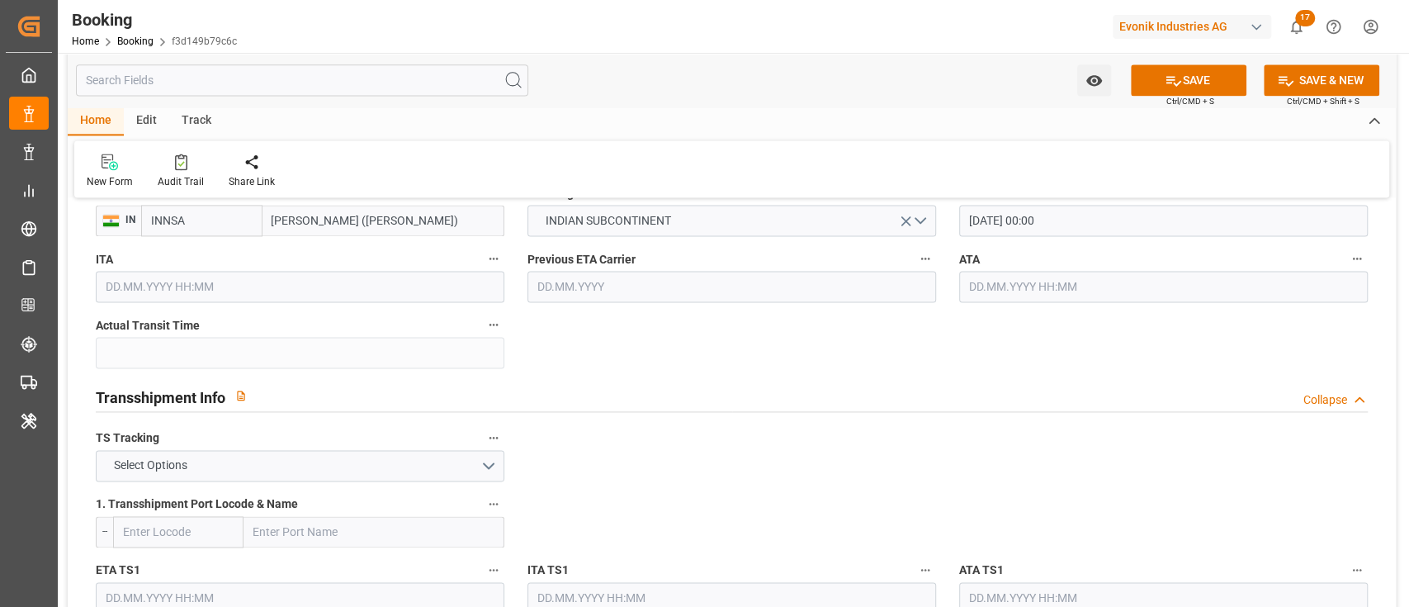
scroll to position [1651, 0]
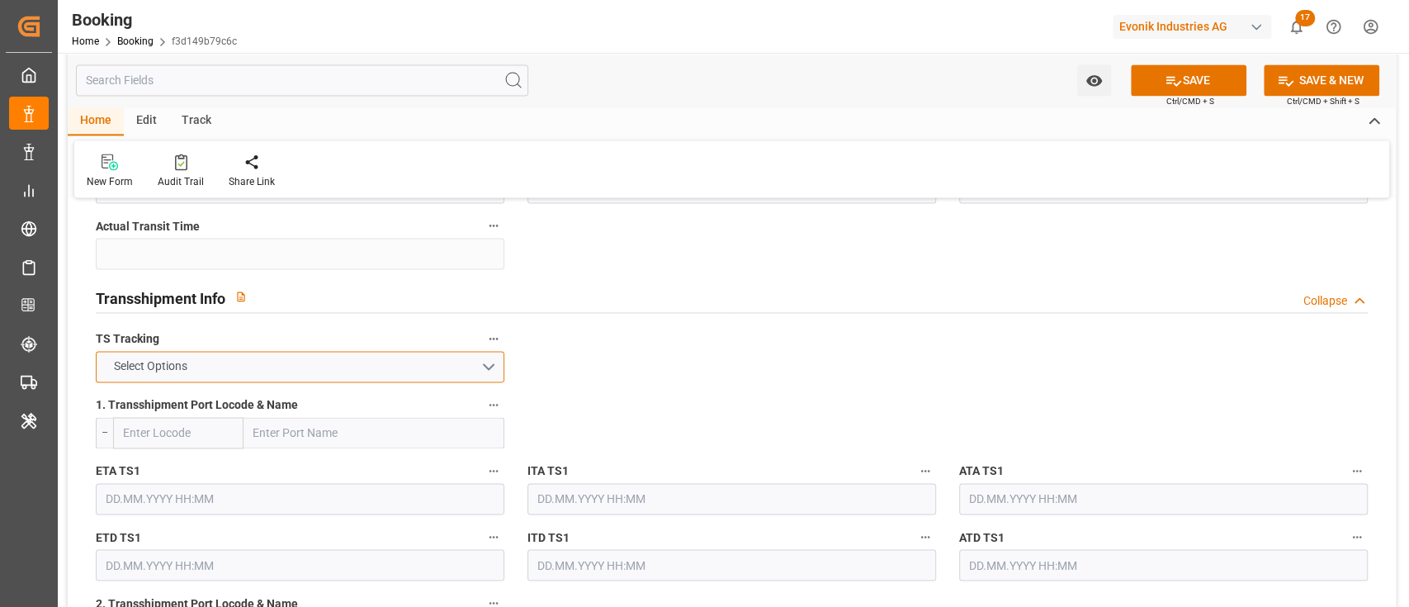
click at [316, 362] on button "Select Options" at bounding box center [300, 366] width 409 height 31
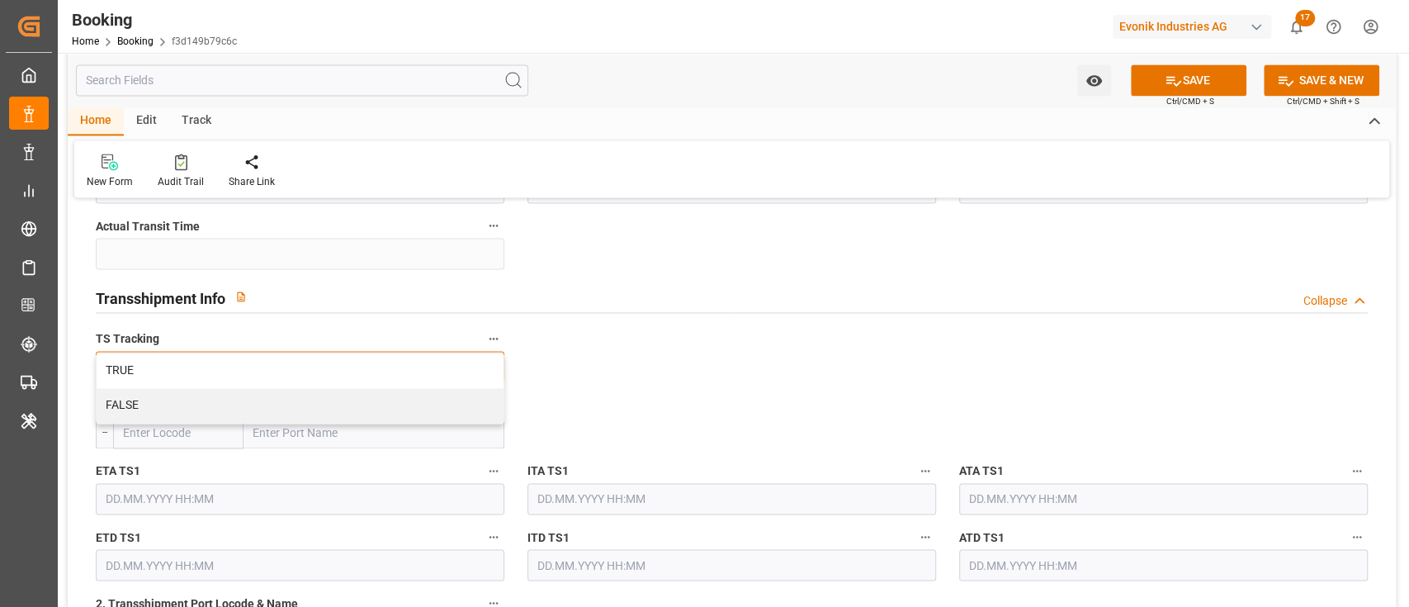
click at [306, 400] on div "FALSE" at bounding box center [300, 405] width 407 height 35
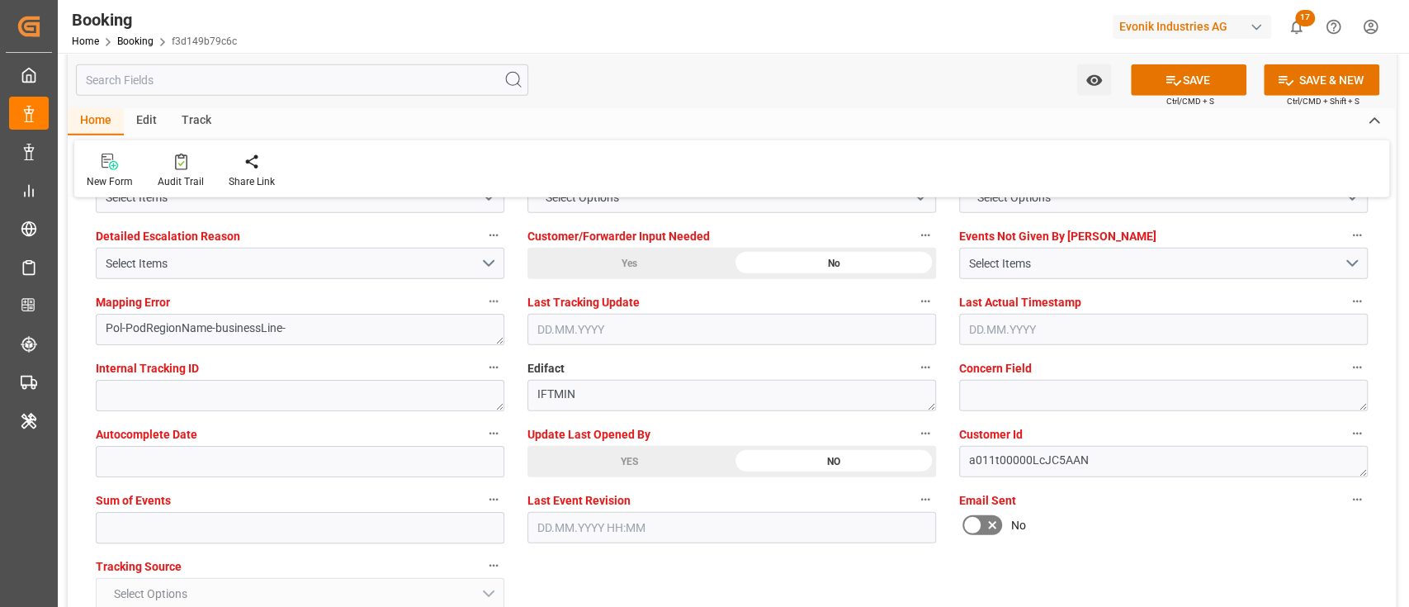
scroll to position [3192, 0]
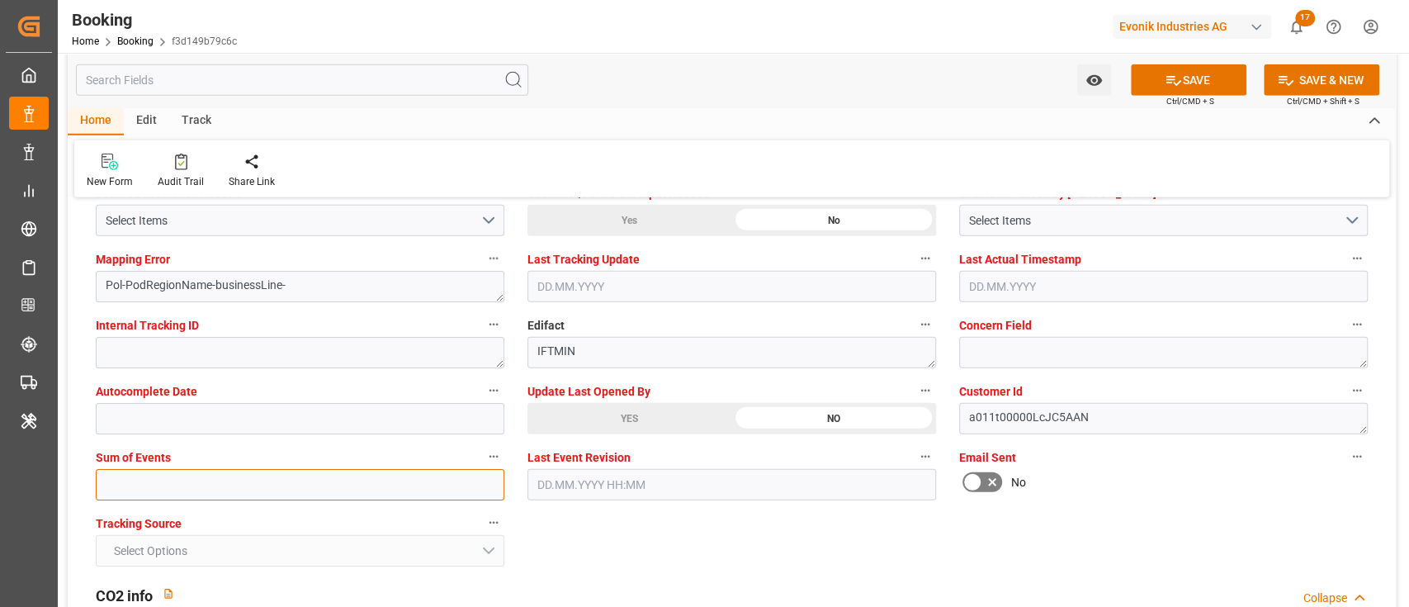
click at [305, 489] on input "text" at bounding box center [300, 484] width 409 height 31
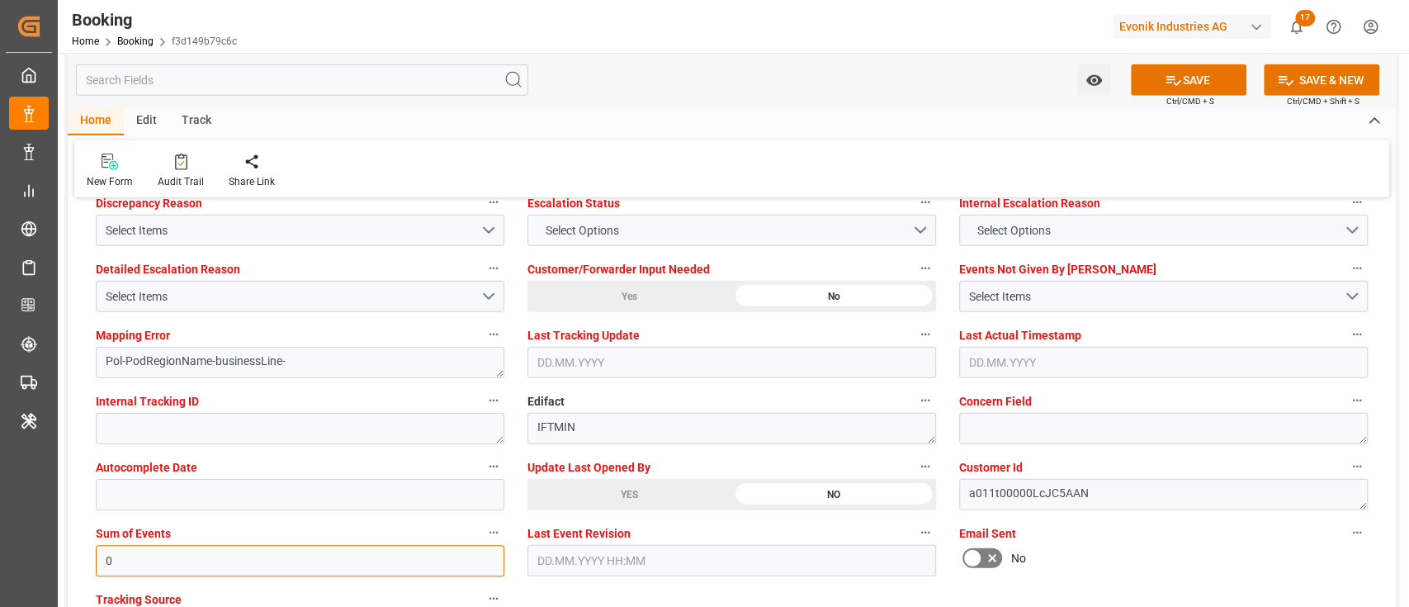
scroll to position [3082, 0]
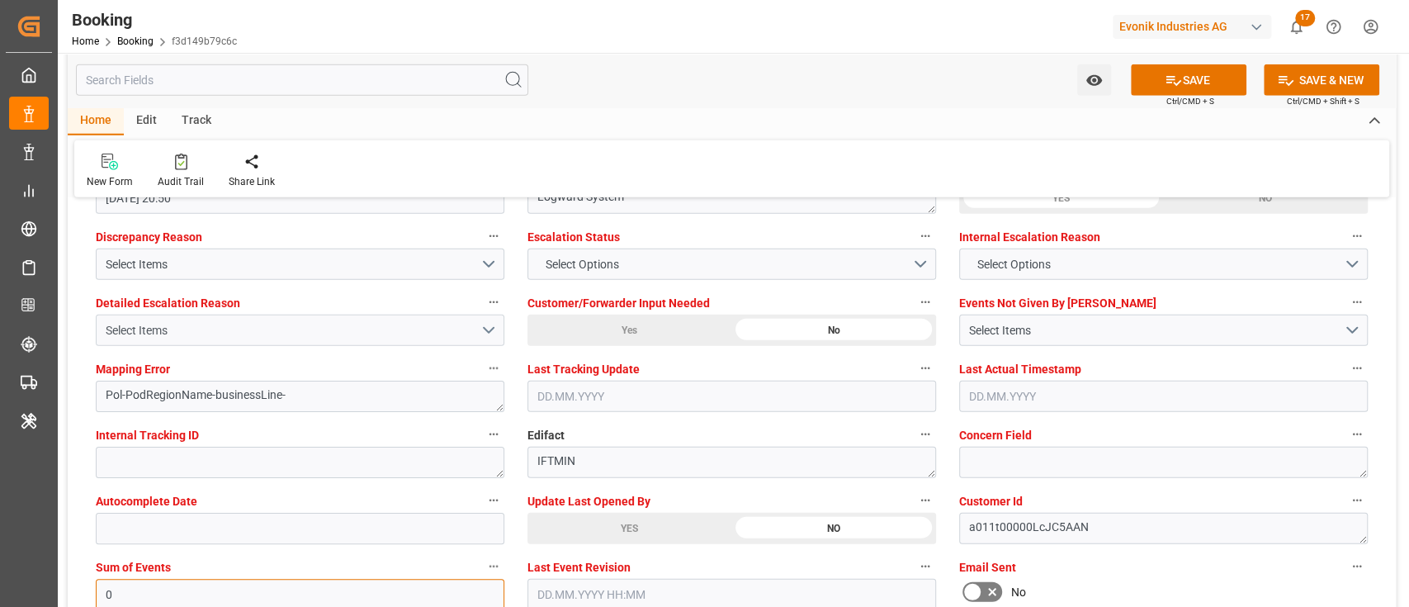
type input "0"
click at [234, 340] on button "Select Items" at bounding box center [300, 330] width 409 height 31
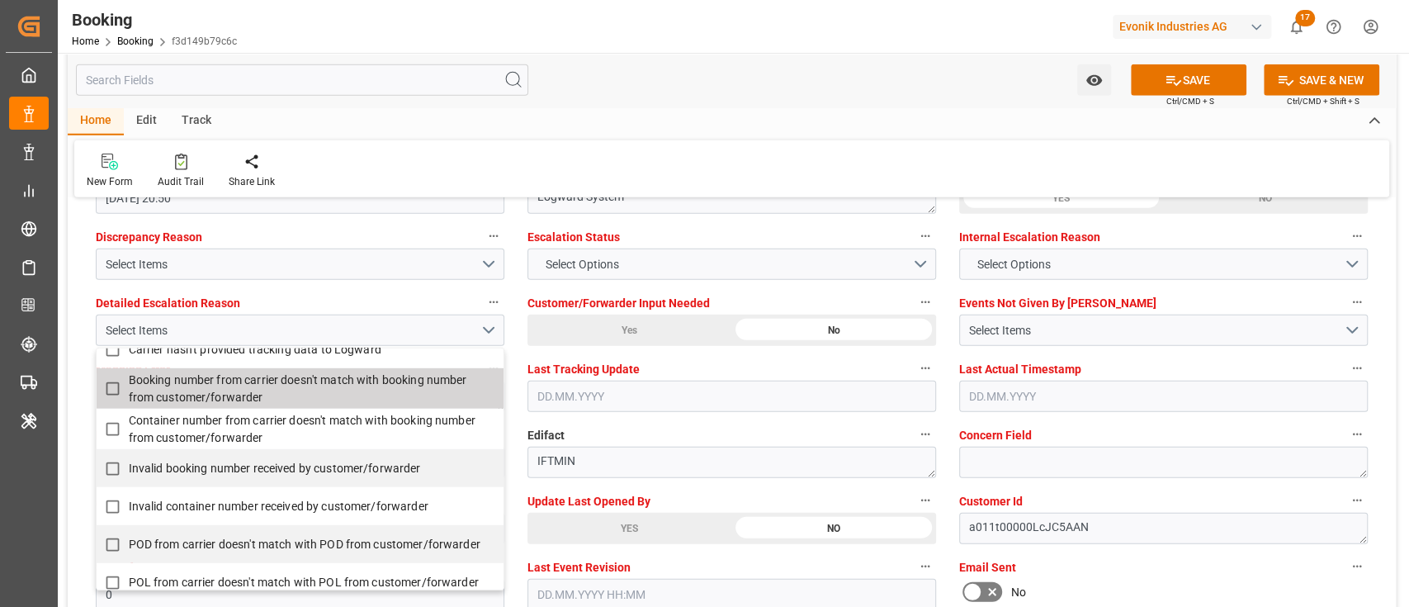
scroll to position [220, 0]
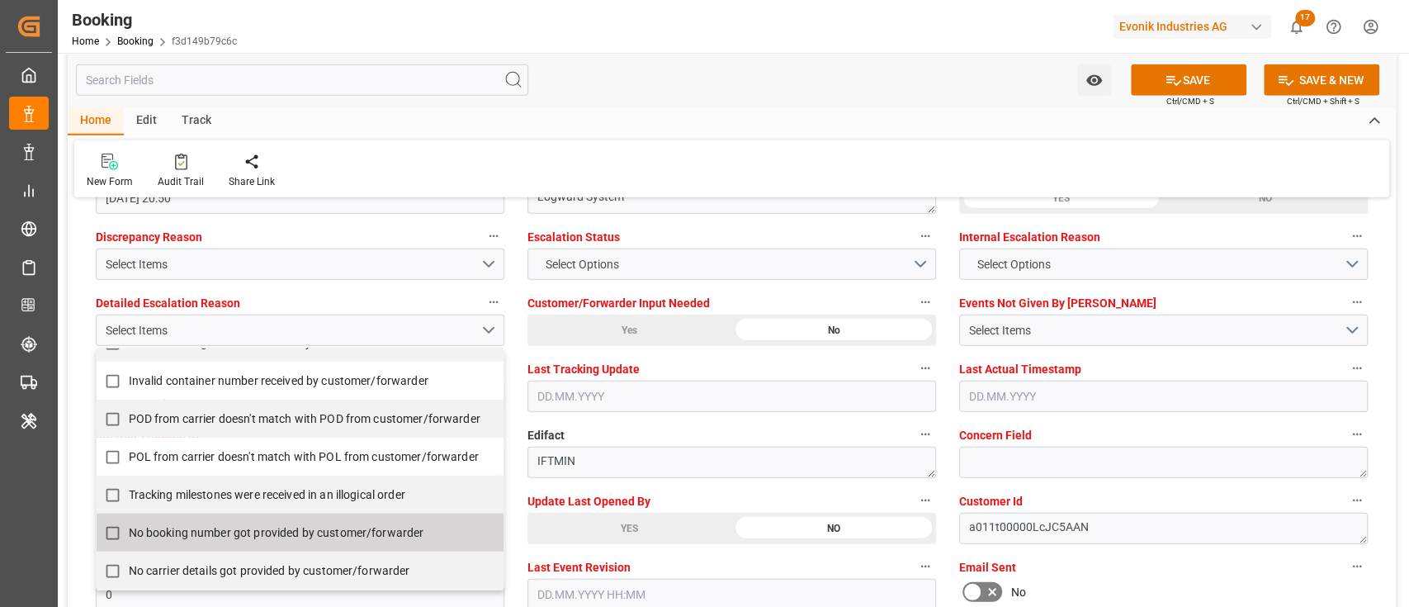
click at [225, 542] on label "No booking number got provided by customer/forwarder" at bounding box center [292, 533] width 390 height 32
checkbox input "true"
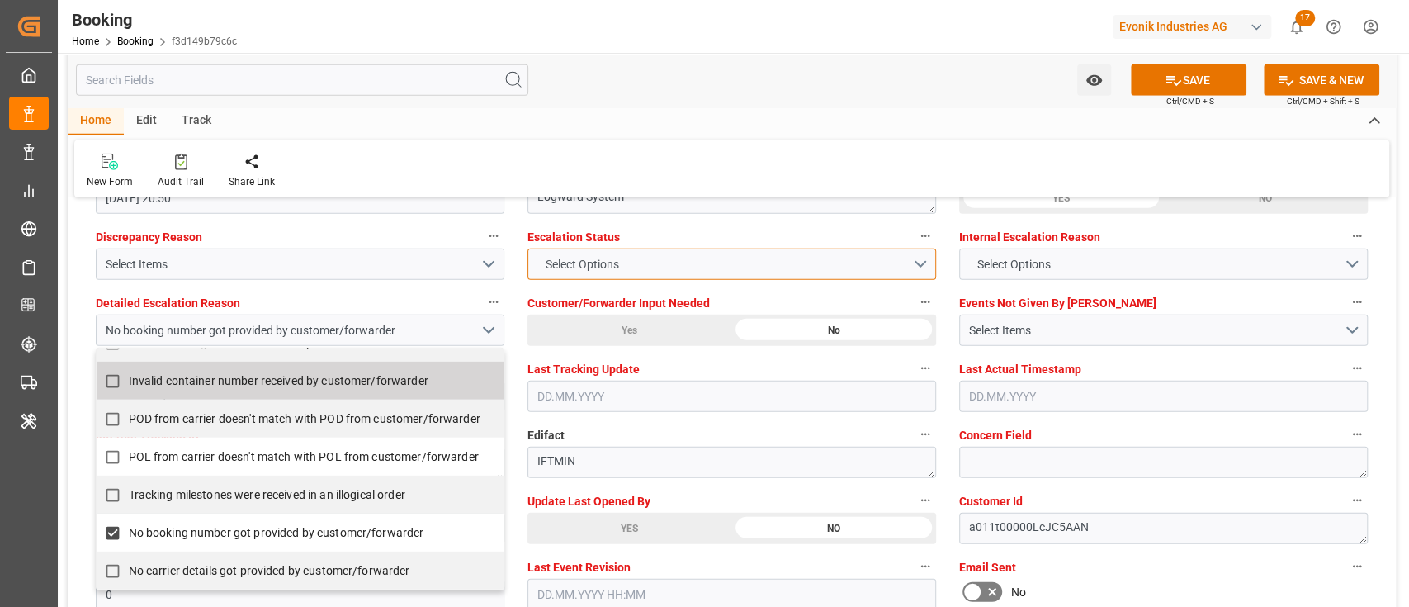
click at [670, 276] on button "Select Options" at bounding box center [732, 264] width 409 height 31
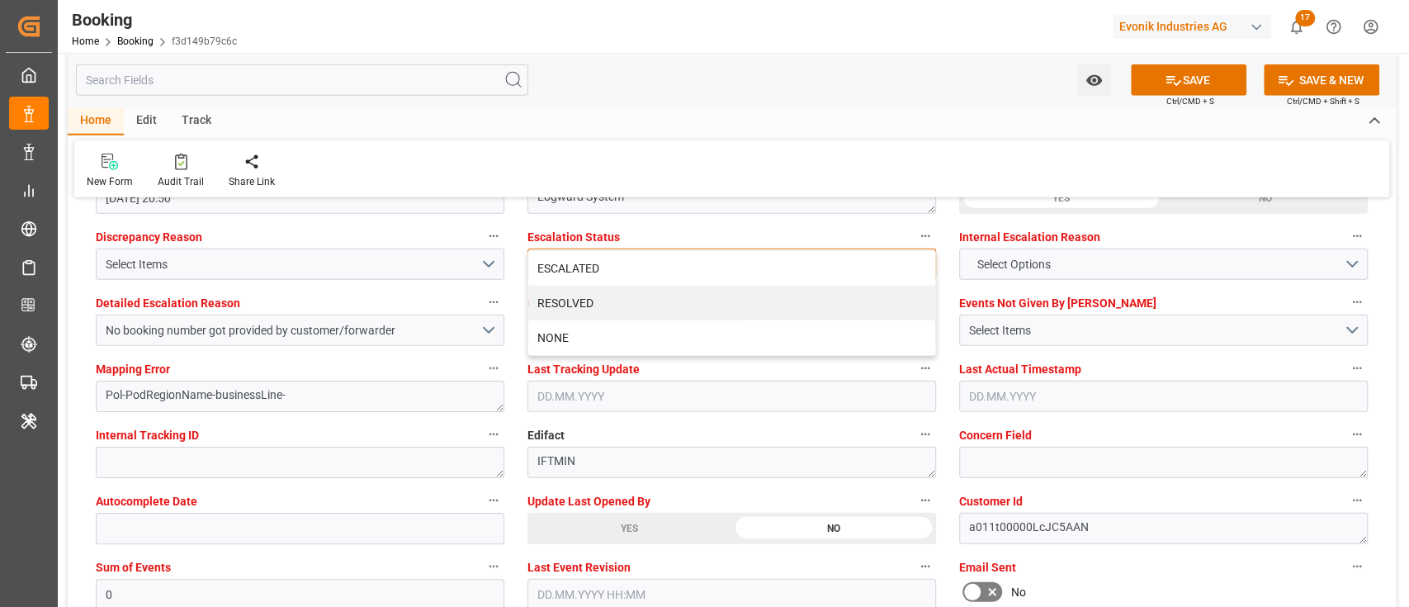
click at [675, 262] on div "ESCALATED" at bounding box center [731, 268] width 407 height 35
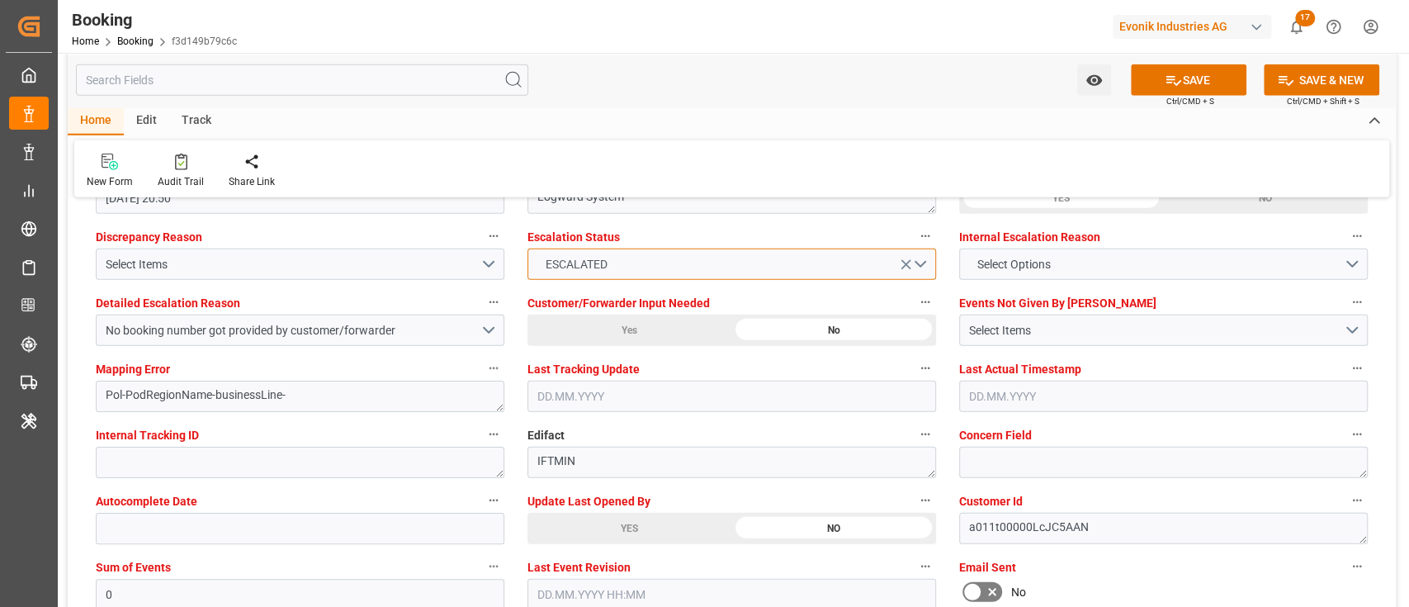
click at [675, 262] on button "ESCALATED" at bounding box center [732, 264] width 409 height 31
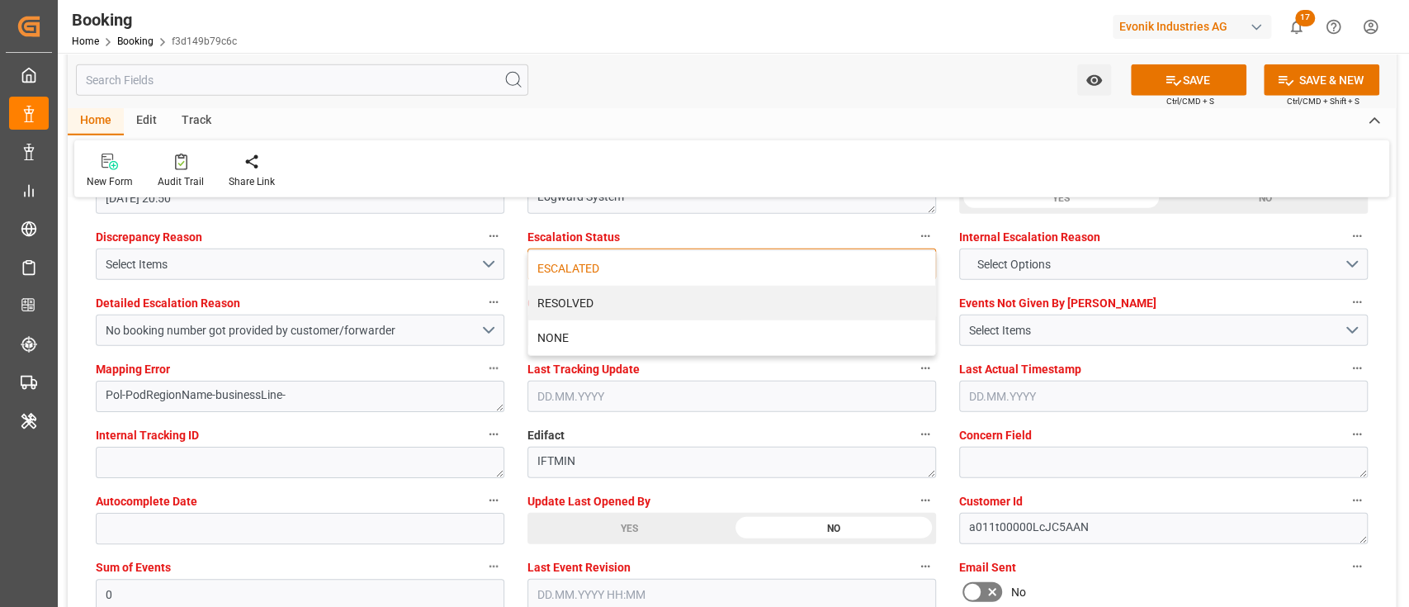
click at [675, 262] on div "ESCALATED" at bounding box center [731, 268] width 407 height 35
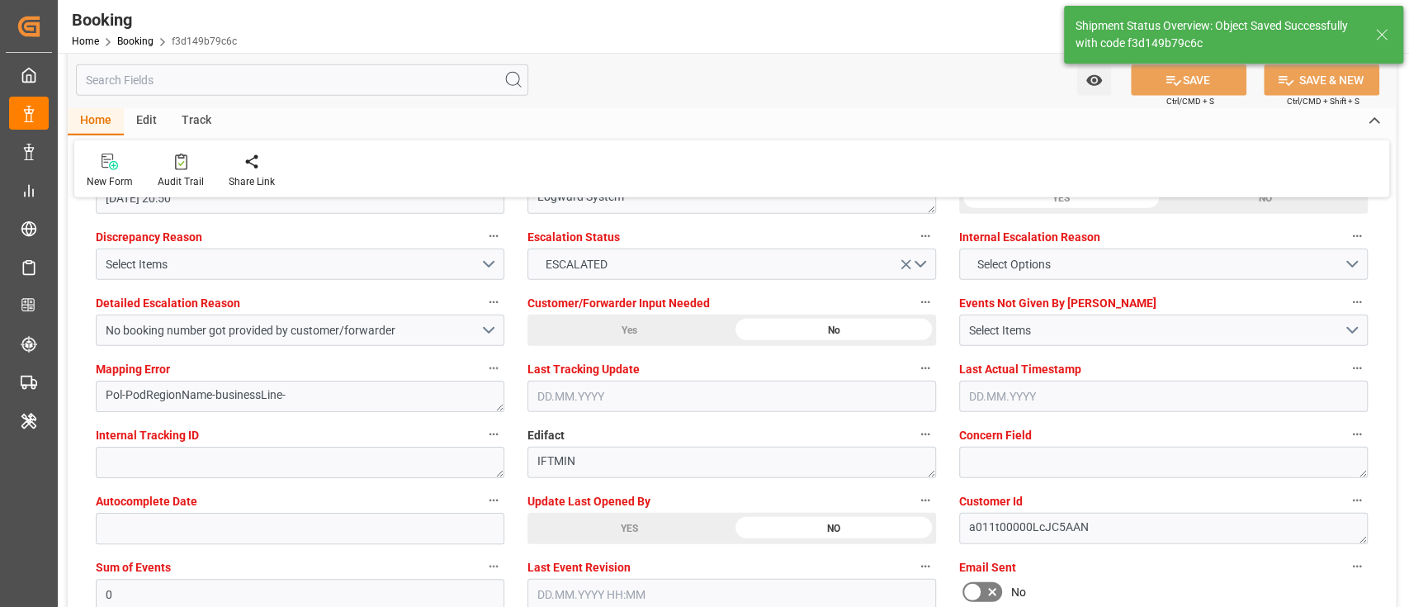
type input "CHARLESTON EXPRESS"
type input "[DATE] 00:00"
type input "[DATE] 11:26"
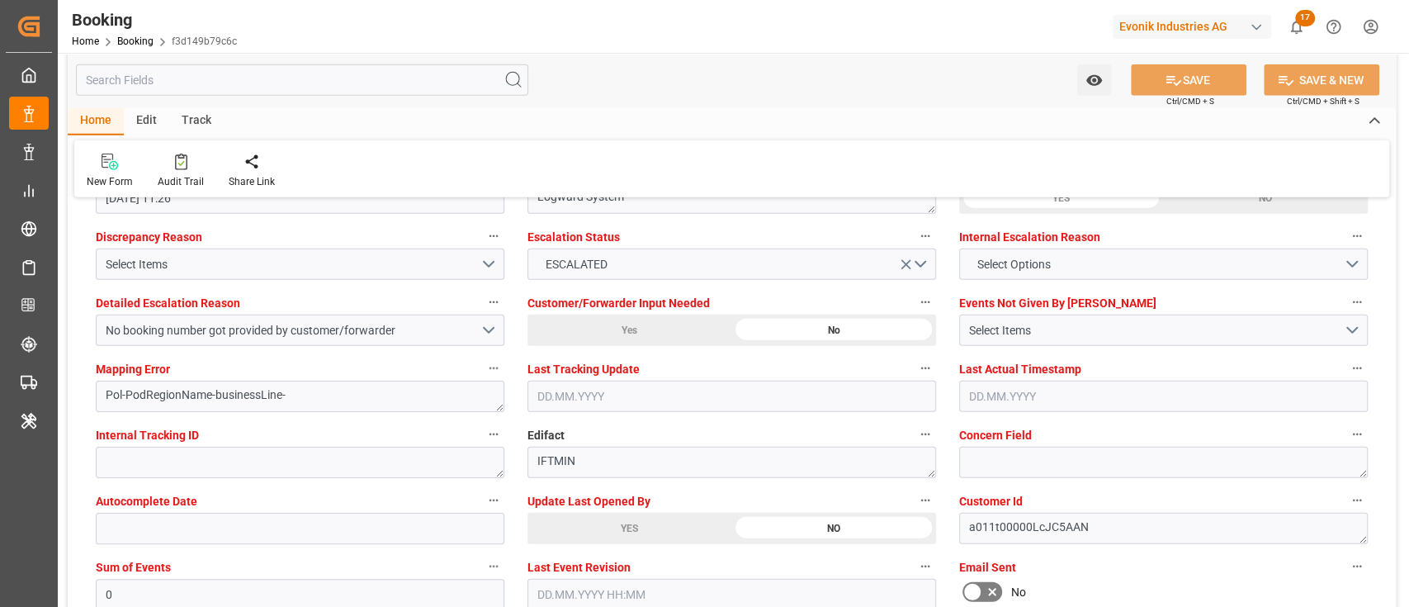
scroll to position [2972, 0]
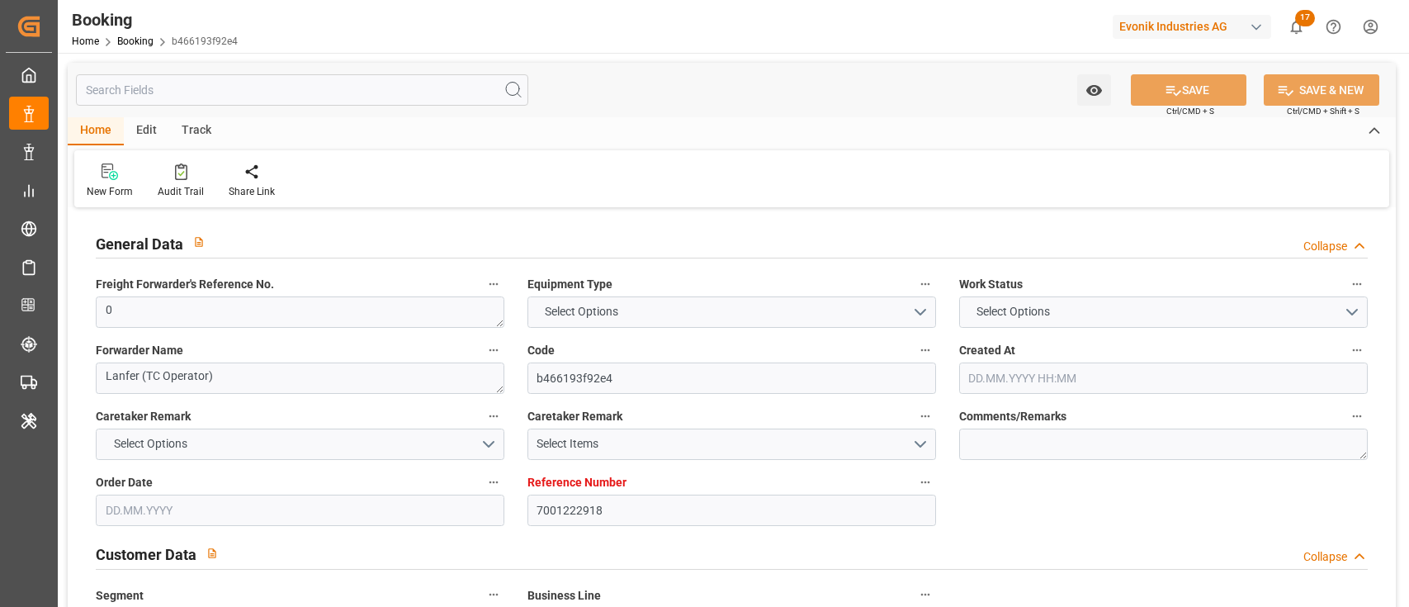
type input "7001222918"
type input "EUNWC"
type input "INNSA"
type input "[DATE] 11:54"
type input "[DATE]"
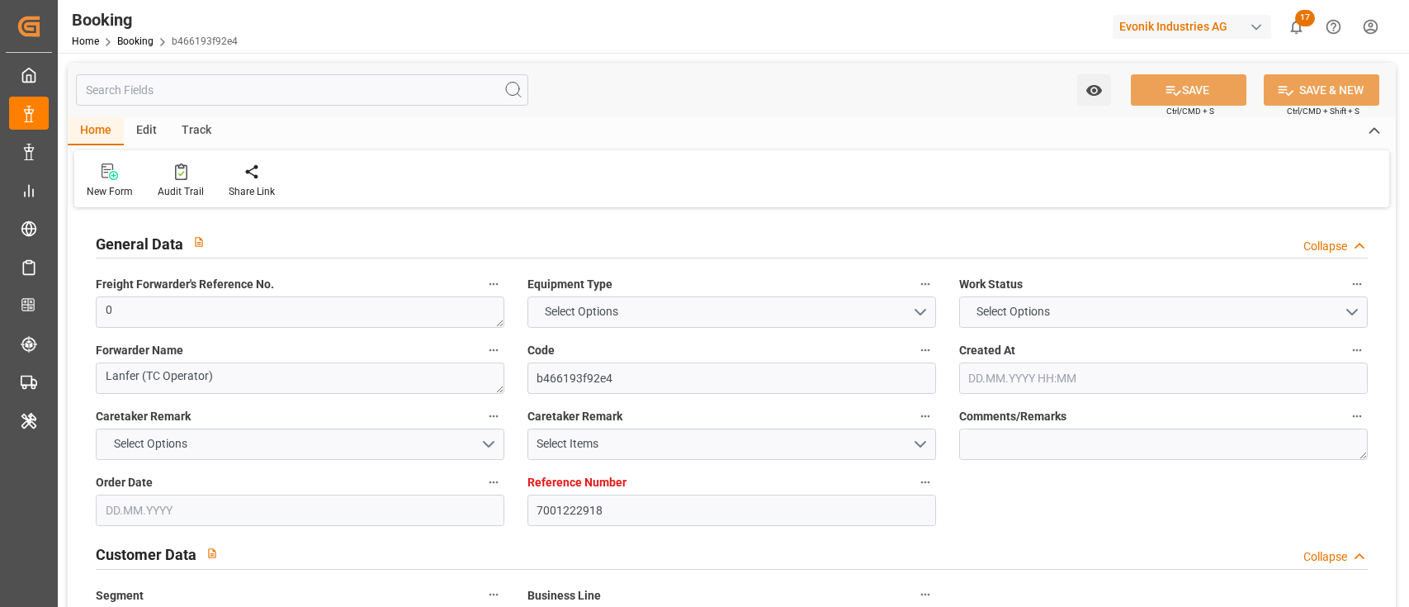
type input "[DATE]"
type input "[DATE] 20:50"
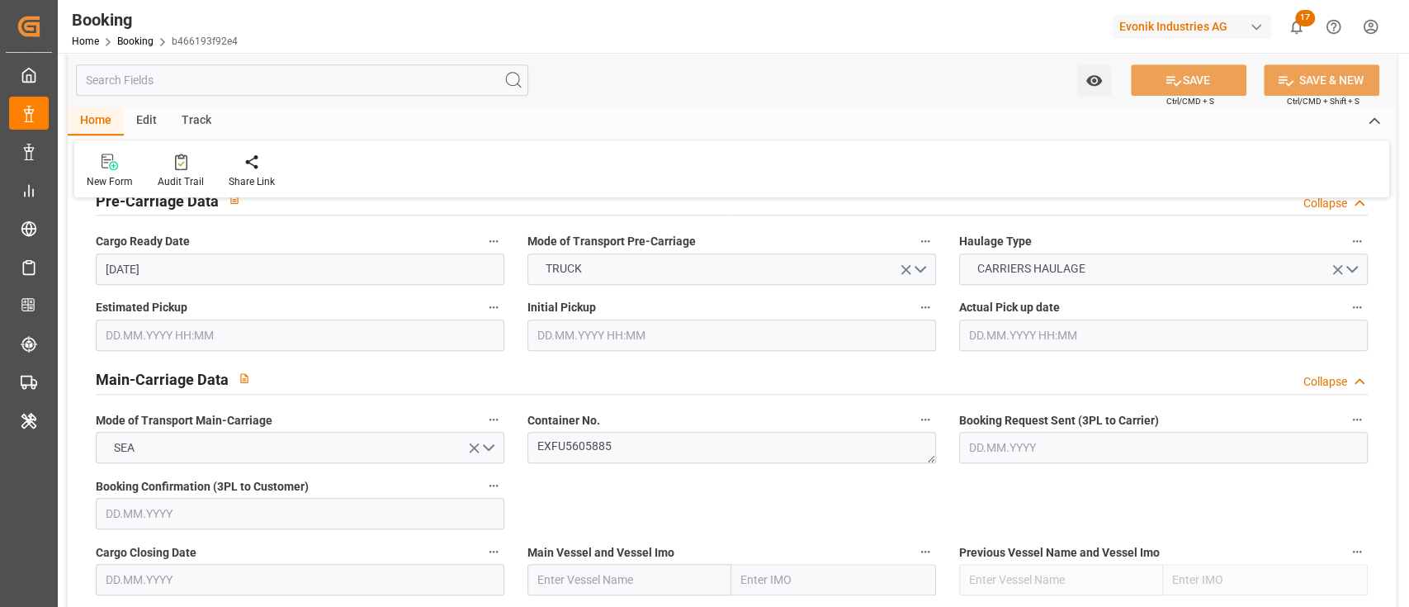
scroll to position [1101, 0]
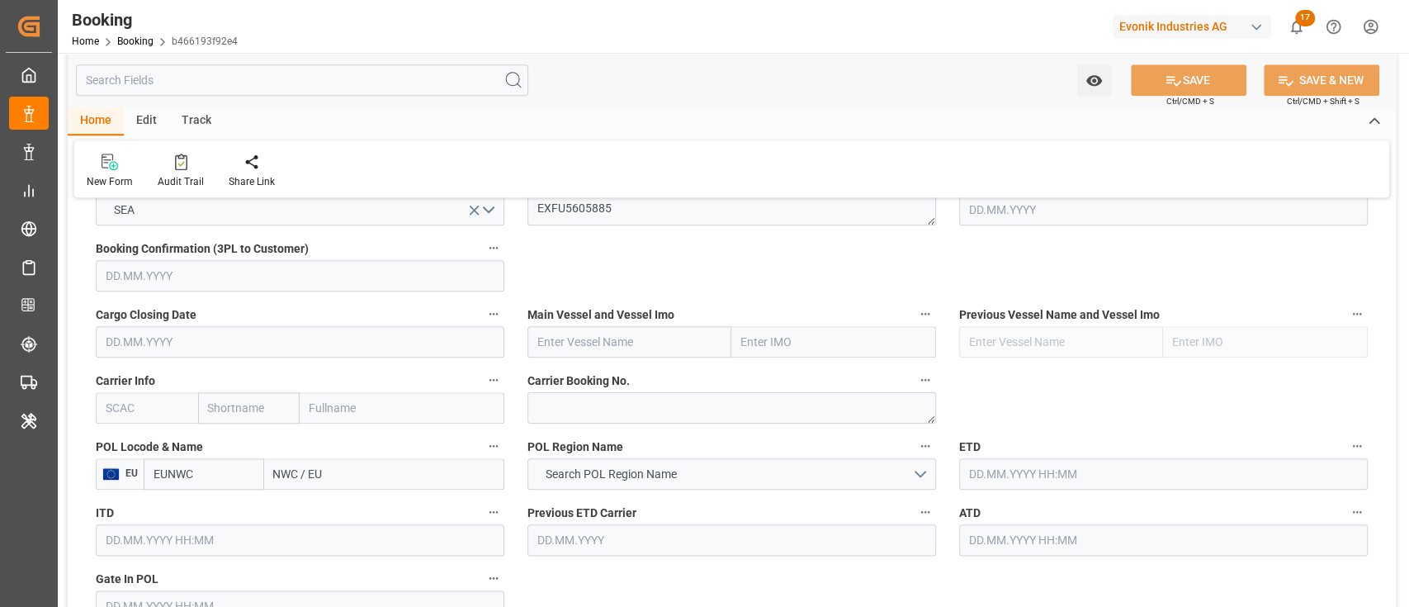
click at [582, 343] on input "text" at bounding box center [630, 341] width 205 height 31
paste input "CHARLESTON EXPRESS"
type input "CHARLESTON EXPRESS"
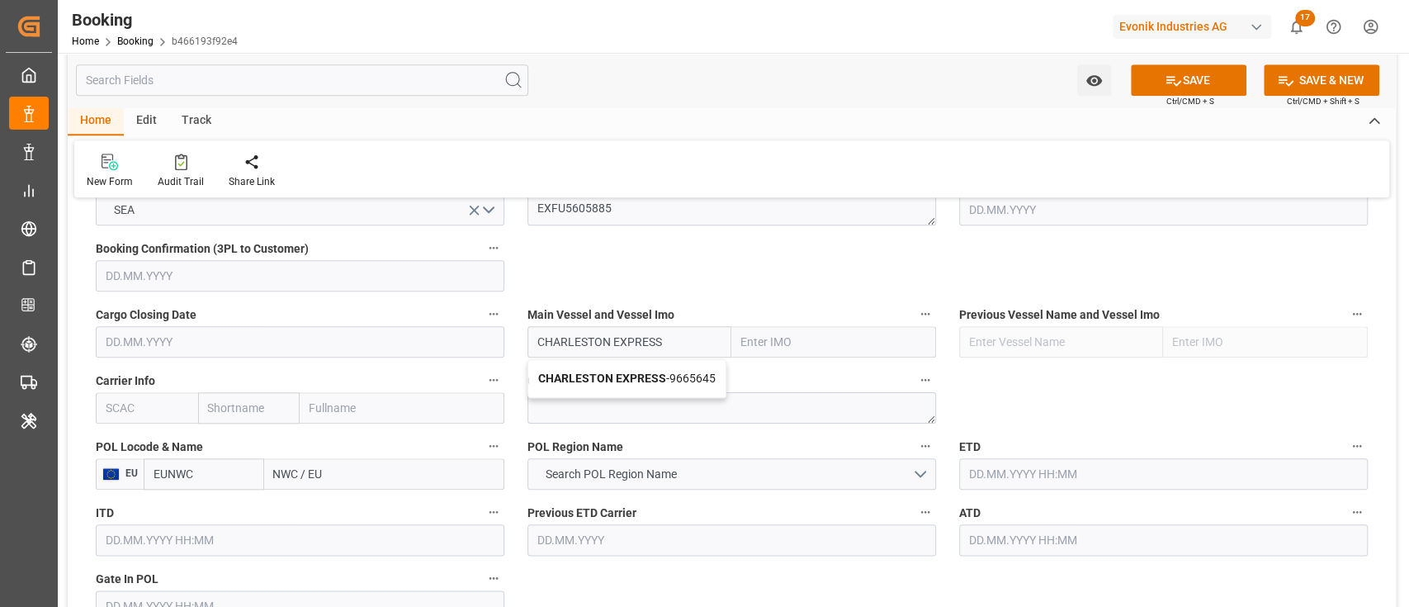
click at [575, 372] on b "CHARLESTON EXPRESS" at bounding box center [602, 378] width 128 height 13
type input "9665645"
type input "CHARLESTON EXPRESS"
click at [175, 419] on input "text" at bounding box center [147, 407] width 102 height 31
click at [151, 441] on span "POL Locode & Name" at bounding box center [149, 446] width 107 height 17
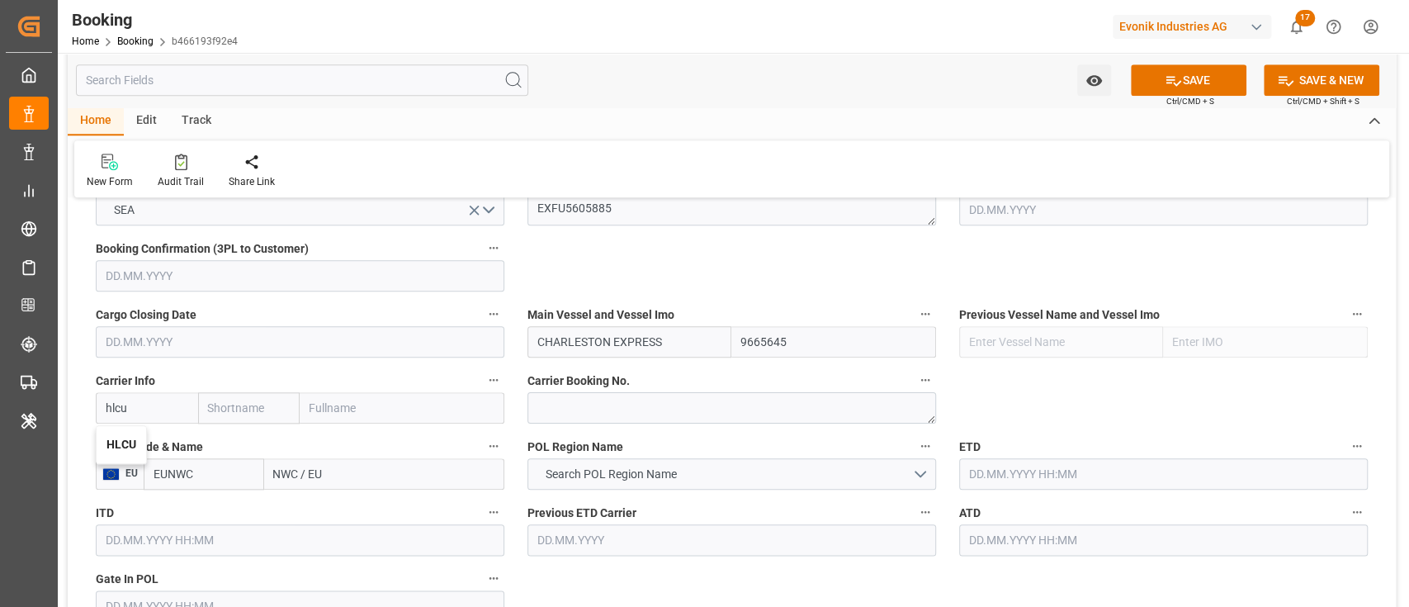
click at [483, 441] on button "POL Locode & Name" at bounding box center [493, 445] width 21 height 21
click at [144, 439] on div at bounding box center [704, 303] width 1409 height 607
click at [175, 403] on input "hlcu" at bounding box center [147, 407] width 102 height 31
click at [142, 444] on div "HLCU" at bounding box center [122, 444] width 50 height 37
type input "HLCU"
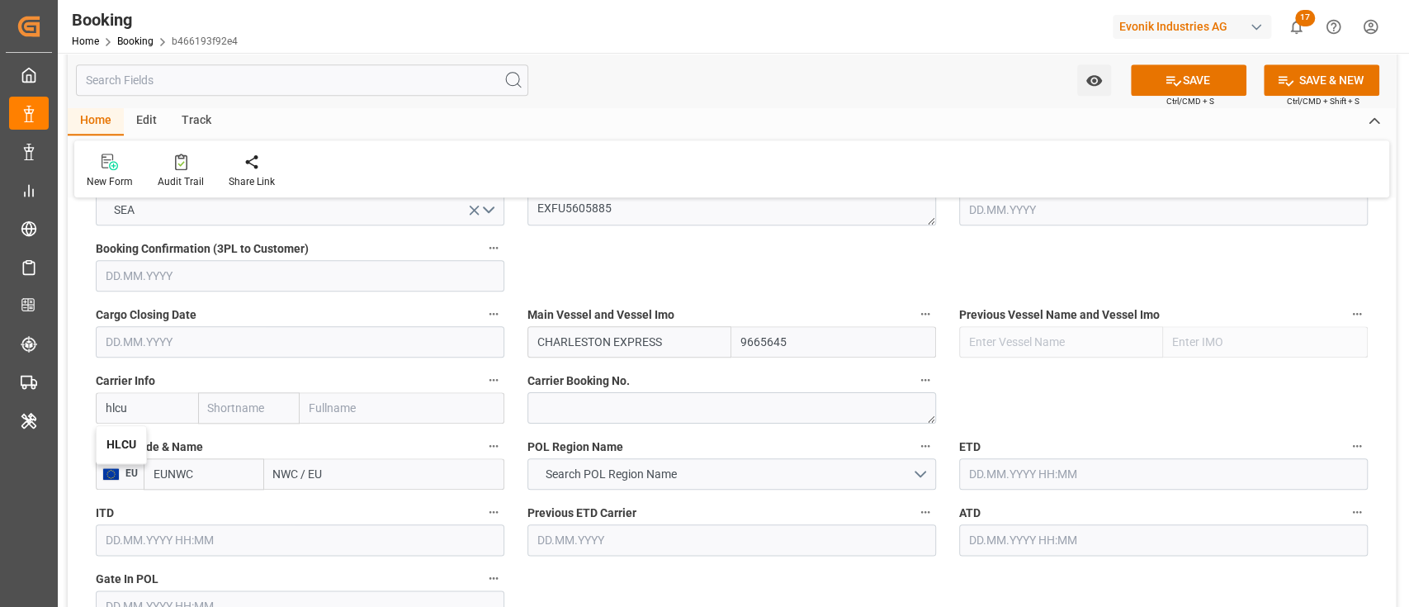
type input "Hapag [PERSON_NAME]"
type input "Hapag [PERSON_NAME] Aktiengesellschaft"
type input "HLCU"
click at [386, 458] on input "NWC / EU" at bounding box center [384, 473] width 240 height 31
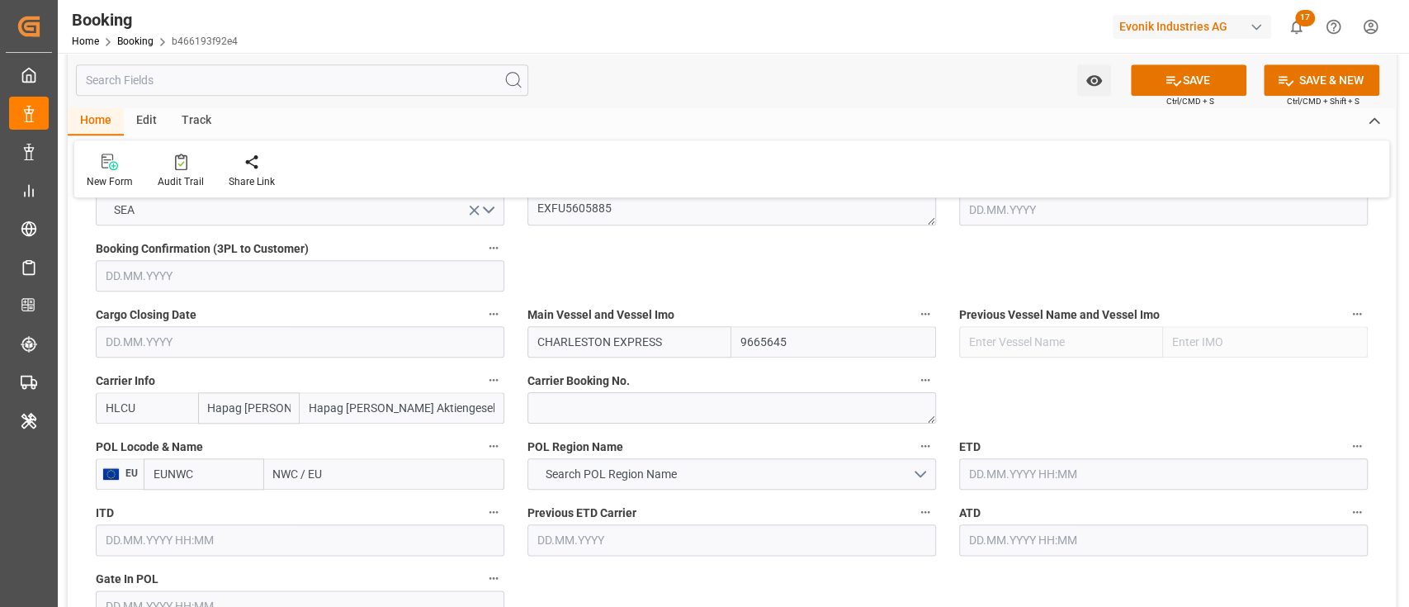
click at [386, 457] on label "POL Locode & Name" at bounding box center [300, 446] width 409 height 23
click at [483, 457] on button "POL Locode & Name" at bounding box center [493, 445] width 21 height 21
click at [317, 483] on div at bounding box center [704, 303] width 1409 height 607
click at [317, 483] on body "Created by potrace 1.15, written by [PERSON_NAME] [DATE]-[DATE] Created by potr…" at bounding box center [704, 303] width 1409 height 607
click at [317, 481] on input "NWC / EU" at bounding box center [384, 473] width 240 height 31
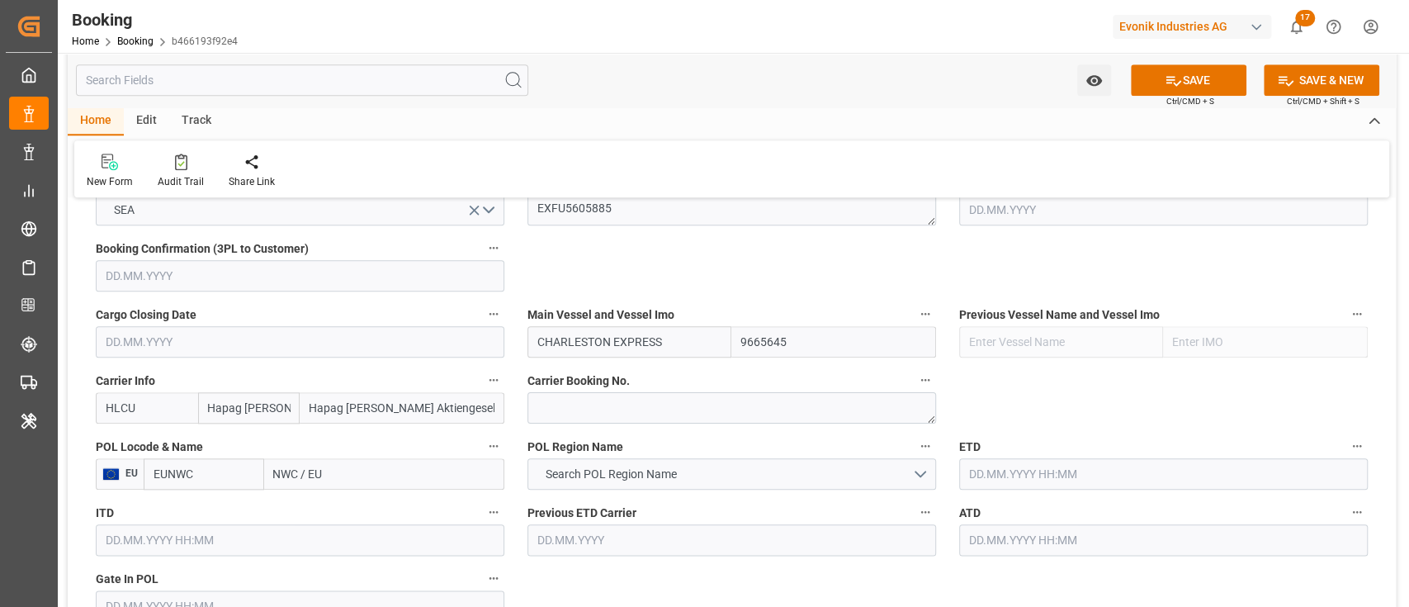
click at [317, 481] on input "NWC / EU" at bounding box center [384, 473] width 240 height 31
type input "nlrtm"
drag, startPoint x: 325, startPoint y: 509, endPoint x: 449, endPoint y: 464, distance: 131.9
click at [329, 506] on span "[GEOGRAPHIC_DATA] - NLRTM" at bounding box center [352, 510] width 154 height 13
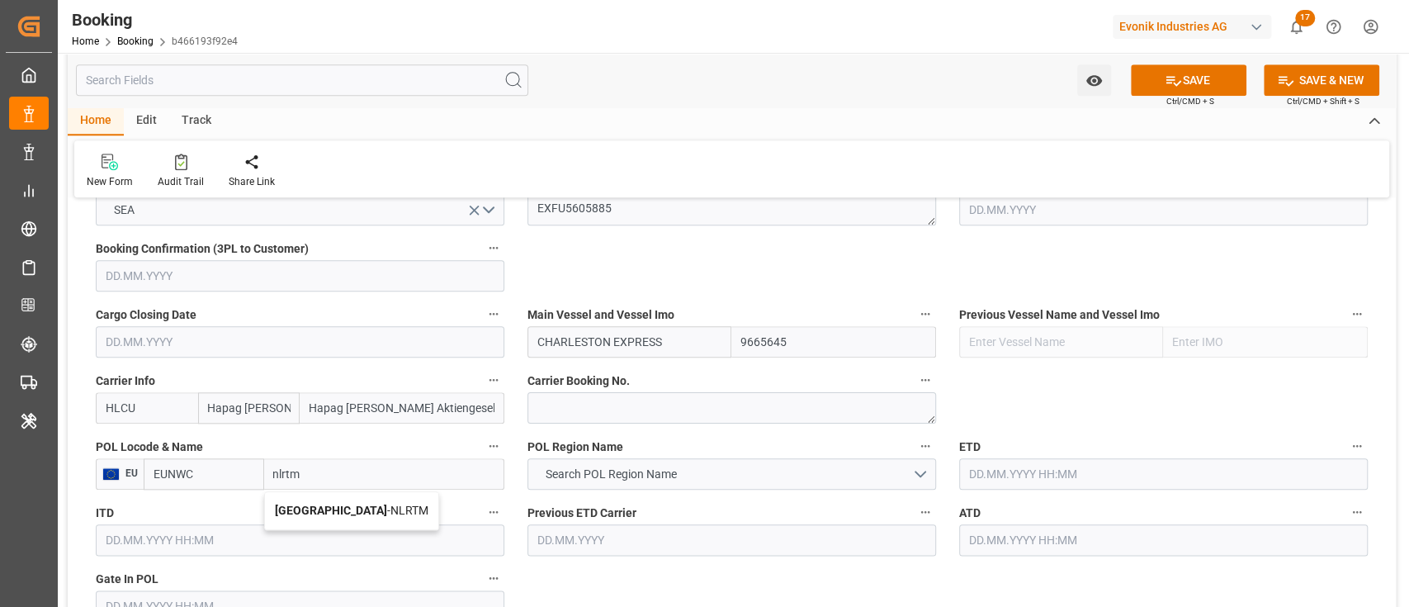
type input "NLRTM"
type input "[GEOGRAPHIC_DATA]"
click at [646, 471] on span "Search POL Region Name" at bounding box center [611, 474] width 148 height 17
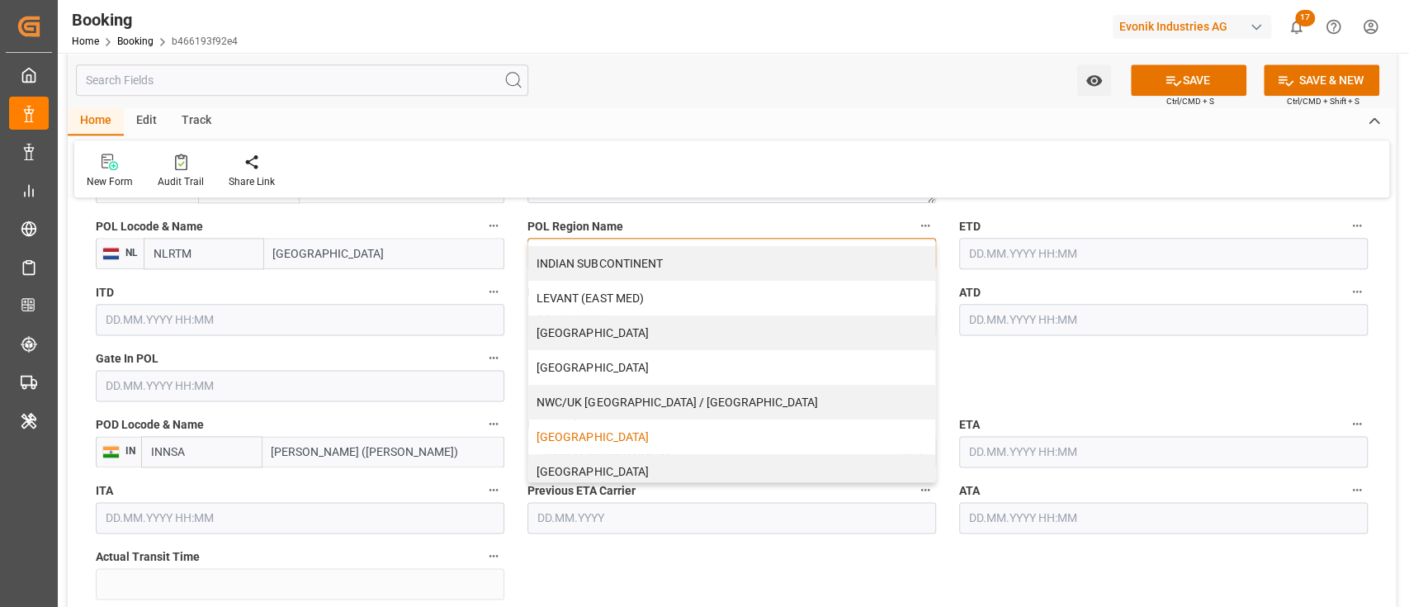
scroll to position [383, 0]
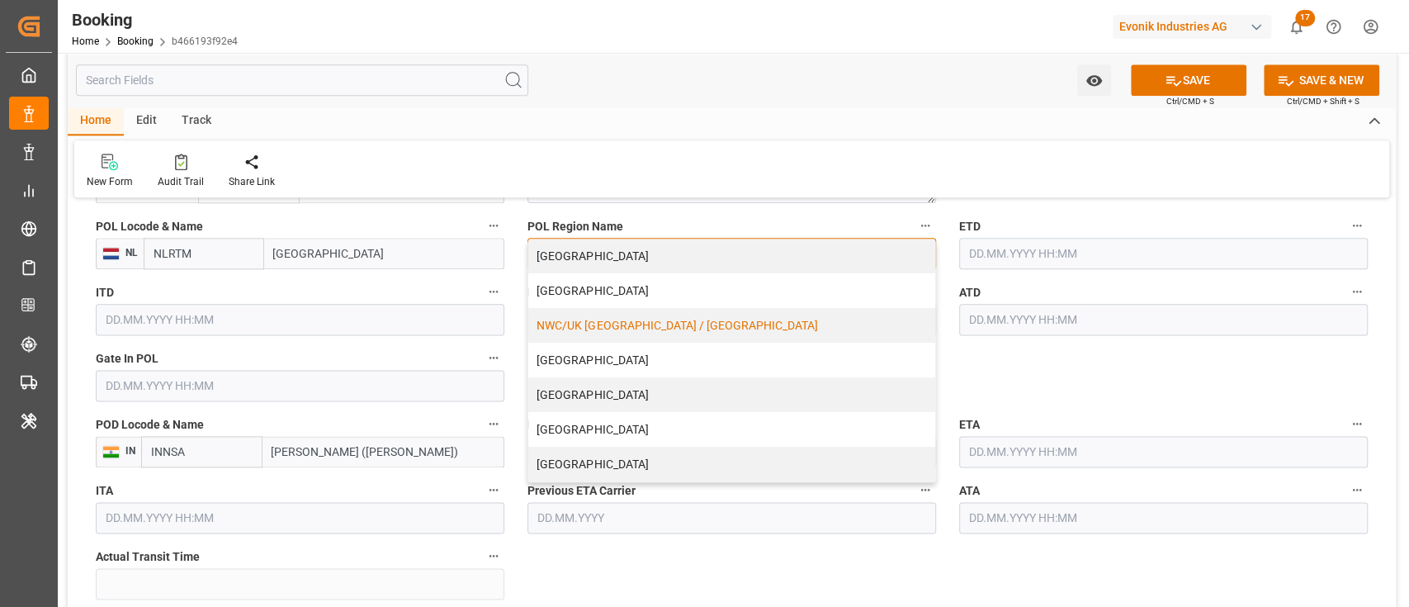
click at [608, 313] on div "NWC/UK [GEOGRAPHIC_DATA] / [GEOGRAPHIC_DATA]" at bounding box center [731, 325] width 407 height 35
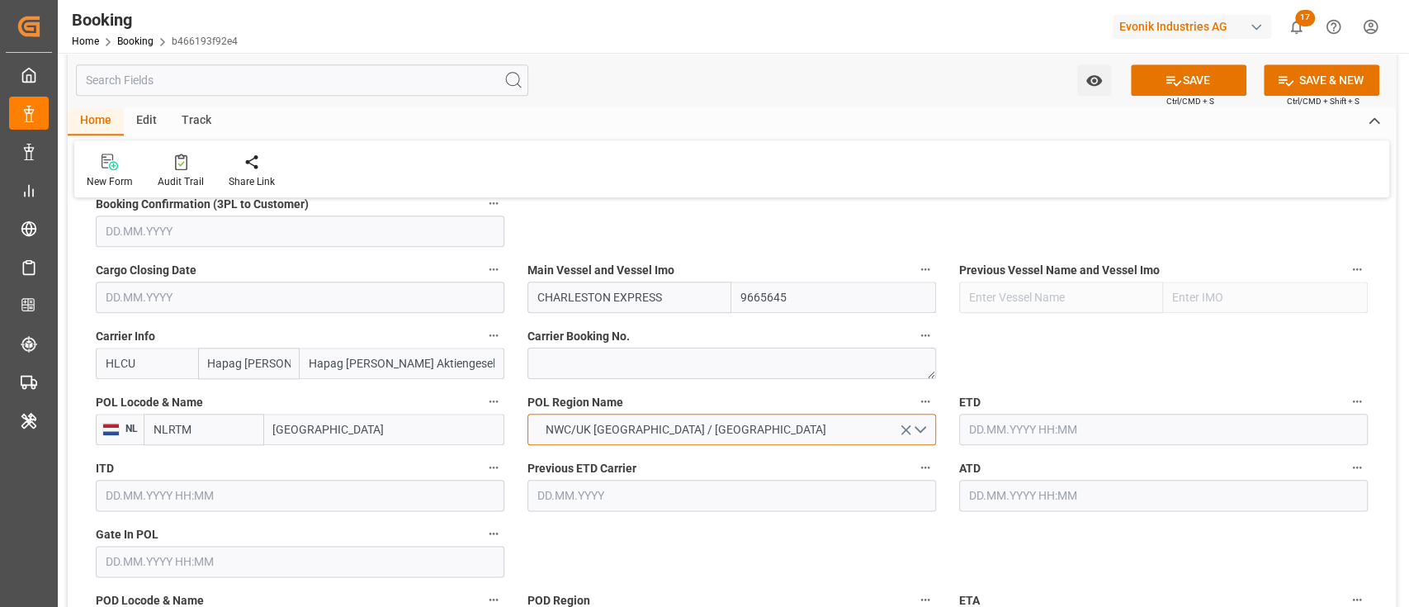
scroll to position [1101, 0]
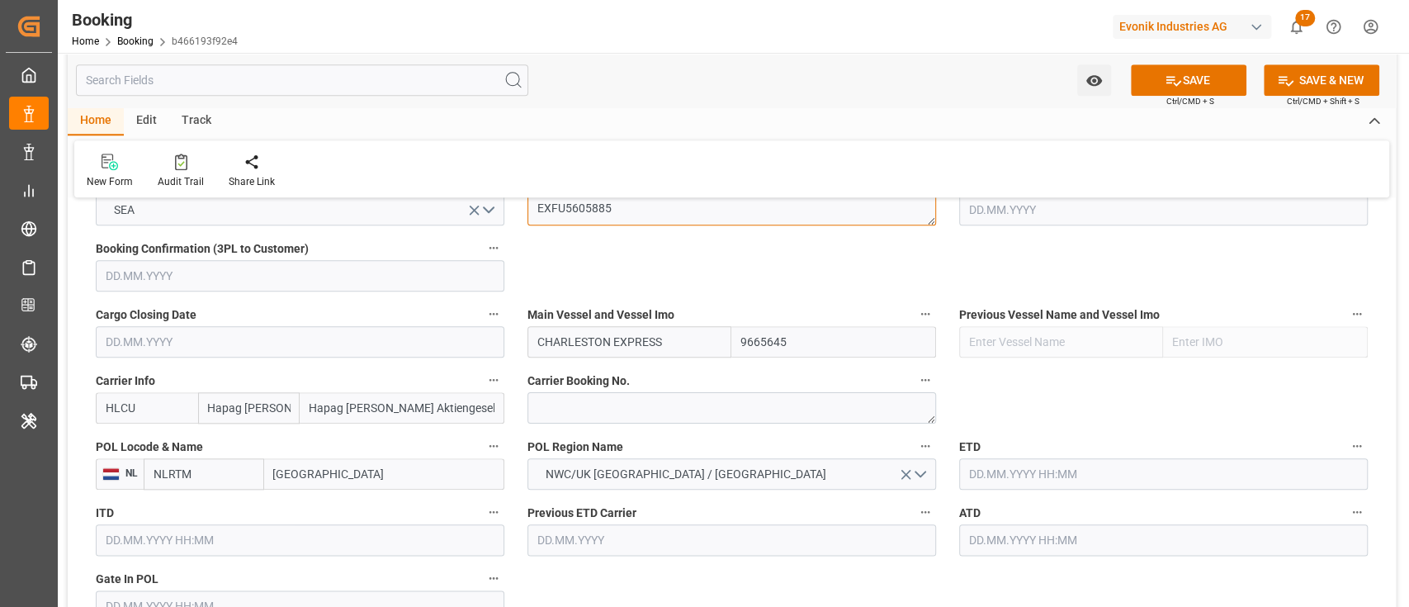
click at [654, 213] on textarea "EXFU5605885" at bounding box center [732, 209] width 409 height 31
click at [656, 213] on textarea "EXFU5605885" at bounding box center [732, 209] width 409 height 31
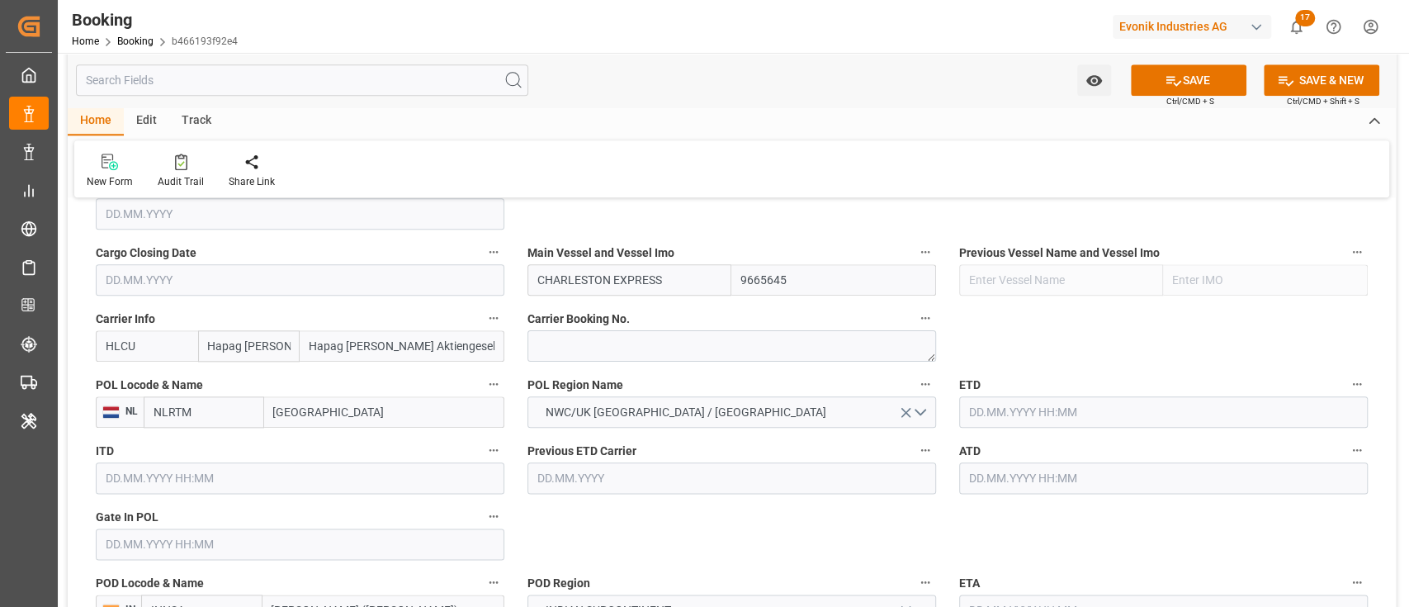
scroll to position [1210, 0]
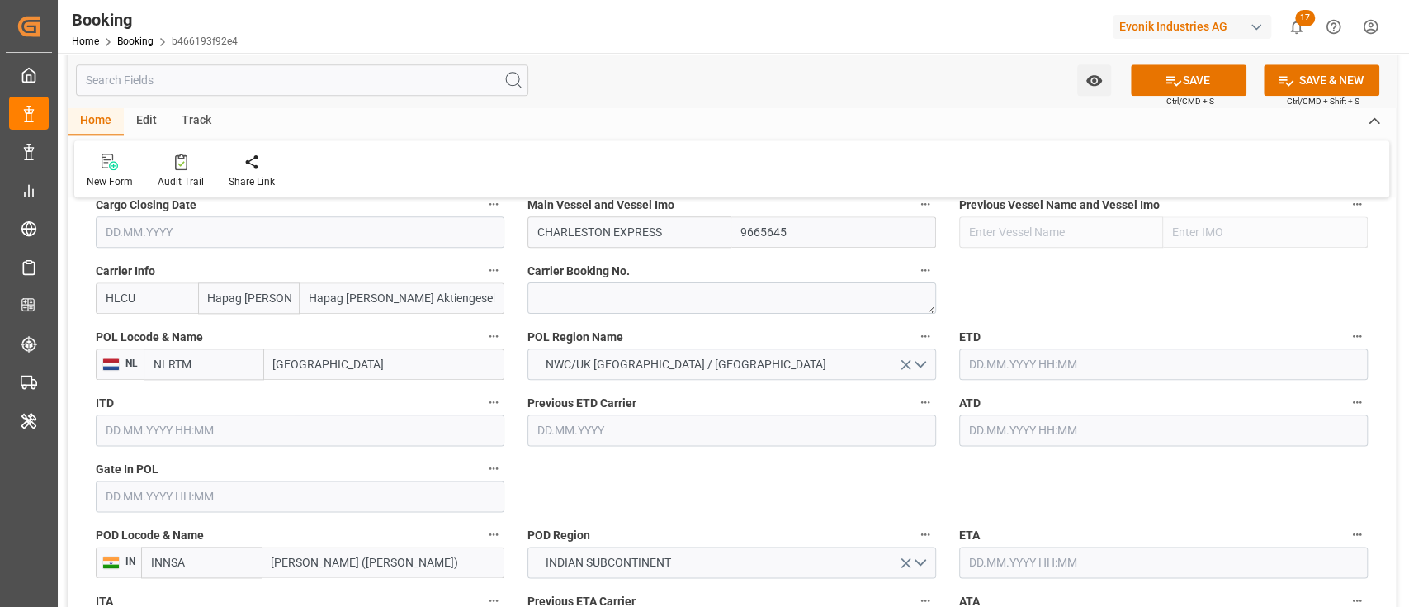
click at [281, 504] on input "text" at bounding box center [300, 496] width 409 height 31
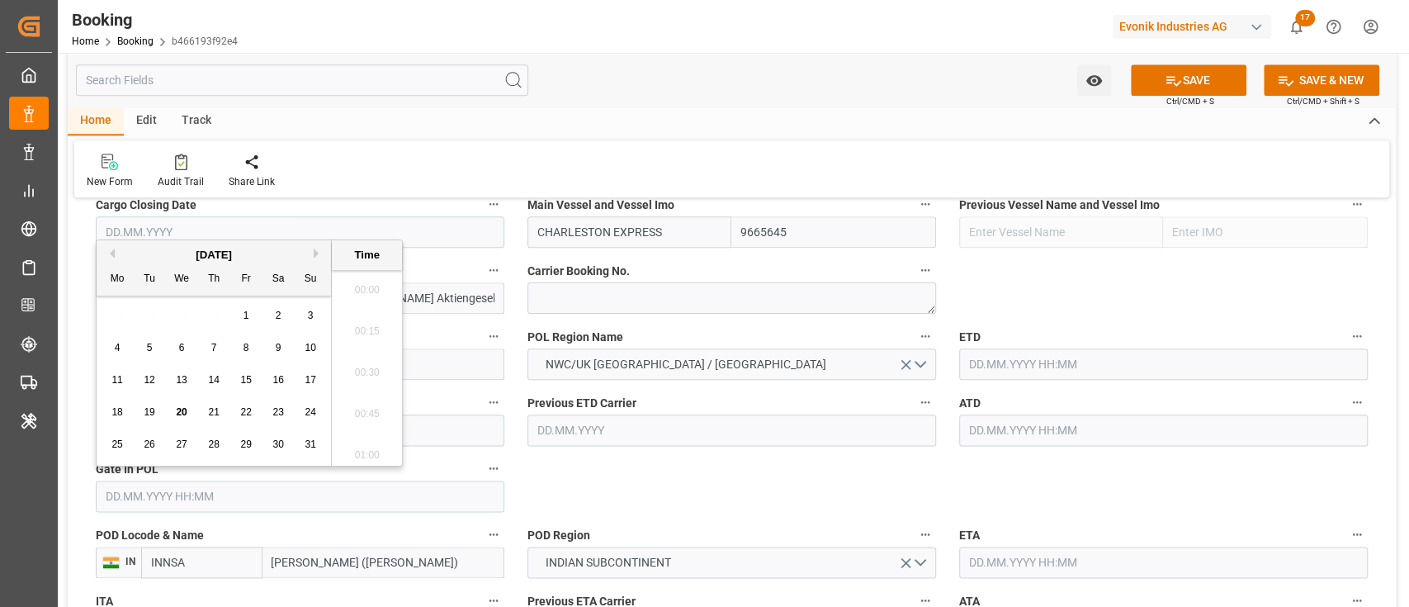
scroll to position [2688, 0]
click at [247, 375] on span "15" at bounding box center [245, 380] width 11 height 12
type input "15.08.2025 00:00"
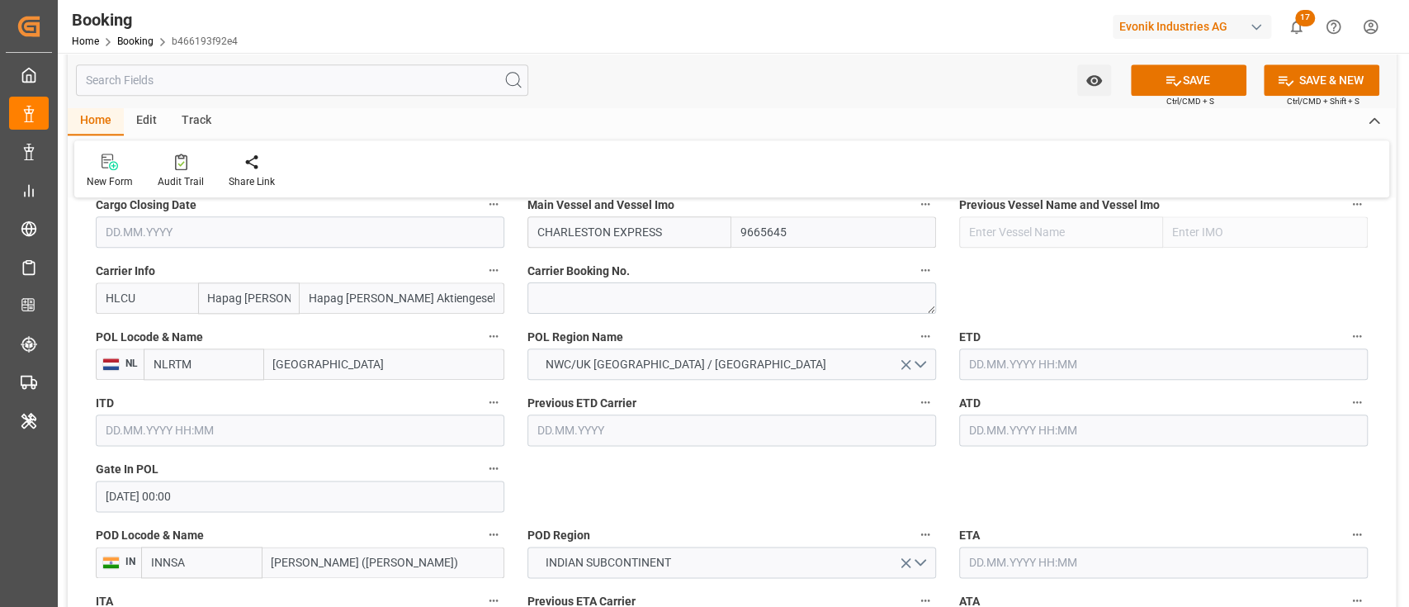
click at [1162, 358] on input "text" at bounding box center [1163, 363] width 409 height 31
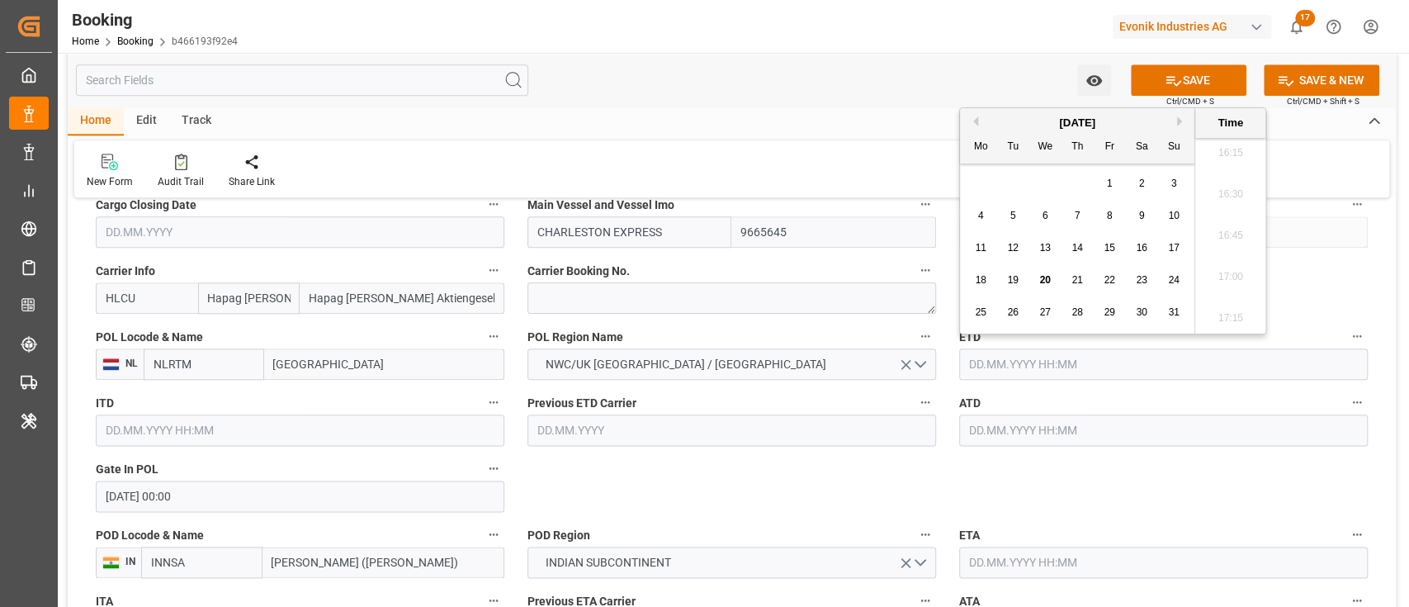
click at [1107, 287] on div "22" at bounding box center [1110, 281] width 21 height 20
type input "22.08.2025 00:00"
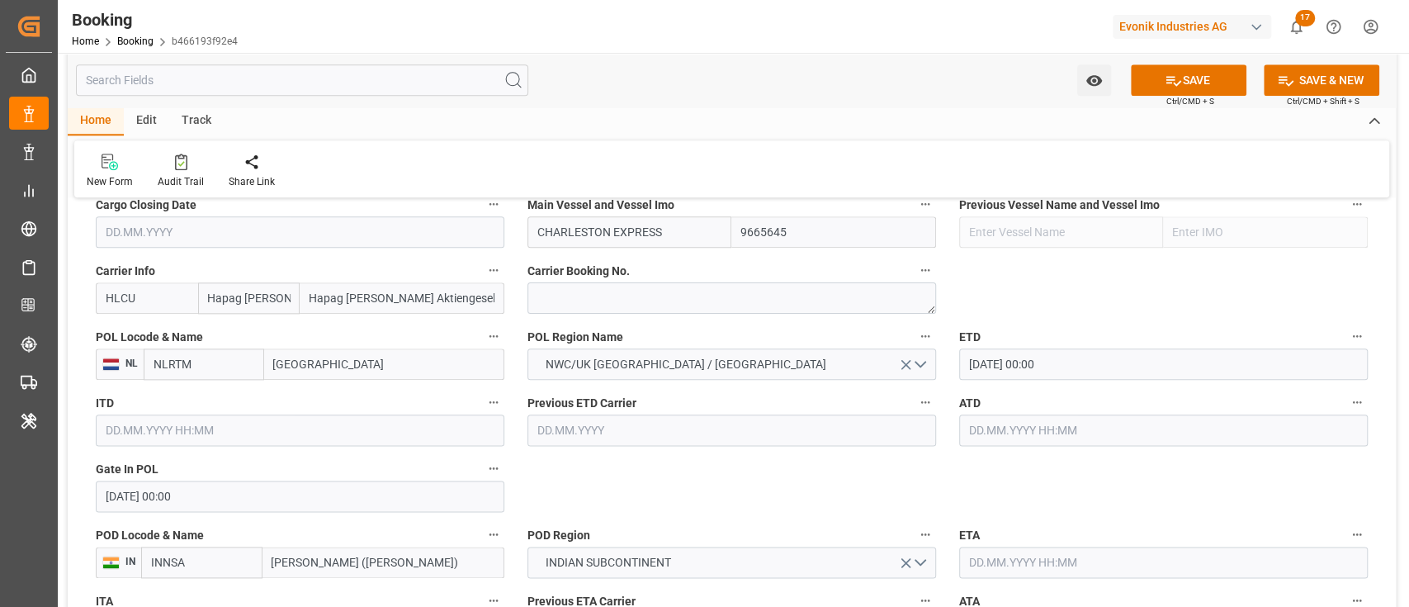
click at [1026, 446] on div "ATD" at bounding box center [1164, 419] width 432 height 66
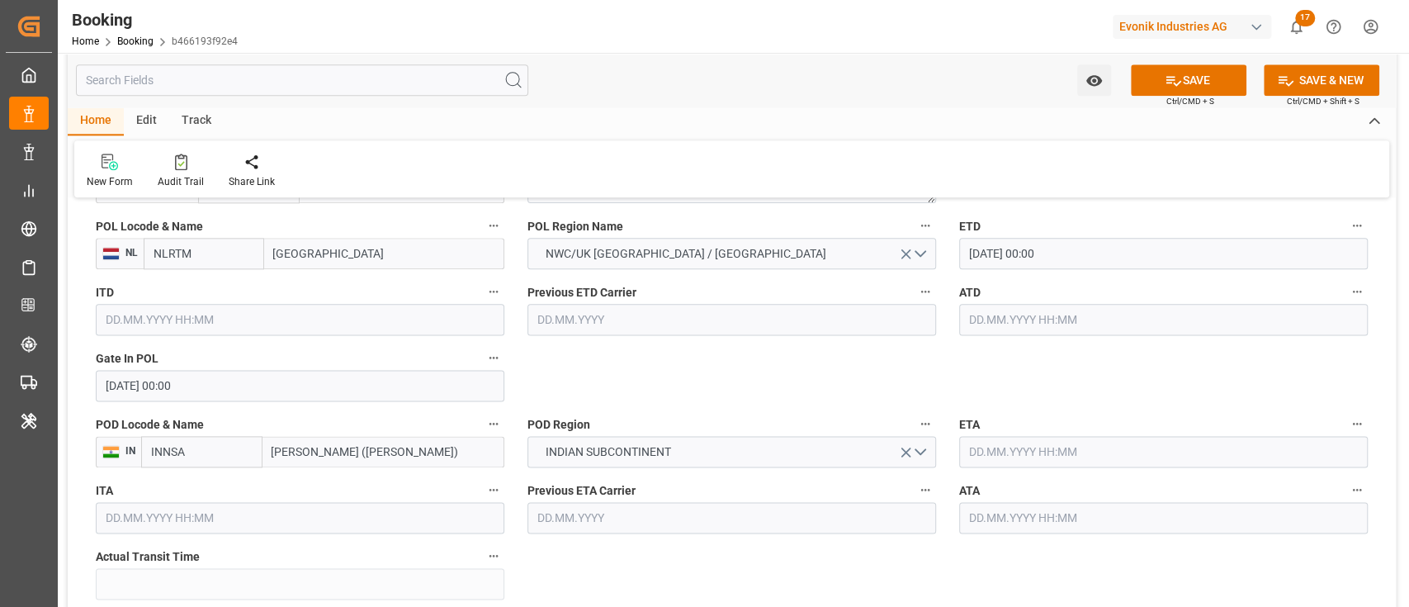
click at [1017, 457] on input "text" at bounding box center [1163, 451] width 409 height 31
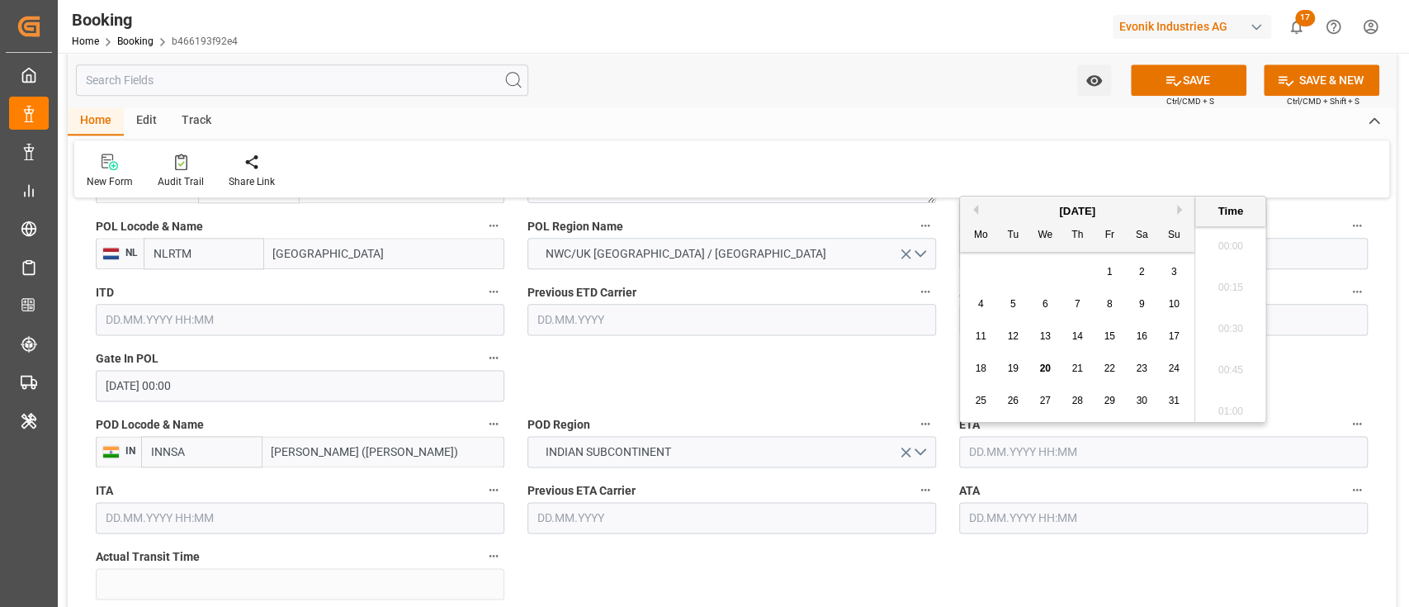
scroll to position [2688, 0]
click at [1182, 206] on button "Next Month" at bounding box center [1182, 210] width 10 height 10
click at [1051, 303] on div "8" at bounding box center [1045, 305] width 21 height 20
type input "08.10.2025 00:00"
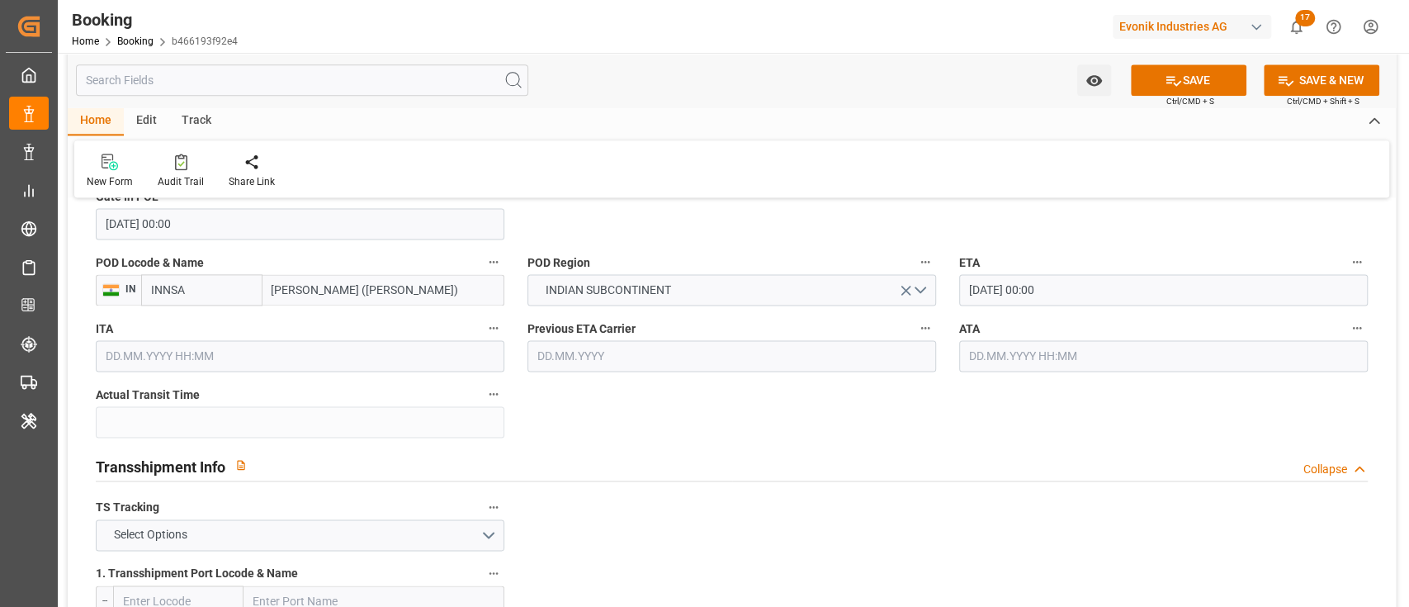
scroll to position [1651, 0]
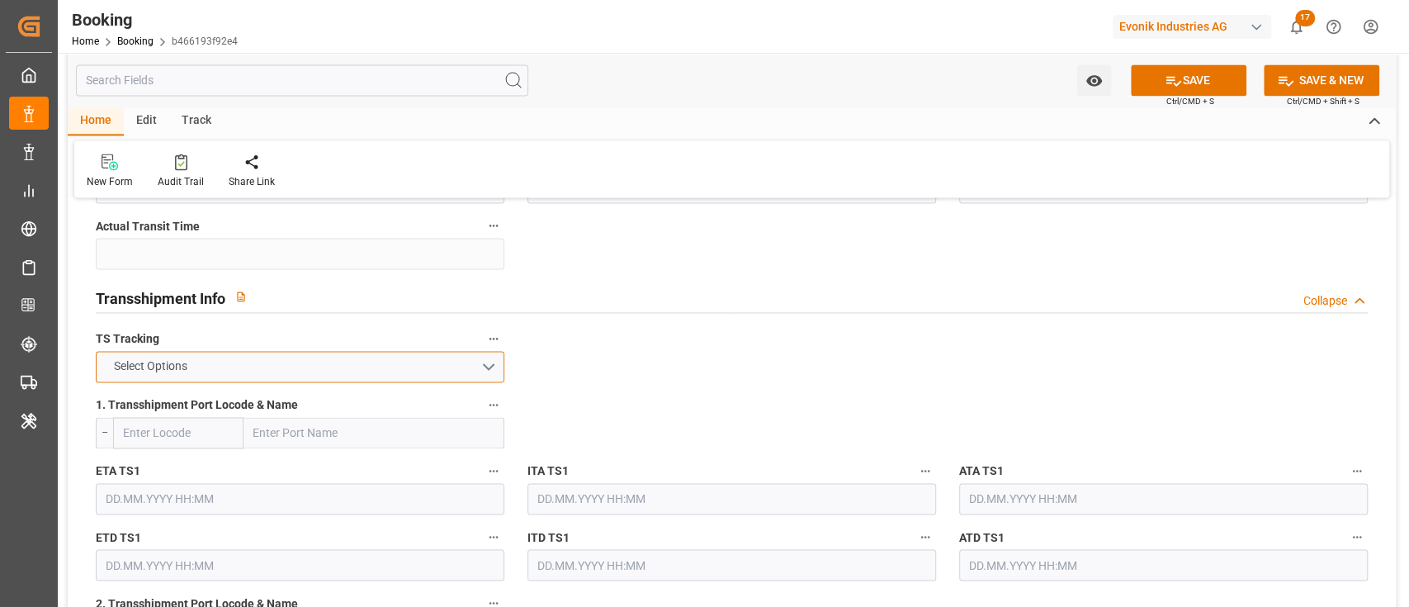
click at [192, 355] on button "Select Options" at bounding box center [300, 366] width 409 height 31
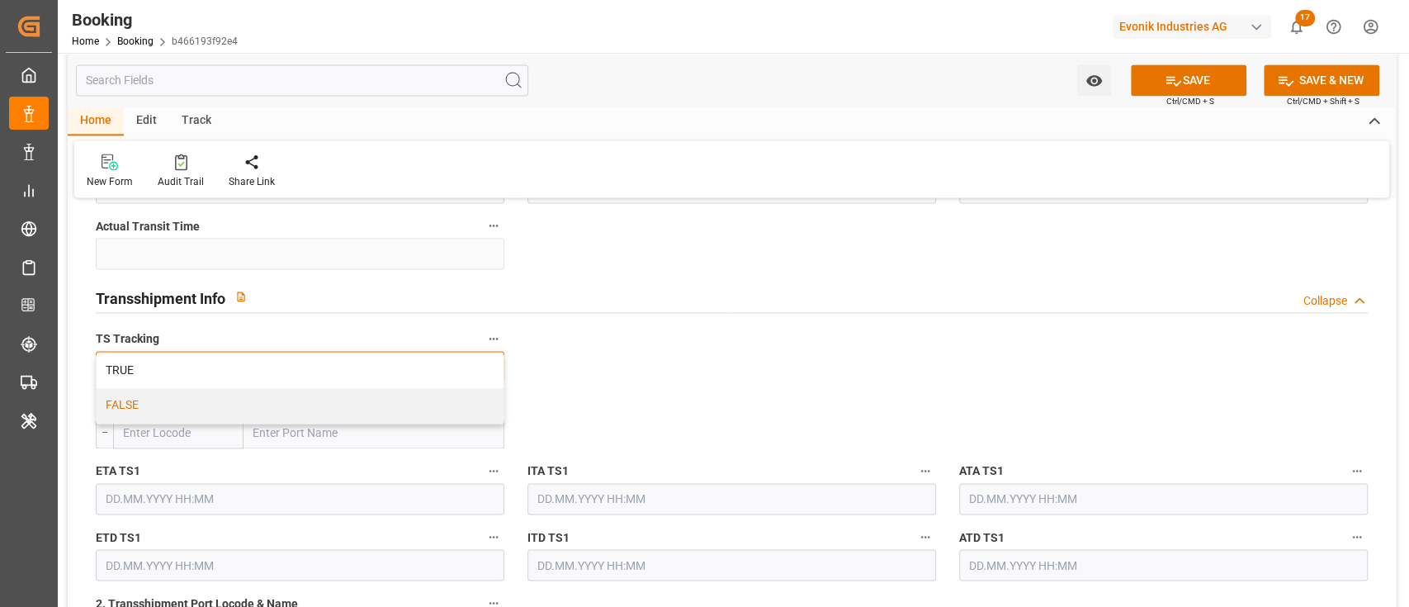
click at [188, 410] on div "FALSE" at bounding box center [300, 405] width 407 height 35
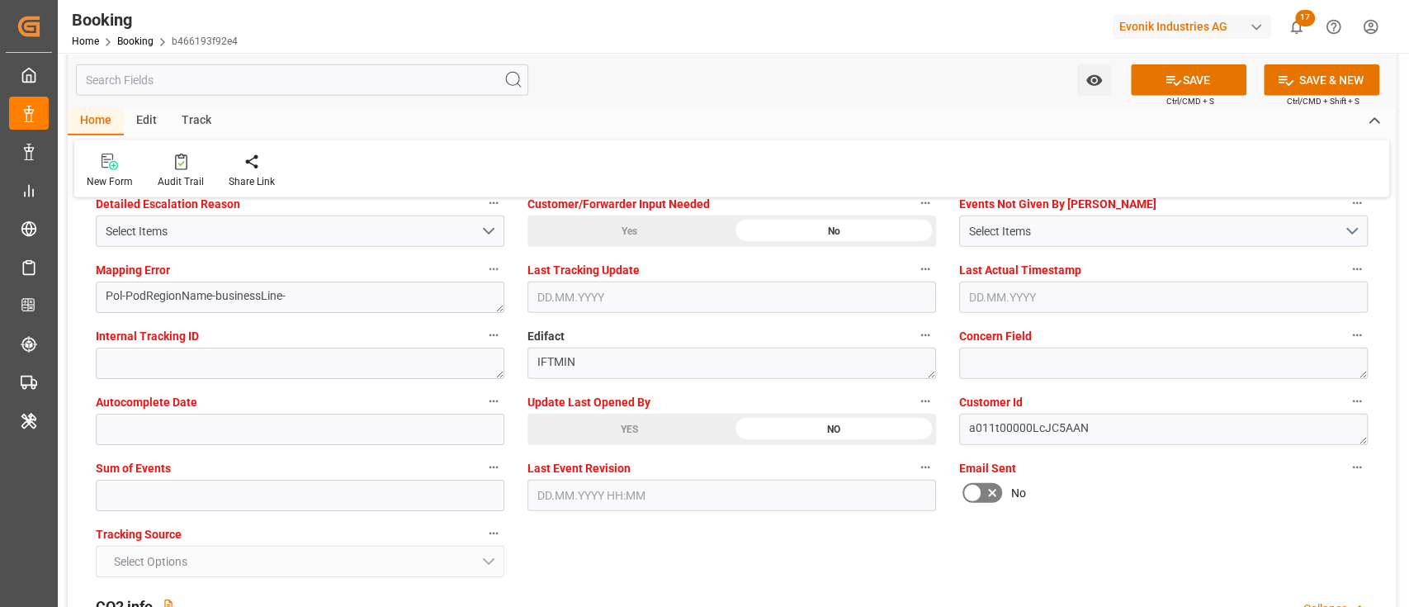
scroll to position [3303, 0]
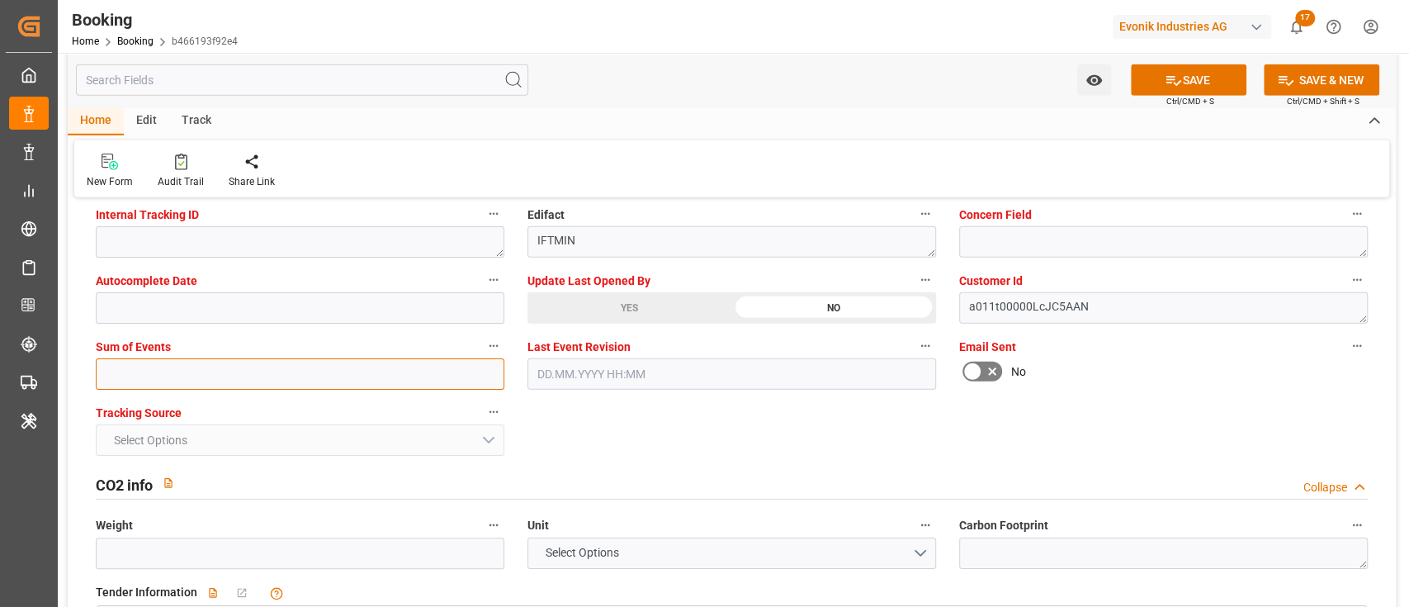
click at [190, 382] on input "text" at bounding box center [300, 373] width 409 height 31
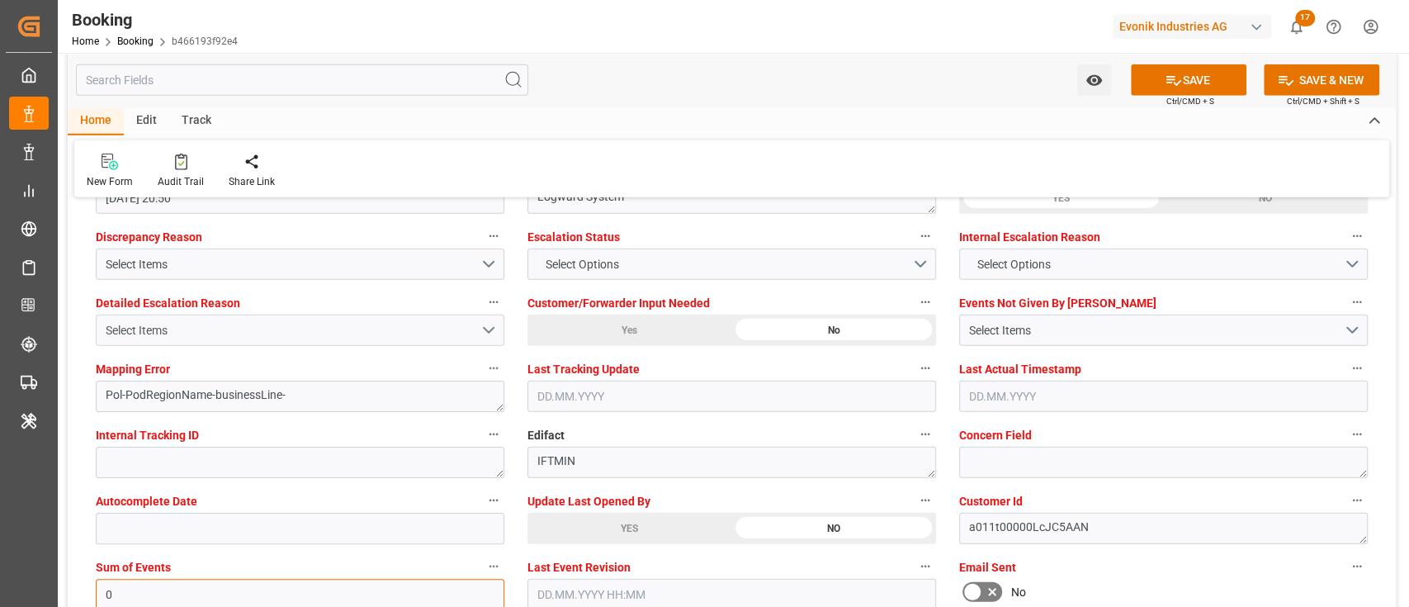
type input "0"
click at [173, 333] on div "Select Items" at bounding box center [293, 330] width 375 height 17
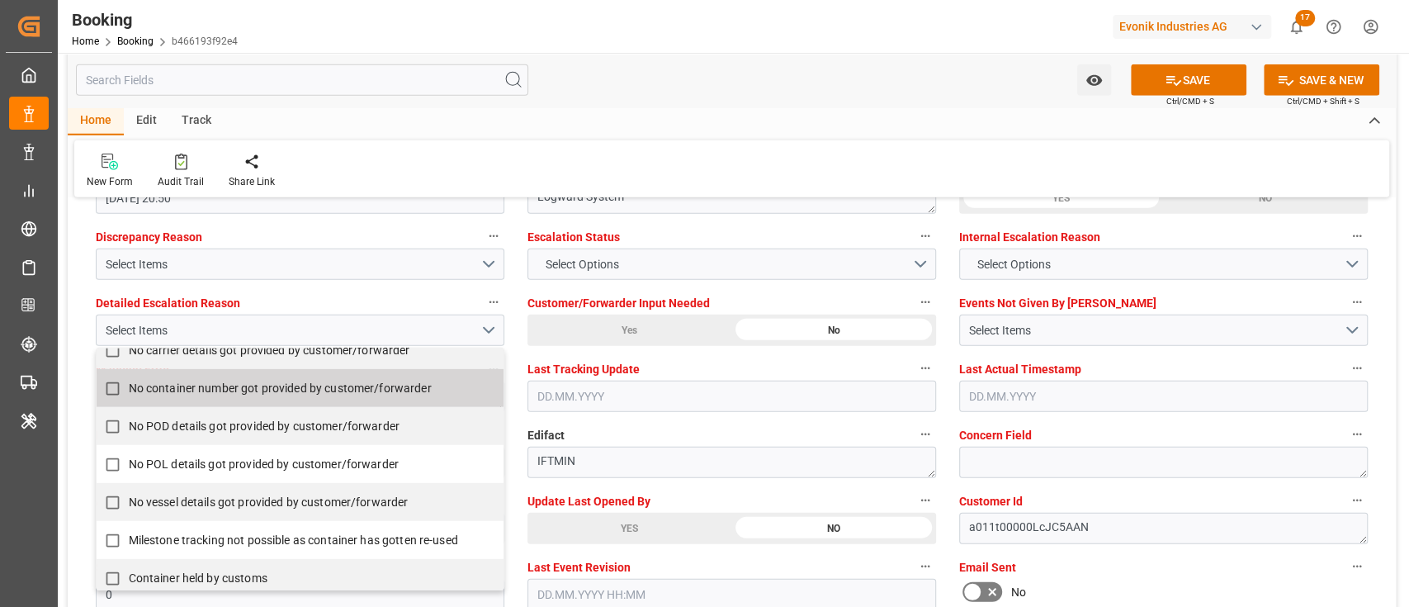
scroll to position [330, 0]
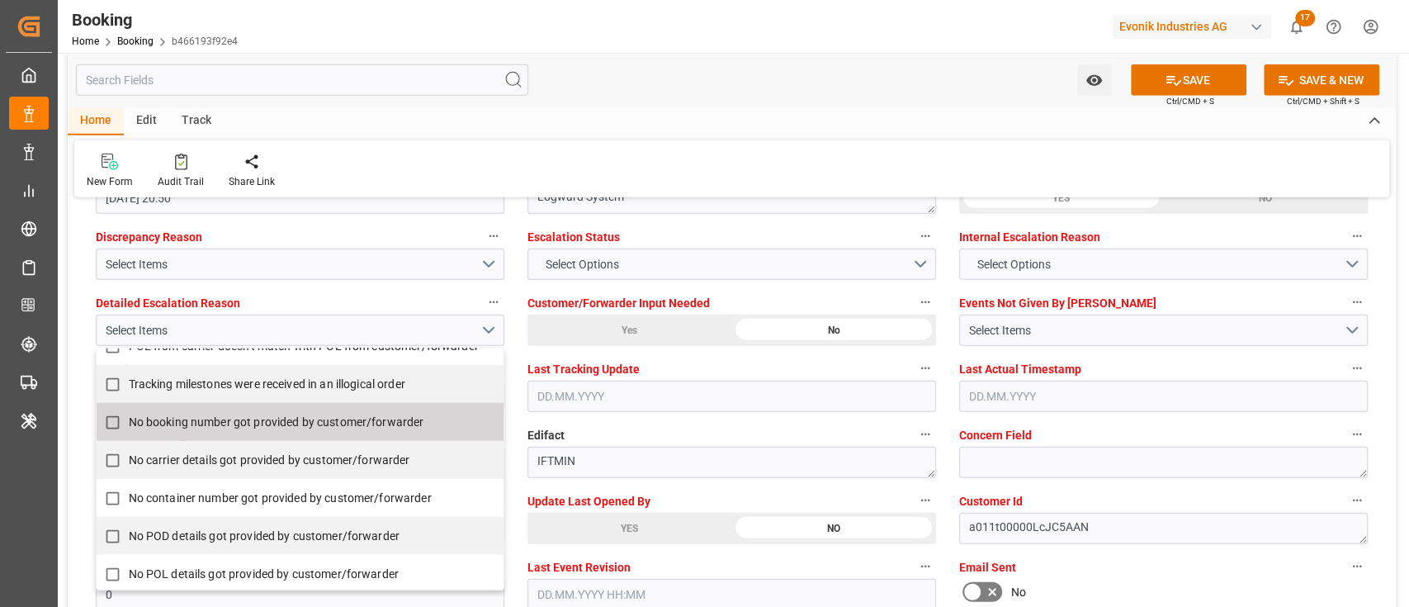
click at [206, 415] on span "No booking number got provided by customer/forwarder" at bounding box center [277, 421] width 296 height 13
checkbox input "true"
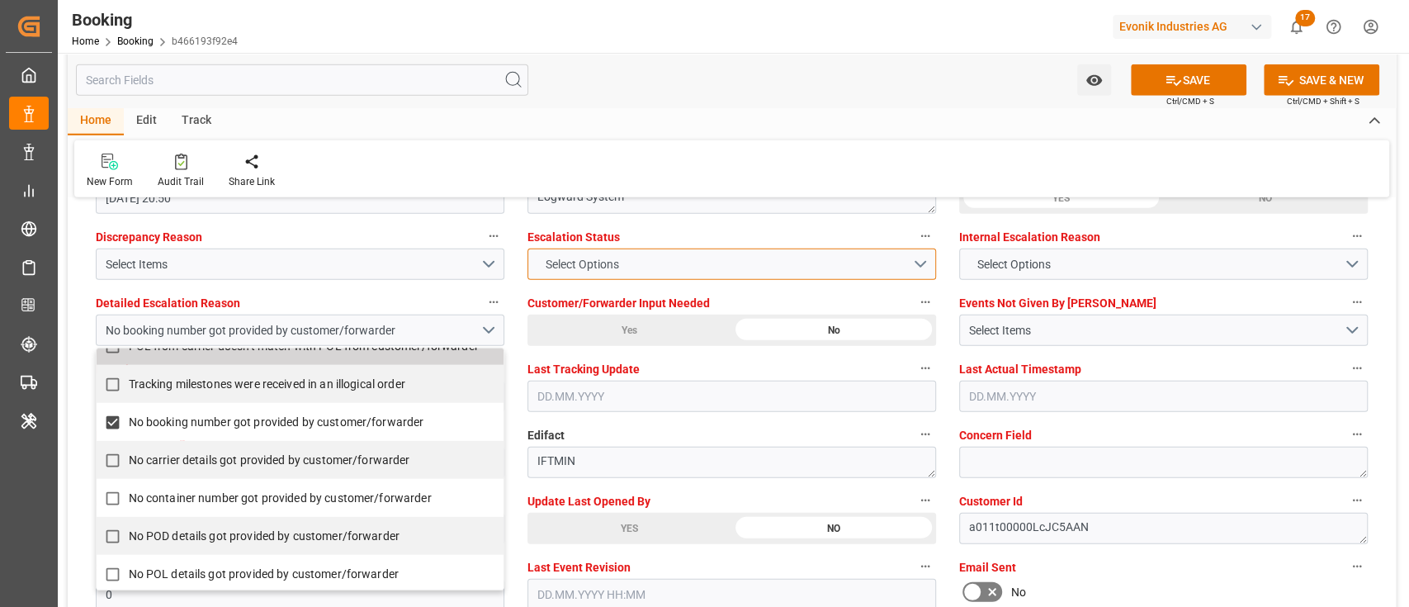
click at [610, 261] on span "Select Options" at bounding box center [582, 264] width 90 height 17
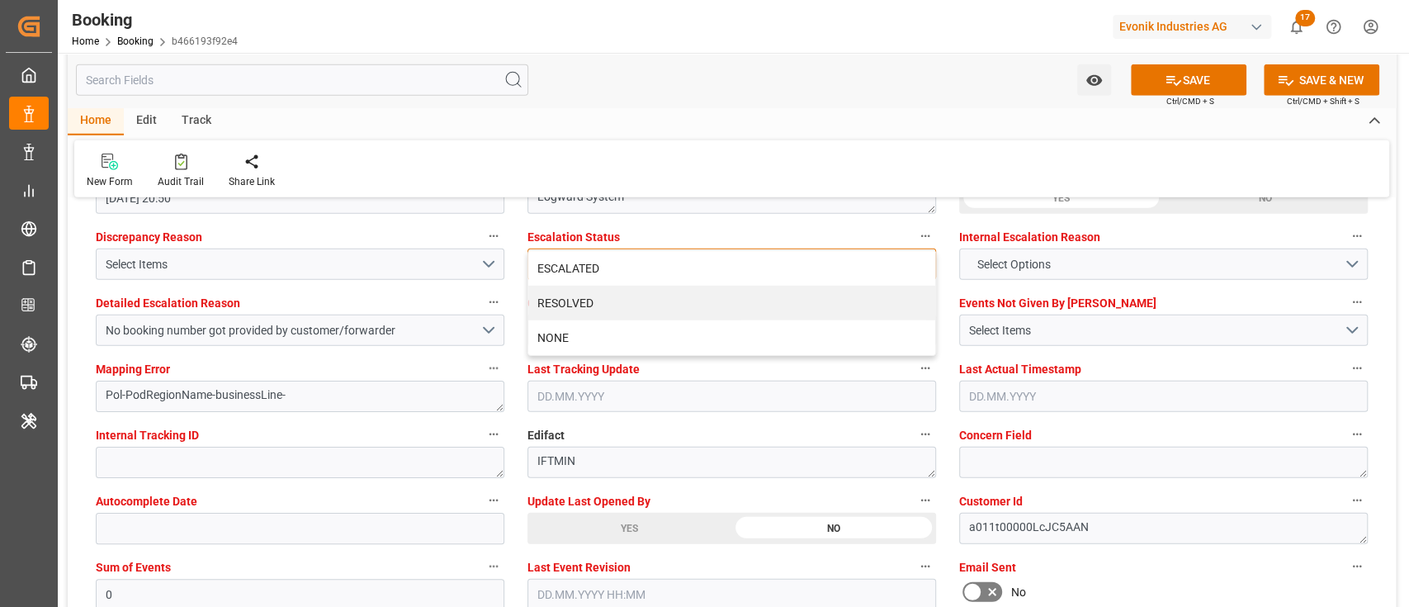
click at [610, 261] on div "ESCALATED" at bounding box center [731, 268] width 407 height 35
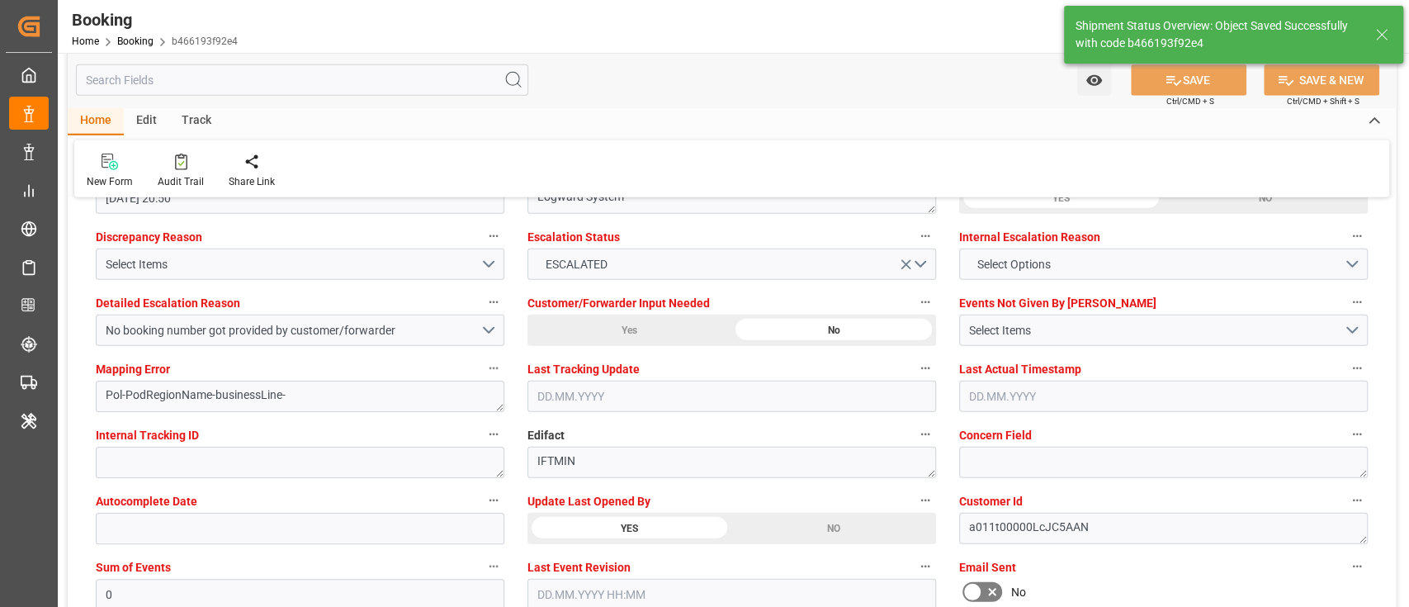
type textarea "NWC/UK North West Continent / UK_INNSA_HLCU_Oxeno"
type textarea "[PERSON_NAME]"
type textarea "businessLine-"
type input "CHARLESTON EXPRESS"
type input "22.08.2025 00:00"
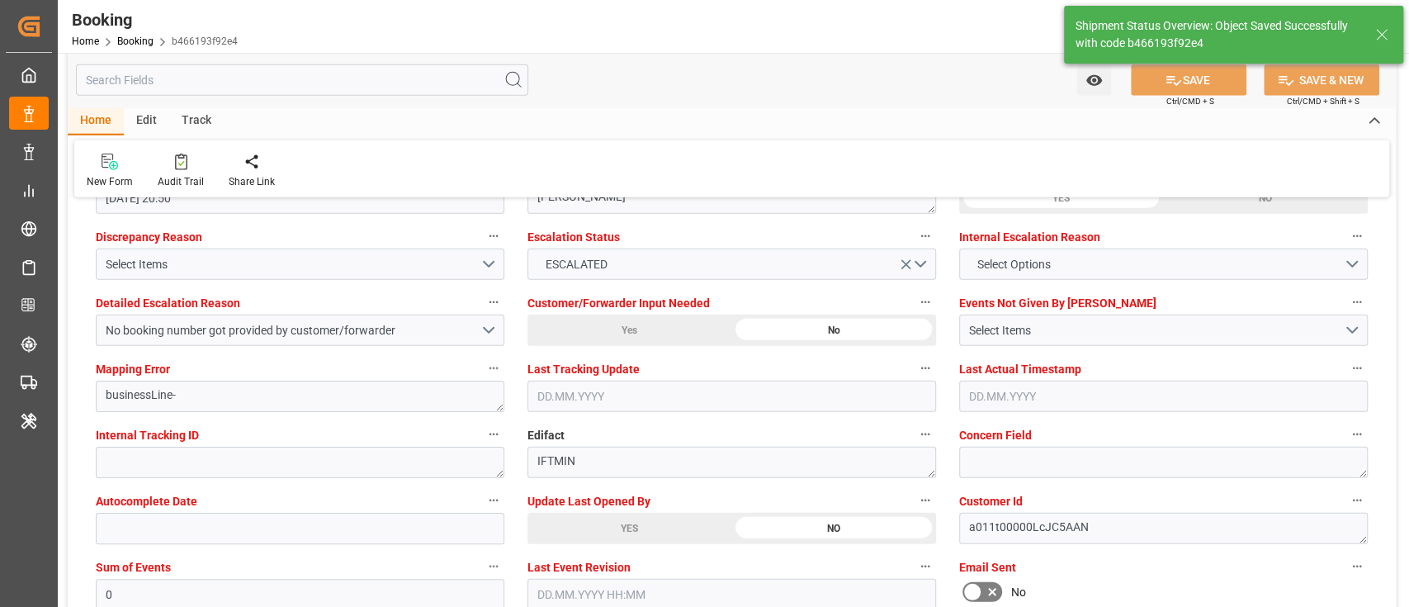
type input "08.10.2025 00:00"
type input "20.08.2025 11:28"
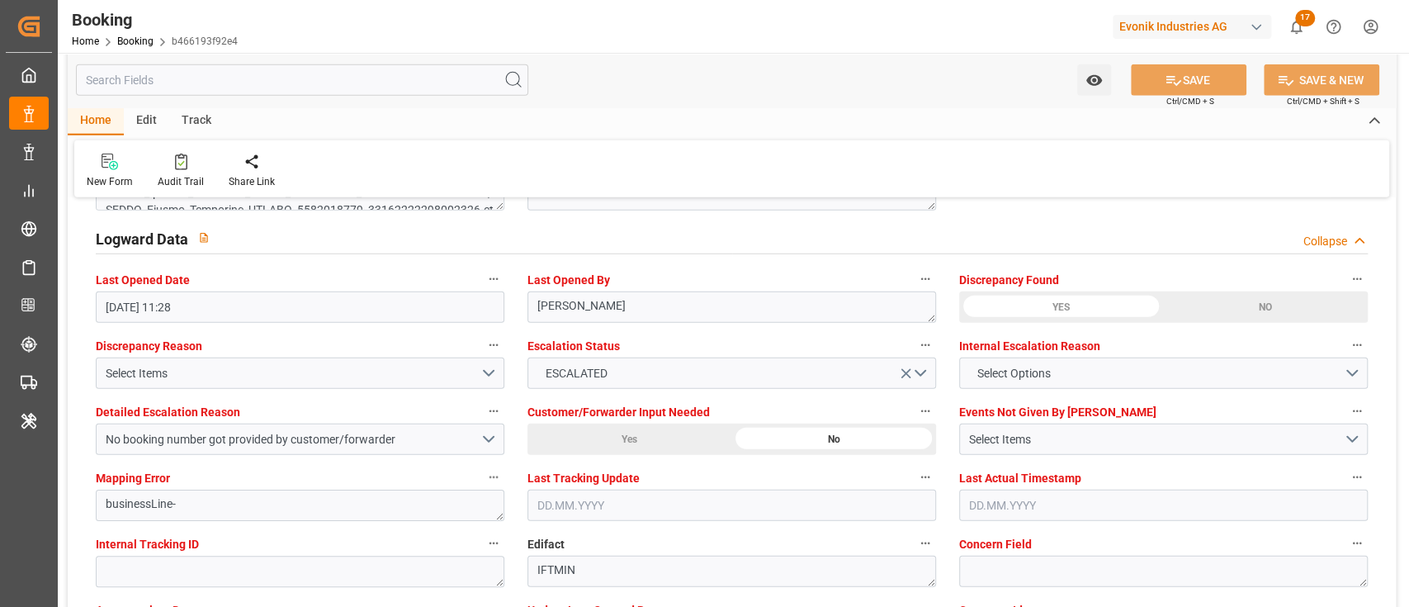
scroll to position [2972, 0]
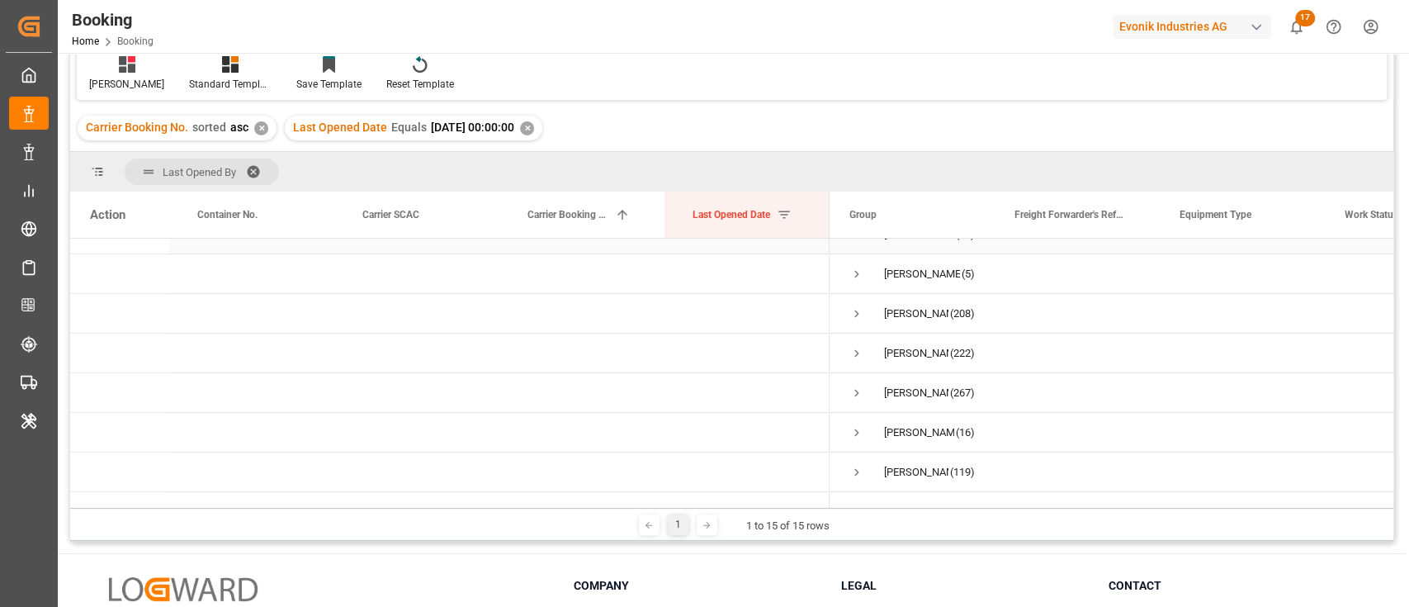
scroll to position [335, 0]
